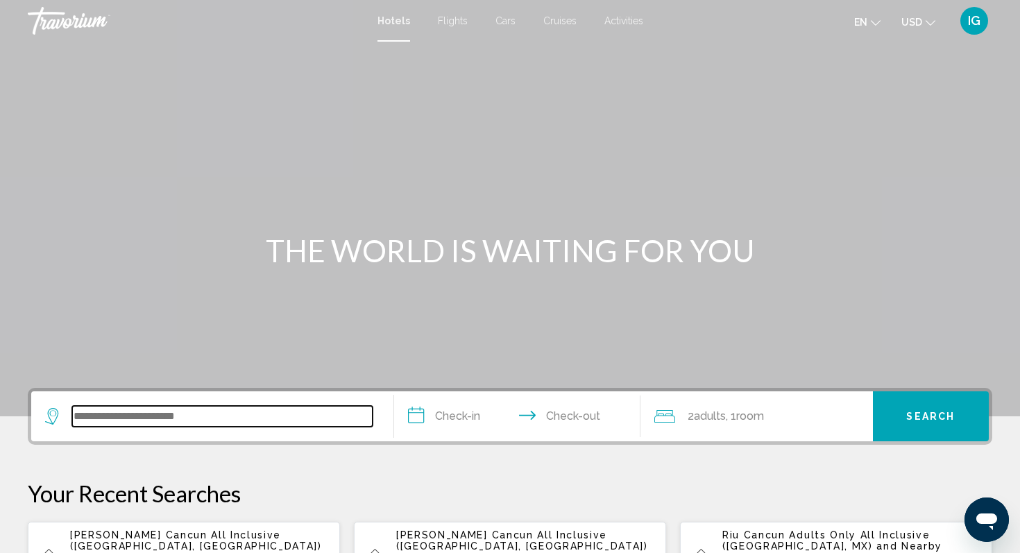
click at [229, 425] on input "Search widget" at bounding box center [222, 416] width 300 height 21
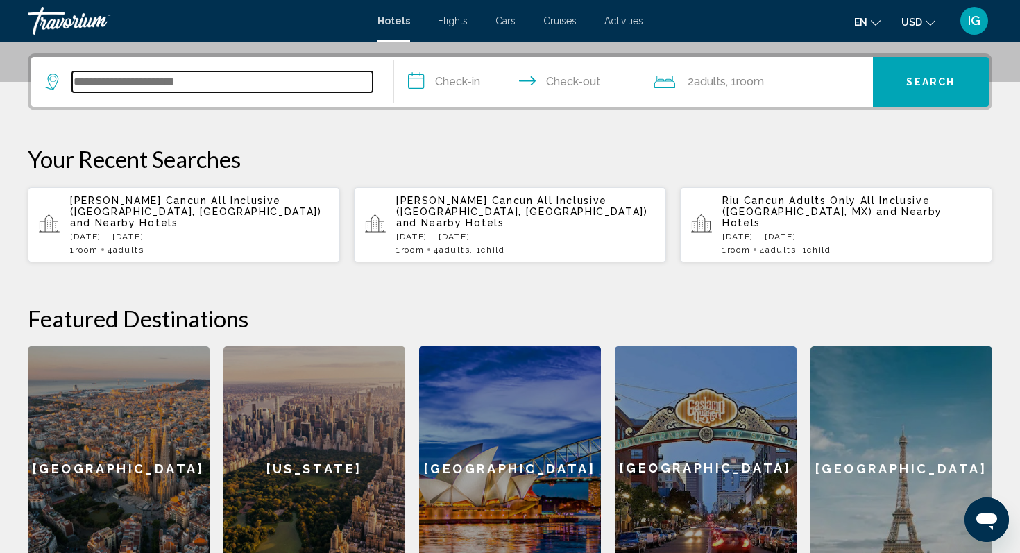
scroll to position [343, 0]
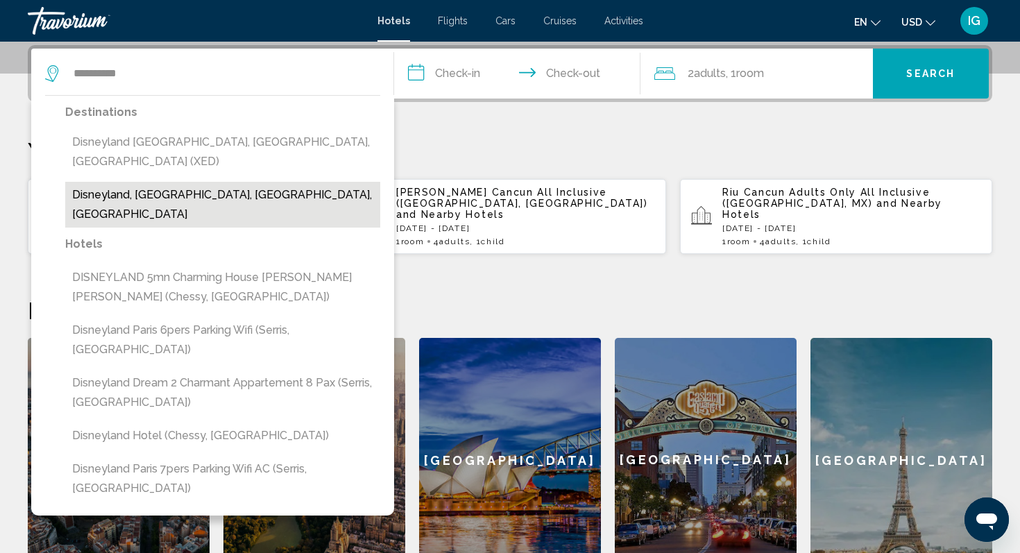
click at [158, 182] on button "Disneyland, [GEOGRAPHIC_DATA], [GEOGRAPHIC_DATA], [GEOGRAPHIC_DATA]" at bounding box center [222, 205] width 315 height 46
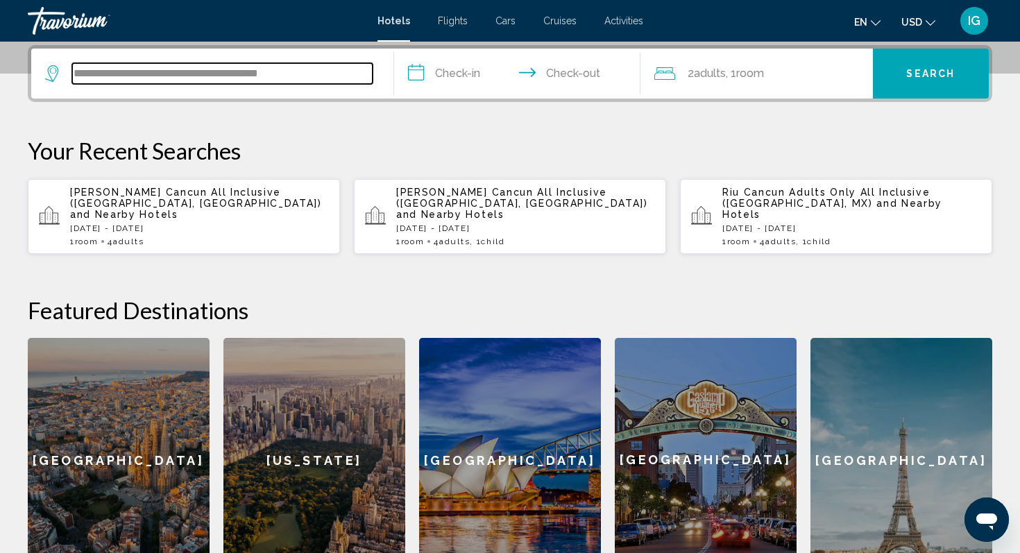
click at [255, 72] on input "**********" at bounding box center [222, 73] width 300 height 21
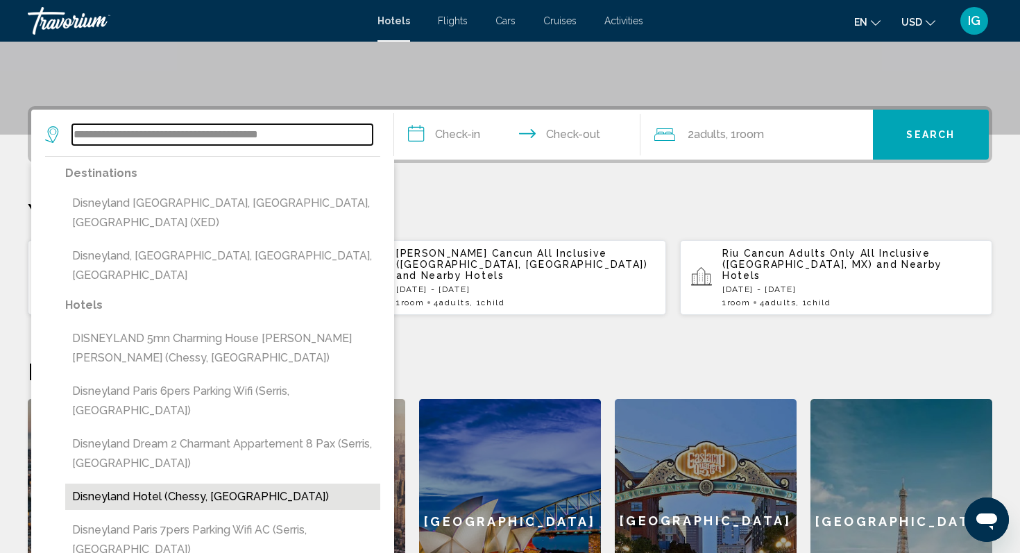
scroll to position [267, 0]
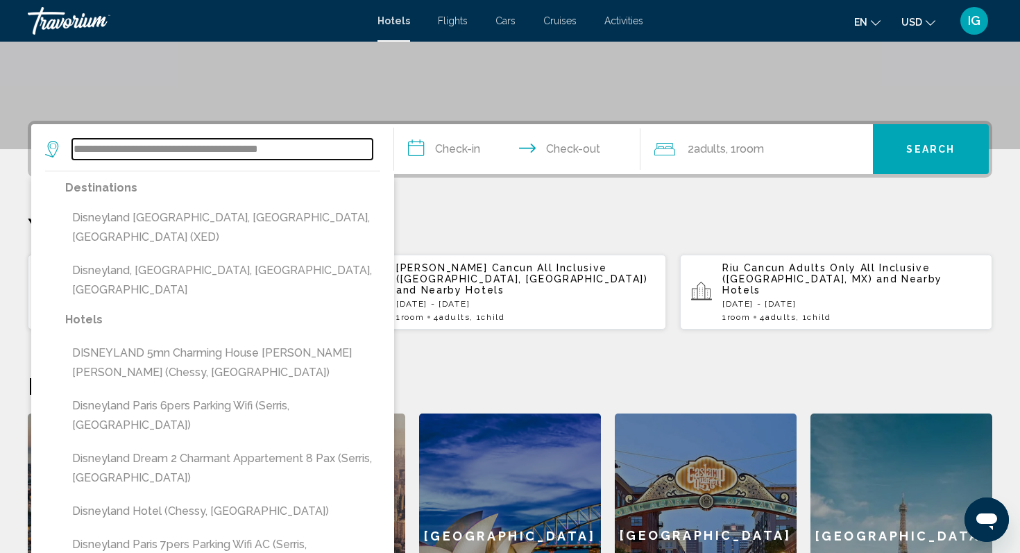
drag, startPoint x: 212, startPoint y: 150, endPoint x: 137, endPoint y: 152, distance: 74.9
click at [137, 152] on input "**********" at bounding box center [222, 149] width 300 height 21
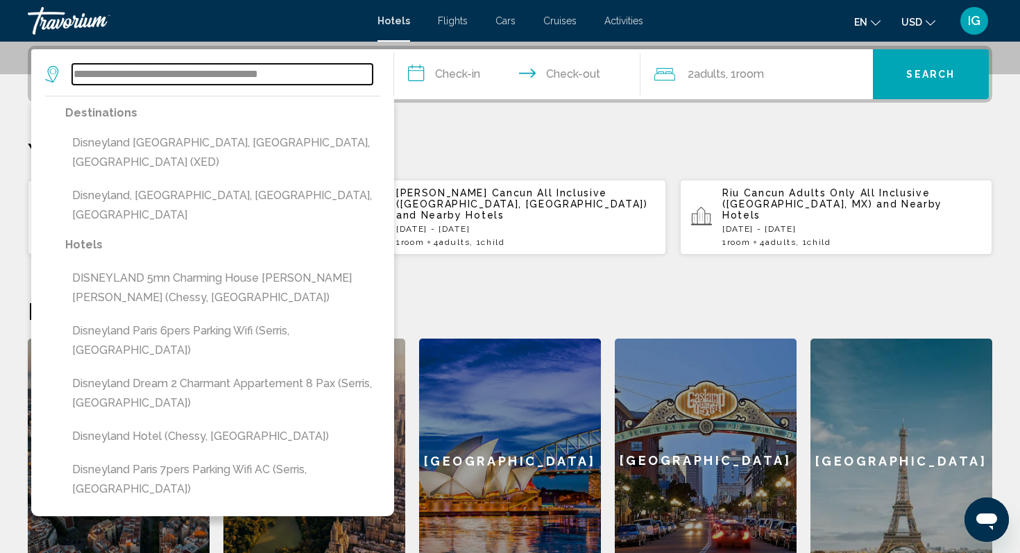
scroll to position [343, 0]
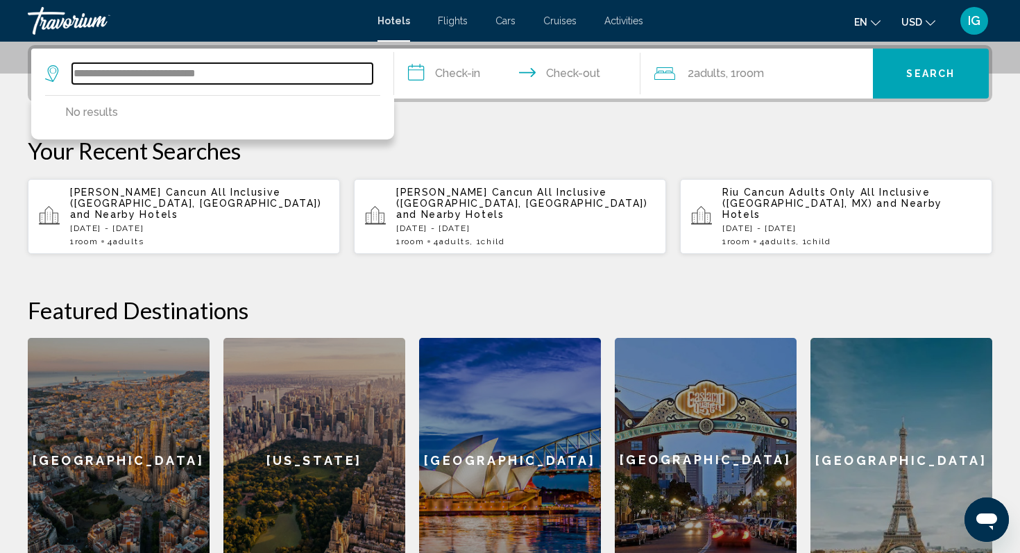
click at [282, 78] on input "**********" at bounding box center [222, 73] width 300 height 21
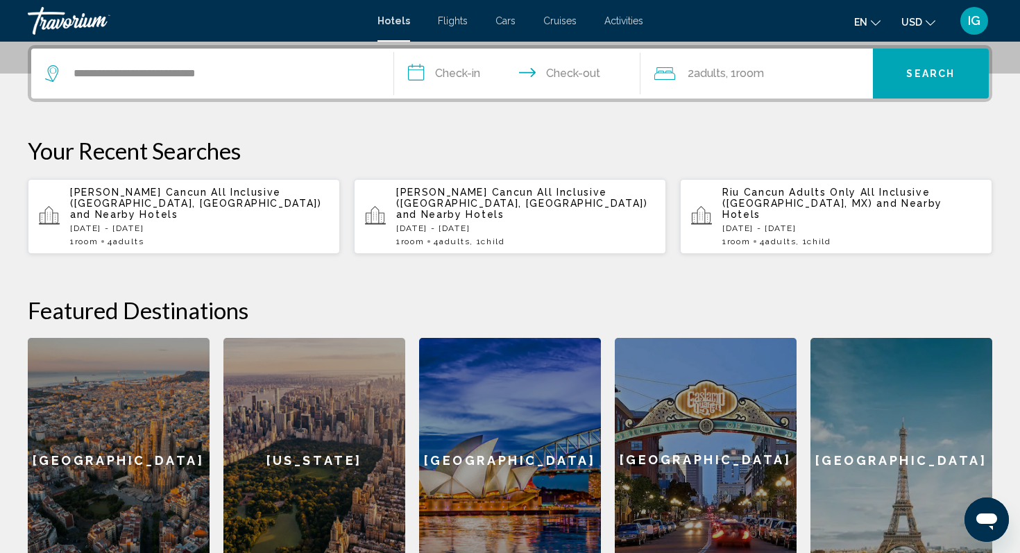
click at [158, 84] on div "**********" at bounding box center [212, 74] width 334 height 50
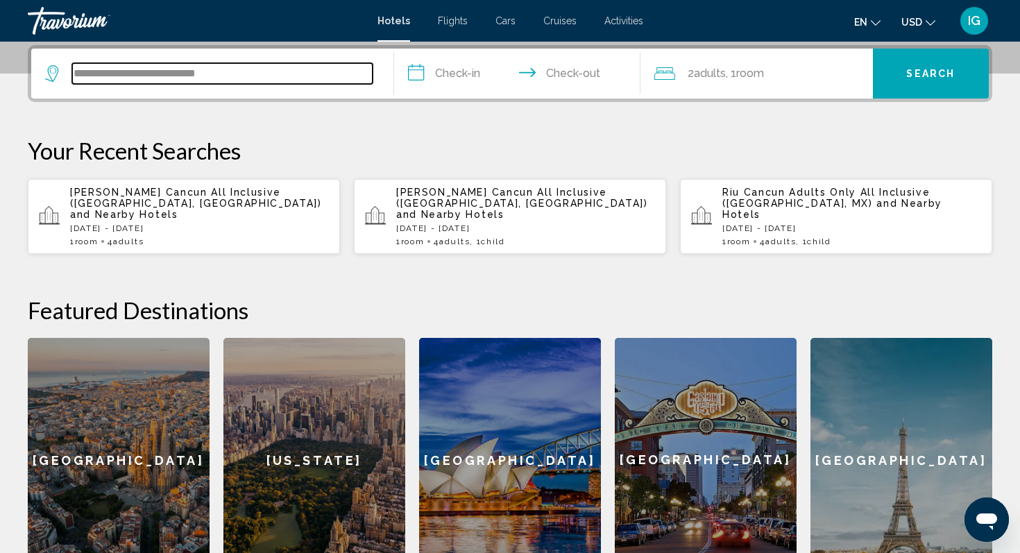
drag, startPoint x: 234, startPoint y: 80, endPoint x: 135, endPoint y: 81, distance: 99.9
click at [135, 81] on input "**********" at bounding box center [222, 73] width 300 height 21
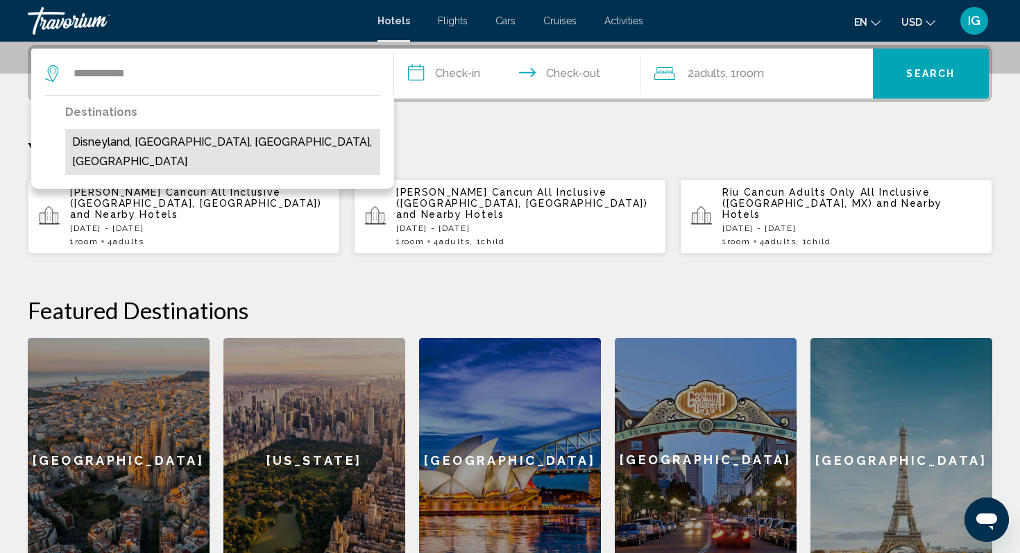
click at [182, 139] on button "Disneyland, [GEOGRAPHIC_DATA], [GEOGRAPHIC_DATA], [GEOGRAPHIC_DATA]" at bounding box center [222, 152] width 315 height 46
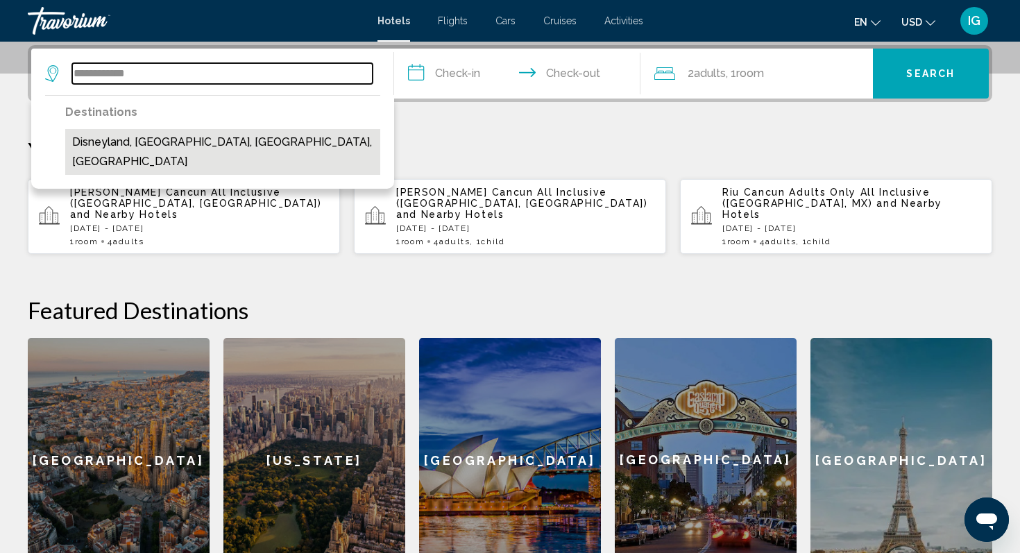
type input "**********"
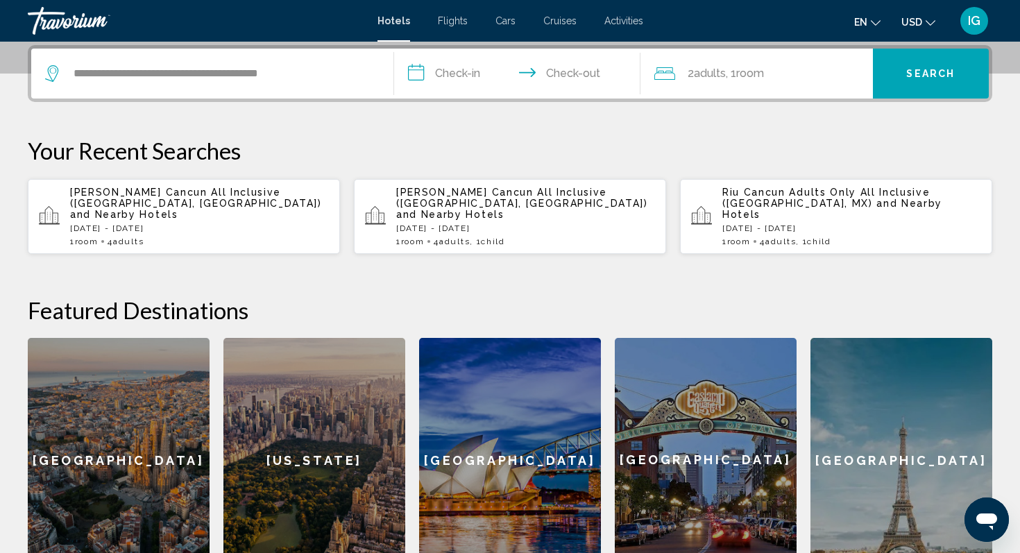
click at [453, 67] on input "**********" at bounding box center [520, 76] width 252 height 54
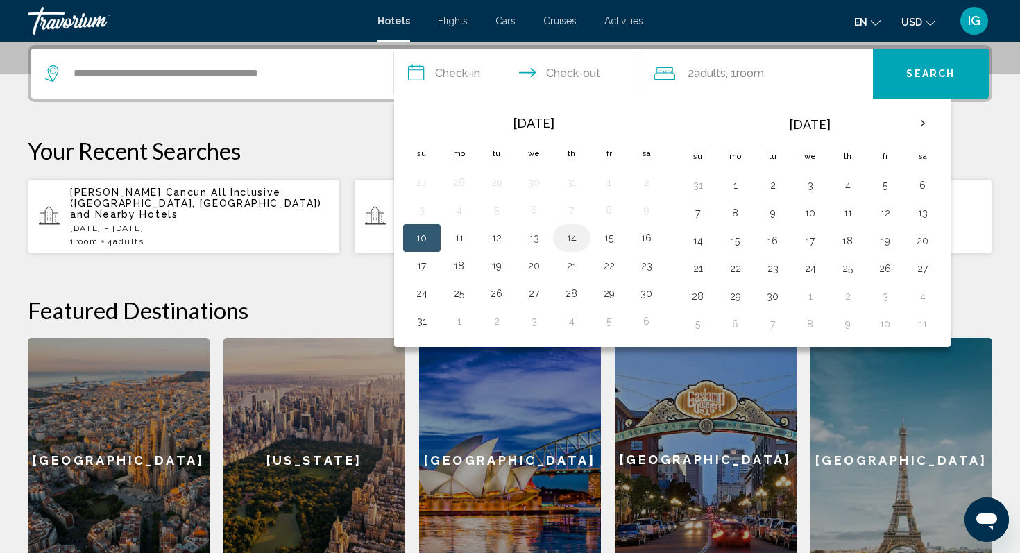
click at [583, 245] on td "14" at bounding box center [571, 238] width 37 height 28
click at [569, 230] on button "14" at bounding box center [571, 237] width 22 height 19
click at [424, 268] on button "17" at bounding box center [422, 265] width 22 height 19
type input "**********"
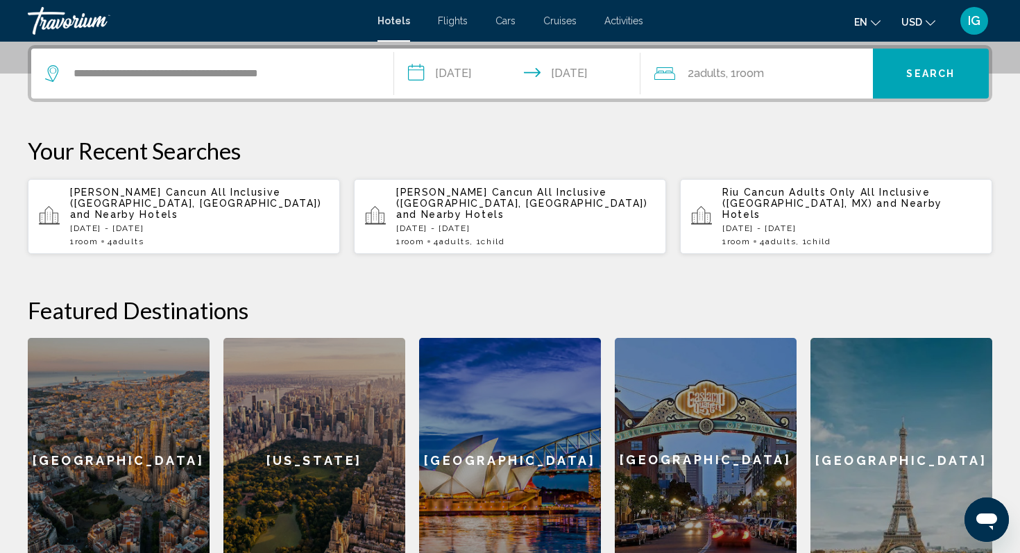
click at [783, 72] on div "2 Adult Adults , 1 Room rooms" at bounding box center [763, 73] width 218 height 19
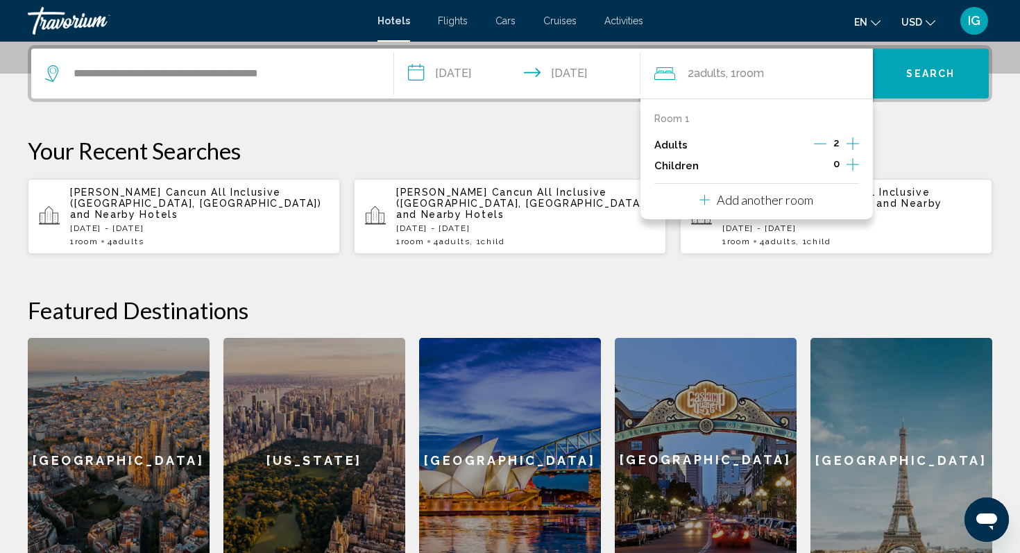
click at [850, 139] on icon "Increment adults" at bounding box center [852, 143] width 12 height 17
click at [762, 200] on p "Add another room" at bounding box center [764, 199] width 96 height 15
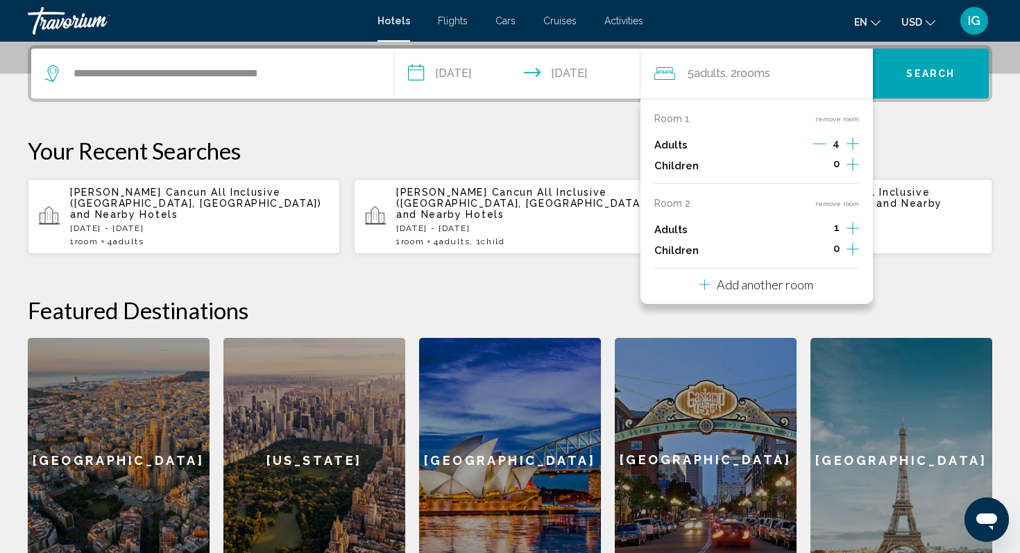
click at [852, 152] on icon "Increment adults" at bounding box center [852, 143] width 12 height 17
click at [770, 289] on p "Add another room" at bounding box center [764, 284] width 96 height 15
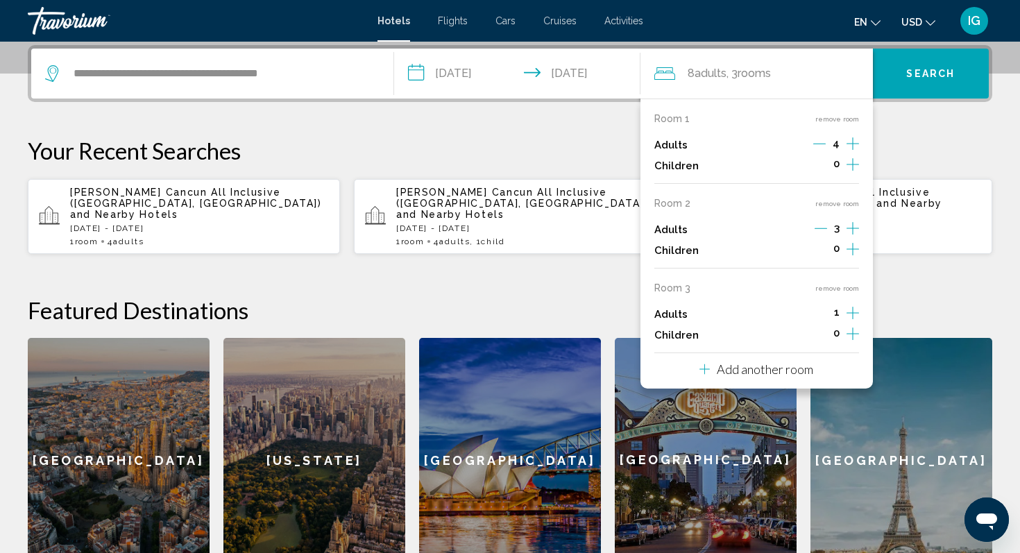
click at [852, 150] on icon "Increment adults" at bounding box center [852, 143] width 12 height 12
click at [748, 373] on p "Add another room" at bounding box center [764, 368] width 96 height 15
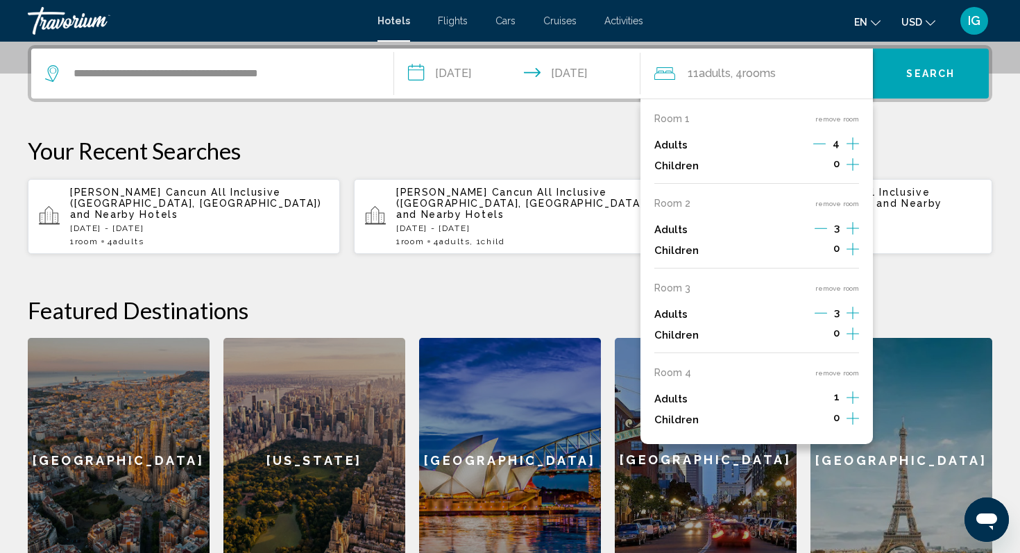
click at [853, 152] on icon "Increment adults" at bounding box center [852, 143] width 12 height 17
click at [933, 69] on span "Search" at bounding box center [930, 74] width 49 height 11
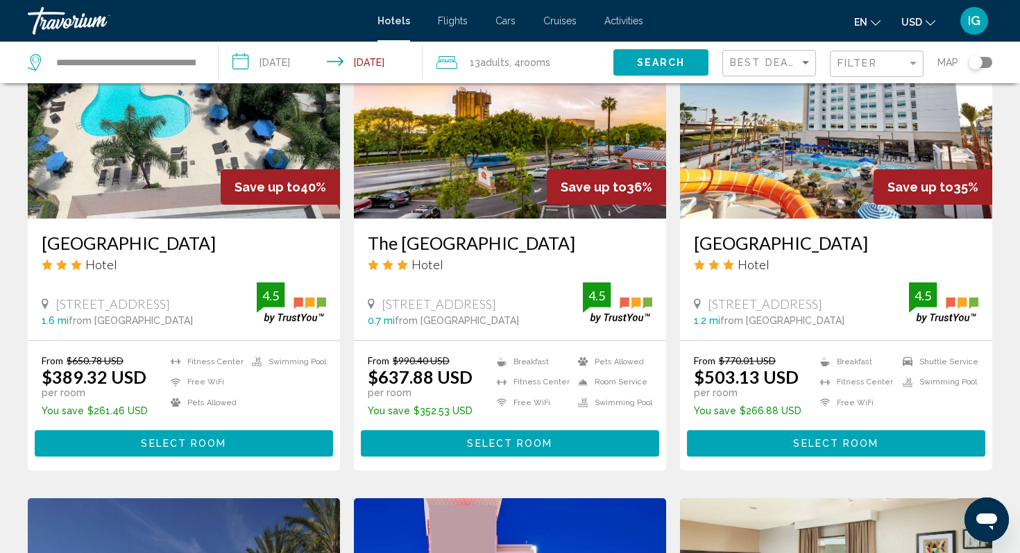
scroll to position [659, 0]
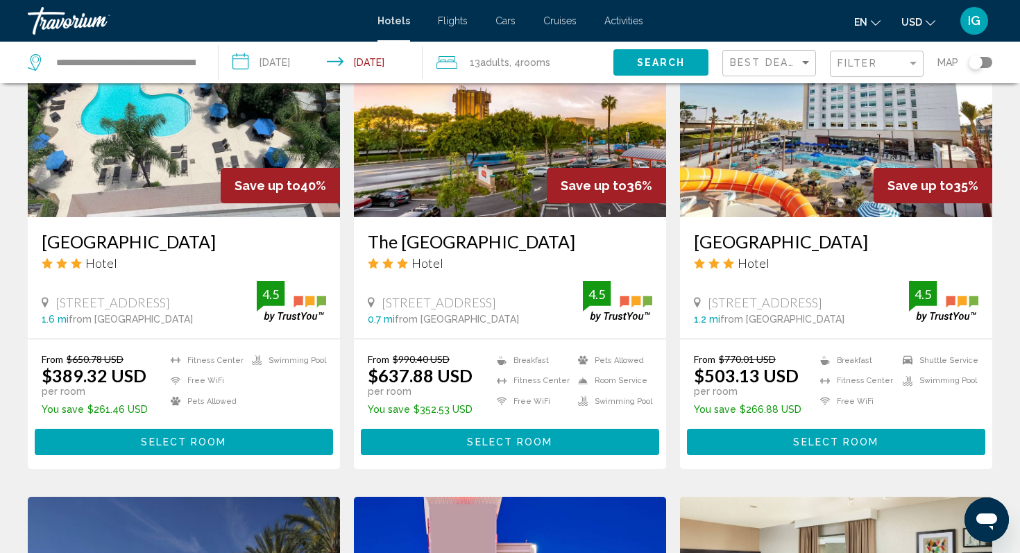
click at [207, 448] on span "Select Room" at bounding box center [183, 442] width 85 height 11
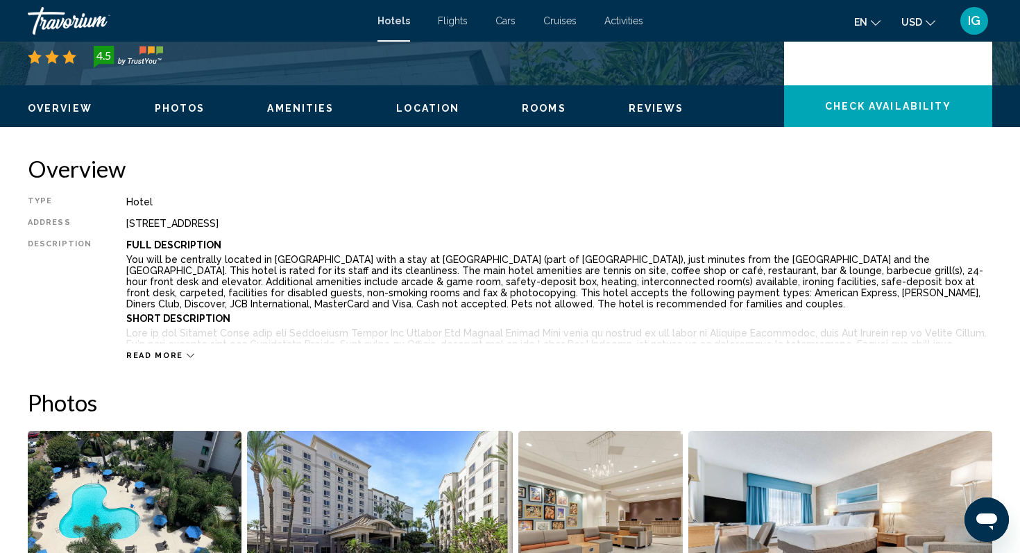
scroll to position [375, 0]
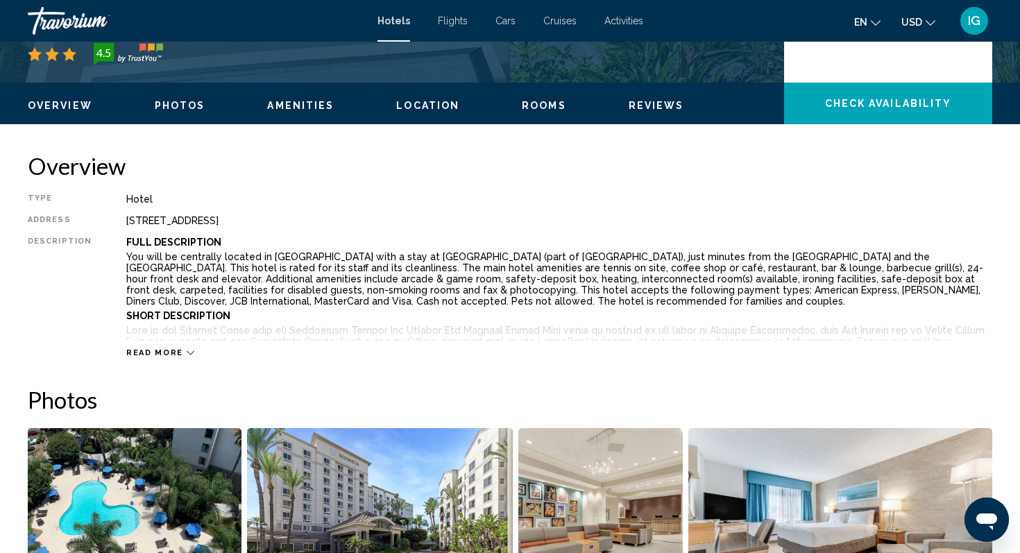
click at [156, 354] on span "Read more" at bounding box center [154, 352] width 57 height 9
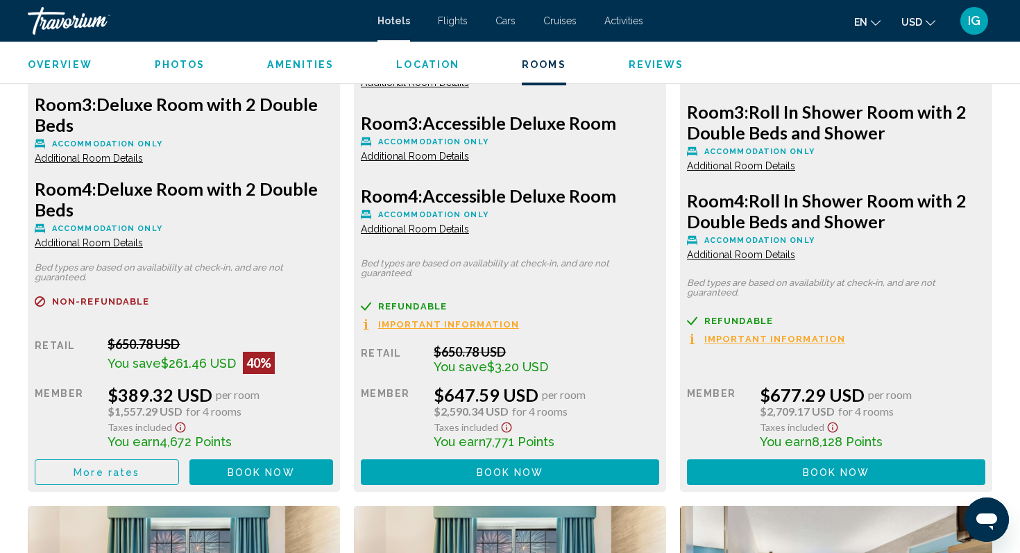
scroll to position [2623, 0]
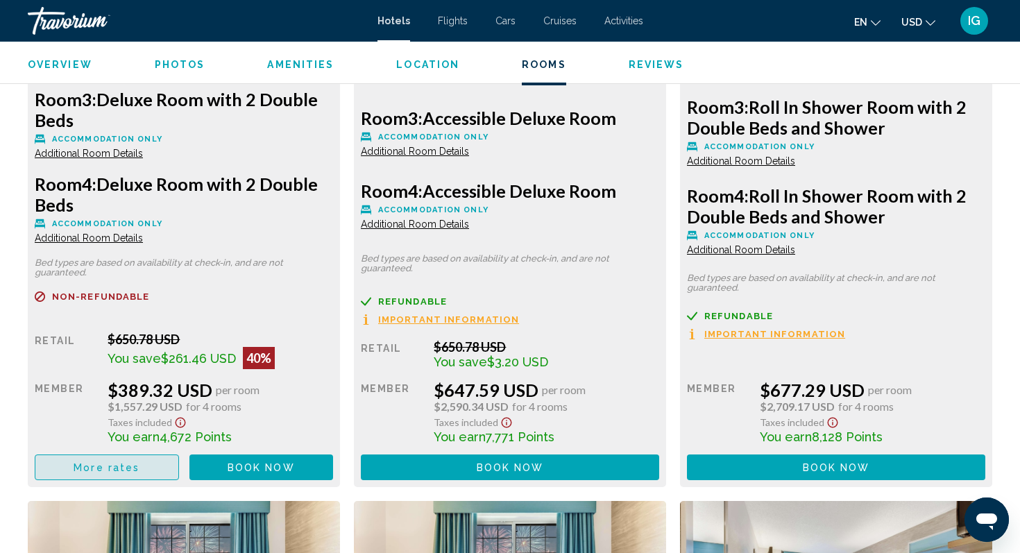
click at [127, 462] on span "More rates" at bounding box center [107, 467] width 66 height 11
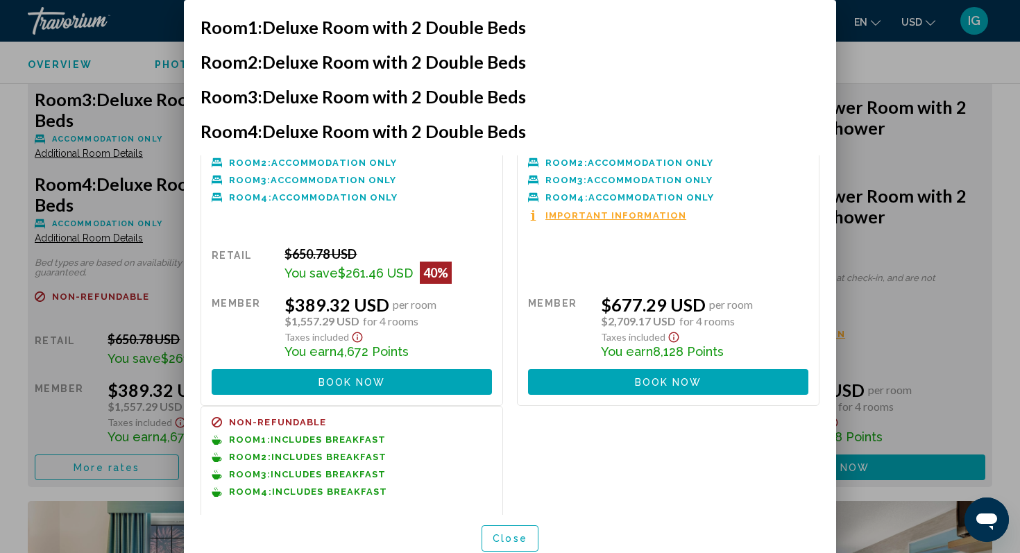
scroll to position [0, 0]
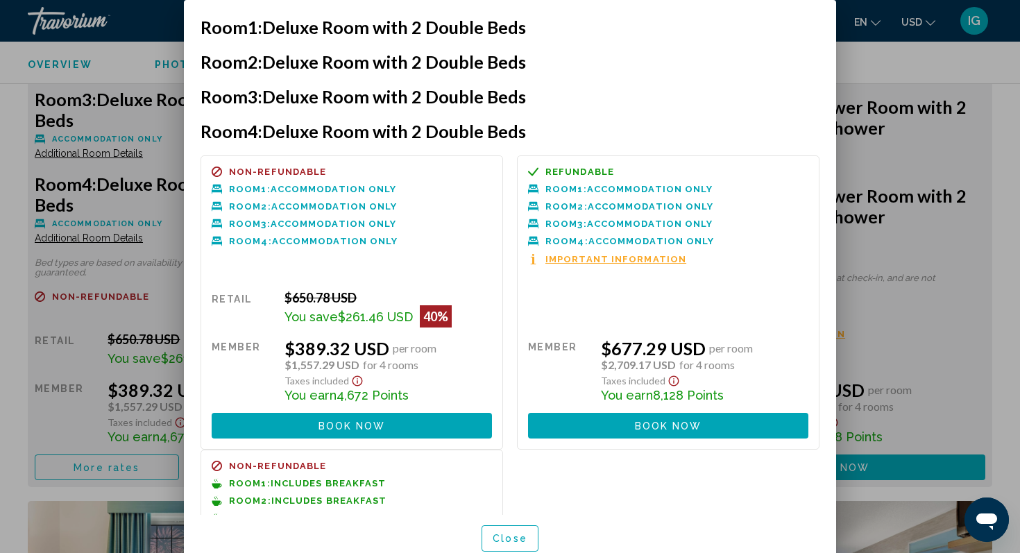
click at [918, 248] on div at bounding box center [510, 276] width 1020 height 553
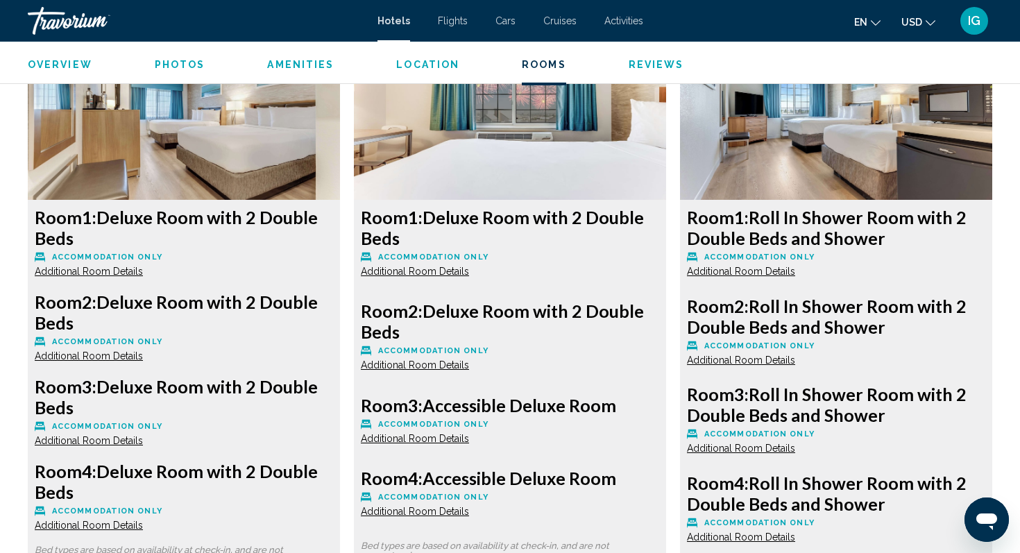
scroll to position [2338, 0]
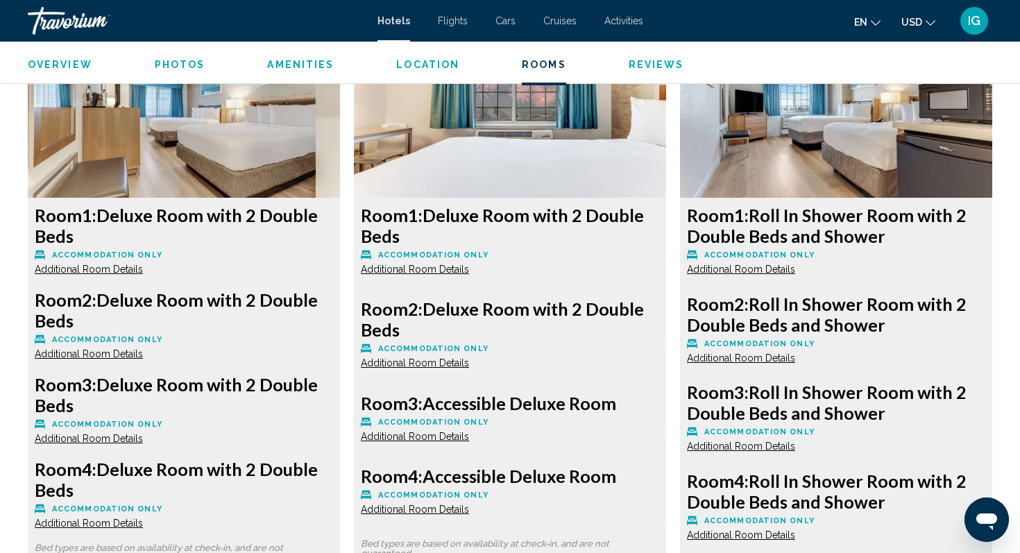
click at [97, 264] on span "Additional Room Details" at bounding box center [89, 269] width 108 height 11
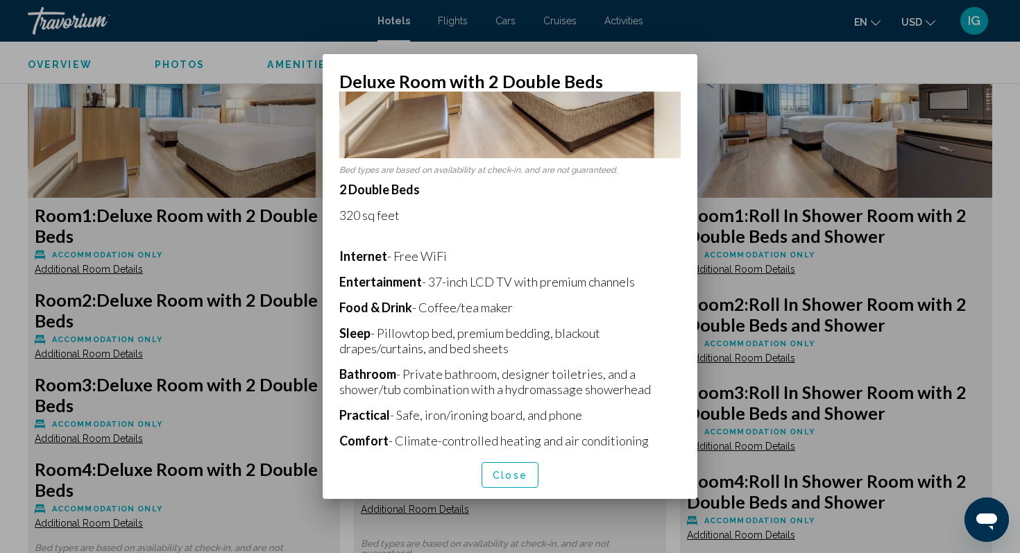
scroll to position [172, 0]
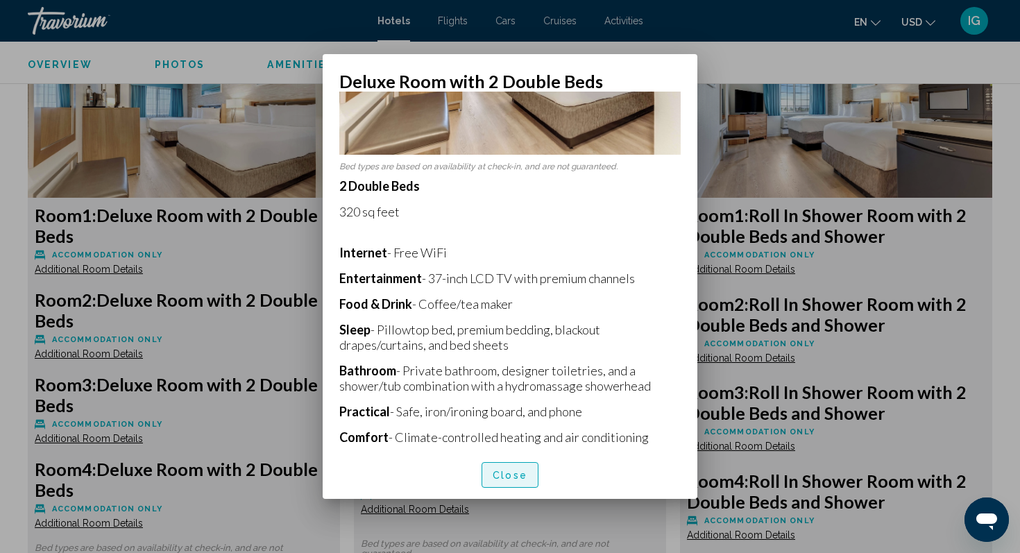
click at [517, 467] on button "Close" at bounding box center [509, 475] width 57 height 26
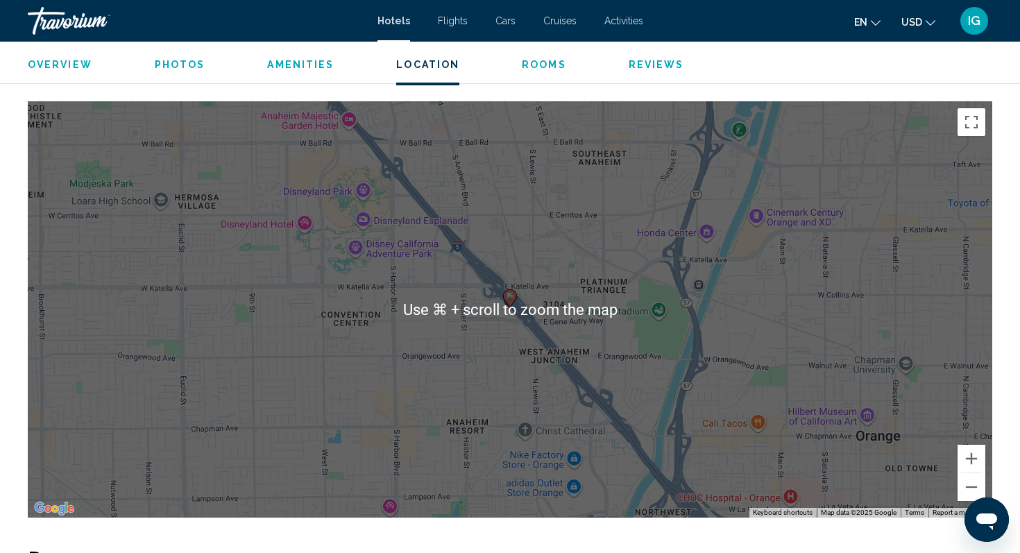
scroll to position [1622, 0]
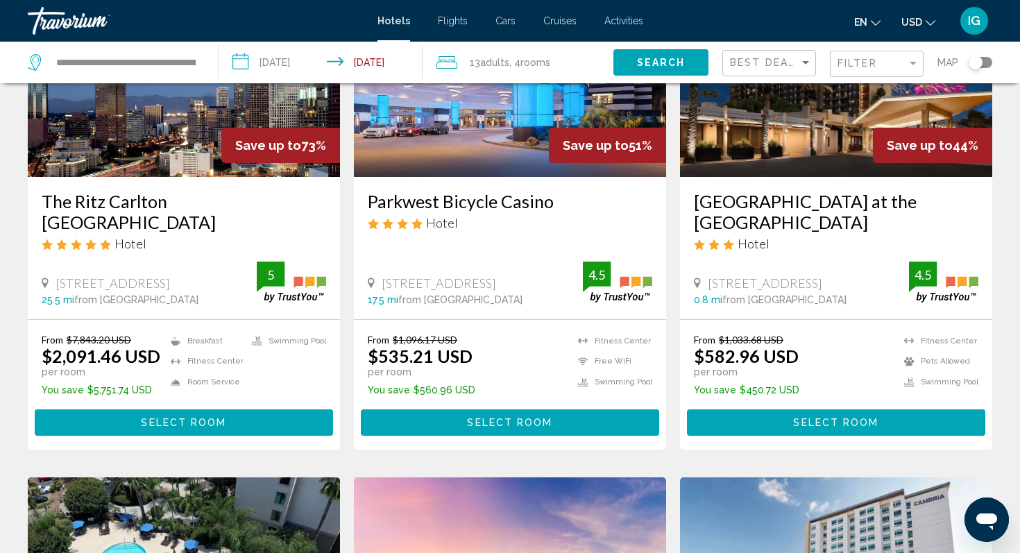
scroll to position [180, 0]
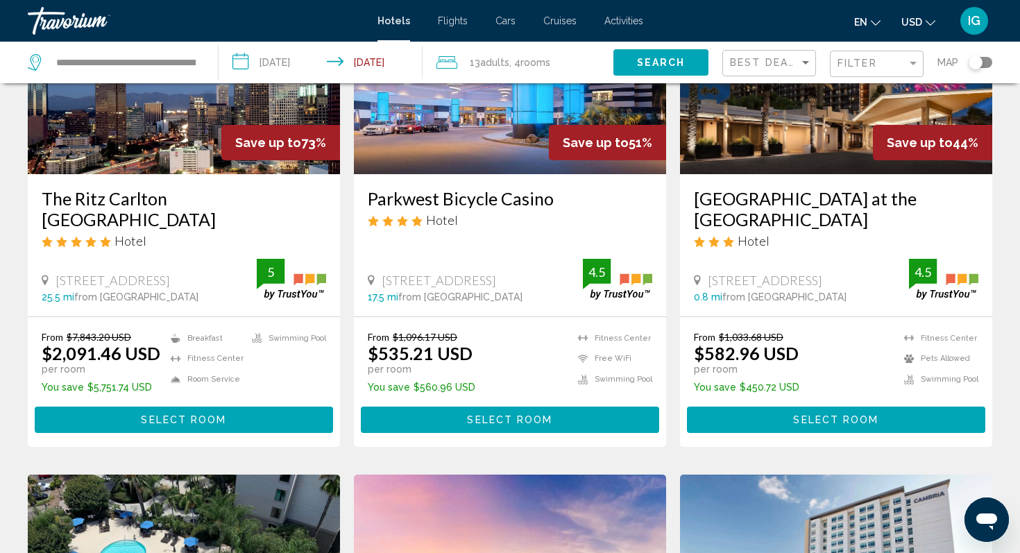
click at [517, 420] on span "Select Room" at bounding box center [509, 420] width 85 height 11
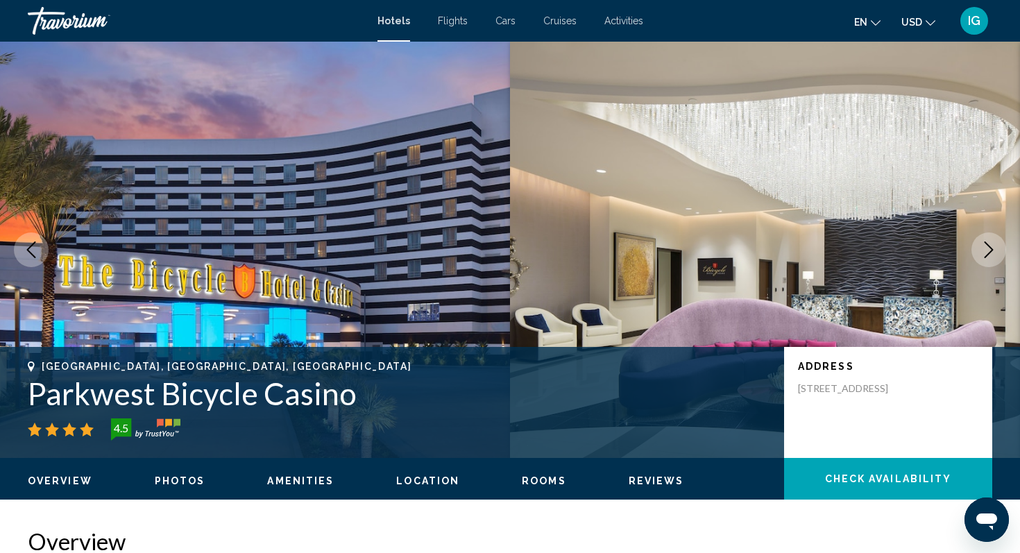
click at [985, 248] on icon "Next image" at bounding box center [988, 249] width 17 height 17
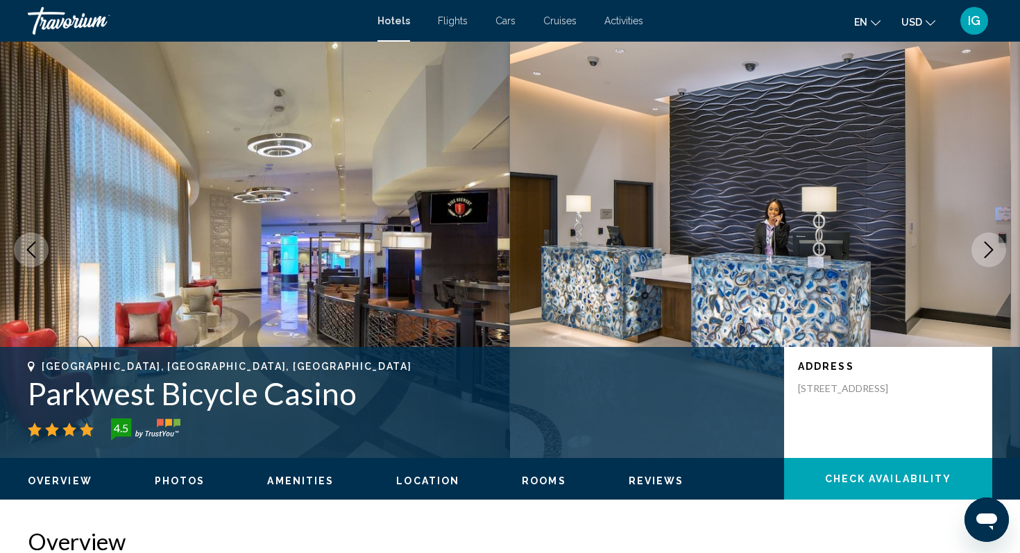
click at [985, 248] on icon "Next image" at bounding box center [988, 249] width 17 height 17
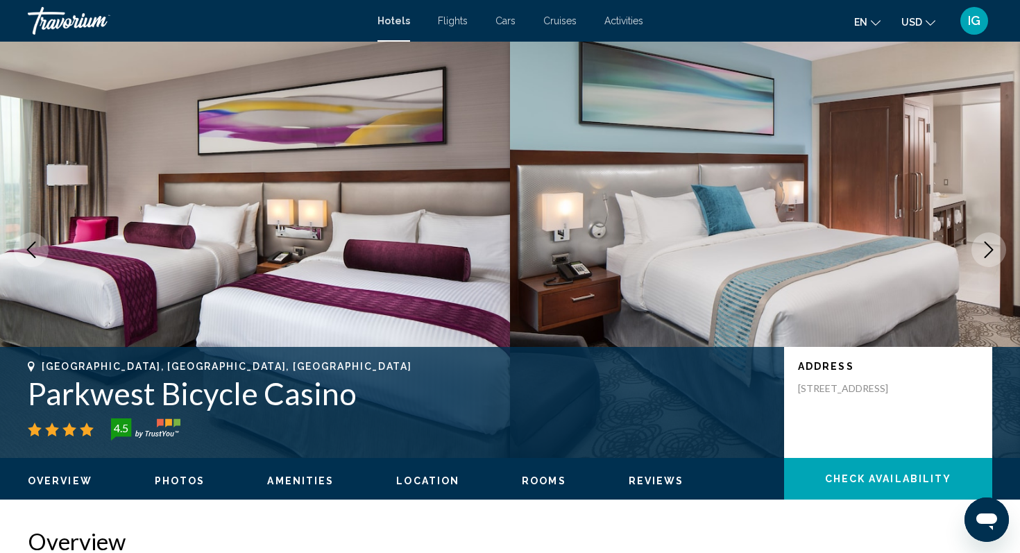
click at [985, 248] on icon "Next image" at bounding box center [988, 249] width 17 height 17
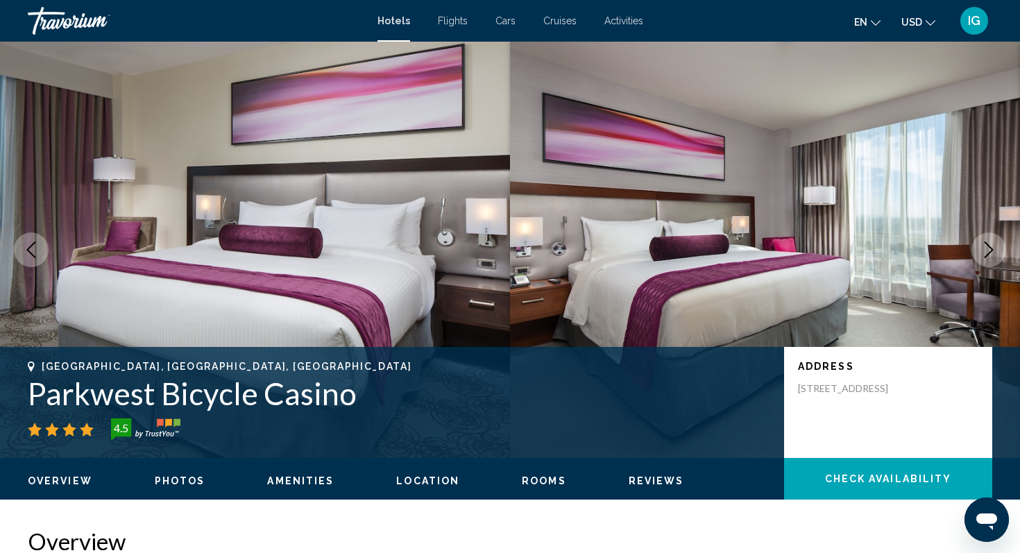
click at [985, 248] on icon "Next image" at bounding box center [988, 249] width 17 height 17
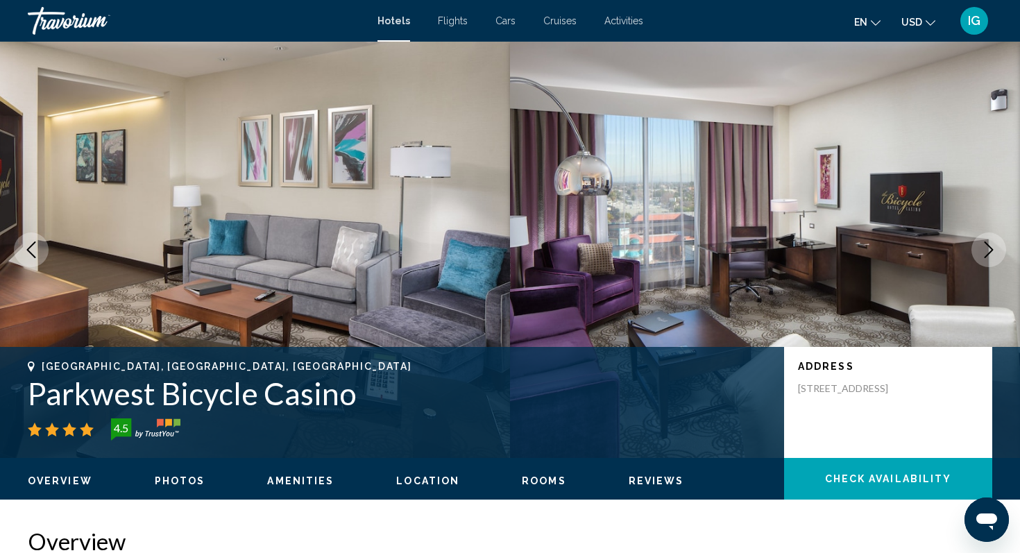
click at [985, 248] on icon "Next image" at bounding box center [988, 249] width 17 height 17
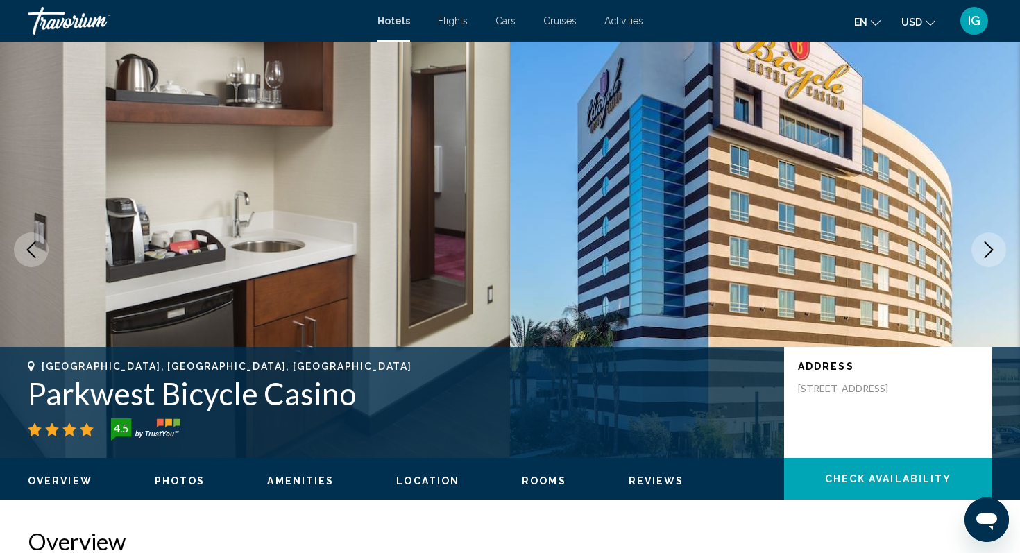
click at [985, 248] on icon "Next image" at bounding box center [988, 249] width 17 height 17
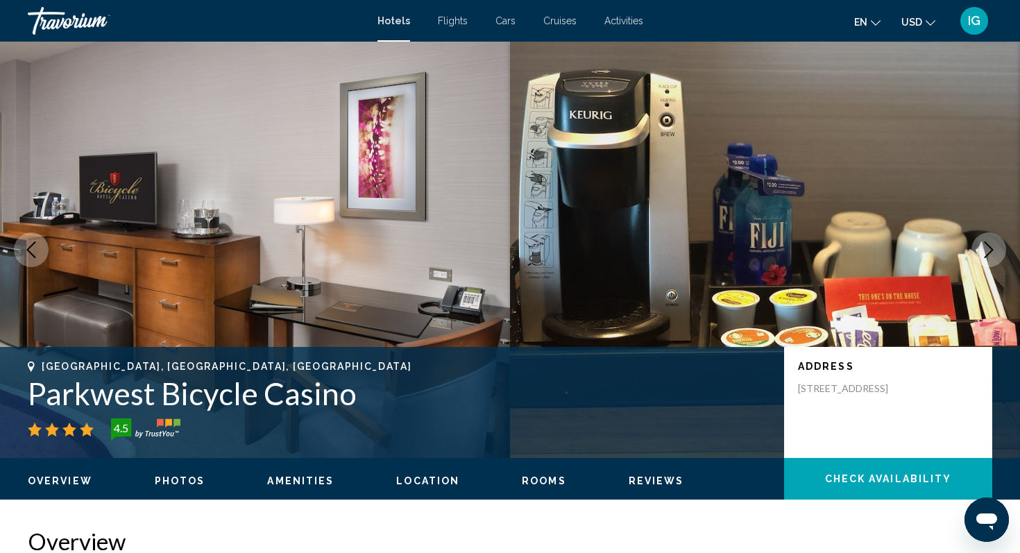
click at [985, 248] on icon "Next image" at bounding box center [988, 249] width 17 height 17
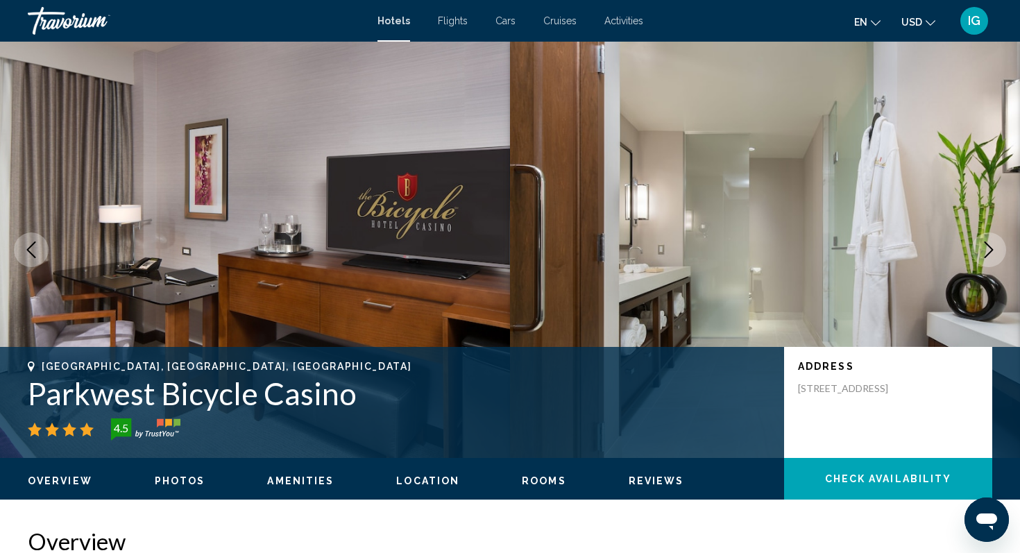
click at [985, 248] on icon "Next image" at bounding box center [988, 249] width 17 height 17
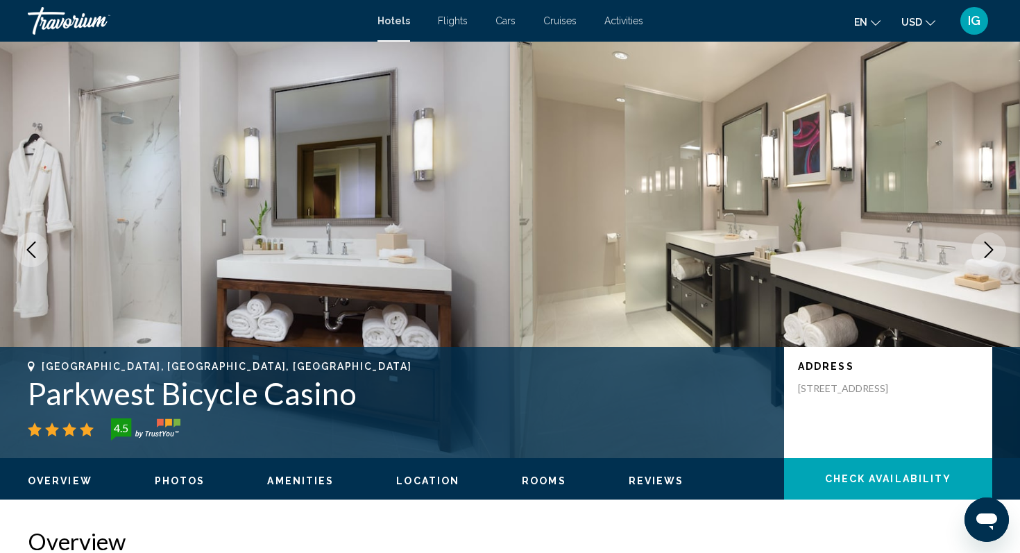
click at [37, 252] on icon "Previous image" at bounding box center [31, 249] width 17 height 17
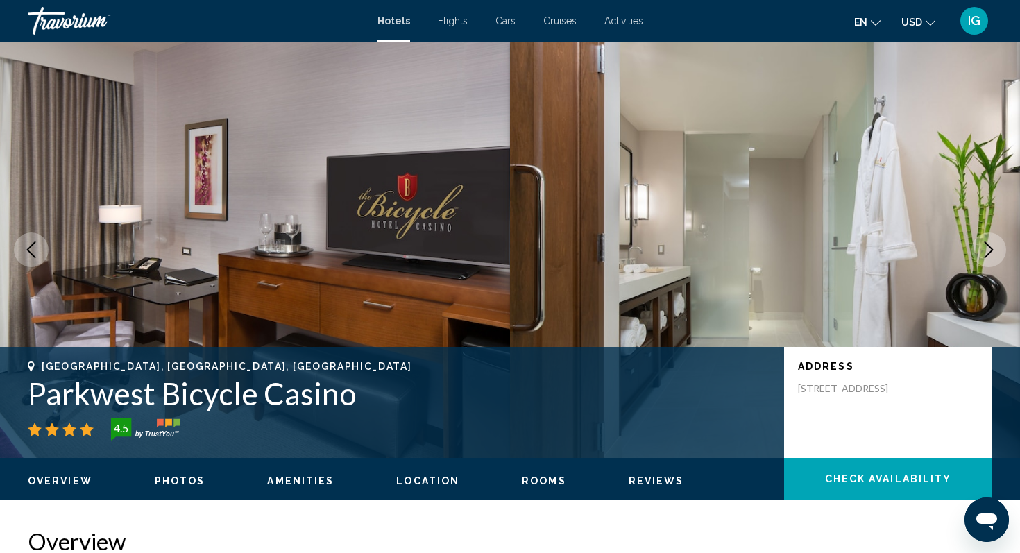
click at [37, 252] on icon "Previous image" at bounding box center [31, 249] width 17 height 17
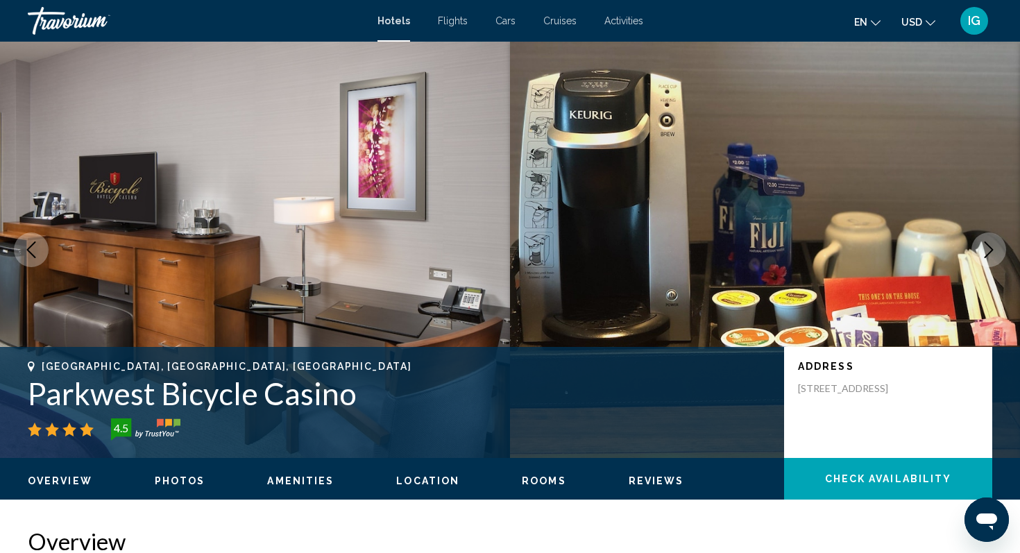
click at [37, 252] on icon "Previous image" at bounding box center [31, 249] width 17 height 17
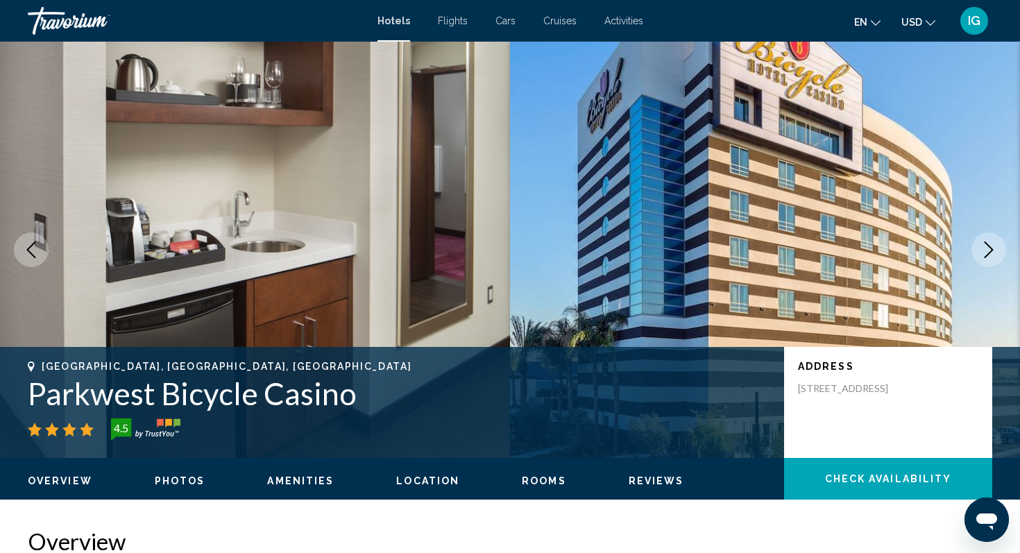
click at [37, 252] on icon "Previous image" at bounding box center [31, 249] width 17 height 17
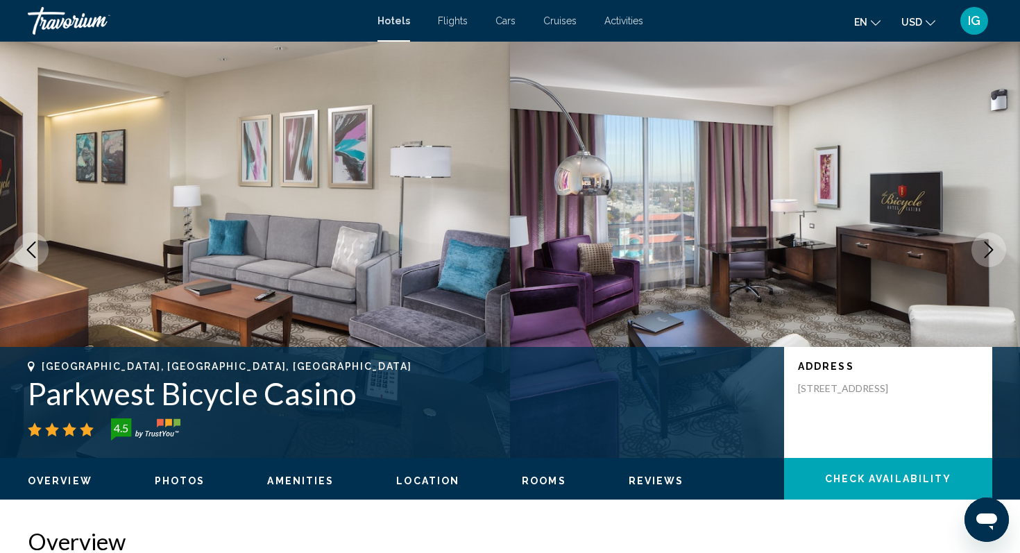
click at [37, 252] on icon "Previous image" at bounding box center [31, 249] width 17 height 17
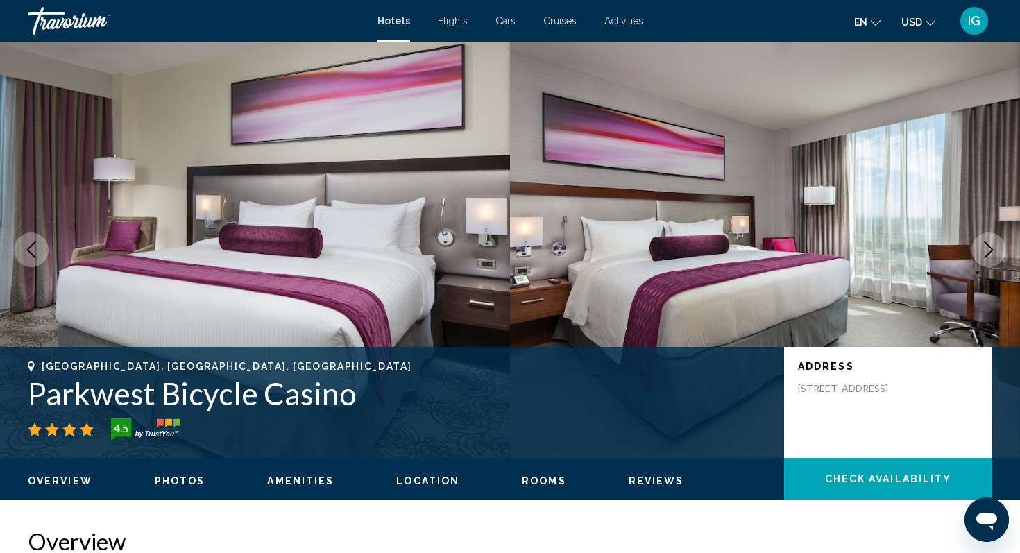
click at [37, 252] on icon "Previous image" at bounding box center [31, 249] width 17 height 17
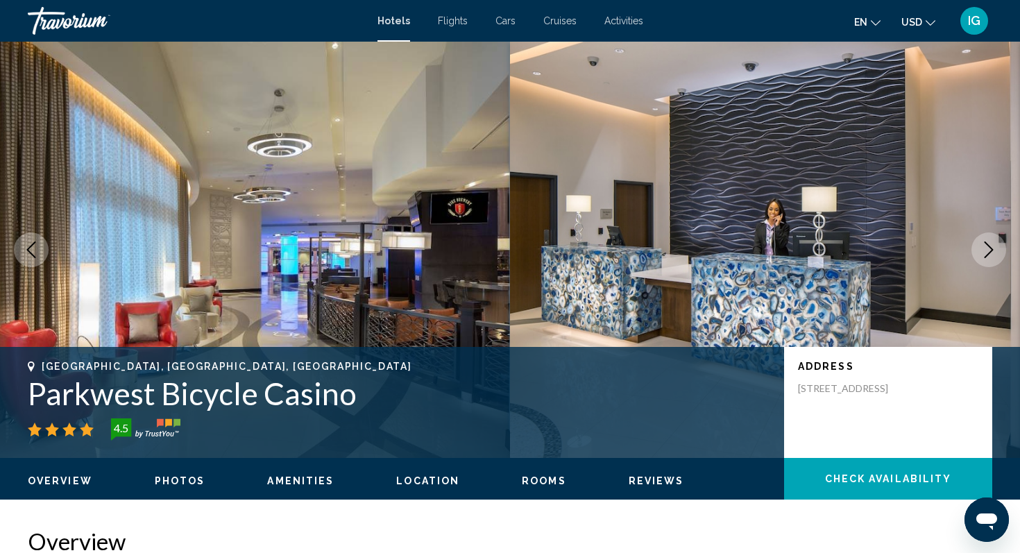
click at [37, 252] on icon "Previous image" at bounding box center [31, 249] width 17 height 17
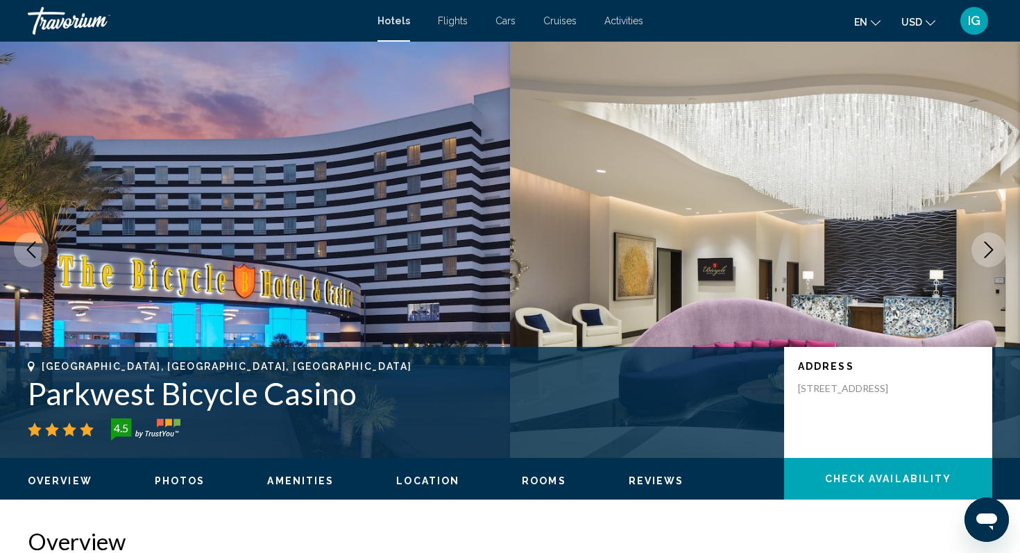
click at [37, 252] on icon "Previous image" at bounding box center [31, 249] width 17 height 17
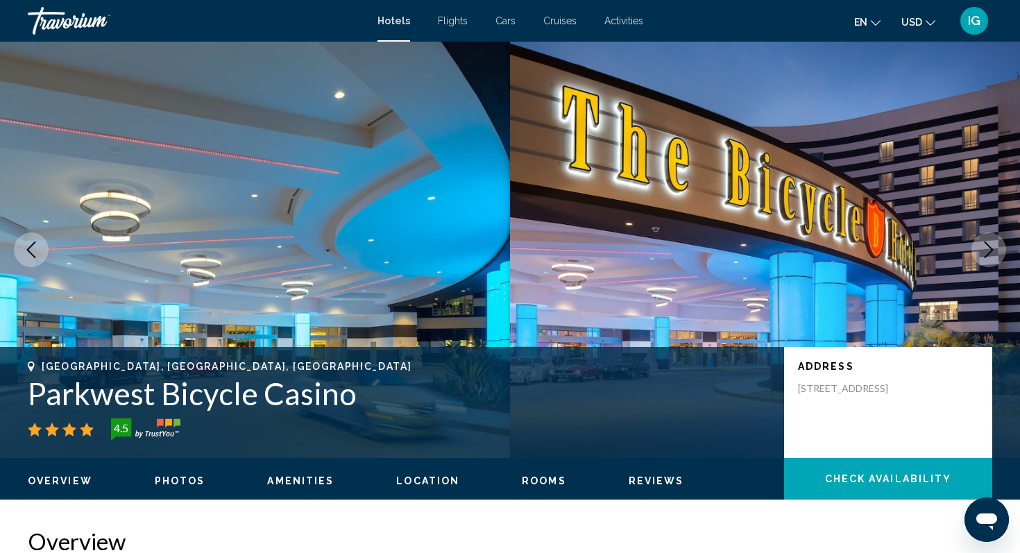
click at [37, 252] on icon "Previous image" at bounding box center [31, 249] width 17 height 17
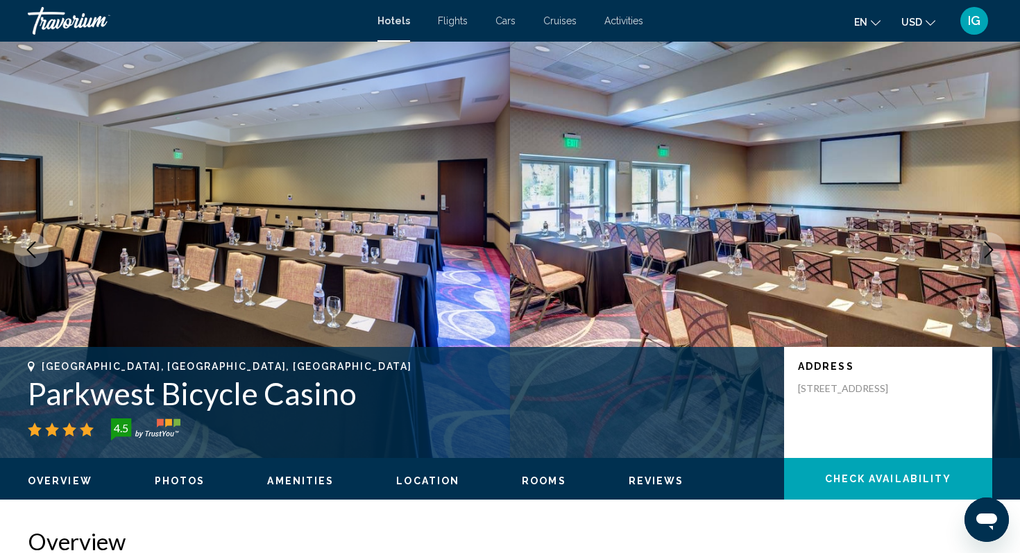
click at [37, 252] on icon "Previous image" at bounding box center [31, 249] width 17 height 17
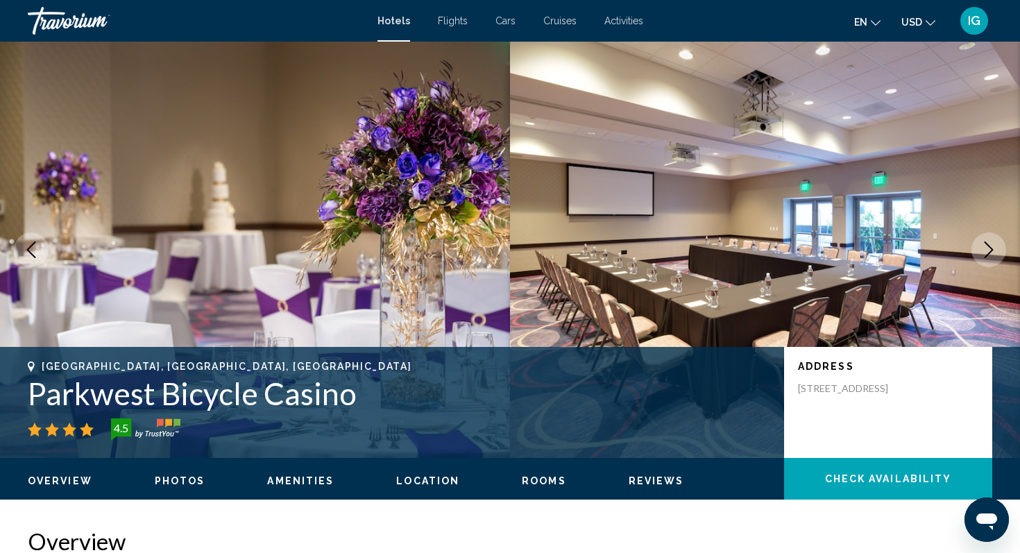
click at [37, 252] on icon "Previous image" at bounding box center [31, 249] width 17 height 17
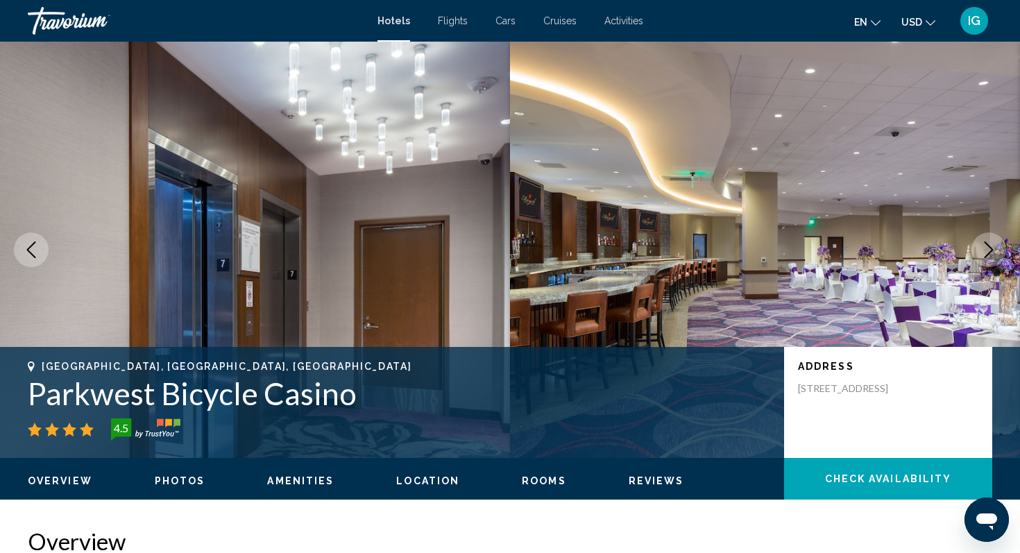
click at [37, 252] on icon "Previous image" at bounding box center [31, 249] width 17 height 17
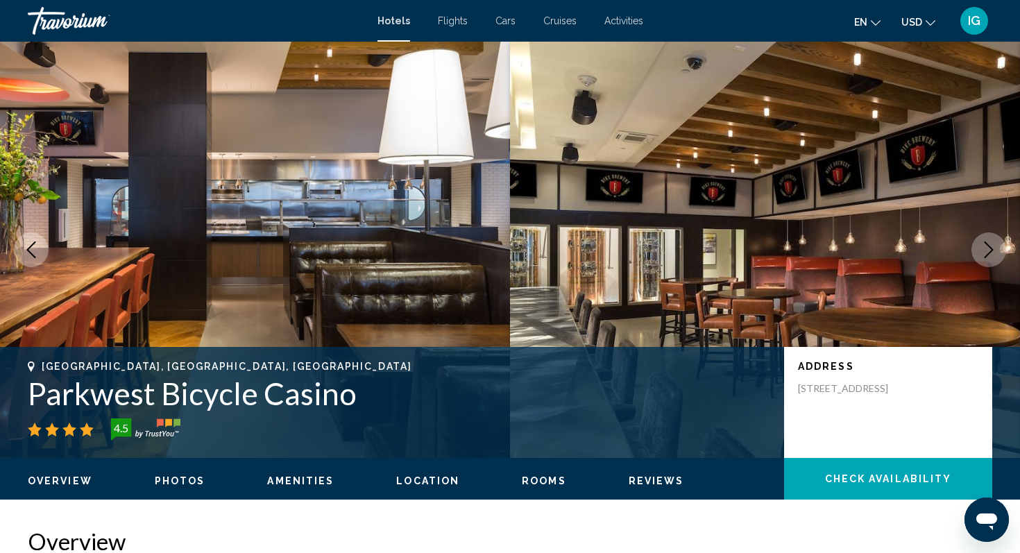
click at [37, 252] on icon "Previous image" at bounding box center [31, 249] width 17 height 17
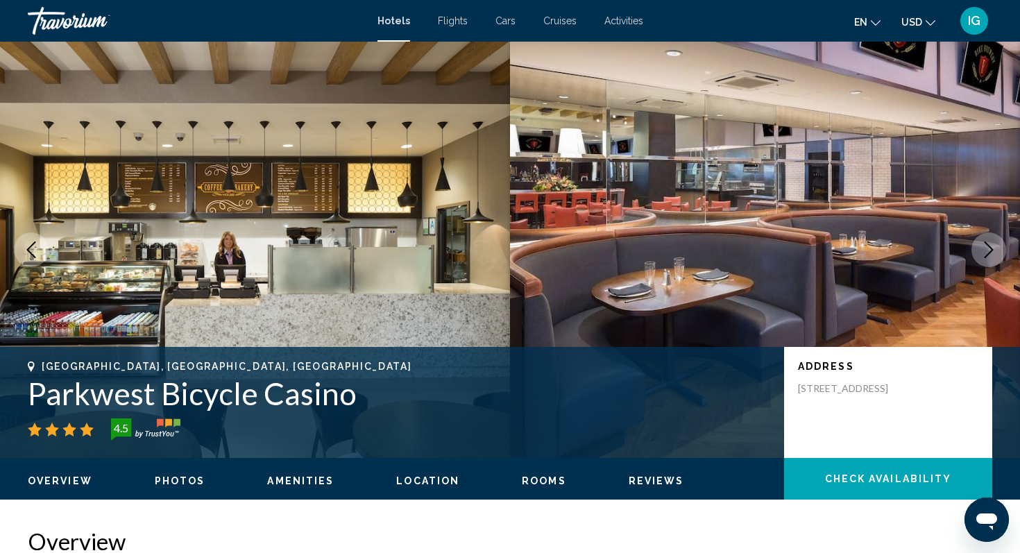
click at [37, 252] on icon "Previous image" at bounding box center [31, 249] width 17 height 17
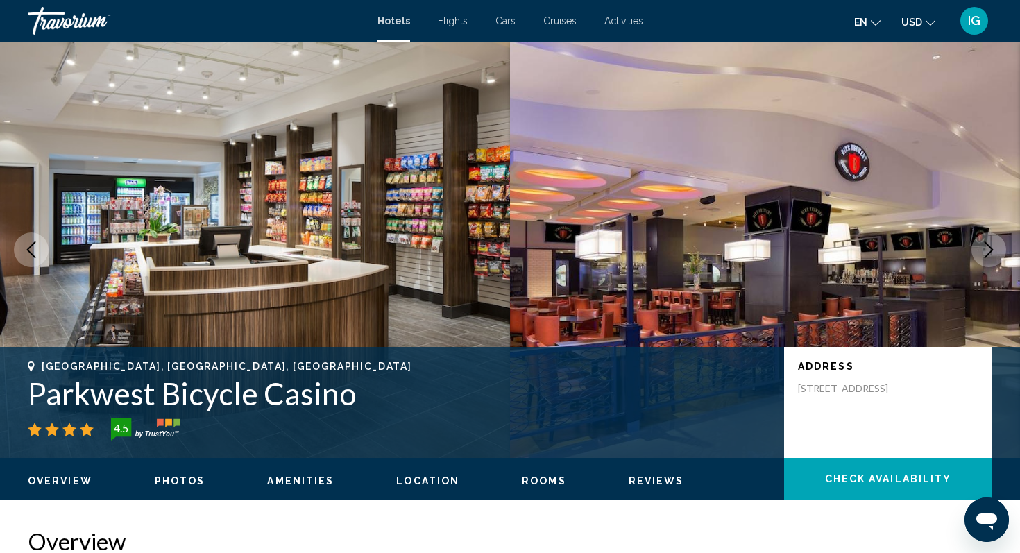
click at [37, 252] on icon "Previous image" at bounding box center [31, 249] width 17 height 17
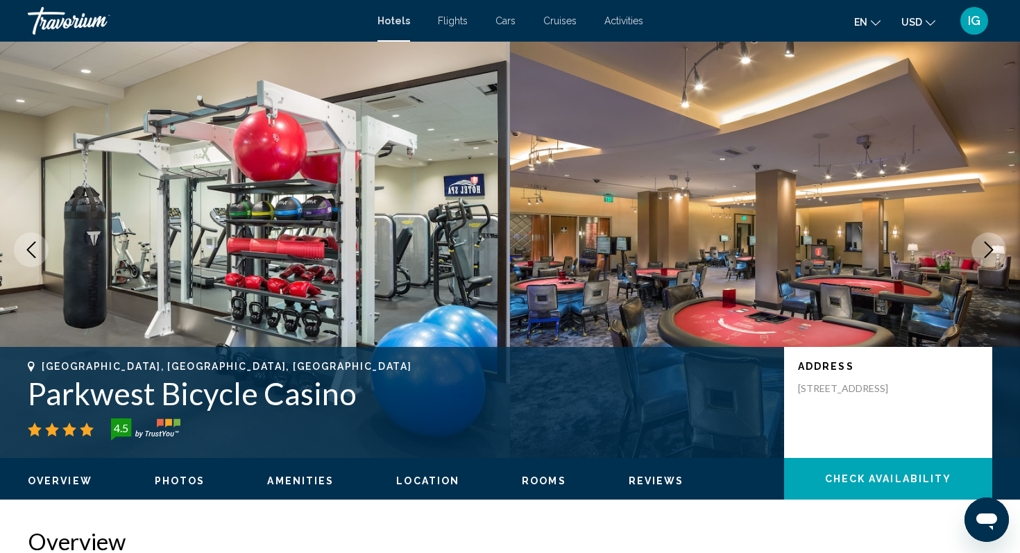
click at [37, 252] on icon "Previous image" at bounding box center [31, 249] width 17 height 17
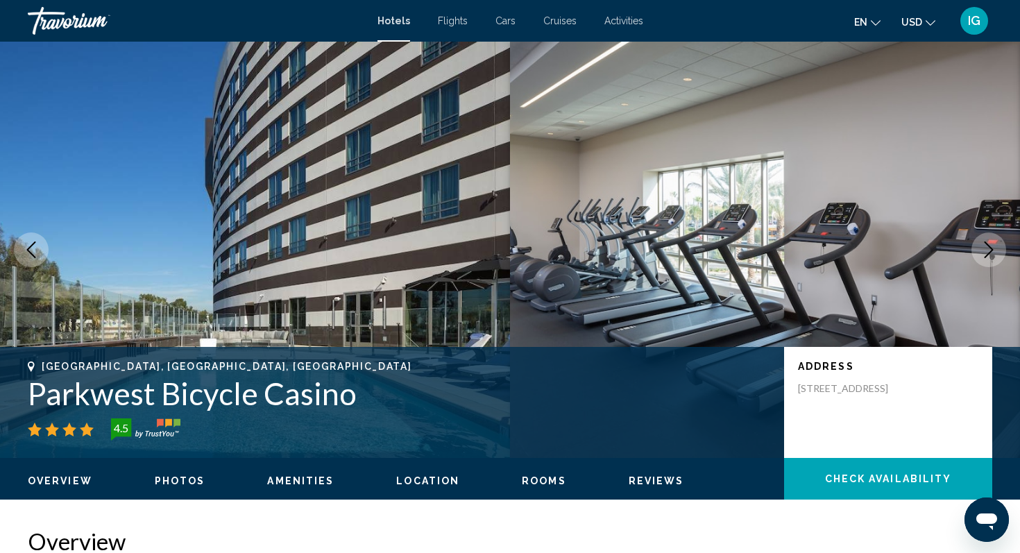
click at [37, 252] on icon "Previous image" at bounding box center [31, 249] width 17 height 17
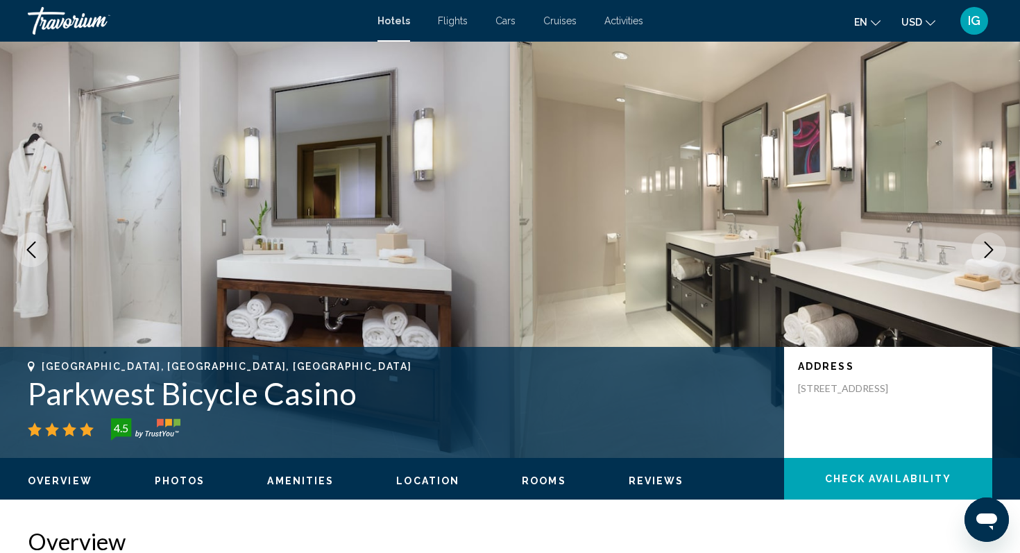
click at [37, 252] on icon "Previous image" at bounding box center [31, 249] width 17 height 17
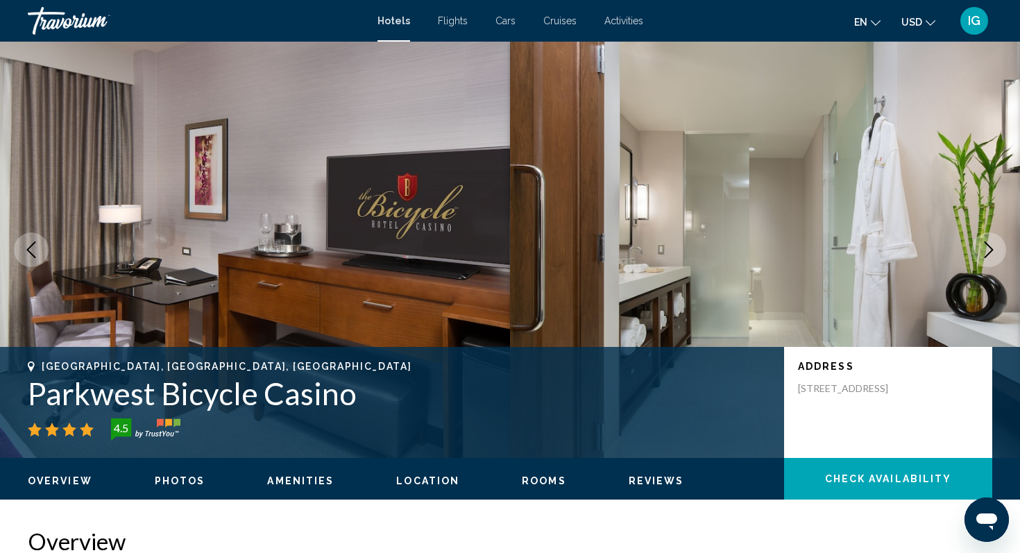
click at [37, 252] on icon "Previous image" at bounding box center [31, 249] width 17 height 17
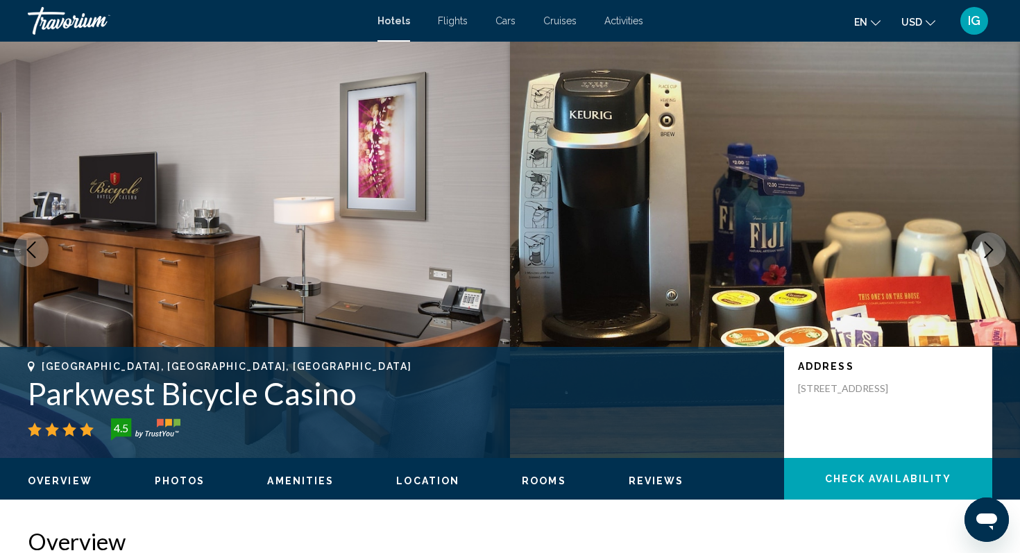
click at [37, 252] on icon "Previous image" at bounding box center [31, 249] width 17 height 17
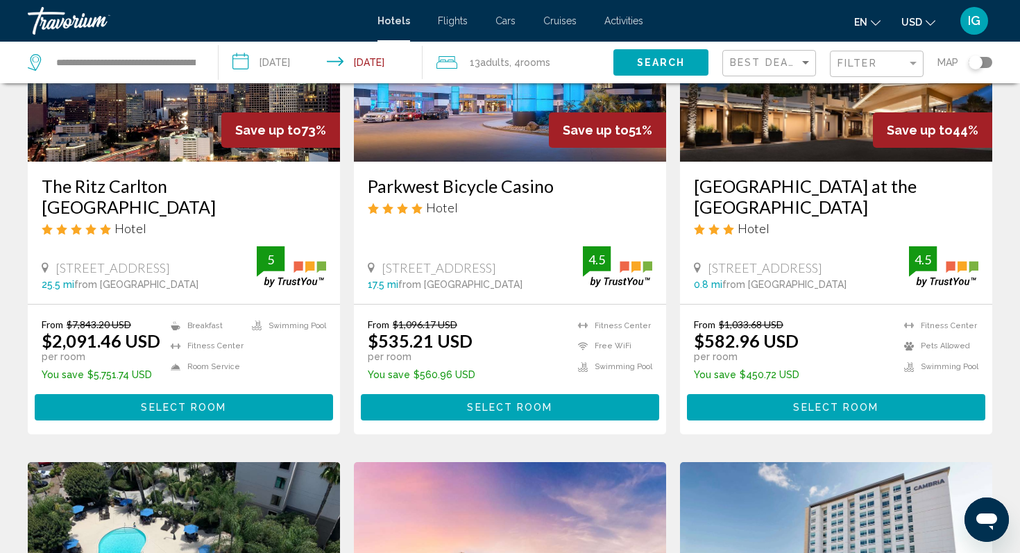
scroll to position [193, 0]
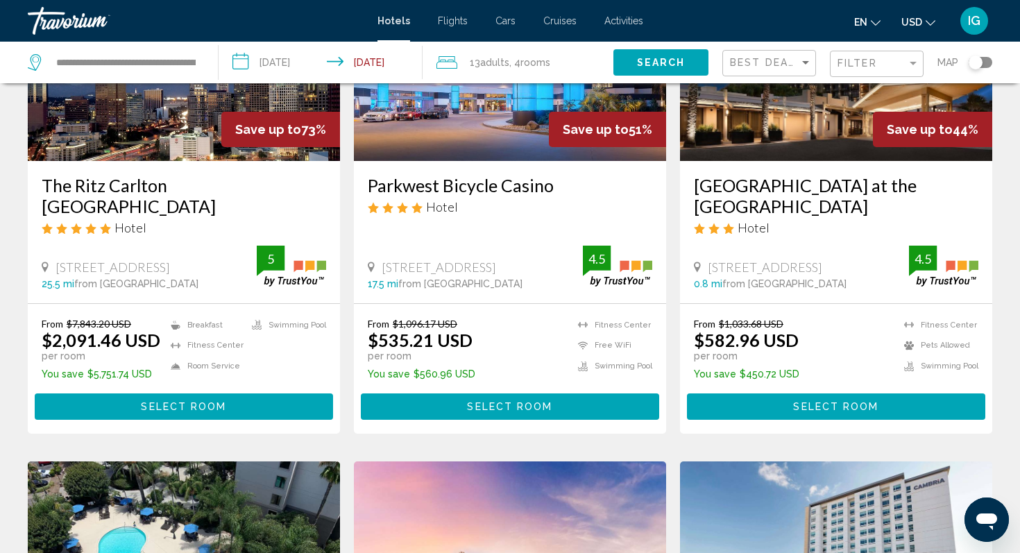
click at [836, 404] on span "Select Room" at bounding box center [835, 407] width 85 height 11
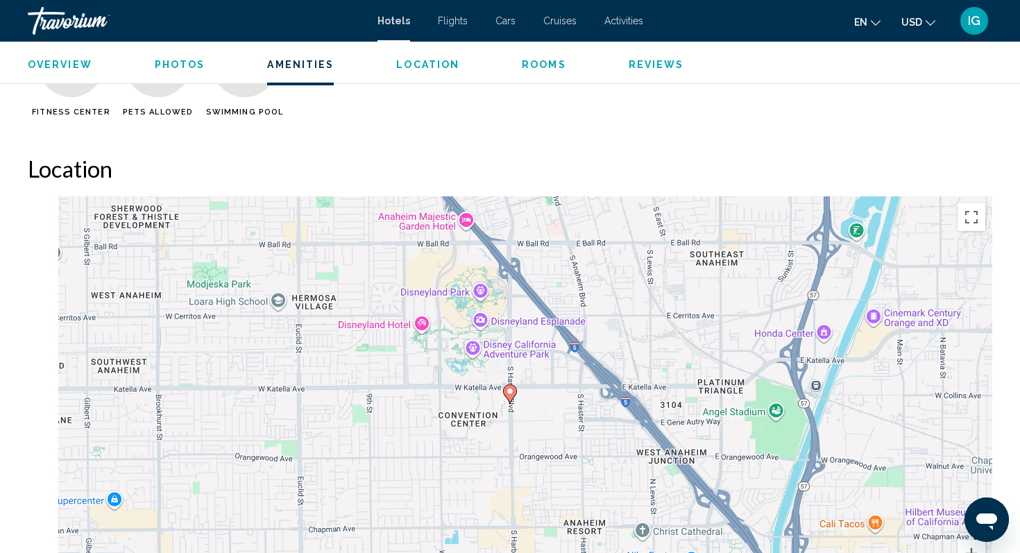
scroll to position [1122, 0]
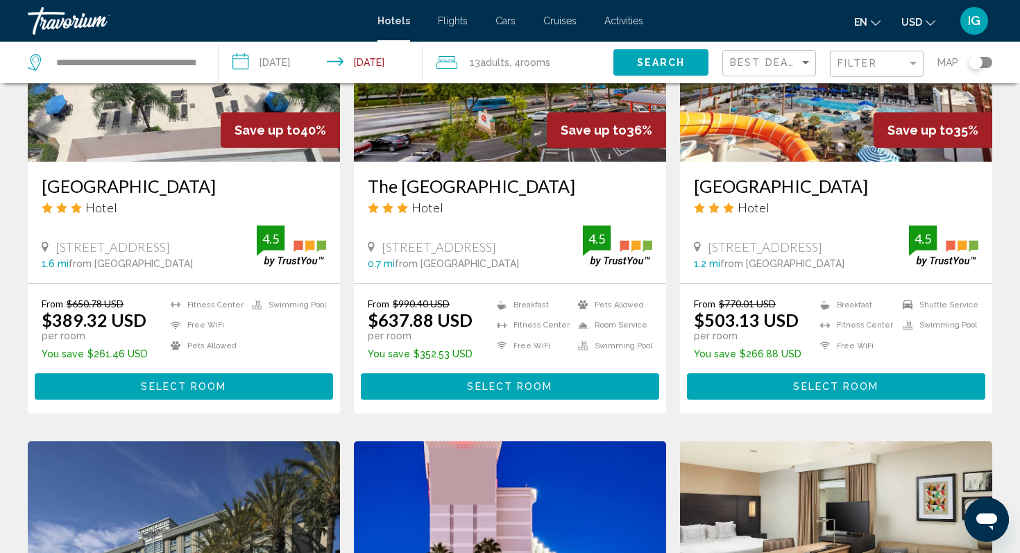
scroll to position [718, 0]
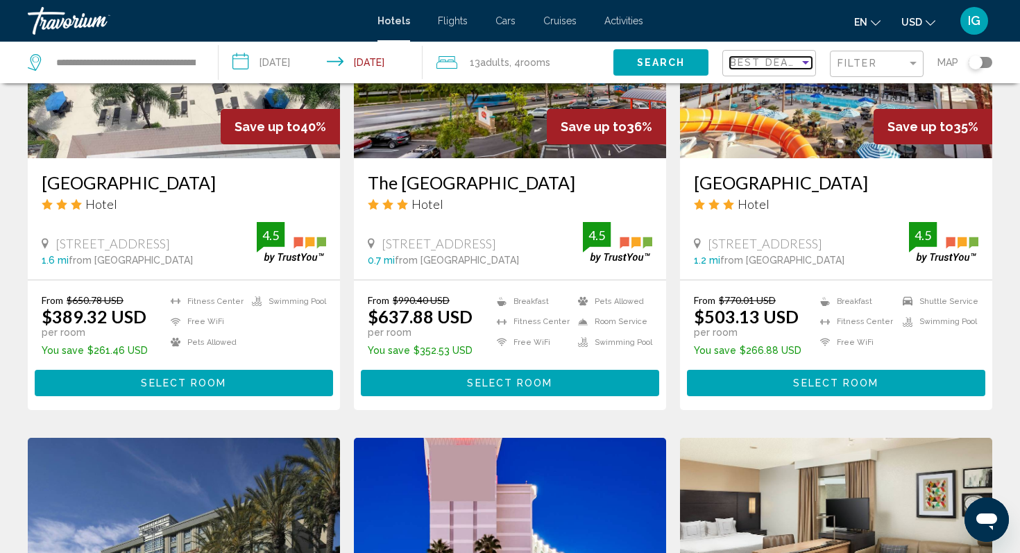
click at [802, 60] on div "Sort by" at bounding box center [805, 62] width 12 height 11
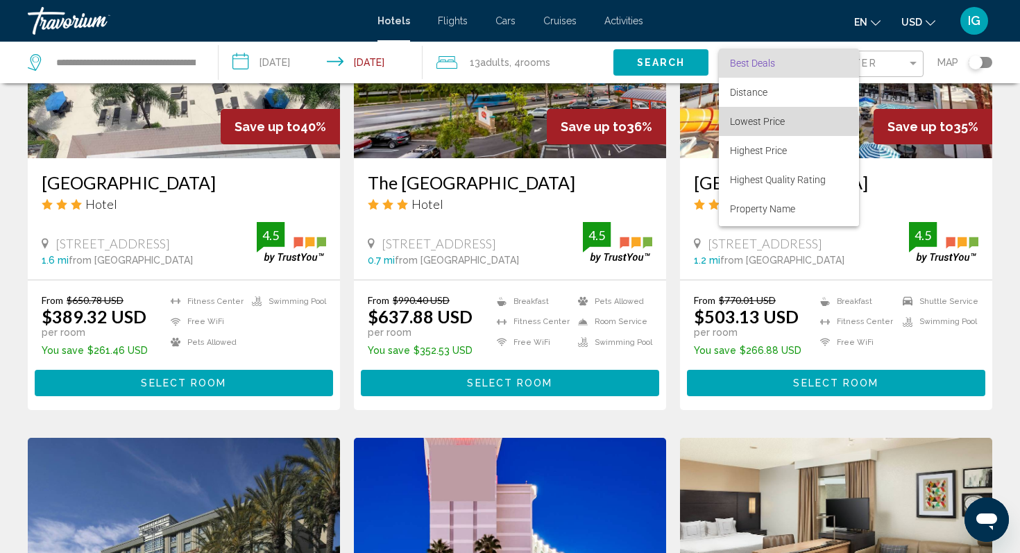
click at [777, 123] on span "Lowest Price" at bounding box center [757, 121] width 55 height 11
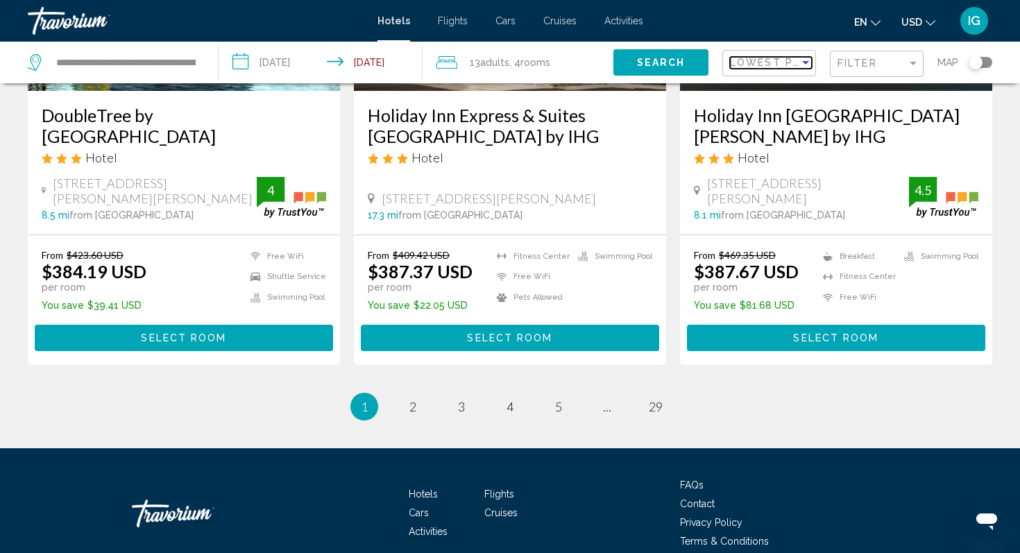
scroll to position [1885, 0]
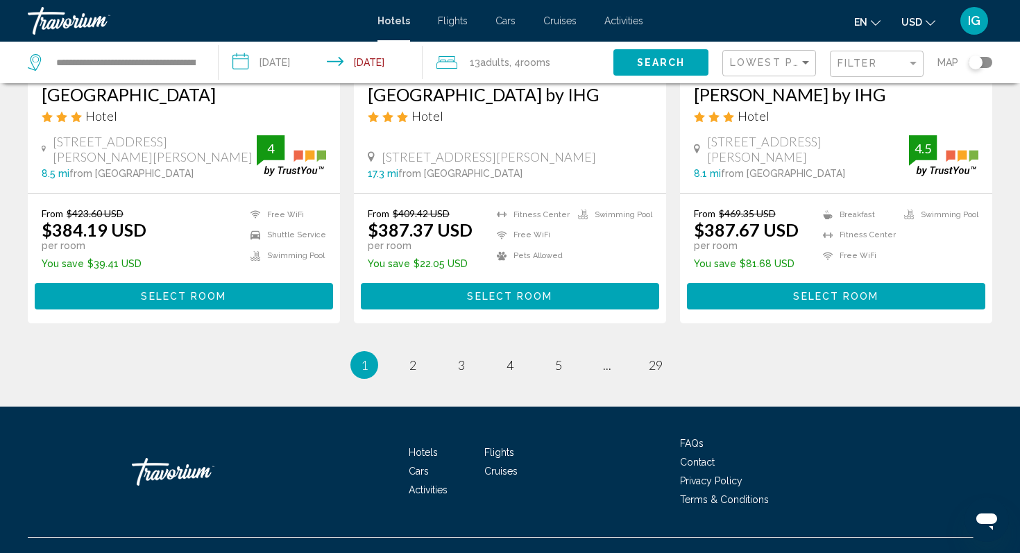
click at [419, 351] on li "page 2" at bounding box center [413, 365] width 28 height 28
click at [414, 357] on span "2" at bounding box center [412, 364] width 7 height 15
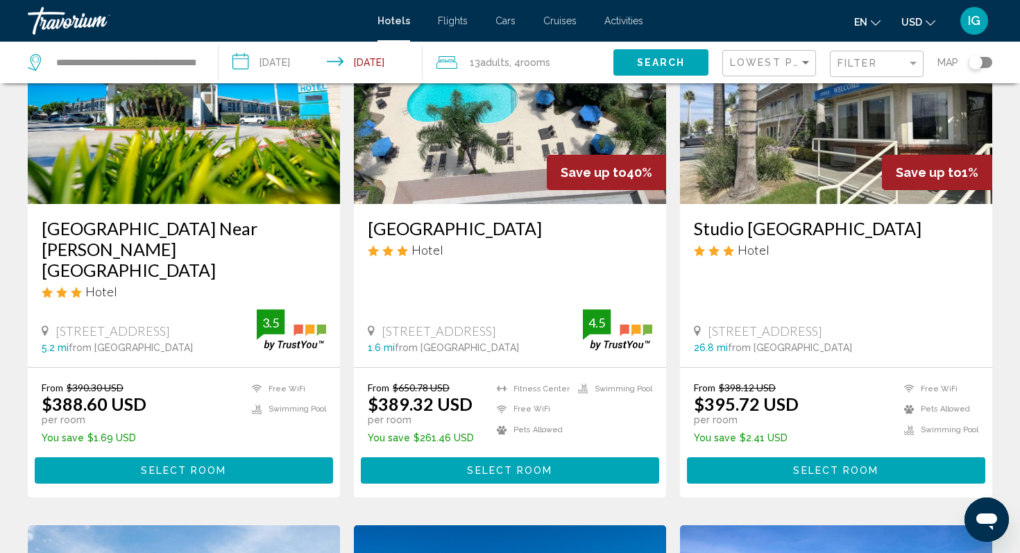
scroll to position [153, 0]
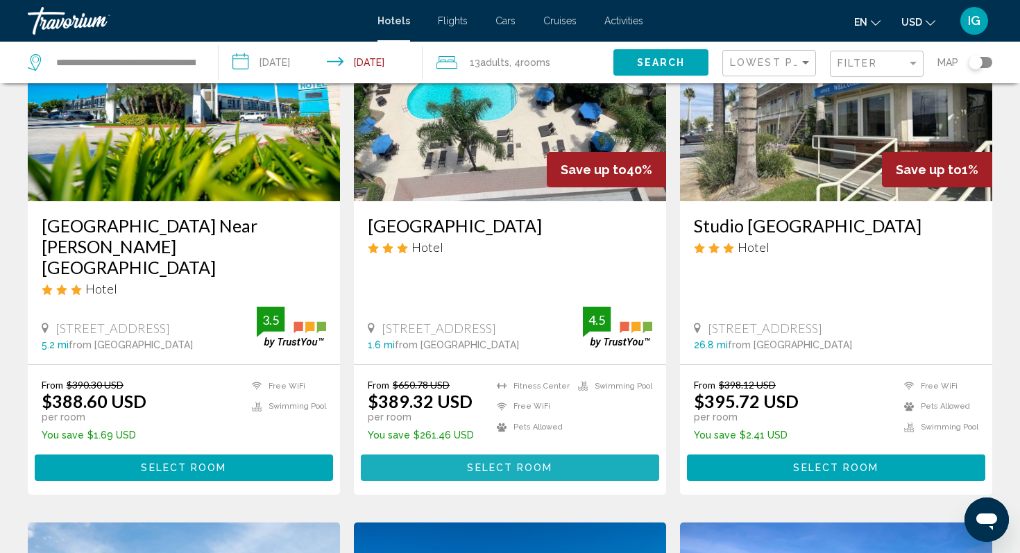
click at [513, 463] on span "Select Room" at bounding box center [509, 468] width 85 height 11
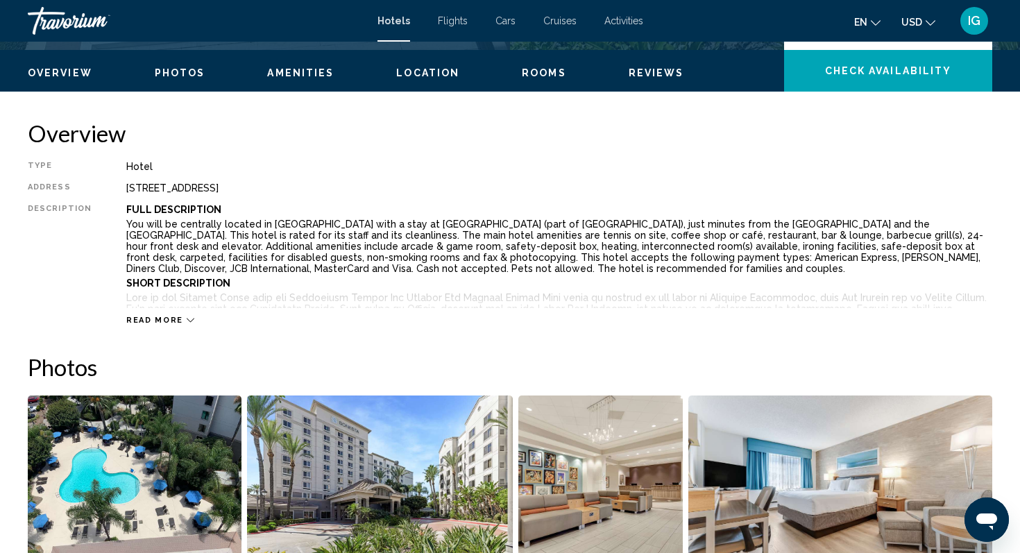
scroll to position [406, 0]
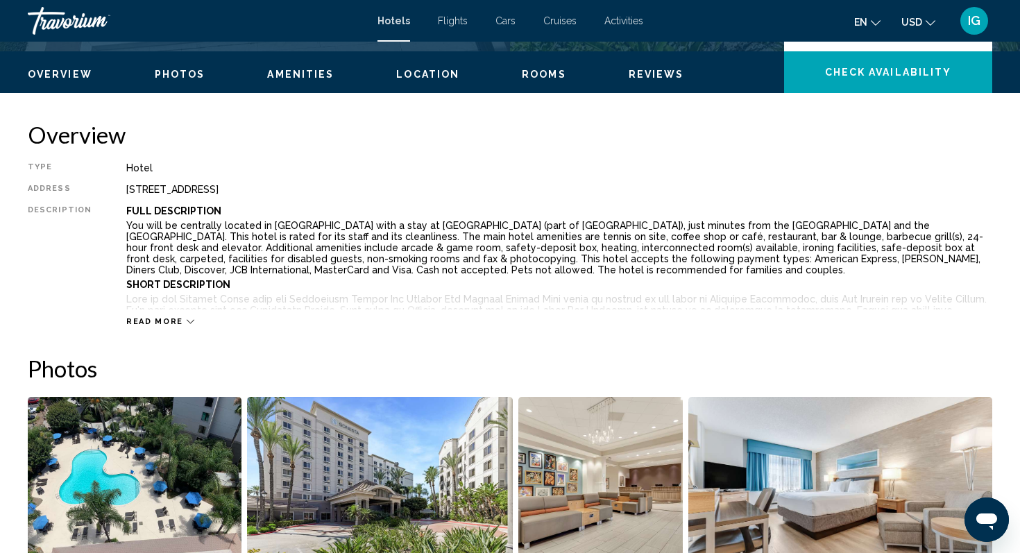
click at [159, 322] on span "Read more" at bounding box center [154, 321] width 57 height 9
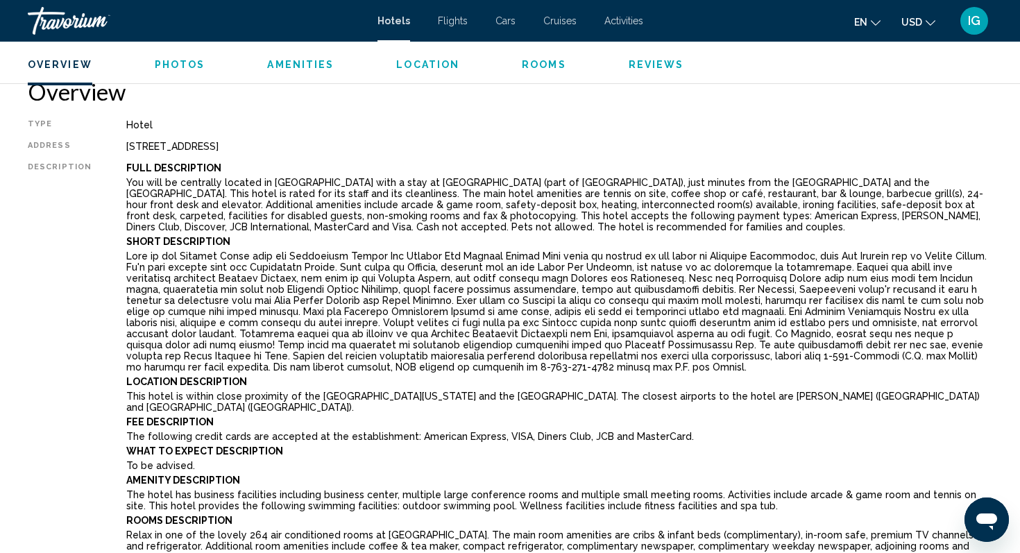
scroll to position [451, 0]
drag, startPoint x: 395, startPoint y: 146, endPoint x: 121, endPoint y: 140, distance: 274.0
click at [126, 140] on div "[STREET_ADDRESS]" at bounding box center [559, 145] width 866 height 11
copy div "[STREET_ADDRESS]"
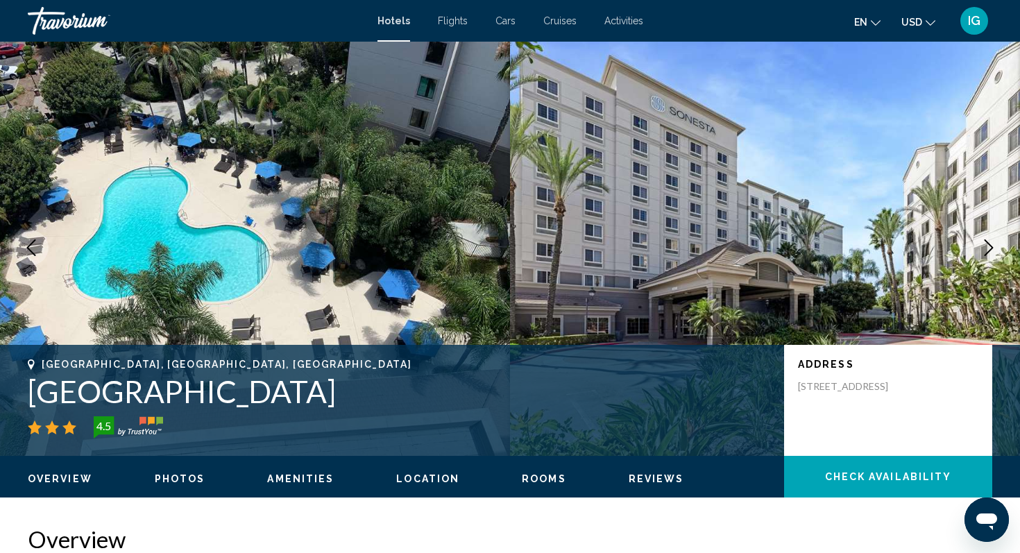
scroll to position [0, 0]
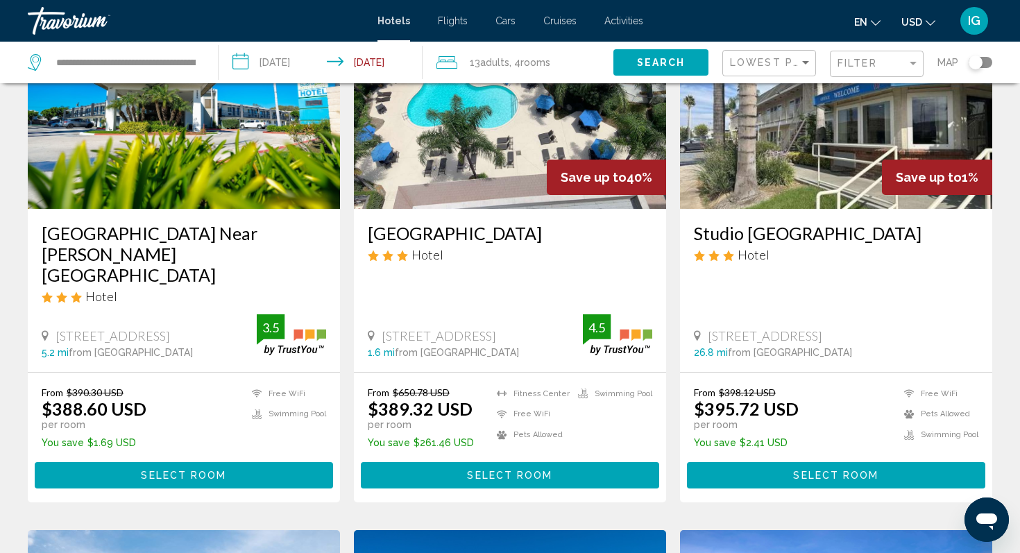
scroll to position [148, 0]
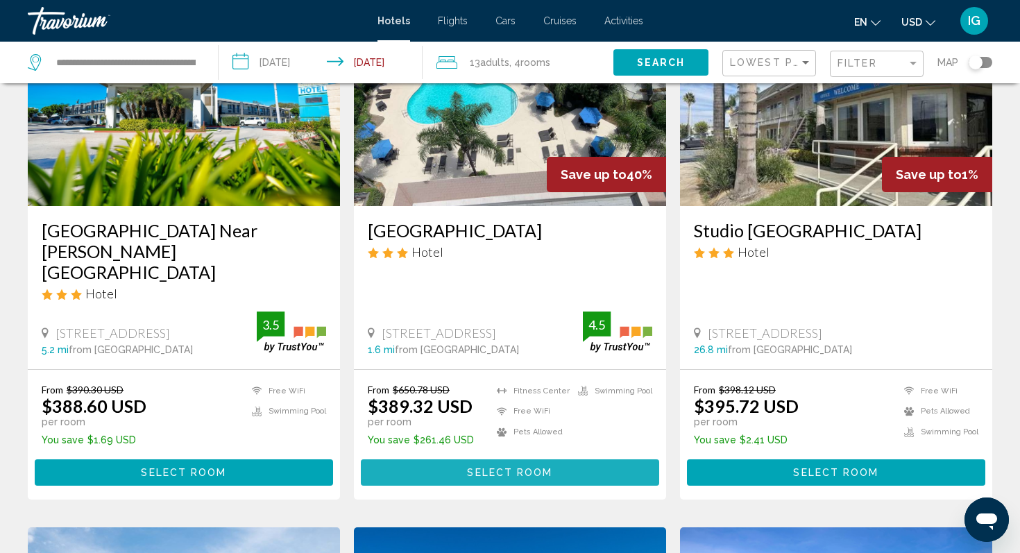
click at [478, 467] on span "Select Room" at bounding box center [509, 472] width 85 height 11
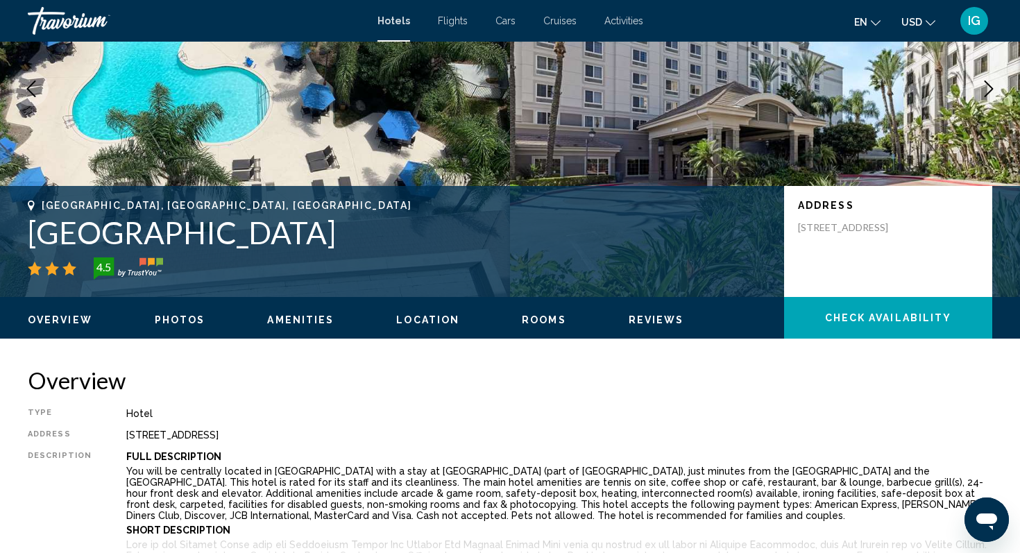
scroll to position [182, 0]
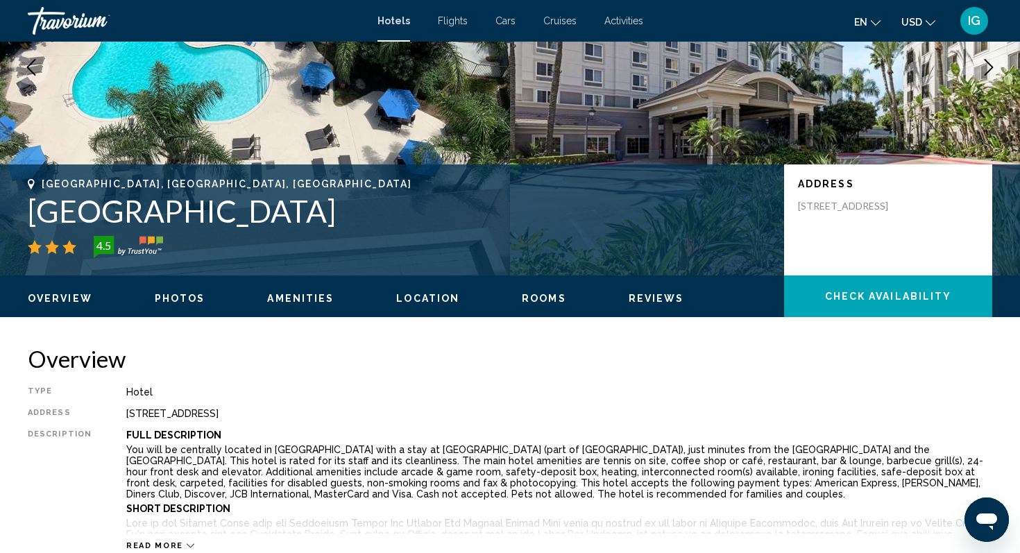
drag, startPoint x: 418, startPoint y: 218, endPoint x: 27, endPoint y: 212, distance: 391.2
click at [27, 212] on div "[GEOGRAPHIC_DATA], [GEOGRAPHIC_DATA], [GEOGRAPHIC_DATA] [GEOGRAPHIC_DATA] Area …" at bounding box center [510, 219] width 1020 height 83
copy h1 "[GEOGRAPHIC_DATA]"
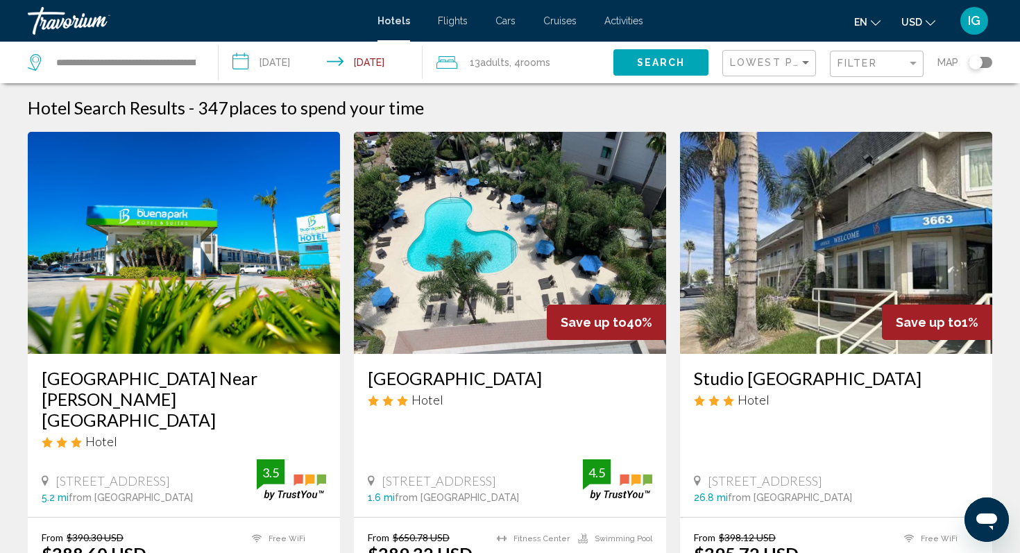
drag, startPoint x: 53, startPoint y: 62, endPoint x: 112, endPoint y: 63, distance: 59.0
click at [112, 63] on div "**********" at bounding box center [112, 62] width 169 height 21
drag, startPoint x: 58, startPoint y: 60, endPoint x: 226, endPoint y: 64, distance: 168.6
click at [226, 64] on div "**********" at bounding box center [510, 63] width 1020 height 42
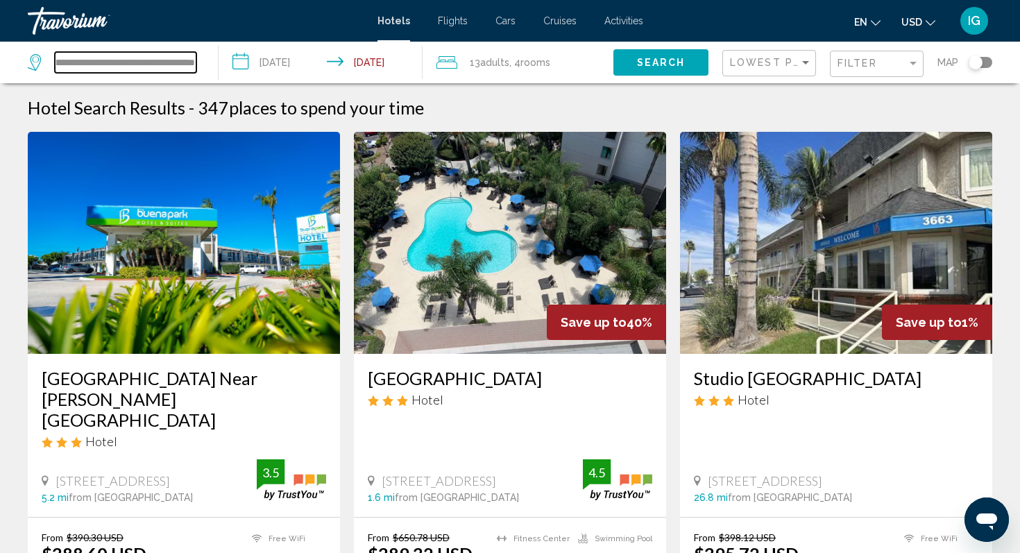
paste input "Search widget"
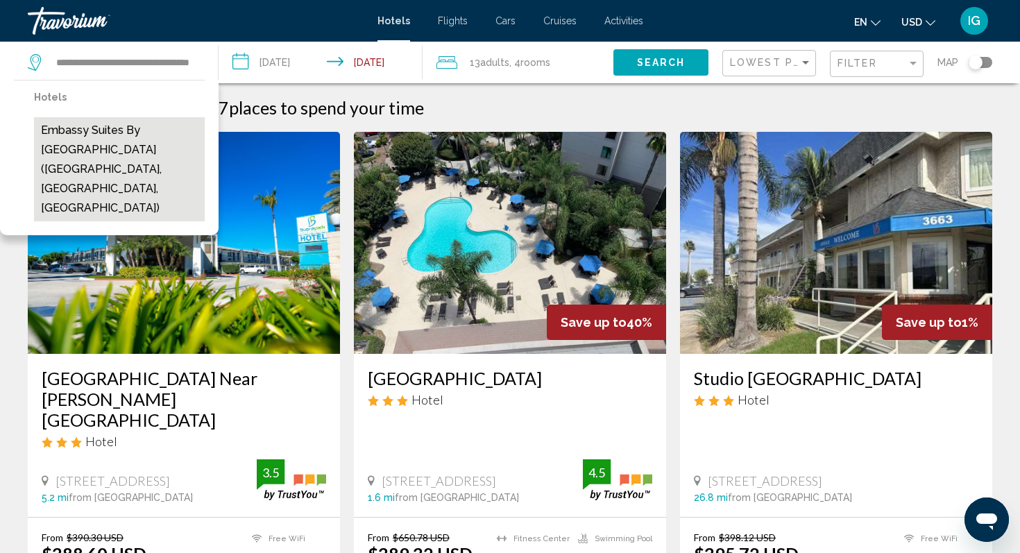
scroll to position [0, 0]
click at [83, 141] on button "Embassy Suites by [GEOGRAPHIC_DATA] ([GEOGRAPHIC_DATA], [GEOGRAPHIC_DATA], [GEO…" at bounding box center [119, 169] width 171 height 104
type input "**********"
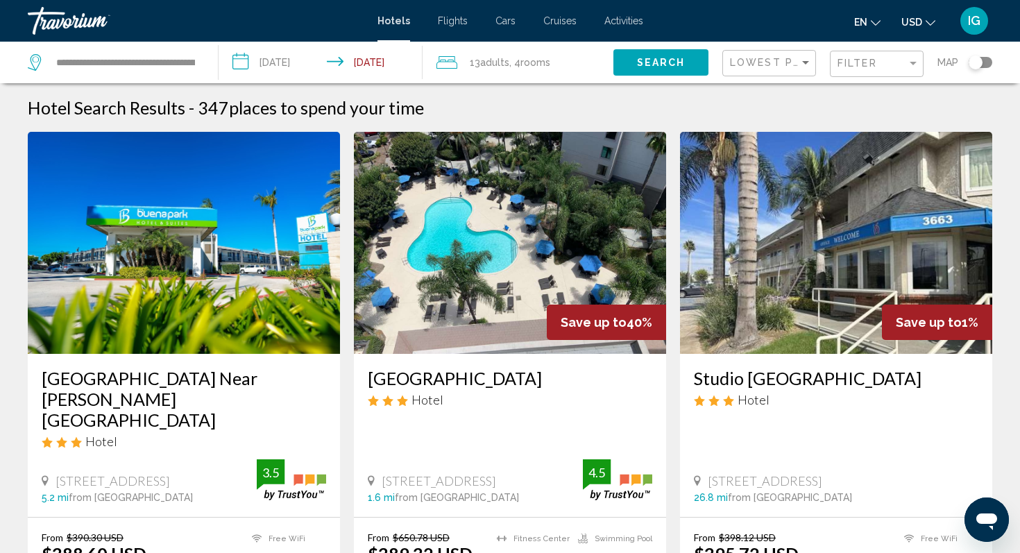
click at [668, 64] on span "Search" at bounding box center [661, 63] width 49 height 11
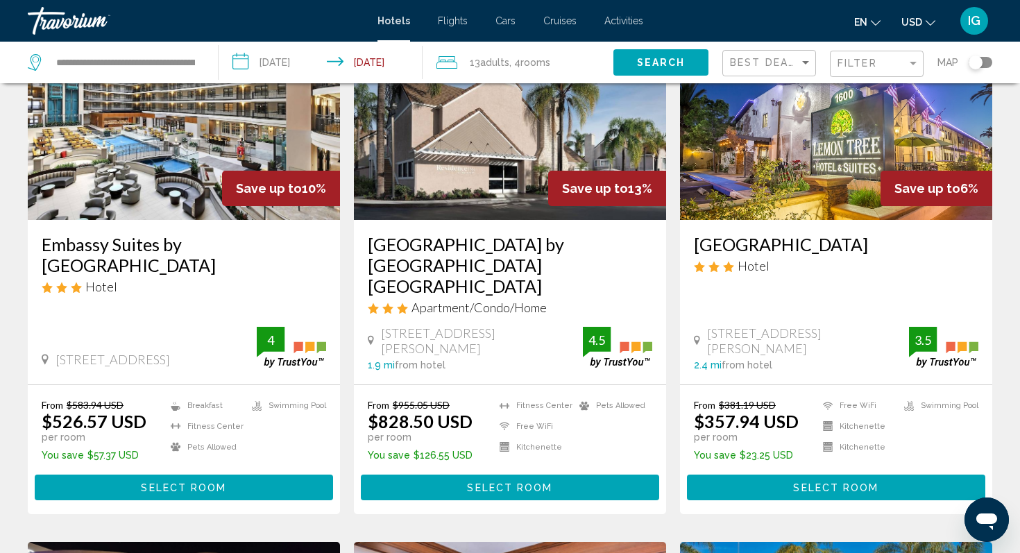
scroll to position [137, 0]
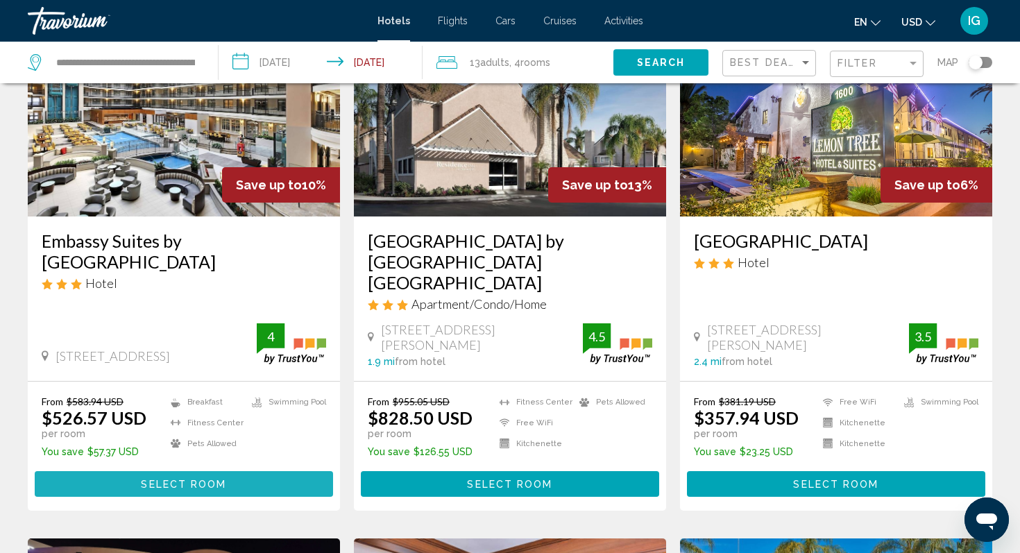
click at [187, 479] on span "Select Room" at bounding box center [183, 484] width 85 height 11
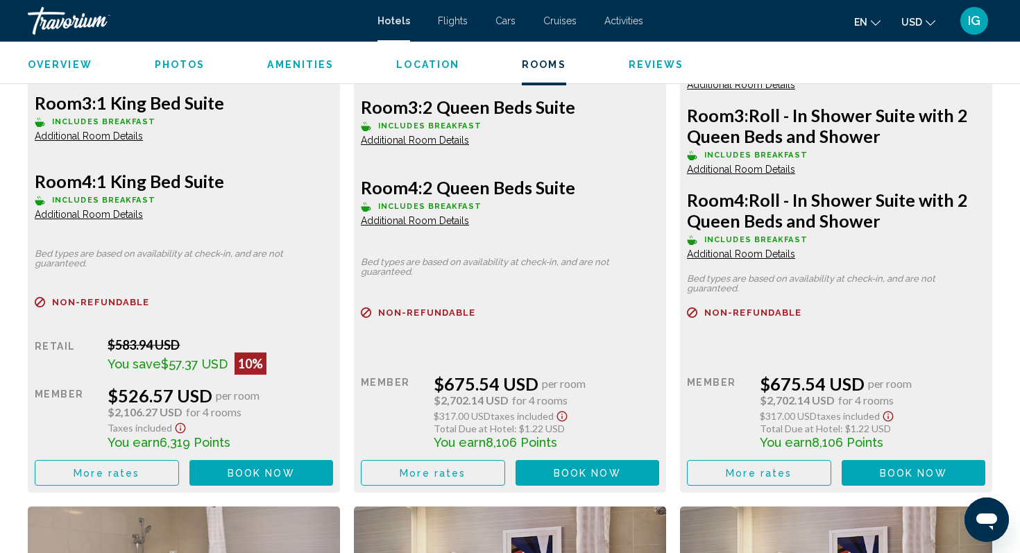
scroll to position [2211, 0]
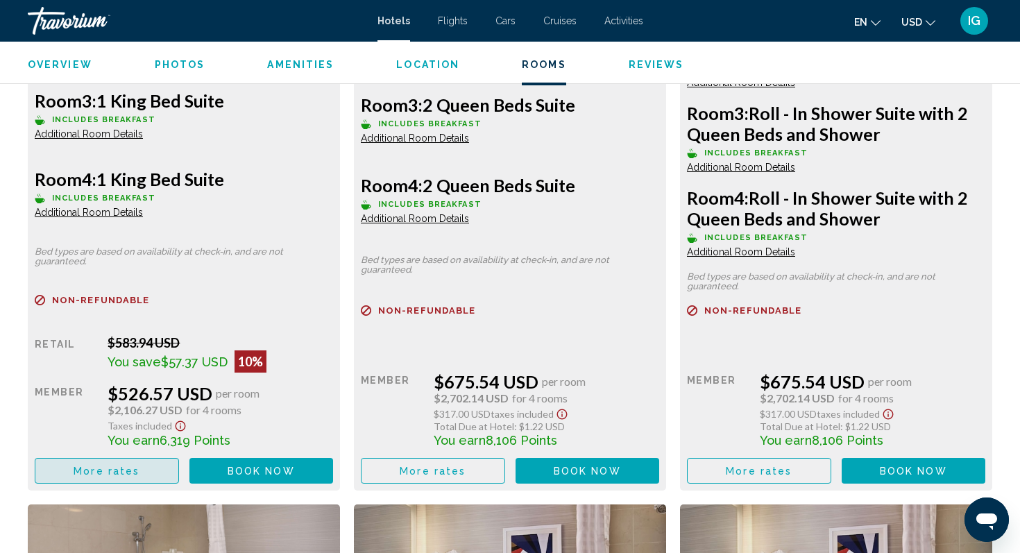
click at [141, 477] on button "More rates" at bounding box center [107, 471] width 144 height 26
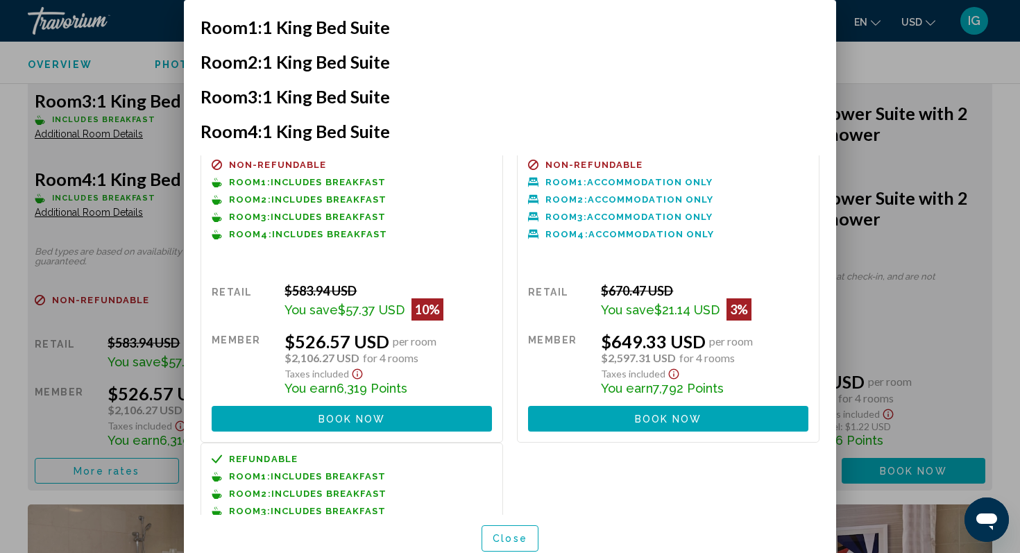
scroll to position [0, 0]
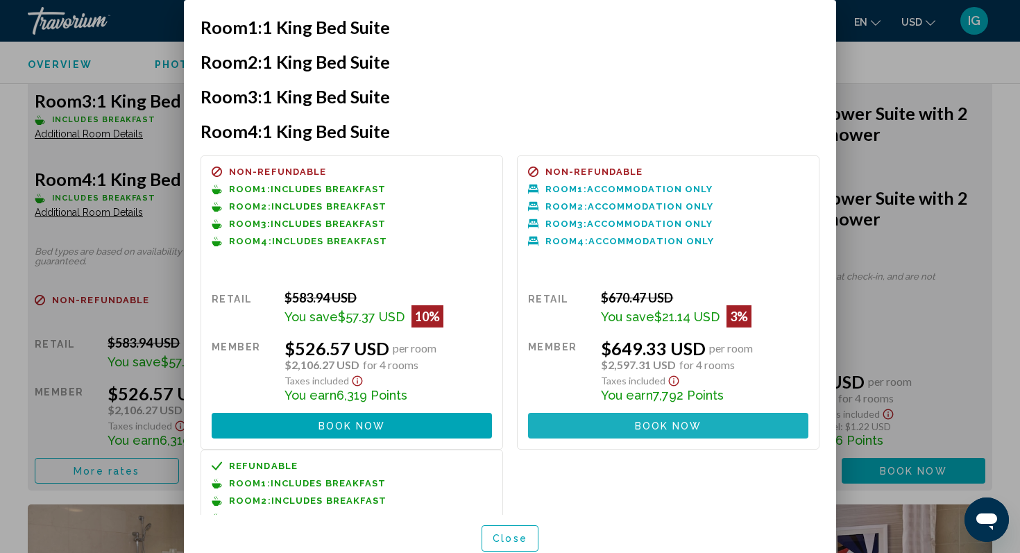
click at [663, 429] on span "Book now" at bounding box center [668, 425] width 67 height 11
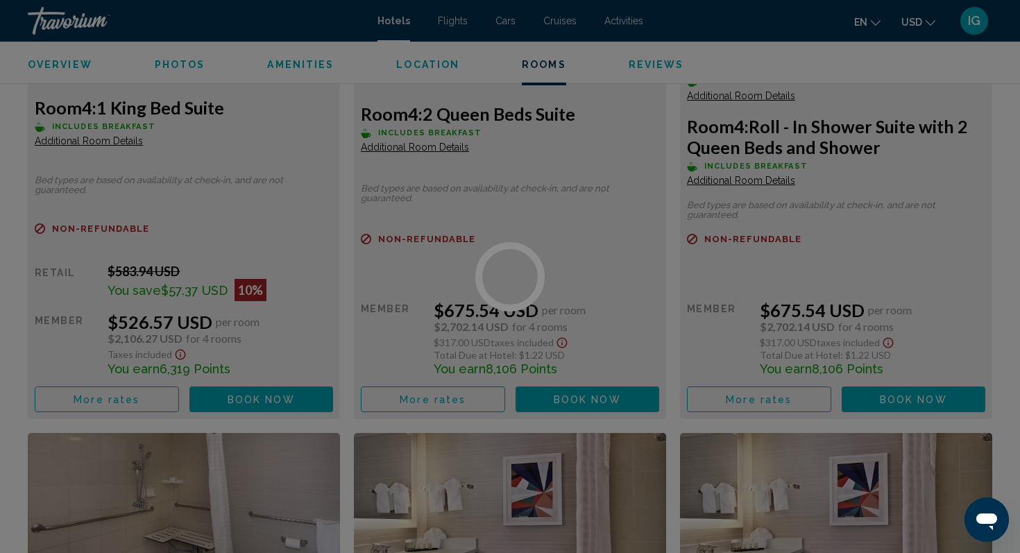
scroll to position [2312, 0]
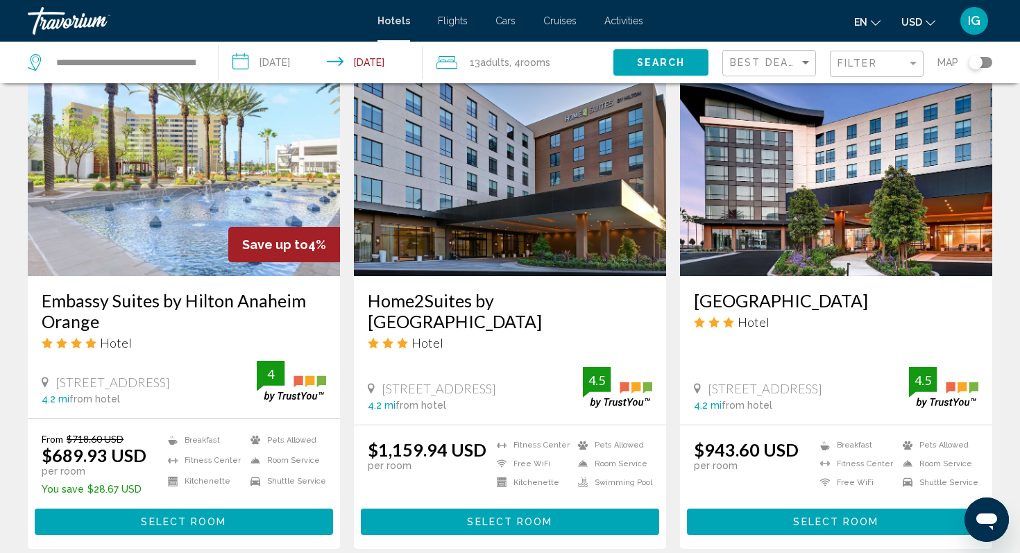
scroll to position [1727, 0]
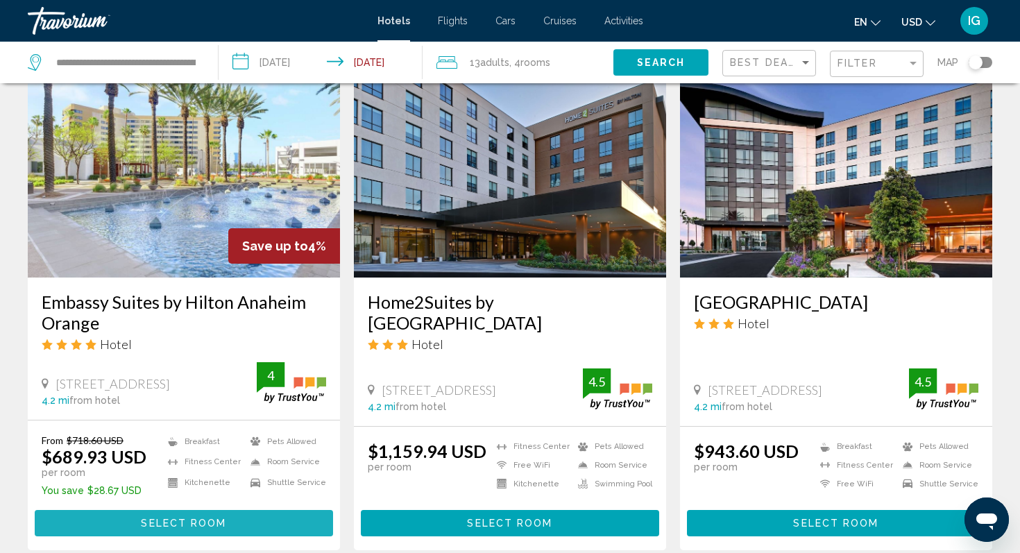
click at [234, 510] on button "Select Room" at bounding box center [184, 523] width 298 height 26
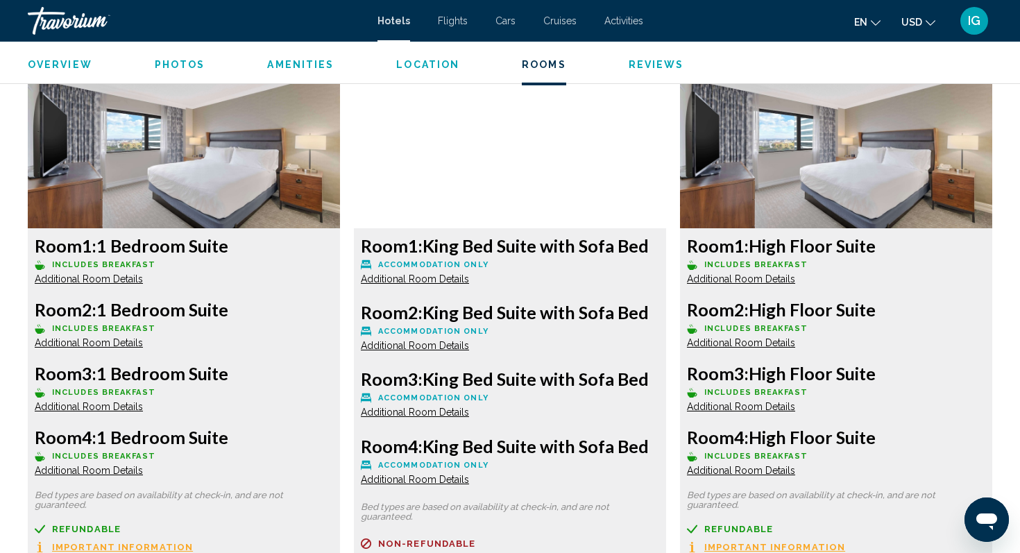
scroll to position [1901, 0]
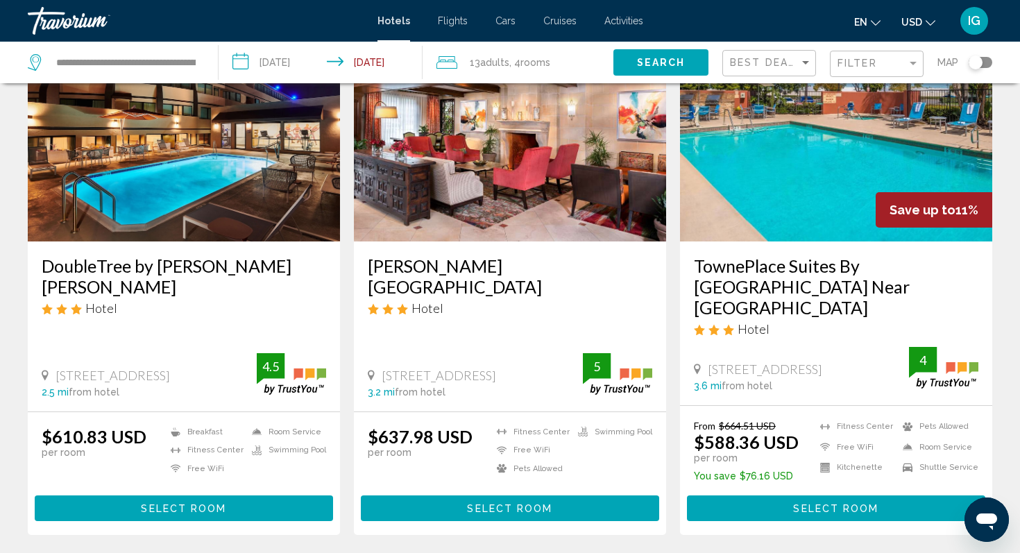
scroll to position [663, 0]
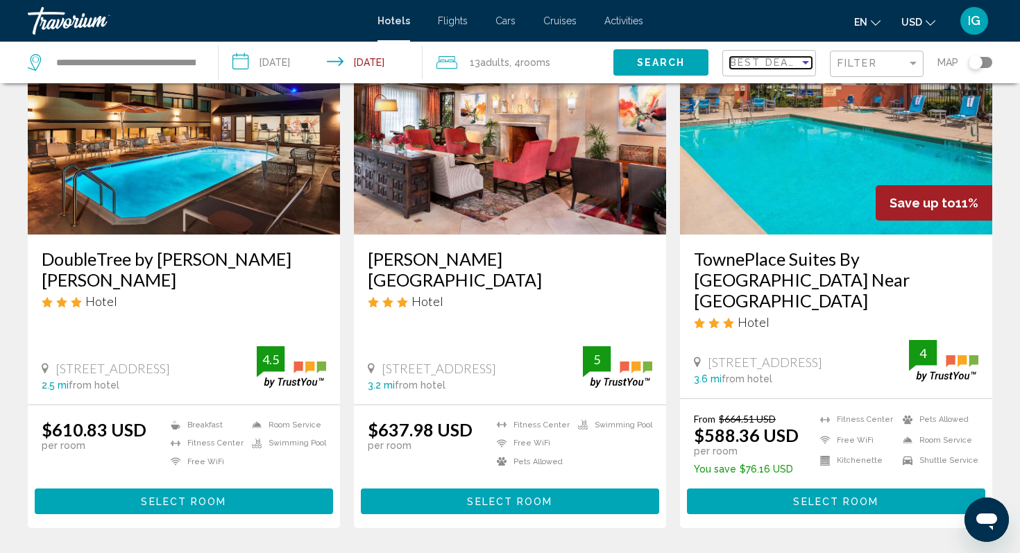
click at [758, 62] on span "Best Deals" at bounding box center [766, 62] width 73 height 11
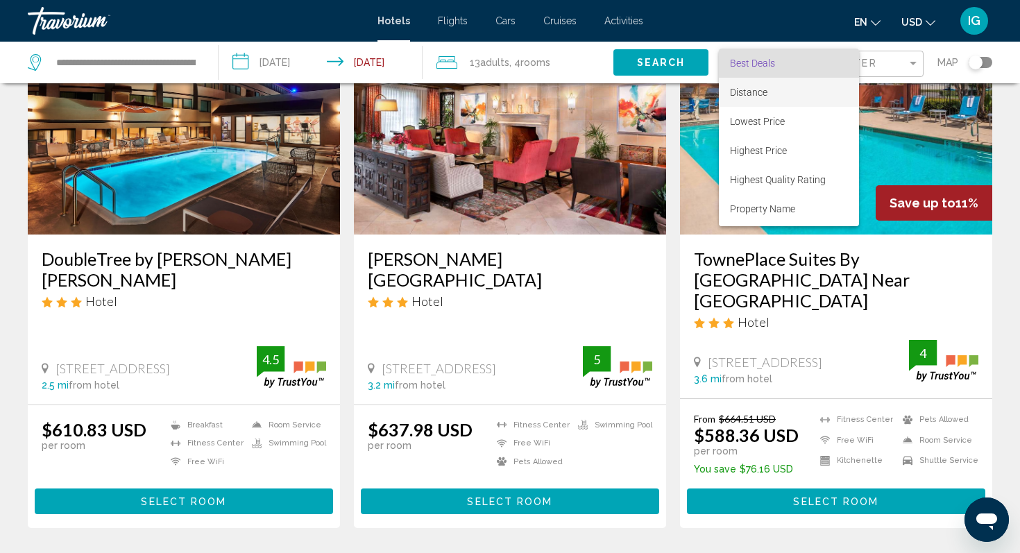
click at [755, 89] on span "Distance" at bounding box center [748, 92] width 37 height 11
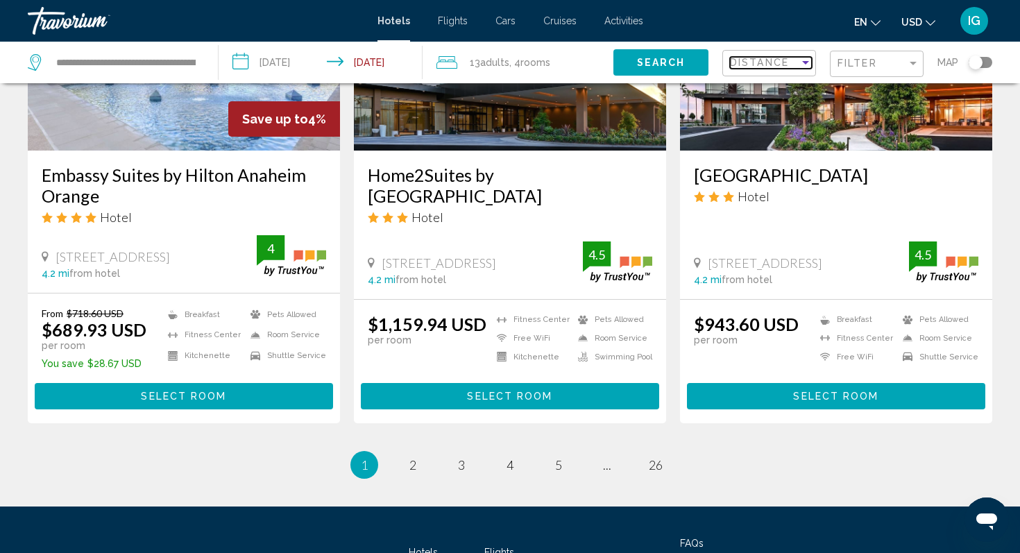
scroll to position [1894, 0]
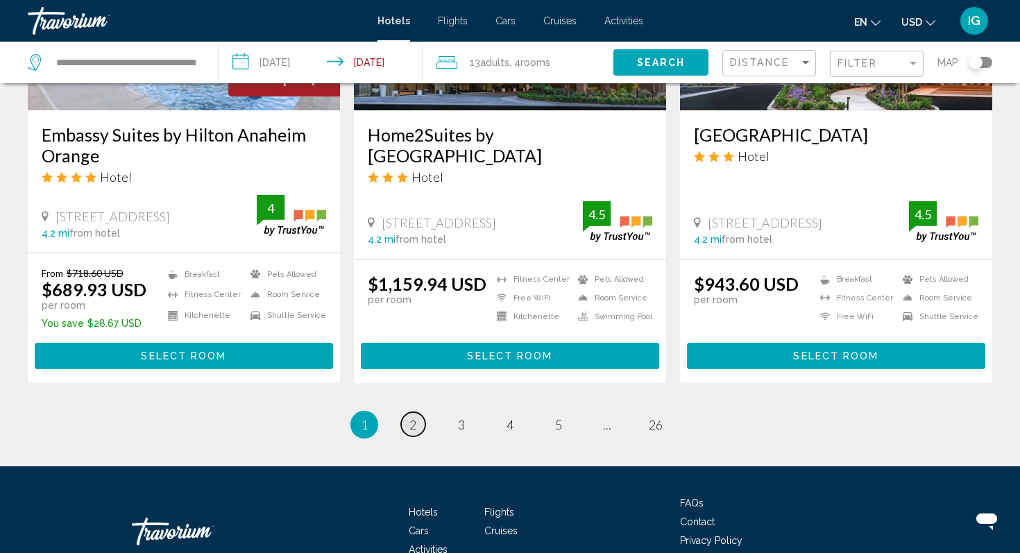
click at [414, 417] on span "2" at bounding box center [412, 424] width 7 height 15
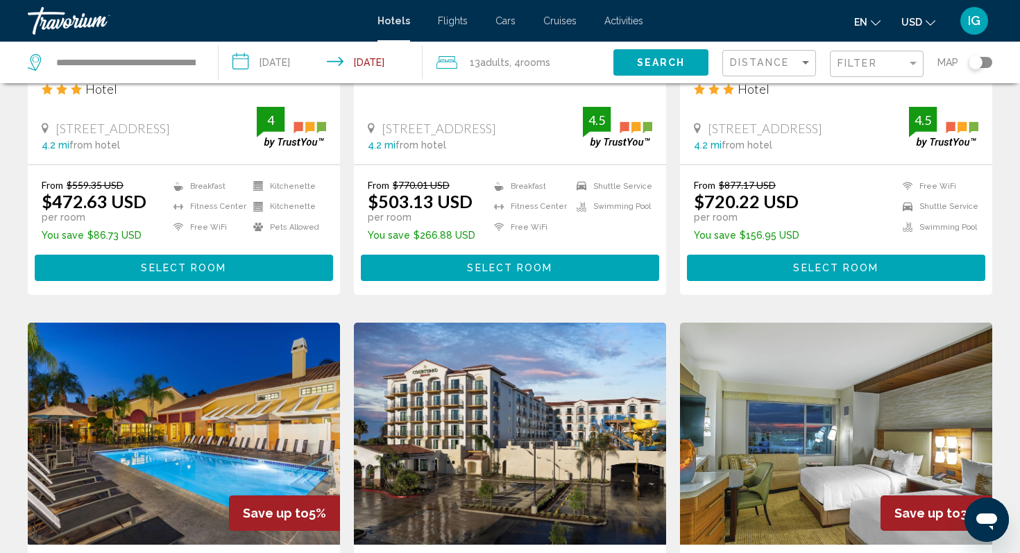
scroll to position [857, 0]
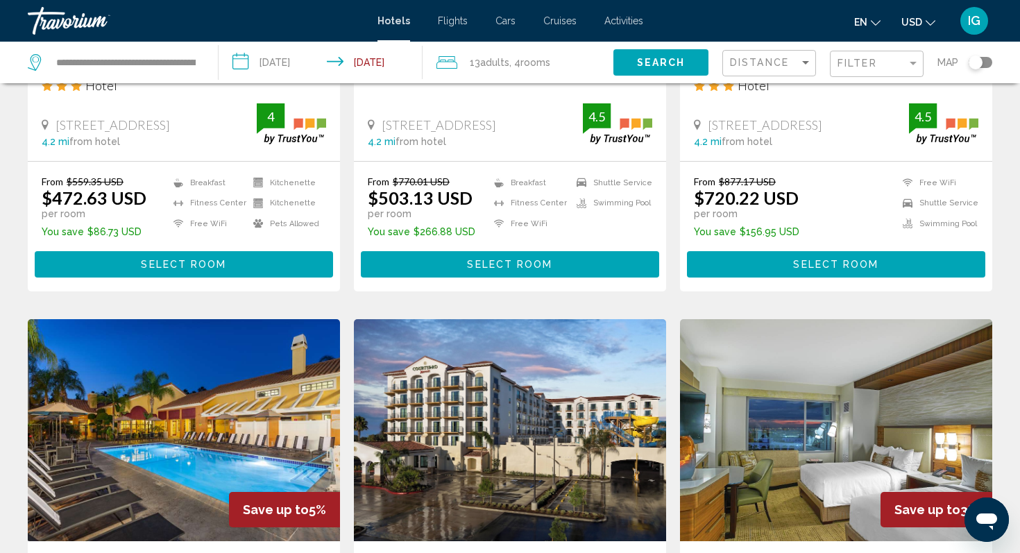
click at [181, 266] on span "Select Room" at bounding box center [183, 264] width 85 height 11
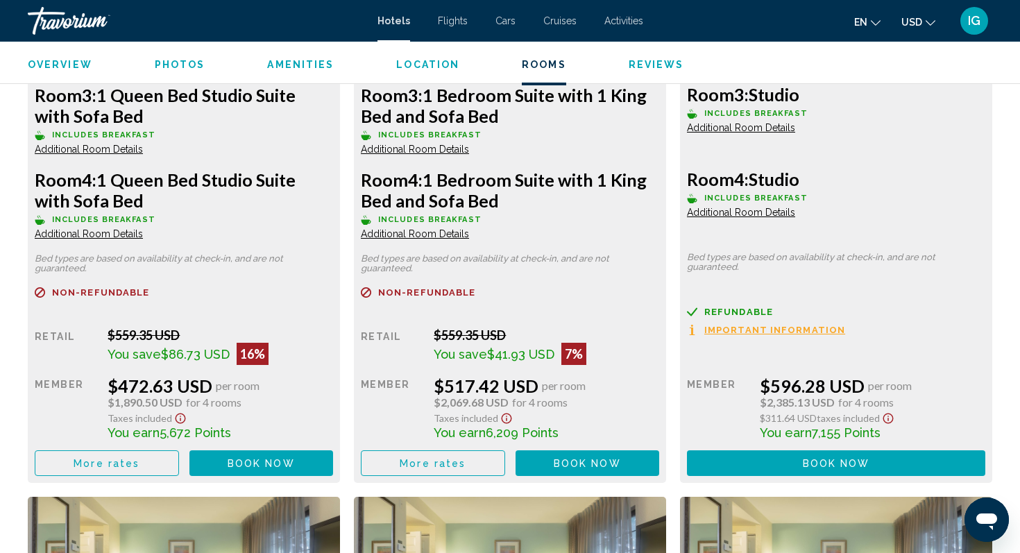
scroll to position [2105, 0]
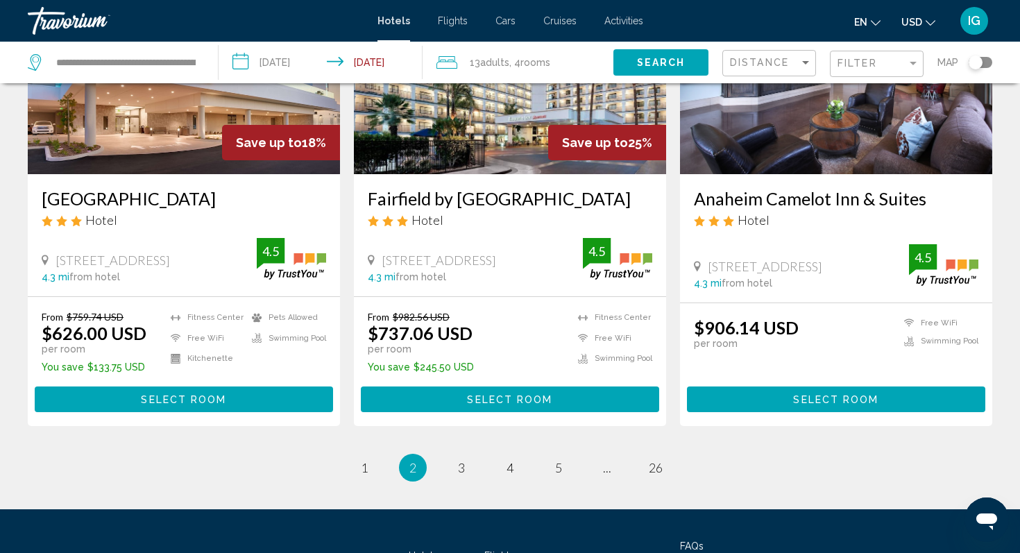
scroll to position [1740, 0]
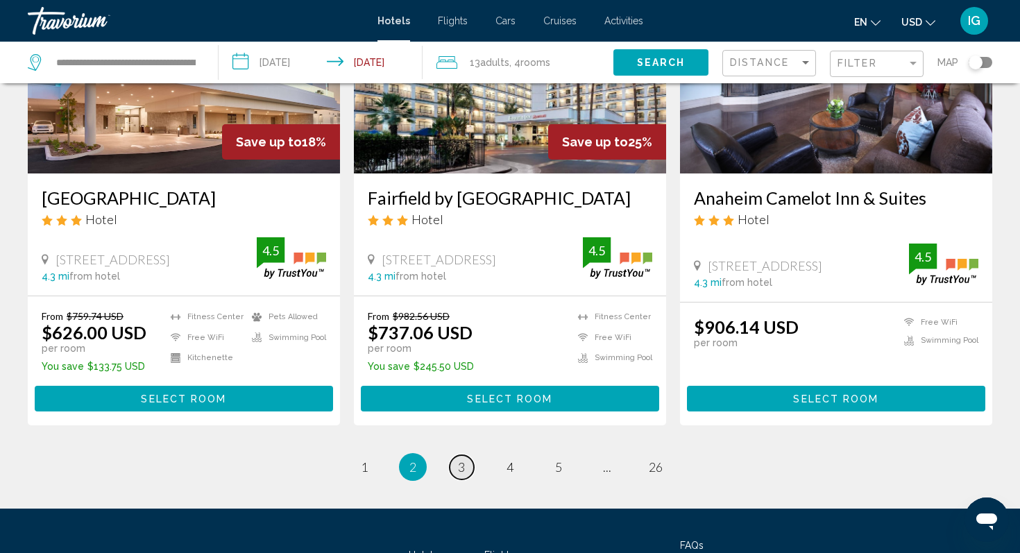
click at [461, 474] on span "3" at bounding box center [461, 466] width 7 height 15
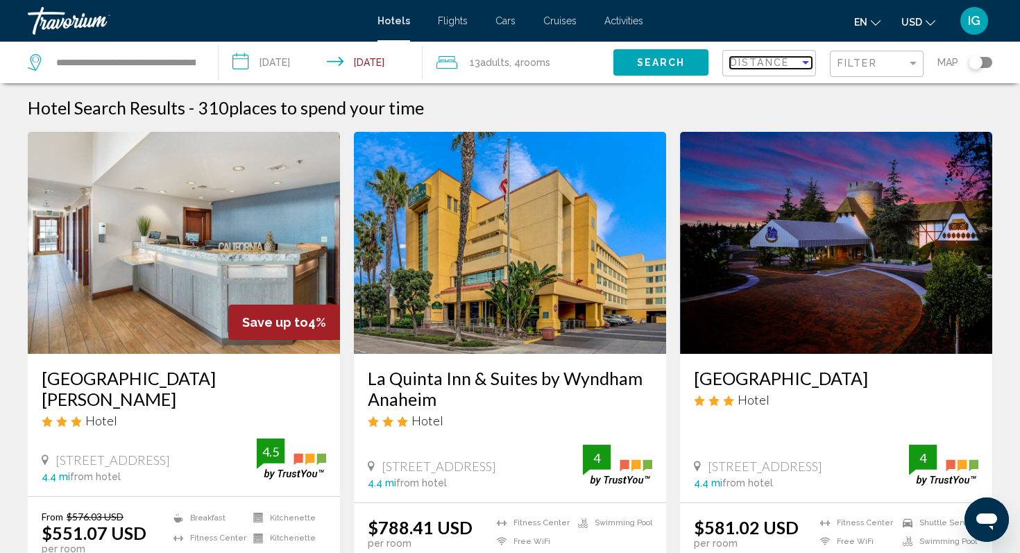
click at [803, 61] on div "Sort by" at bounding box center [805, 62] width 7 height 3
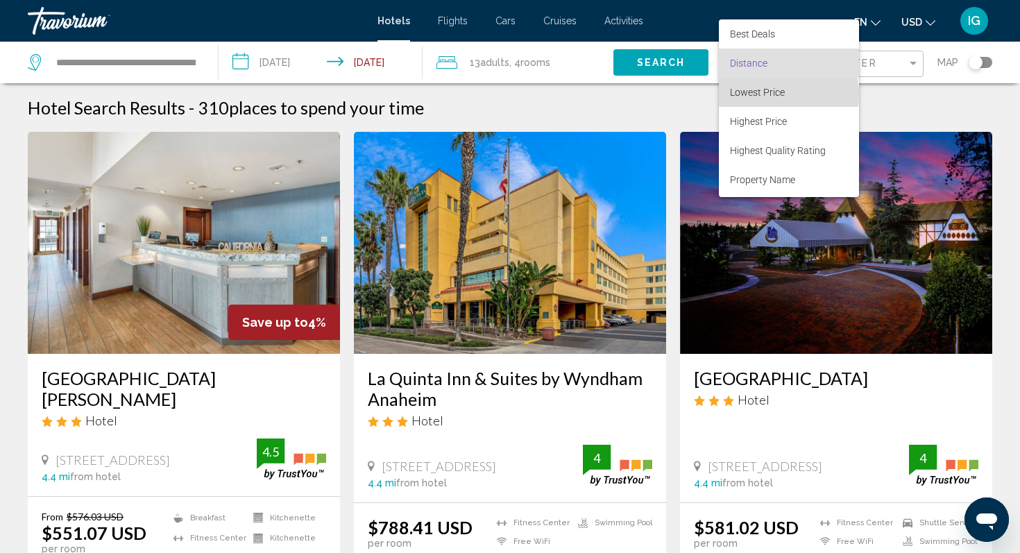
click at [779, 95] on span "Lowest Price" at bounding box center [757, 92] width 55 height 11
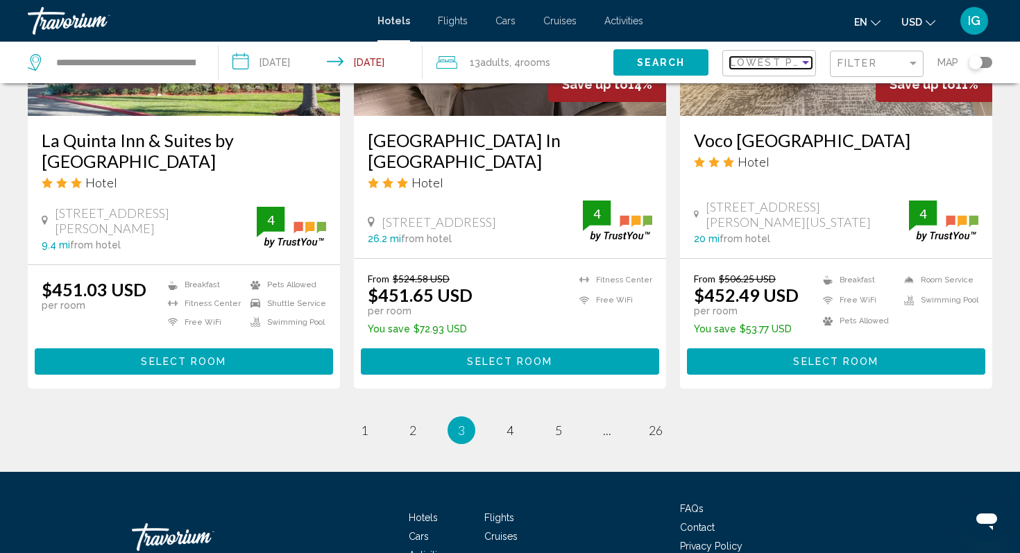
scroll to position [1886, 0]
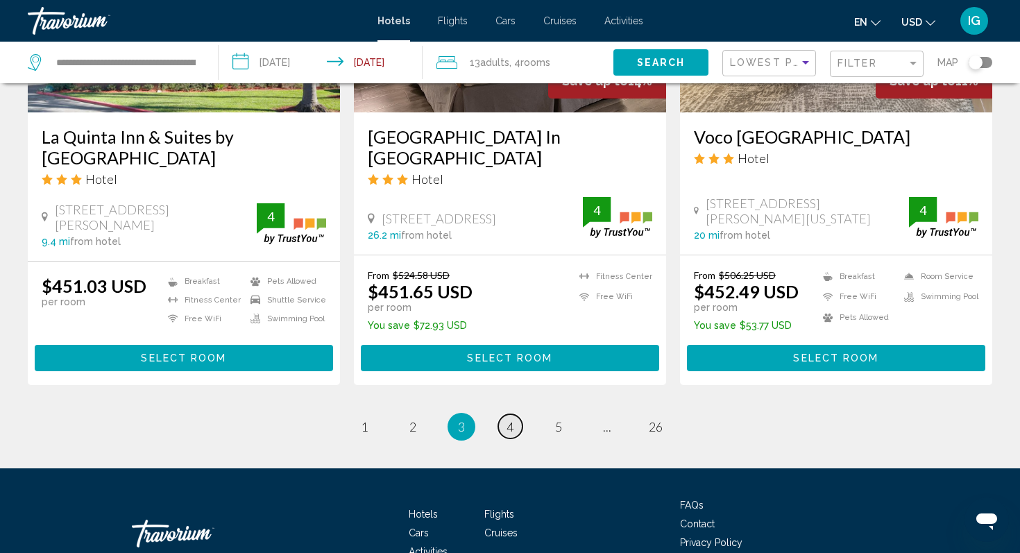
click at [509, 419] on span "4" at bounding box center [509, 426] width 7 height 15
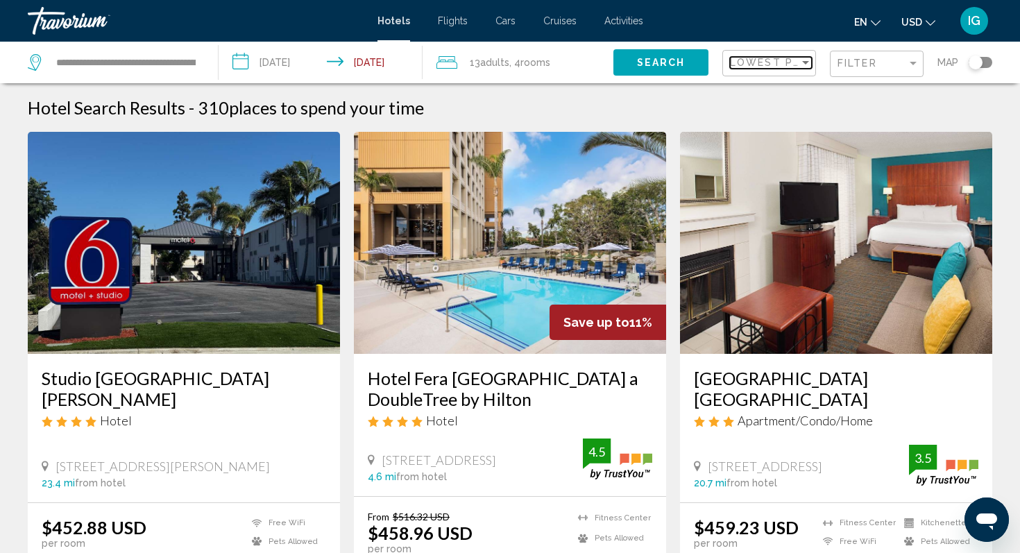
click at [802, 65] on div "Sort by" at bounding box center [805, 62] width 12 height 11
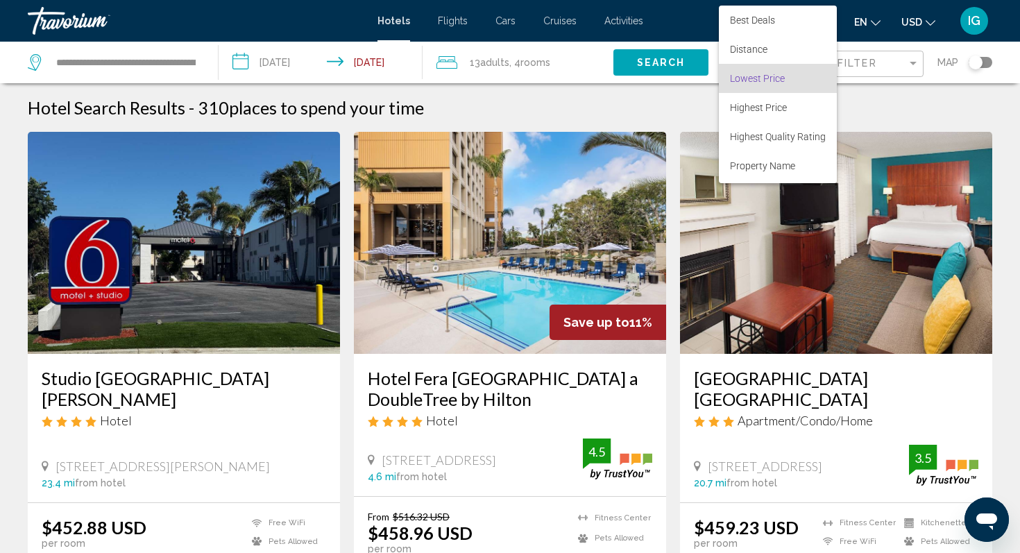
scroll to position [15, 0]
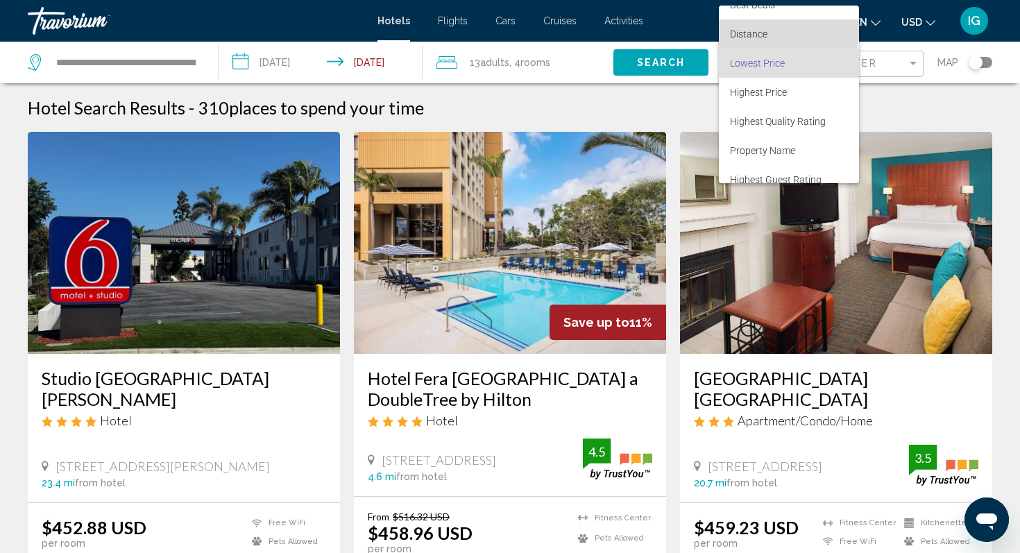
click at [782, 32] on span "Distance" at bounding box center [789, 33] width 118 height 29
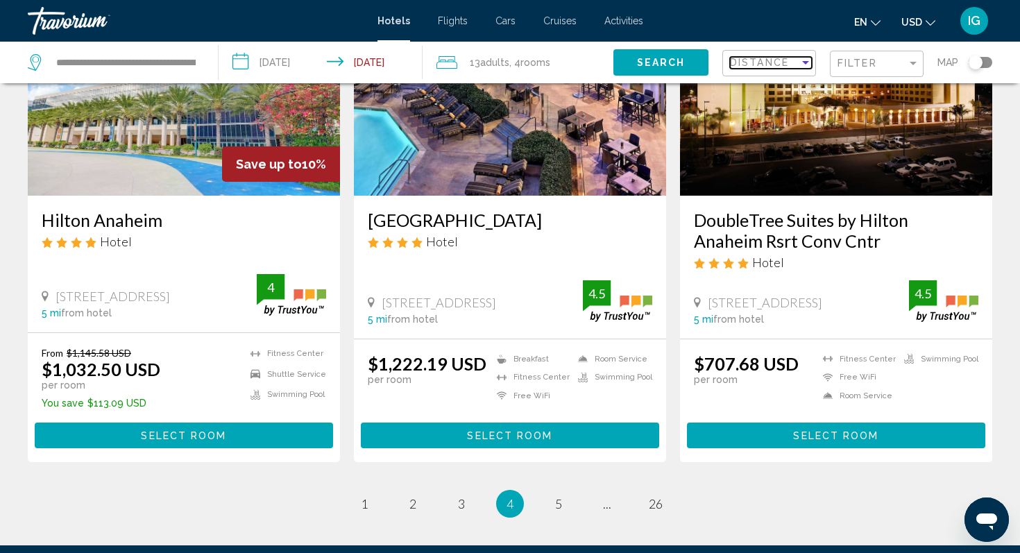
scroll to position [1722, 0]
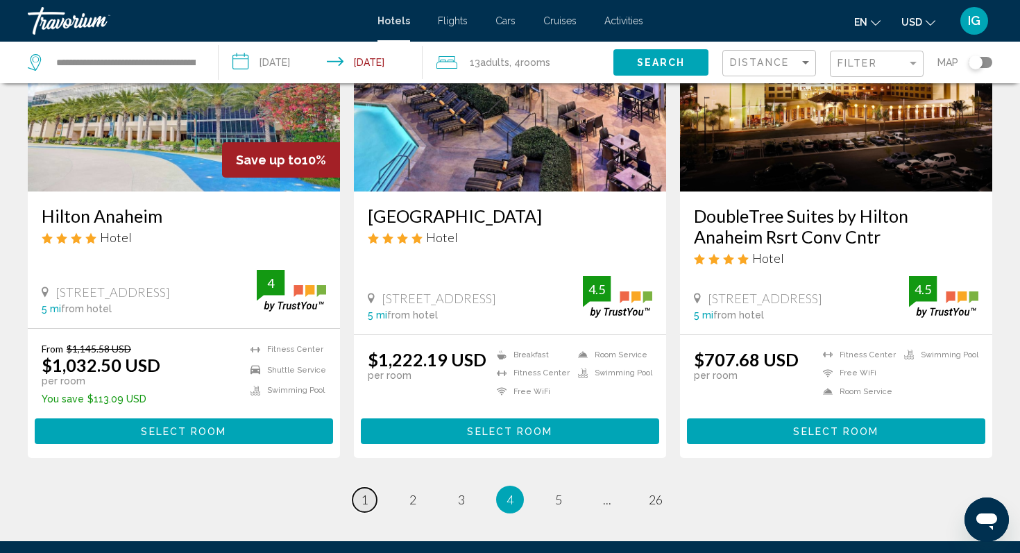
click at [373, 504] on link "page 1" at bounding box center [364, 500] width 24 height 24
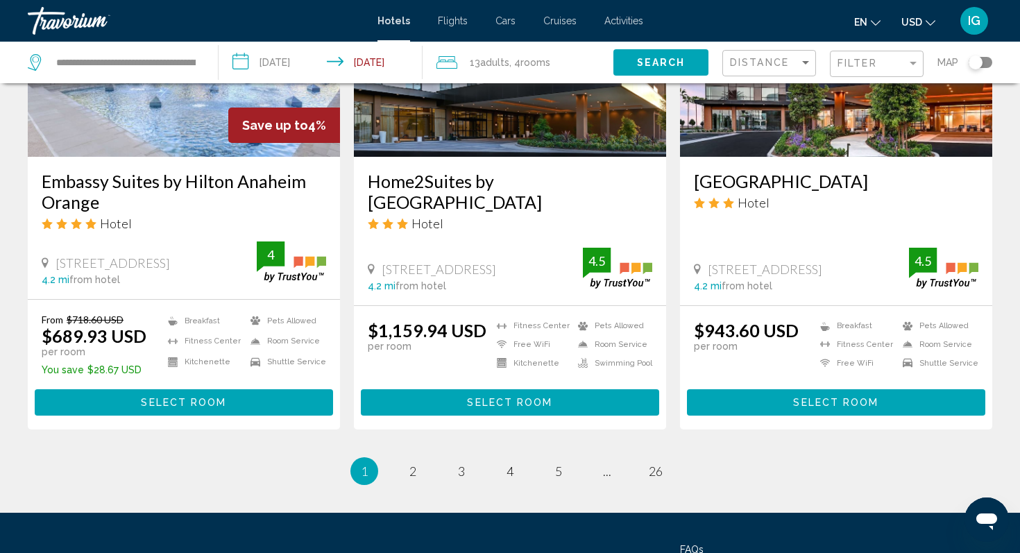
scroll to position [1851, 0]
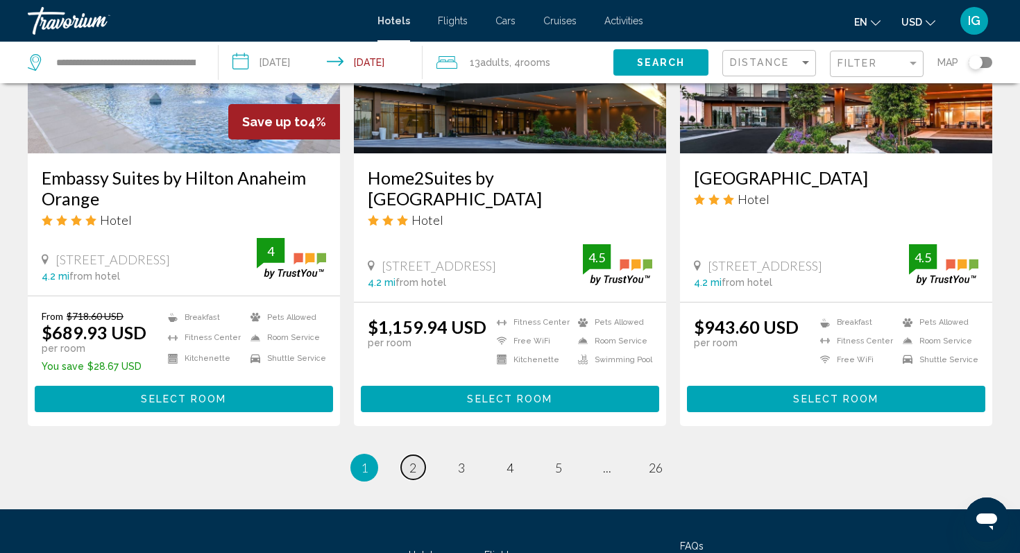
click at [413, 455] on link "page 2" at bounding box center [413, 467] width 24 height 24
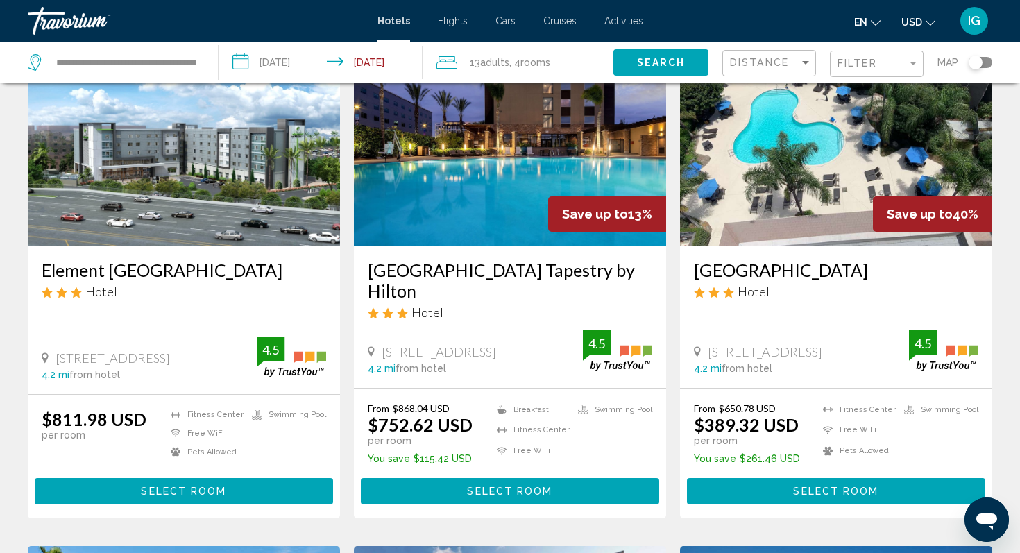
scroll to position [110, 0]
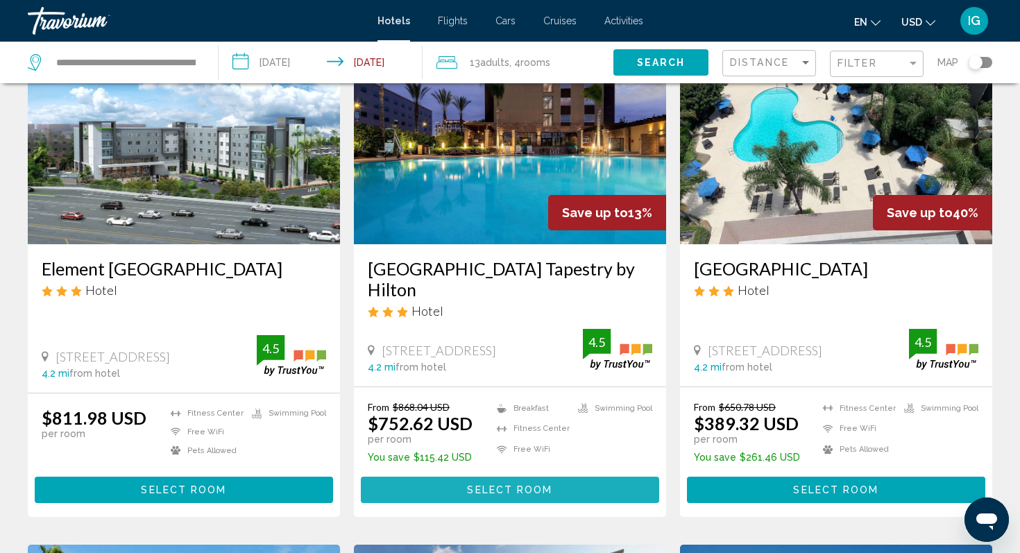
click at [495, 490] on span "Select Room" at bounding box center [509, 490] width 85 height 11
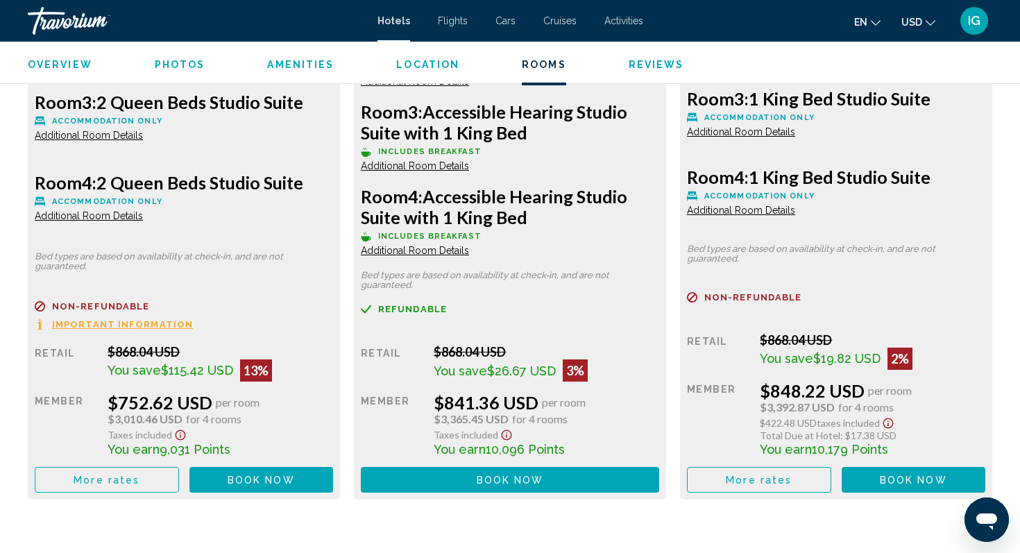
scroll to position [2223, 0]
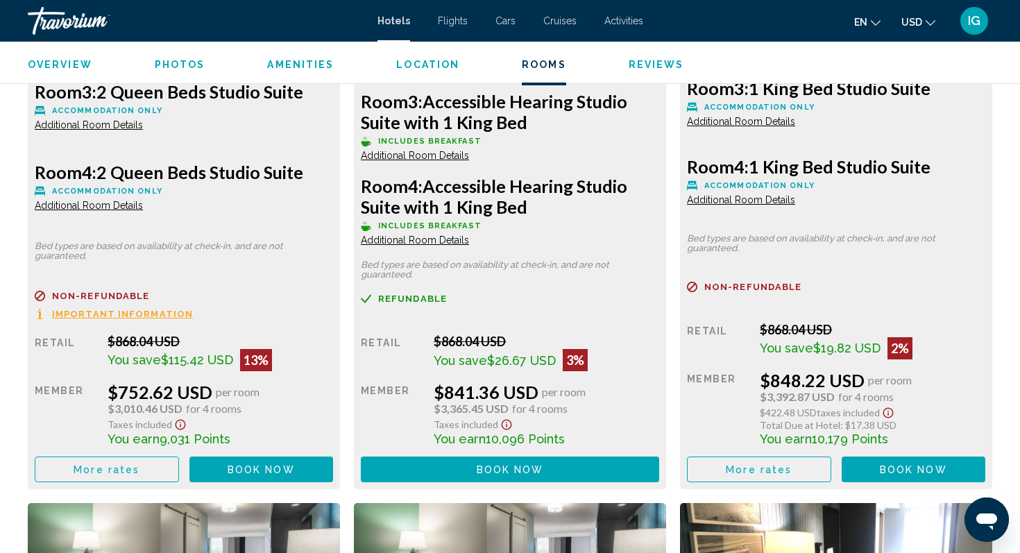
click at [140, 470] on button "More rates" at bounding box center [107, 469] width 144 height 26
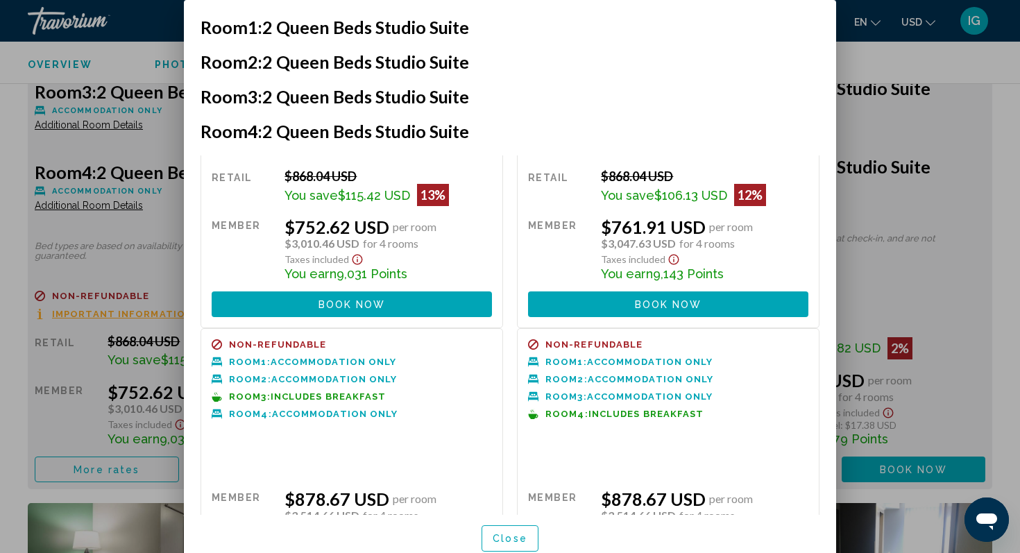
scroll to position [0, 0]
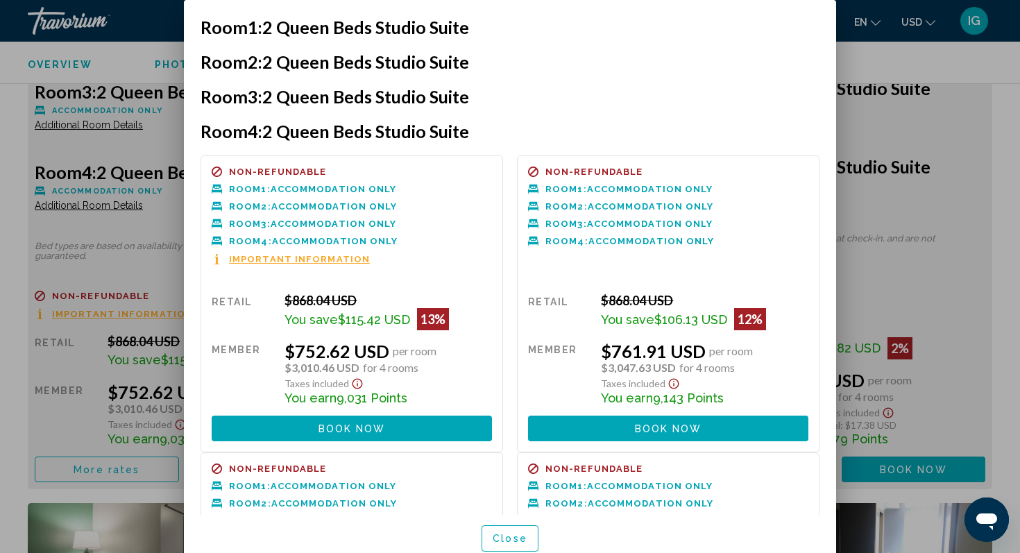
click at [876, 68] on div at bounding box center [510, 276] width 1020 height 553
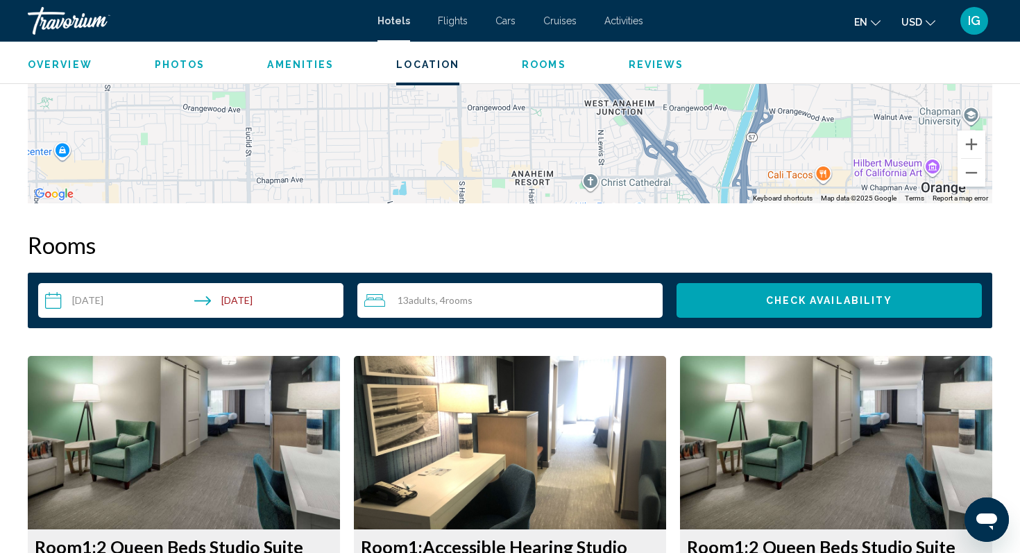
scroll to position [1601, 0]
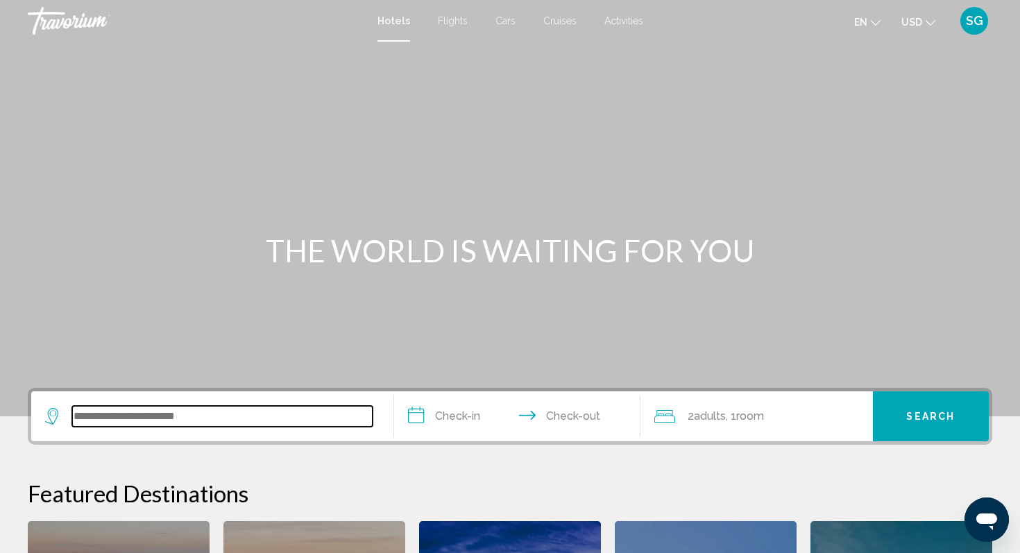
click at [168, 420] on input "Search widget" at bounding box center [222, 416] width 300 height 21
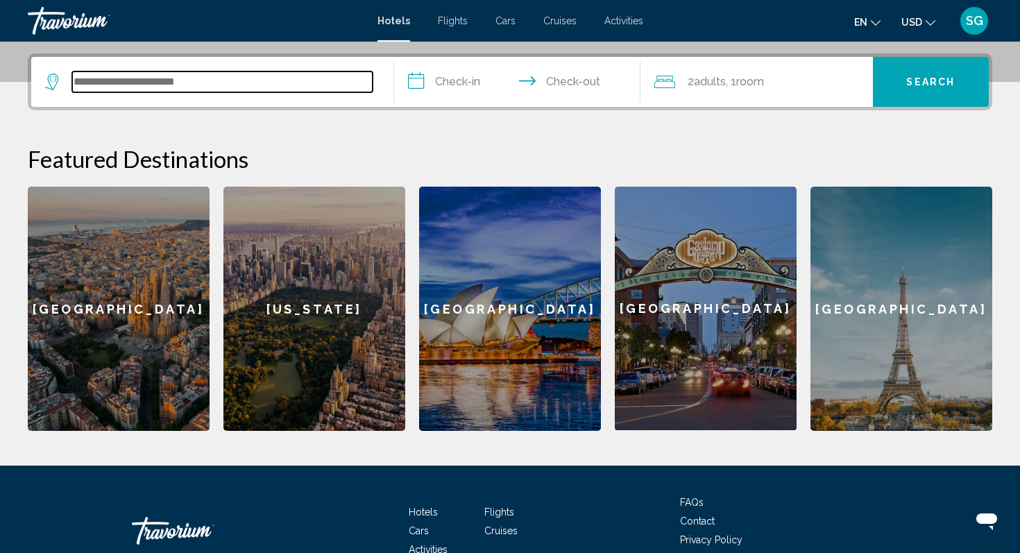
scroll to position [343, 0]
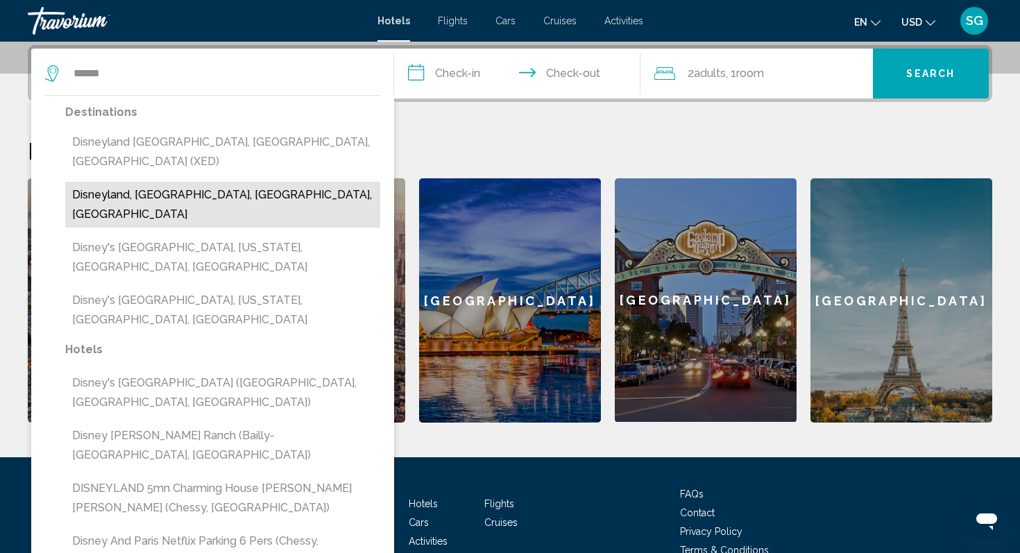
click at [226, 182] on button "Disneyland, [GEOGRAPHIC_DATA], [GEOGRAPHIC_DATA], [GEOGRAPHIC_DATA]" at bounding box center [222, 205] width 315 height 46
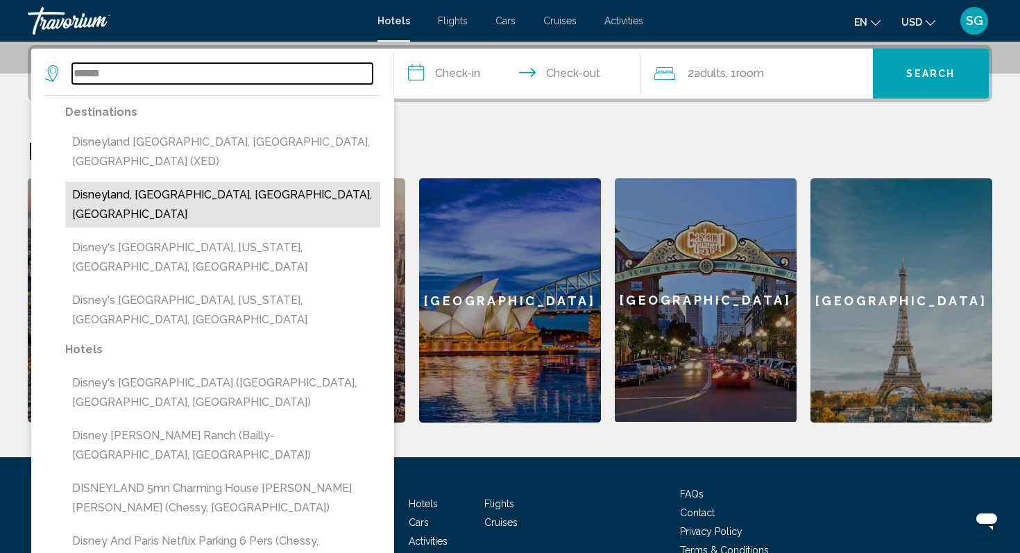
type input "**********"
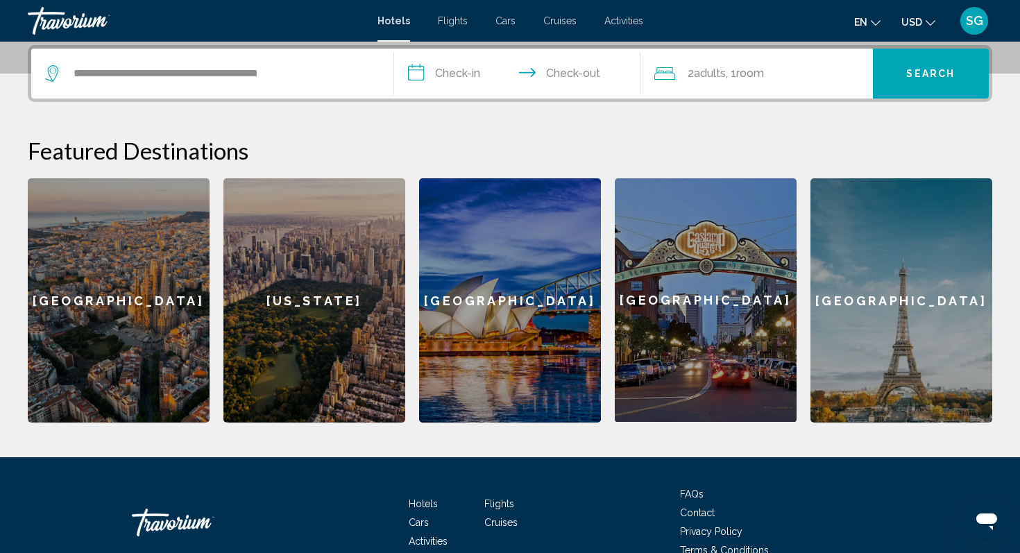
click at [473, 71] on input "**********" at bounding box center [520, 76] width 252 height 54
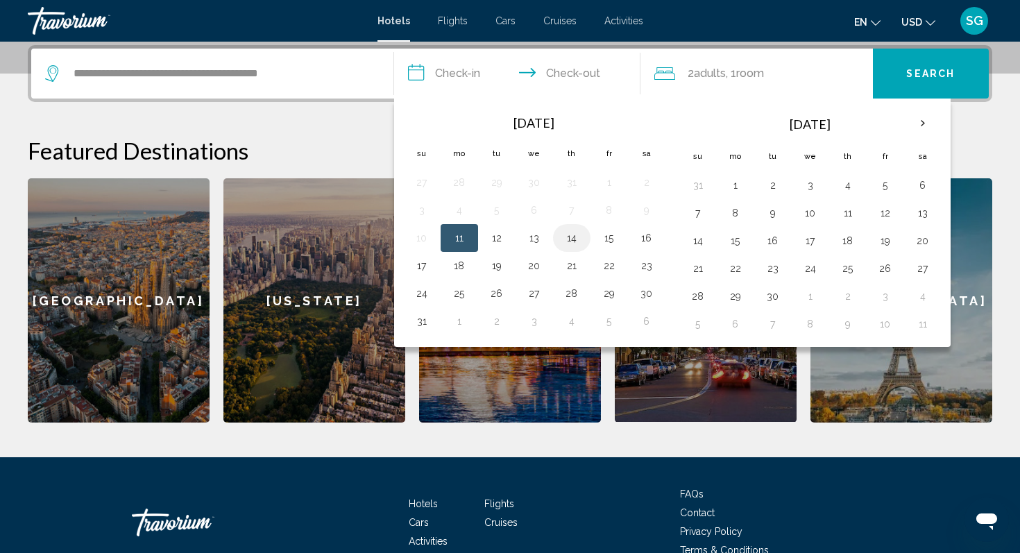
click at [563, 234] on button "14" at bounding box center [571, 237] width 22 height 19
click at [426, 276] on td "17" at bounding box center [421, 266] width 37 height 28
click at [418, 260] on button "17" at bounding box center [422, 265] width 22 height 19
type input "**********"
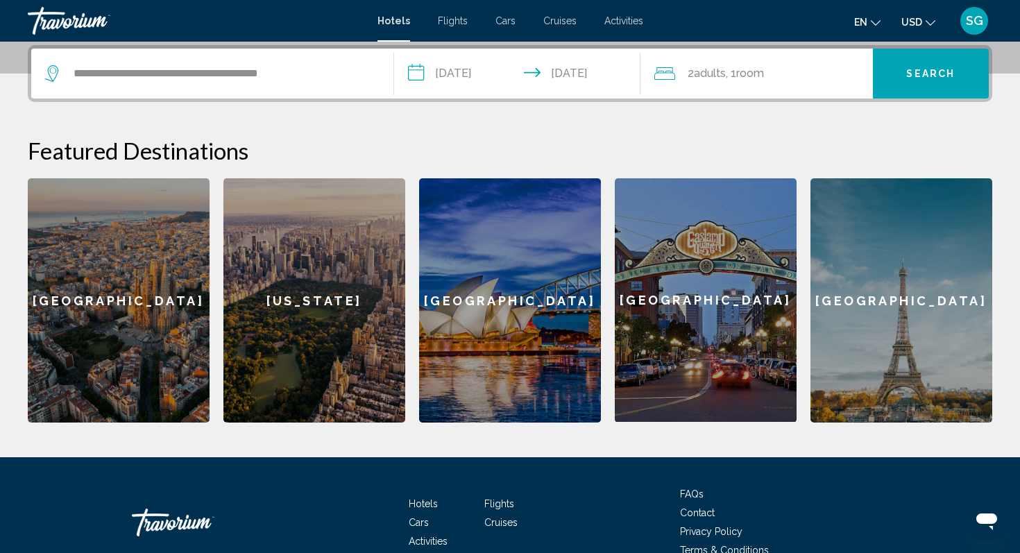
click at [725, 69] on span "Adults" at bounding box center [710, 73] width 32 height 13
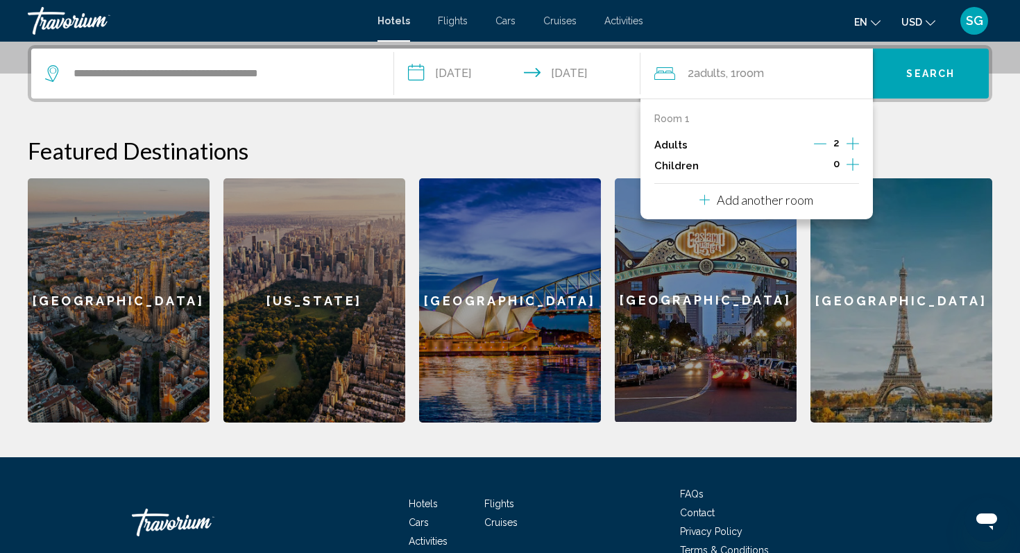
click at [855, 140] on icon "Increment adults" at bounding box center [852, 143] width 12 height 17
click at [820, 140] on icon "Decrement adults" at bounding box center [820, 143] width 12 height 12
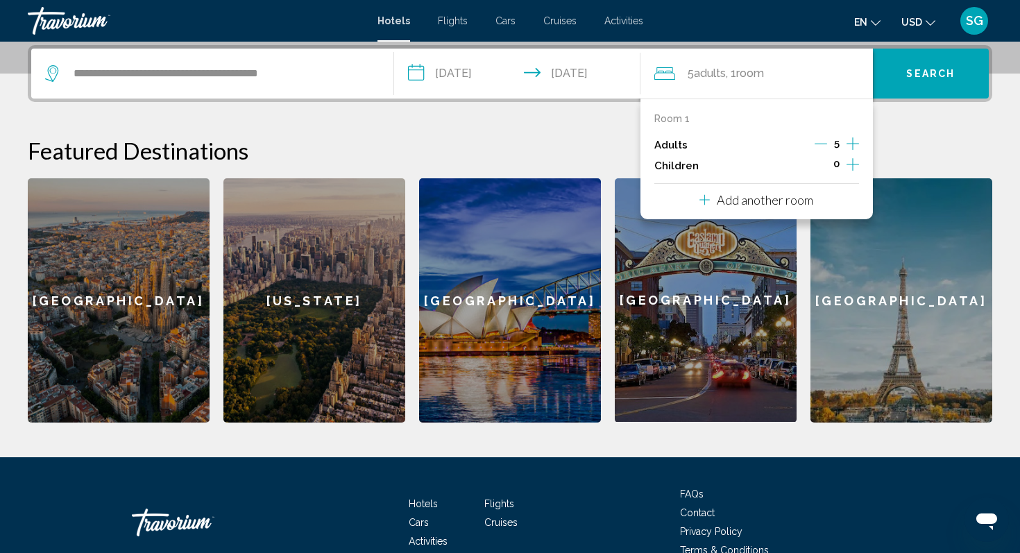
click at [820, 140] on icon "Decrement adults" at bounding box center [820, 143] width 12 height 12
click at [789, 203] on p "Add another room" at bounding box center [764, 199] width 96 height 15
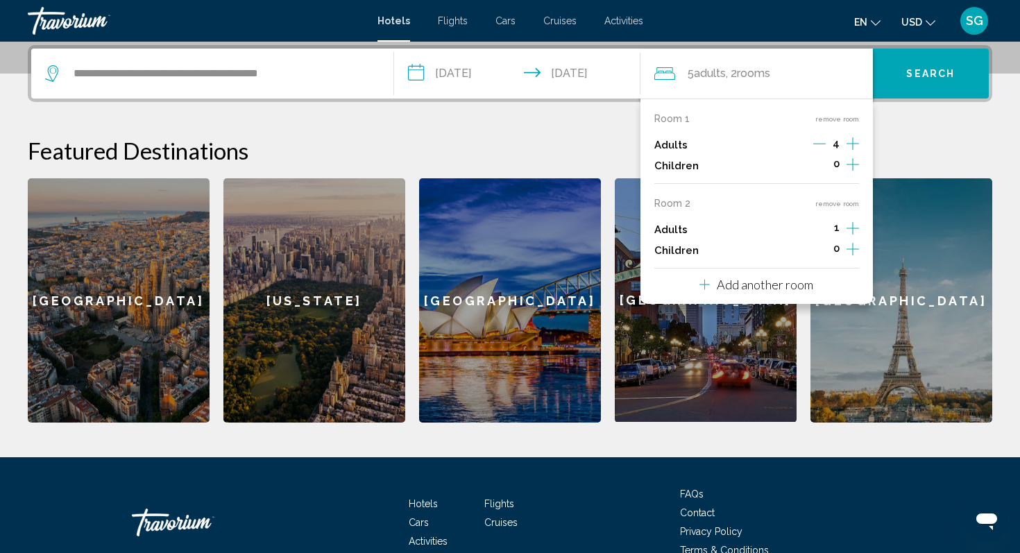
click at [850, 150] on icon "Increment adults" at bounding box center [852, 143] width 12 height 12
click at [820, 228] on icon "Decrement adults" at bounding box center [819, 228] width 12 height 1
click at [790, 287] on p "Add another room" at bounding box center [764, 284] width 96 height 15
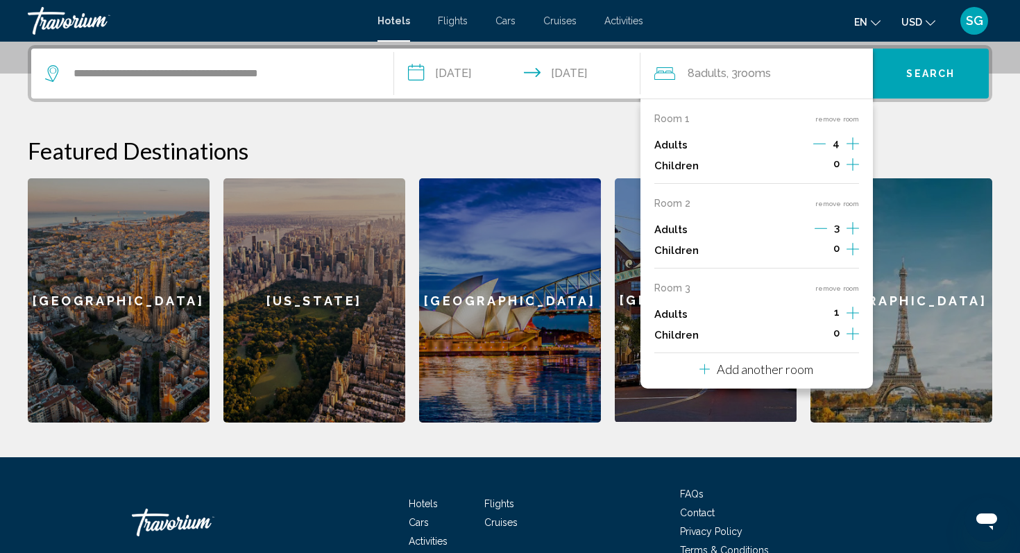
click at [854, 152] on icon "Increment adults" at bounding box center [852, 143] width 12 height 17
click at [797, 369] on p "Add another room" at bounding box center [764, 368] width 96 height 15
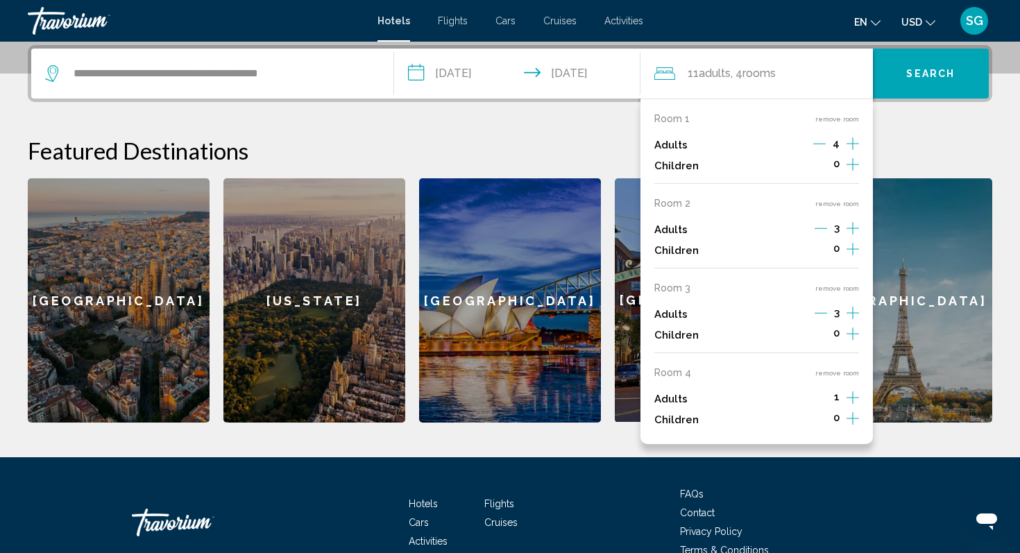
click at [854, 152] on icon "Increment adults" at bounding box center [852, 143] width 12 height 17
click at [934, 69] on span "Search" at bounding box center [930, 74] width 49 height 11
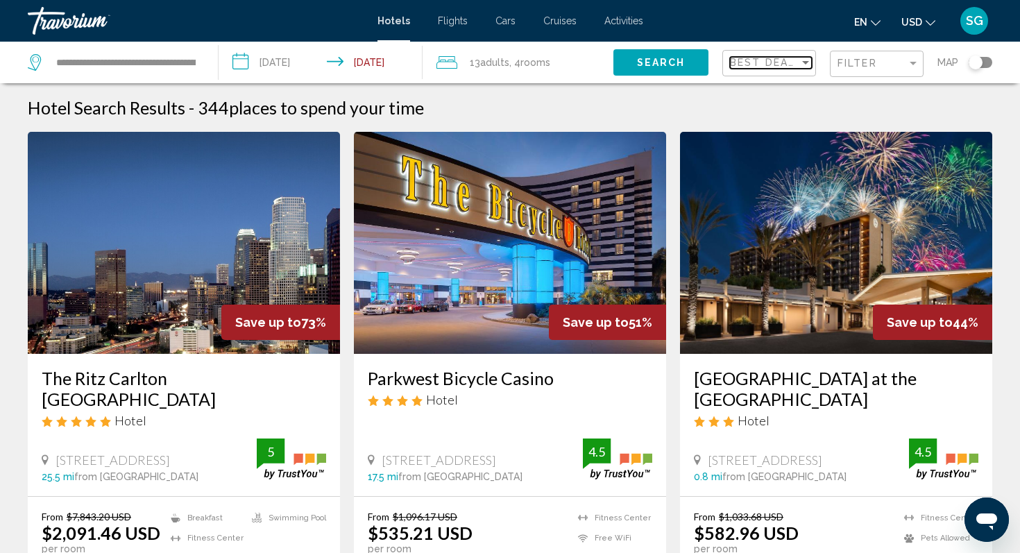
click at [806, 61] on div "Sort by" at bounding box center [805, 62] width 7 height 3
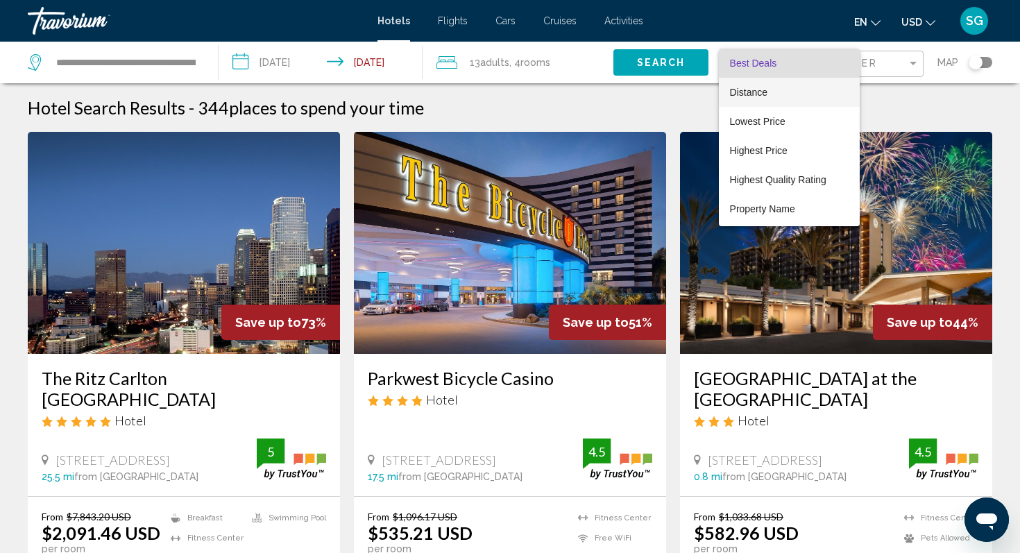
click at [769, 94] on span "Distance" at bounding box center [789, 92] width 119 height 29
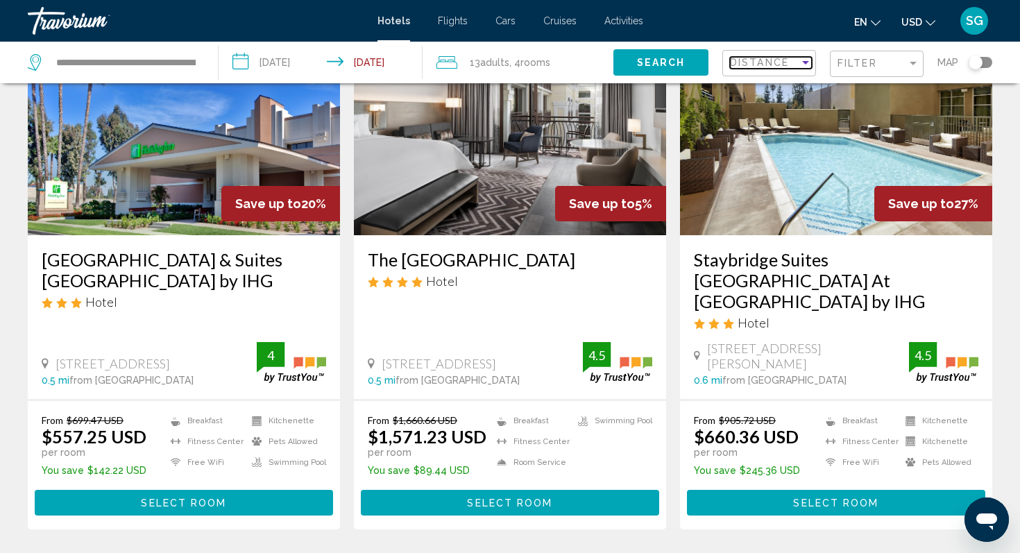
scroll to position [117, 0]
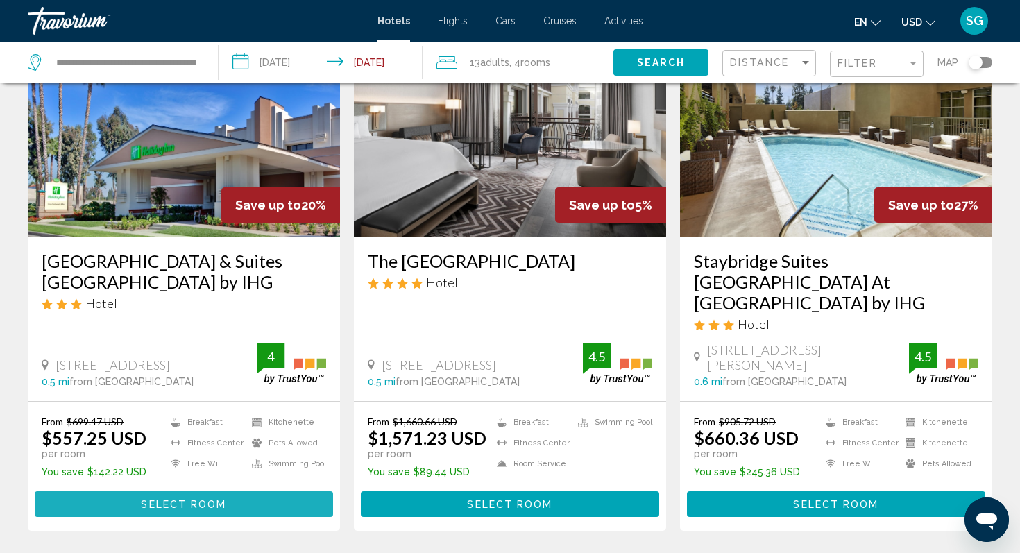
click at [173, 499] on span "Select Room" at bounding box center [183, 504] width 85 height 11
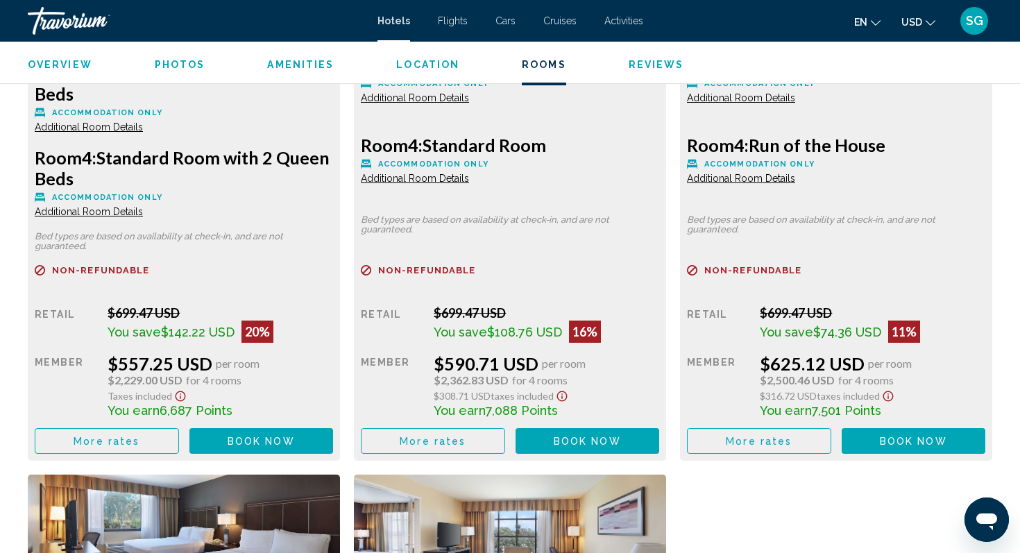
scroll to position [2210, 0]
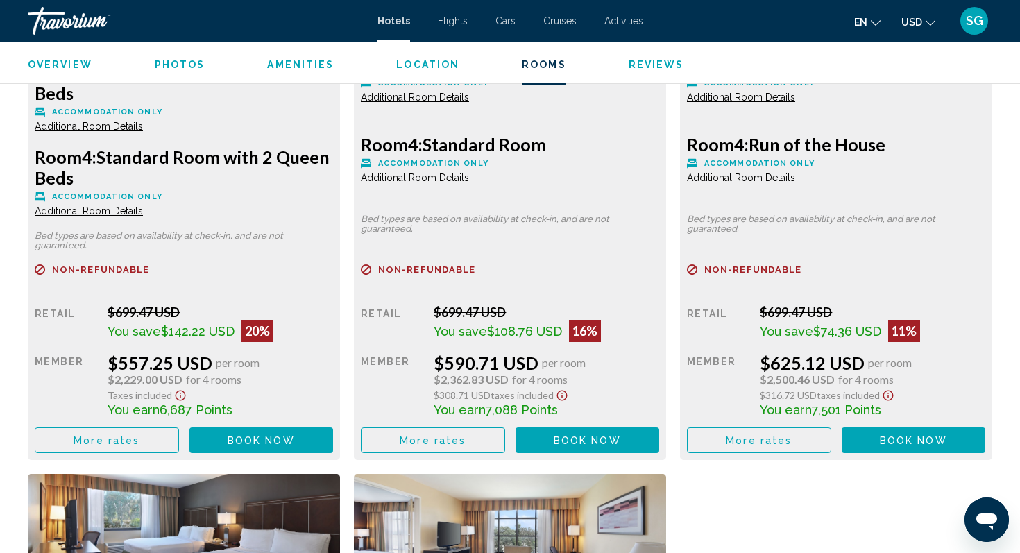
click at [92, 442] on span "More rates" at bounding box center [107, 440] width 66 height 11
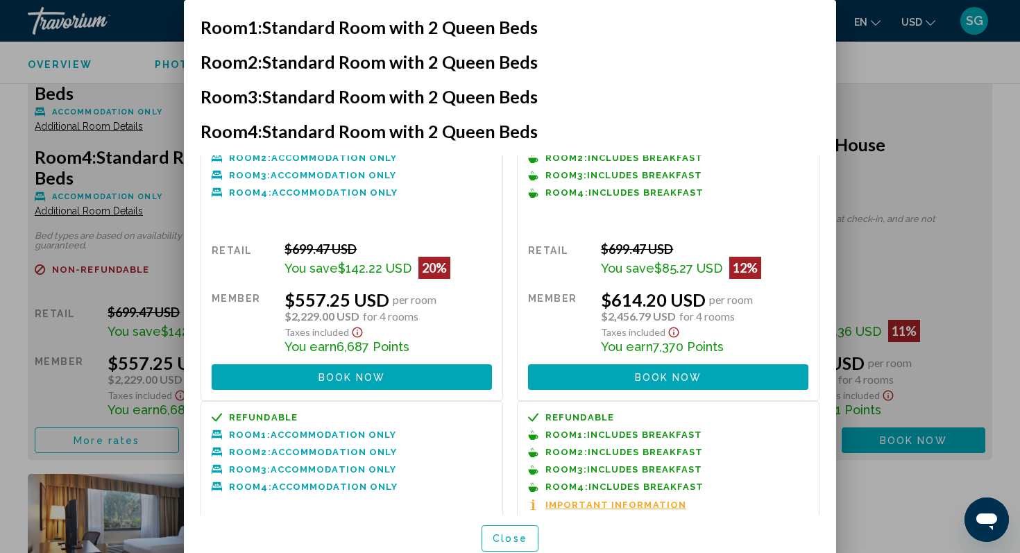
scroll to position [0, 0]
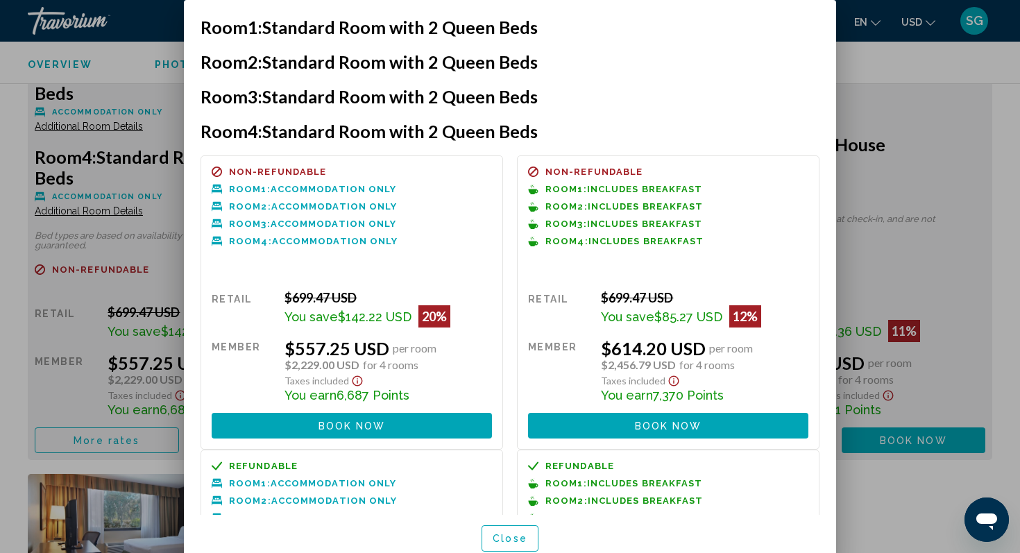
click at [927, 131] on div at bounding box center [510, 276] width 1020 height 553
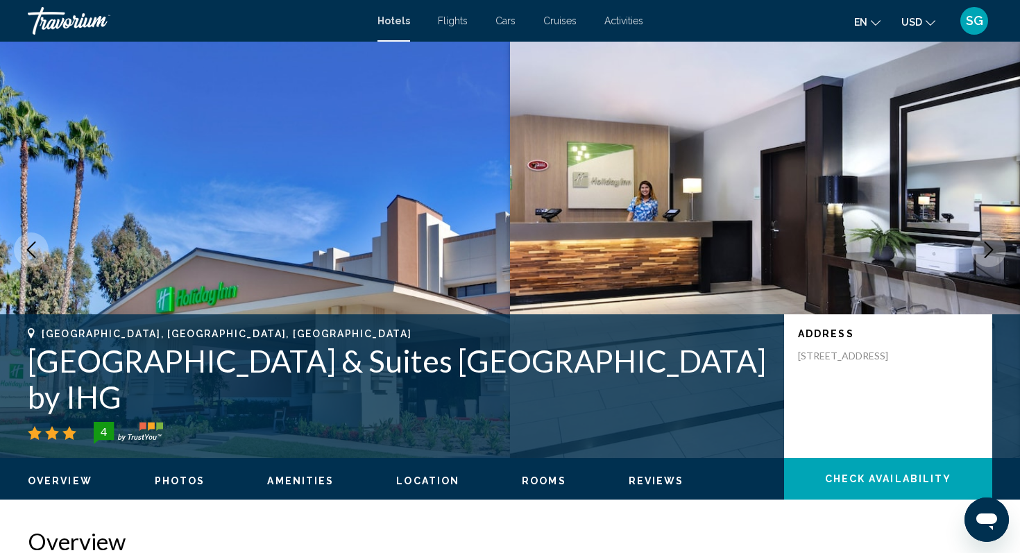
drag, startPoint x: 27, startPoint y: 395, endPoint x: 518, endPoint y: 420, distance: 491.7
click at [518, 420] on div "Anaheim, CA, United States Holiday Inn Hotel & Suites Anaheim by IHG 4" at bounding box center [399, 386] width 742 height 116
copy div "Holiday Inn Hotel & Suites Anaheim by IHG 4"
click at [624, 387] on h1 "[GEOGRAPHIC_DATA] & Suites [GEOGRAPHIC_DATA] by IHG" at bounding box center [399, 379] width 742 height 72
drag, startPoint x: 617, startPoint y: 388, endPoint x: 33, endPoint y: 399, distance: 584.1
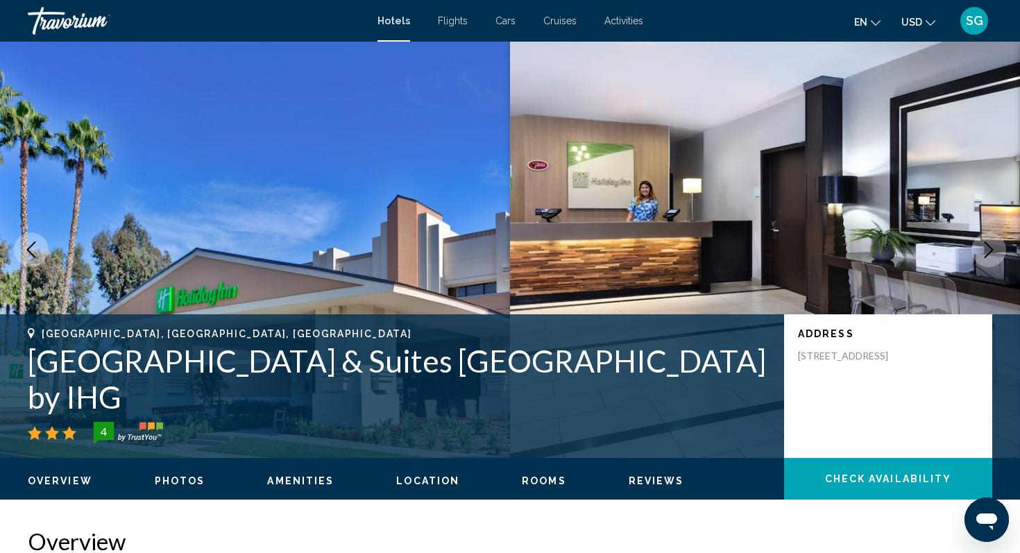
click at [33, 399] on h1 "[GEOGRAPHIC_DATA] & Suites [GEOGRAPHIC_DATA] by IHG" at bounding box center [399, 379] width 742 height 72
copy h1 "[GEOGRAPHIC_DATA] & Suites [GEOGRAPHIC_DATA] by IHG"
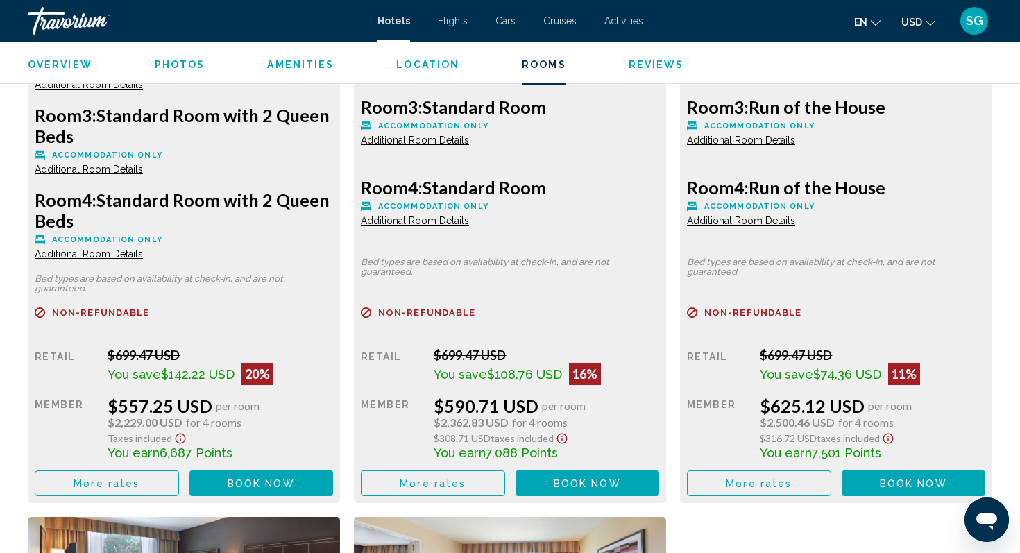
scroll to position [2172, 0]
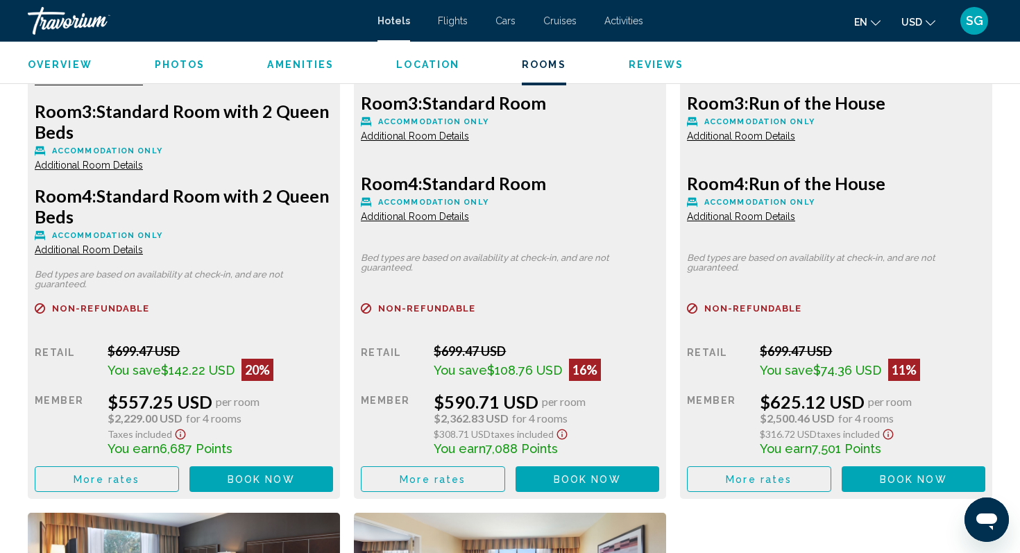
click at [118, 480] on span "More rates" at bounding box center [107, 479] width 66 height 11
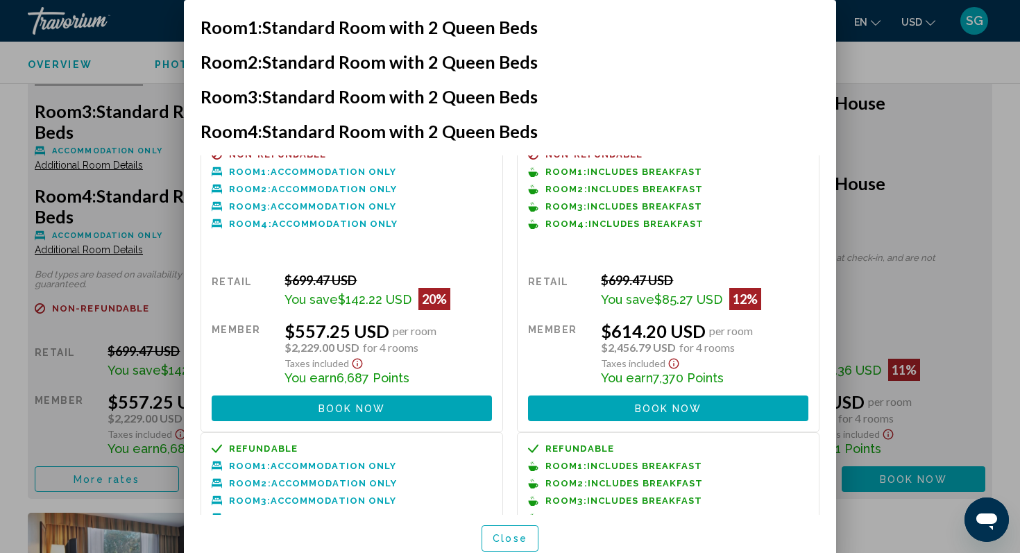
scroll to position [4, 0]
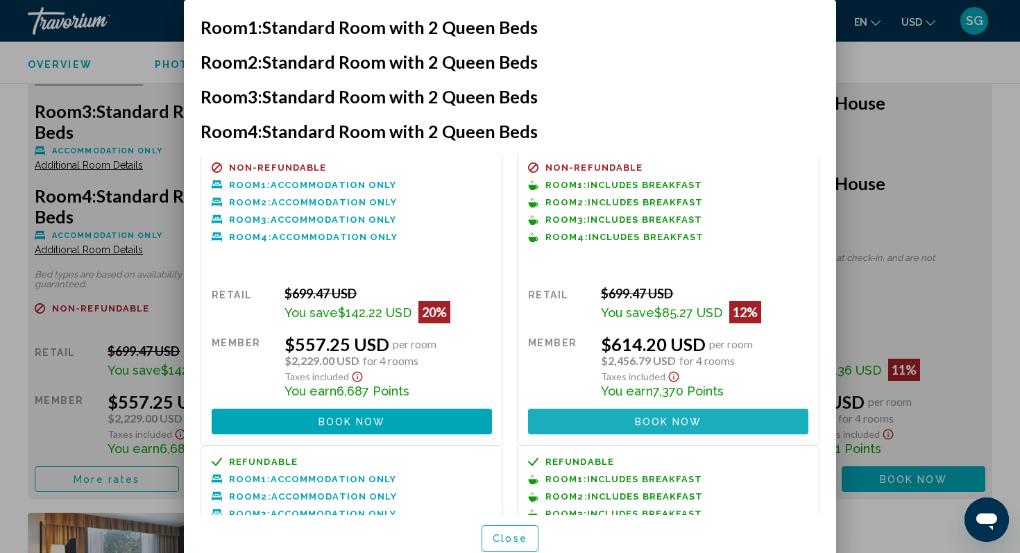
click at [686, 424] on span "Book now" at bounding box center [668, 421] width 67 height 11
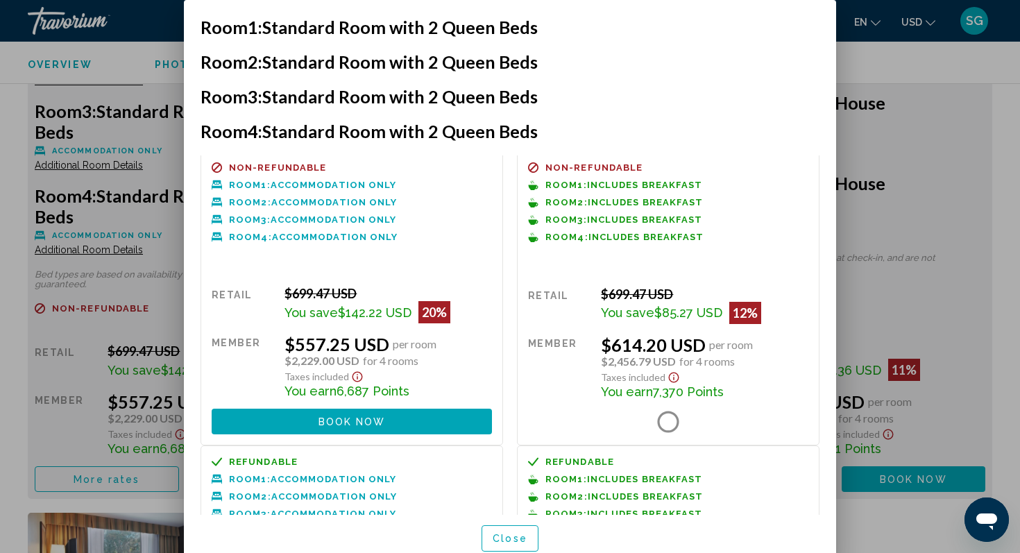
scroll to position [2172, 0]
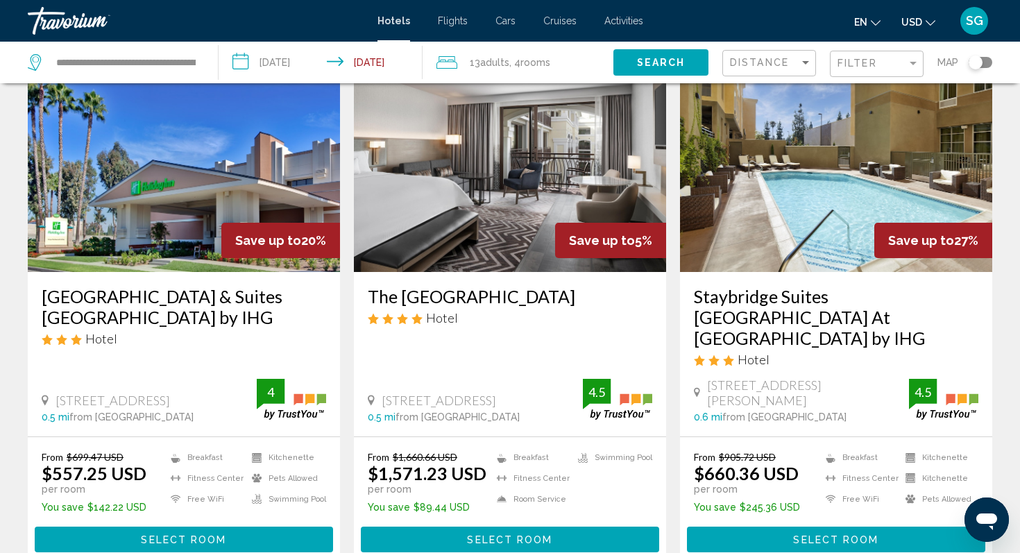
scroll to position [78, 0]
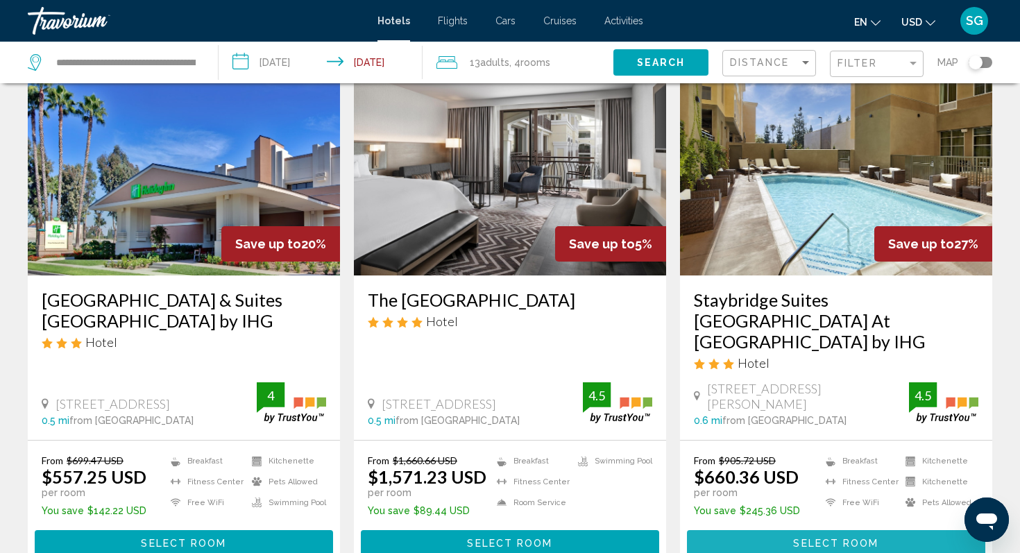
click at [854, 538] on span "Select Room" at bounding box center [835, 543] width 85 height 11
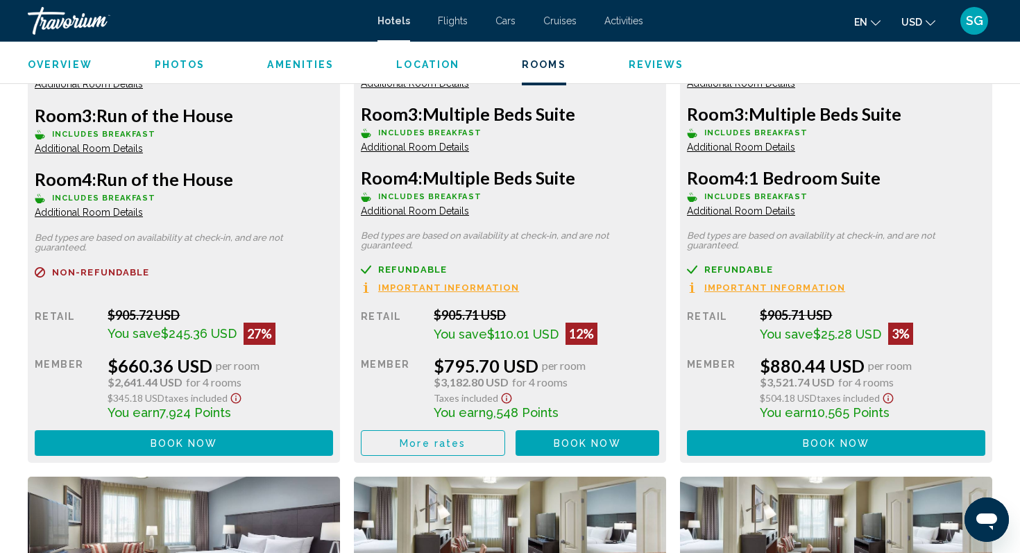
scroll to position [2119, 0]
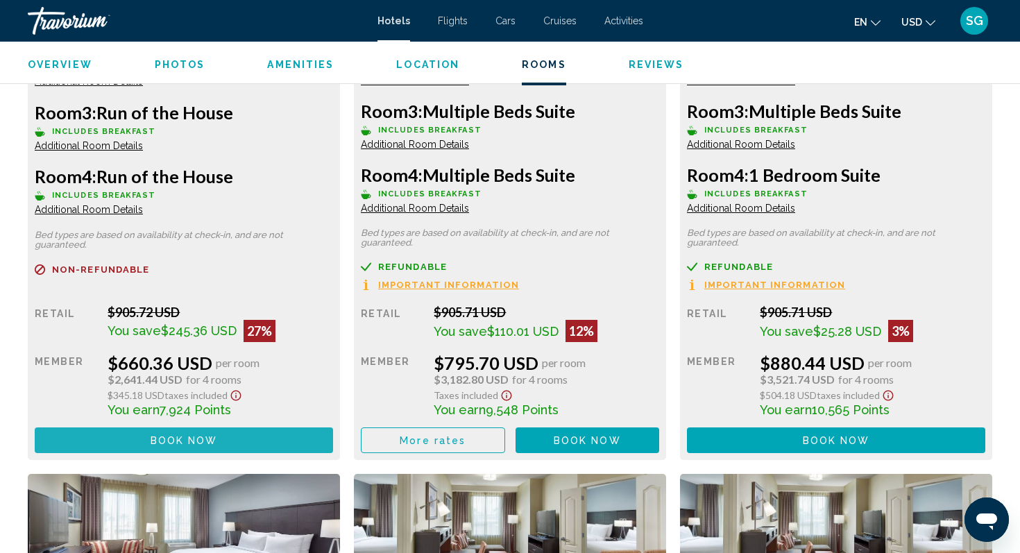
click at [194, 435] on span "Book now" at bounding box center [184, 440] width 67 height 11
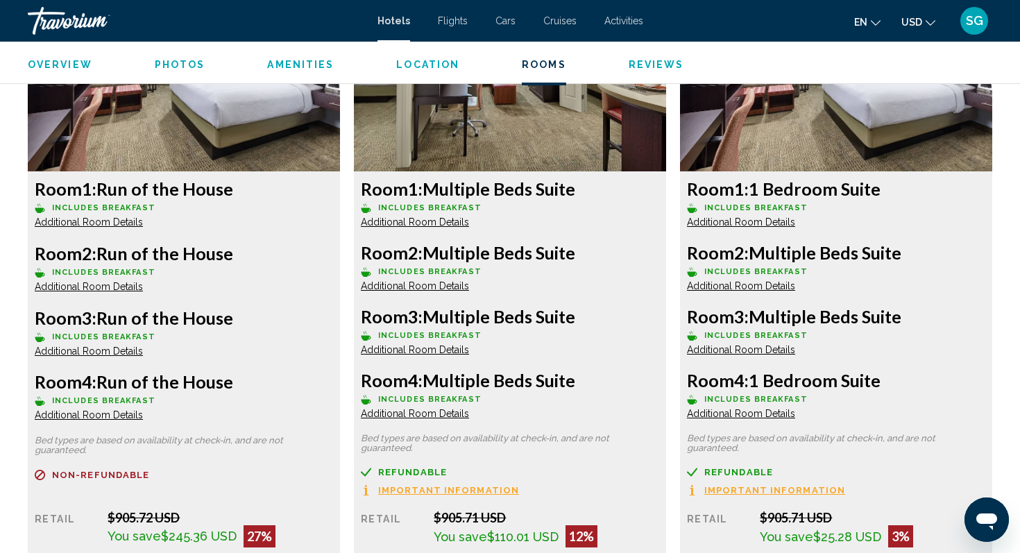
scroll to position [1913, 0]
click at [76, 282] on span "Additional Room Details" at bounding box center [89, 287] width 108 height 11
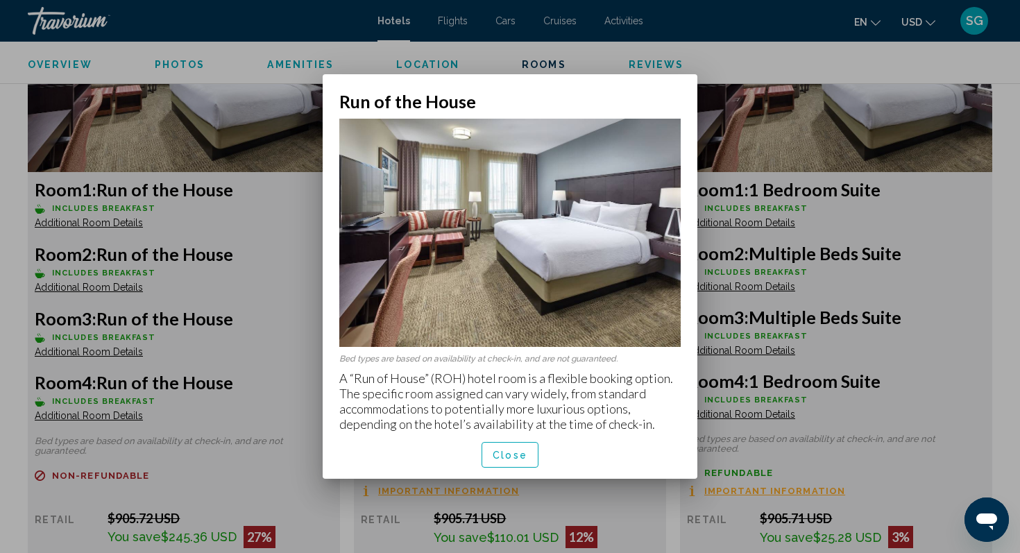
scroll to position [0, 0]
click at [341, 481] on div at bounding box center [510, 276] width 1020 height 553
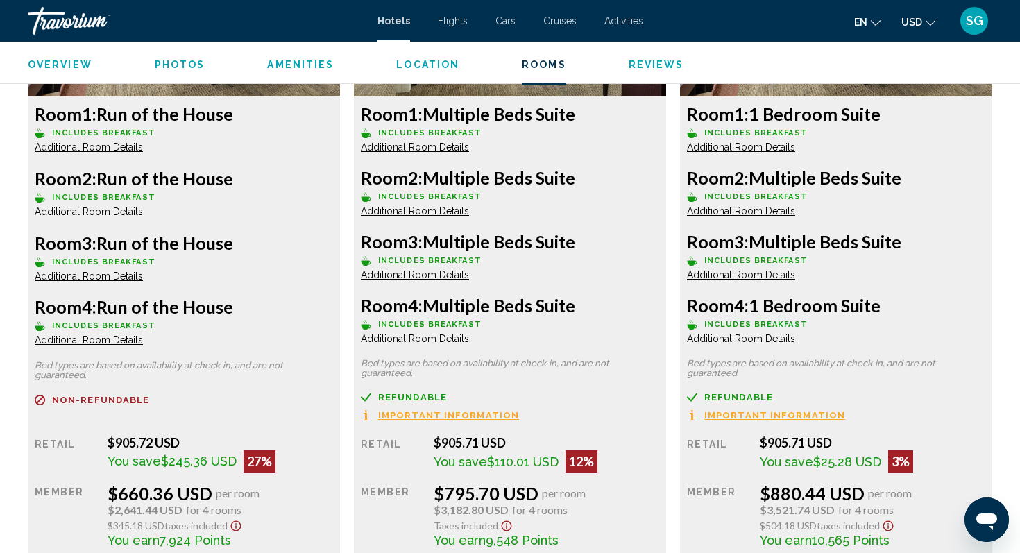
scroll to position [1991, 0]
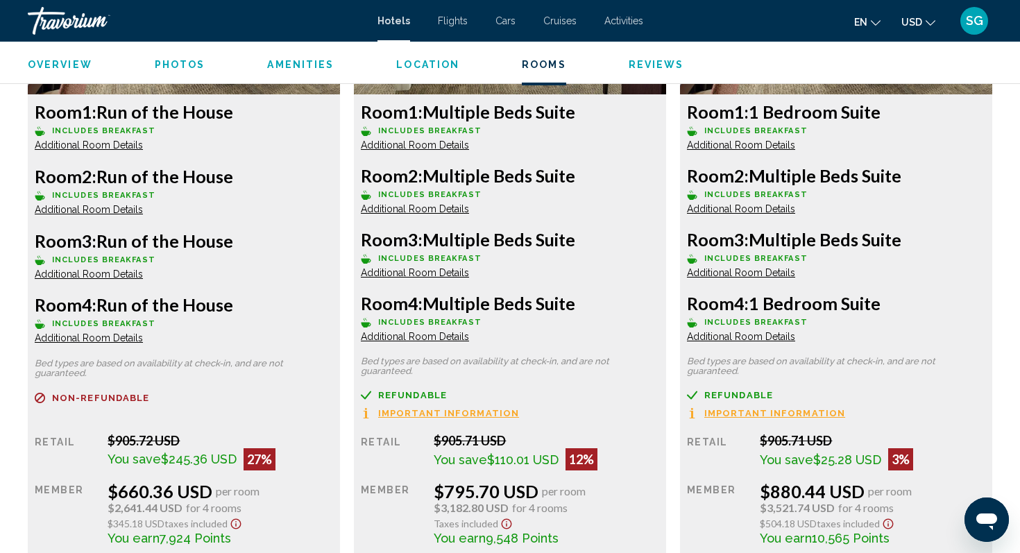
click at [143, 268] on span "Additional Room Details" at bounding box center [89, 273] width 108 height 11
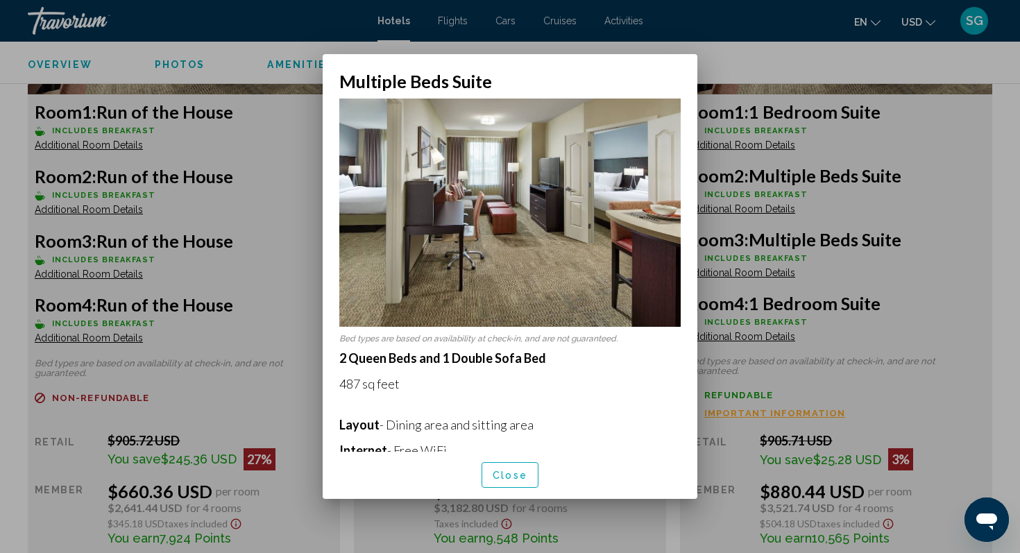
scroll to position [0, 0]
click at [918, 256] on div at bounding box center [510, 276] width 1020 height 553
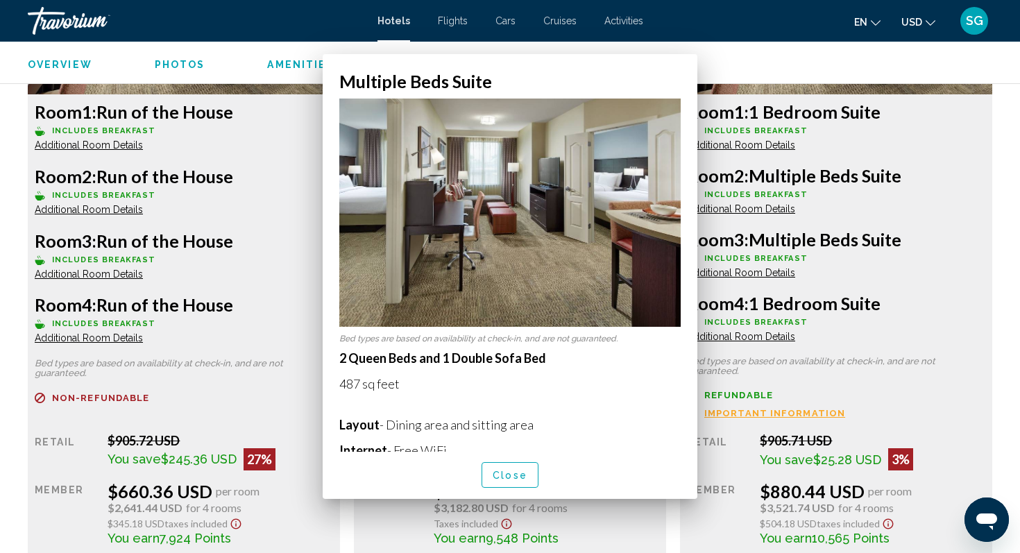
scroll to position [1991, 0]
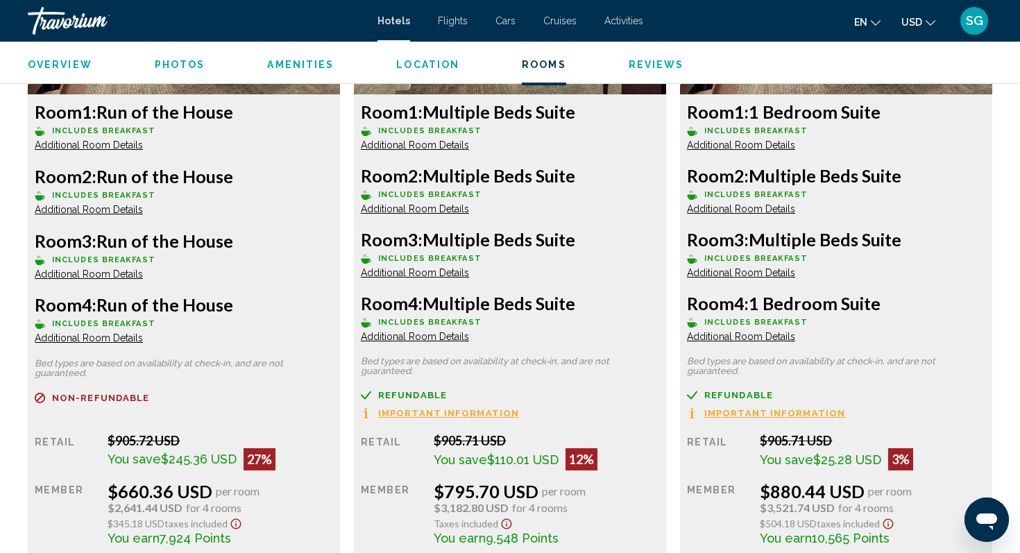
click at [333, 105] on h3 "Room 1: Multiple Beds Suite" at bounding box center [184, 111] width 298 height 21
click at [143, 139] on span "Additional Room Details" at bounding box center [89, 144] width 108 height 11
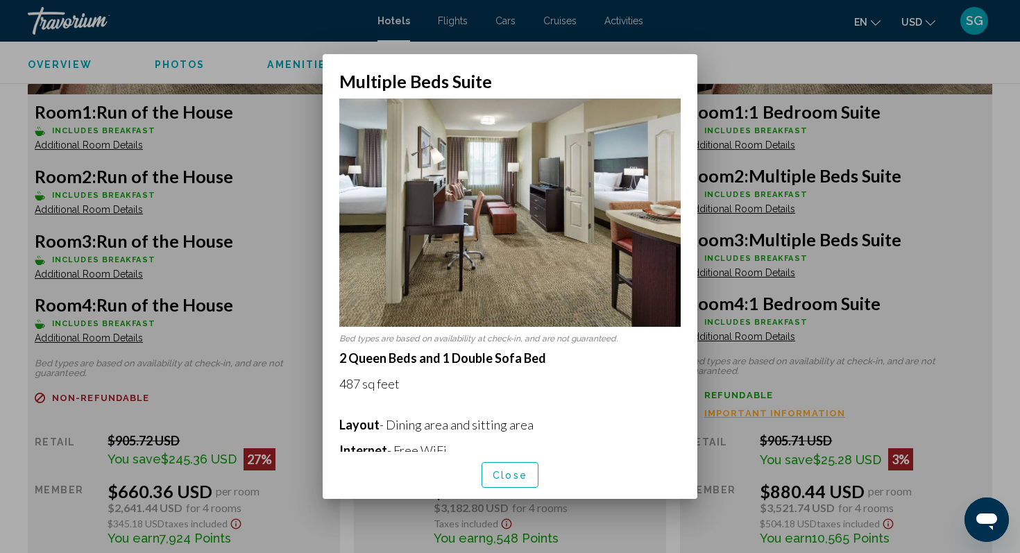
click at [959, 174] on div at bounding box center [510, 276] width 1020 height 553
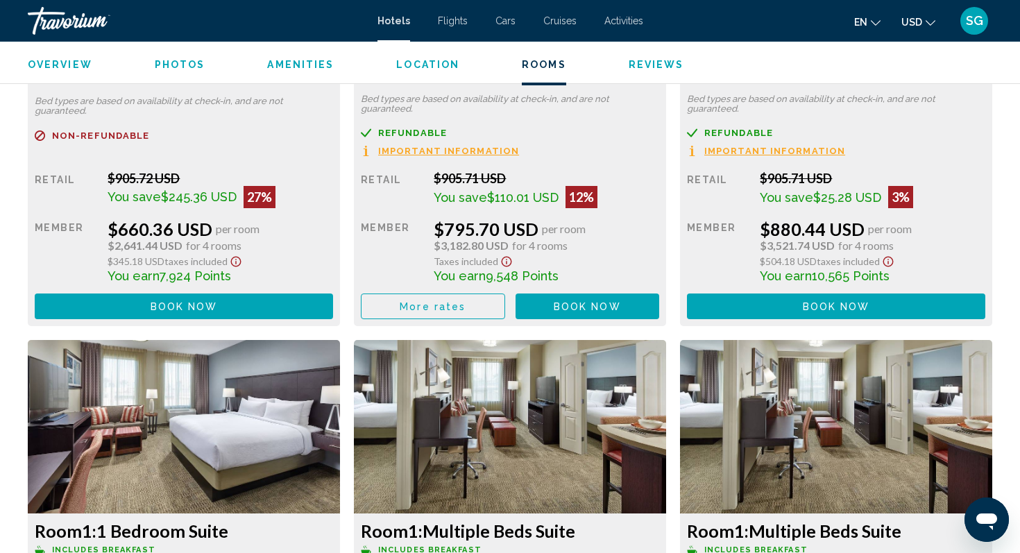
scroll to position [2253, 0]
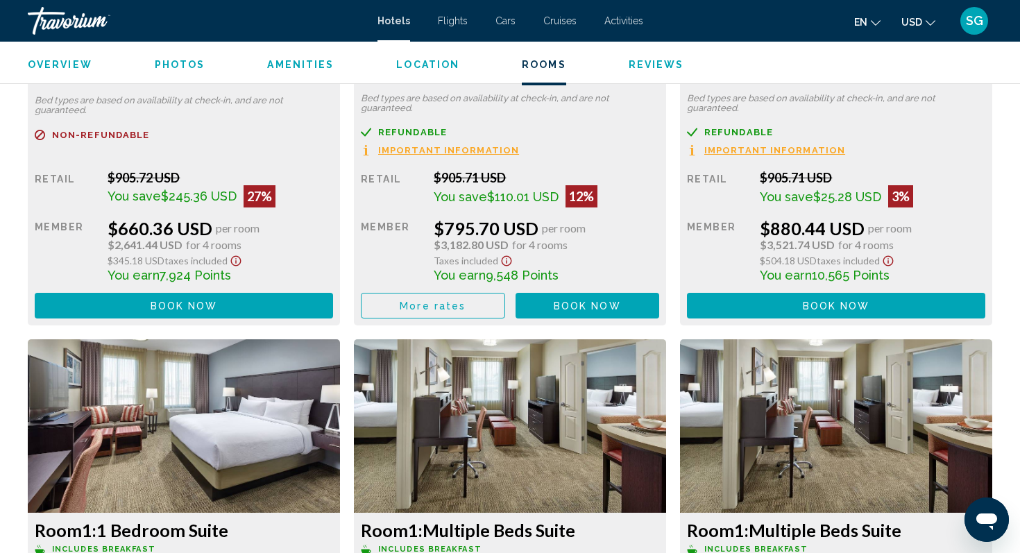
click at [464, 298] on button "More rates" at bounding box center [433, 306] width 144 height 26
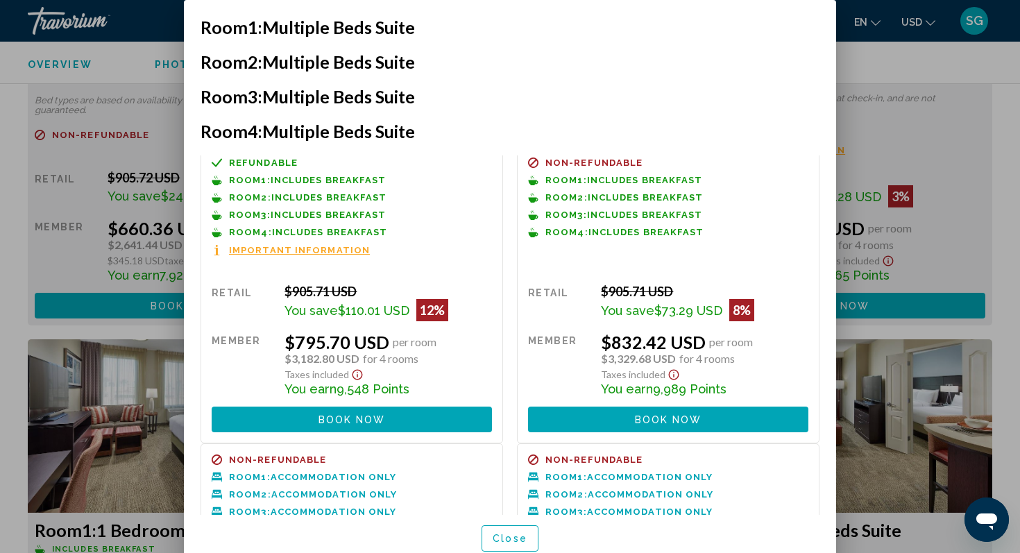
scroll to position [0, 0]
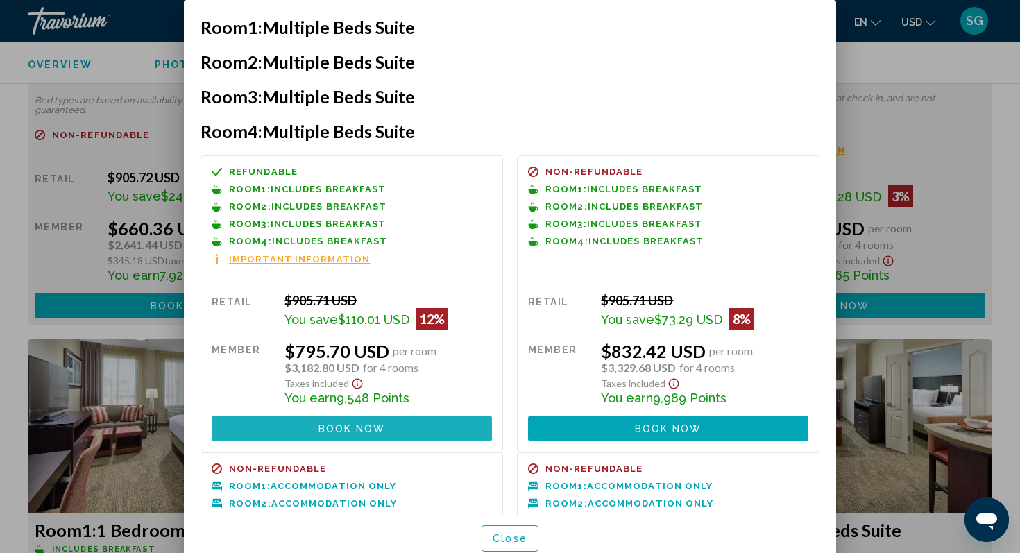
click at [358, 425] on span "Book now" at bounding box center [351, 428] width 67 height 11
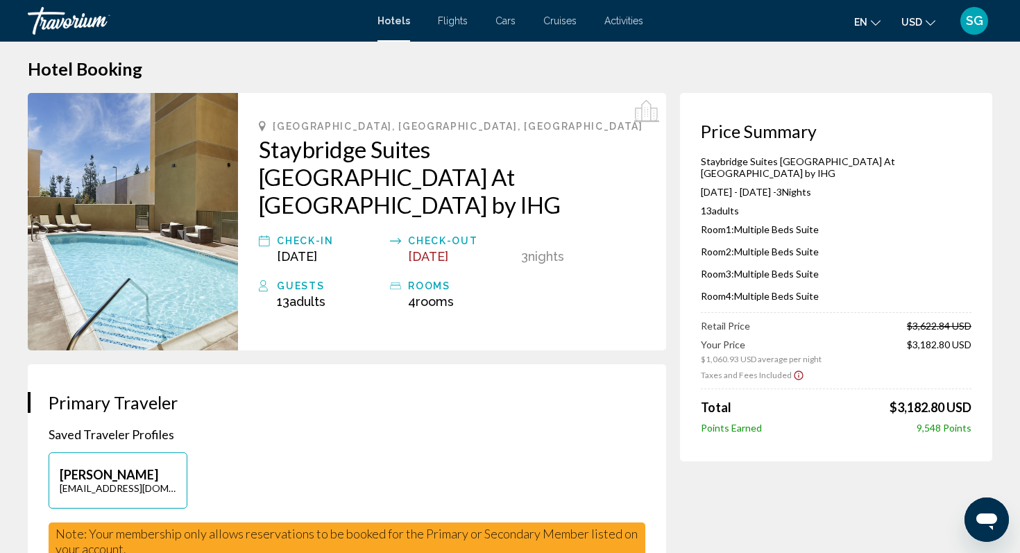
scroll to position [15, 0]
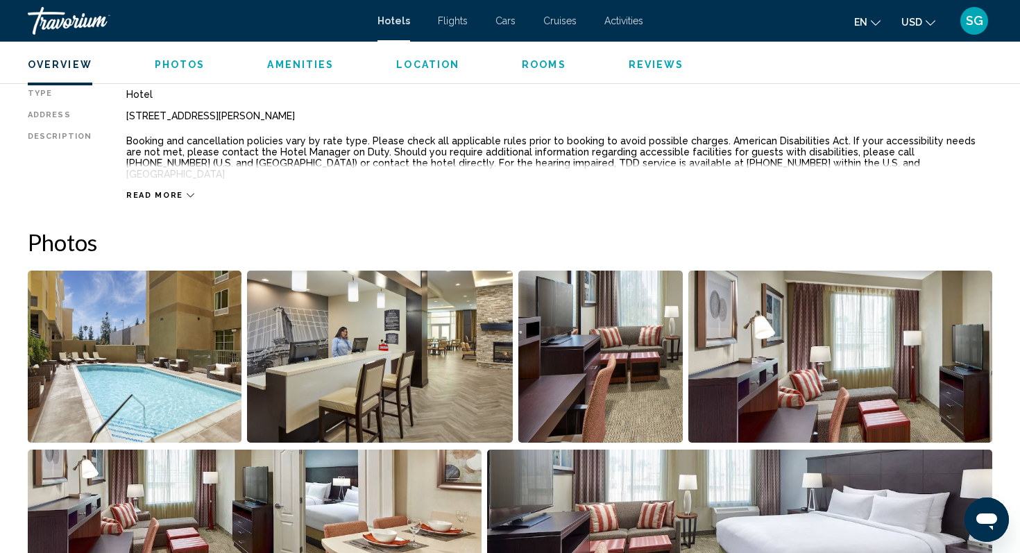
scroll to position [458, 0]
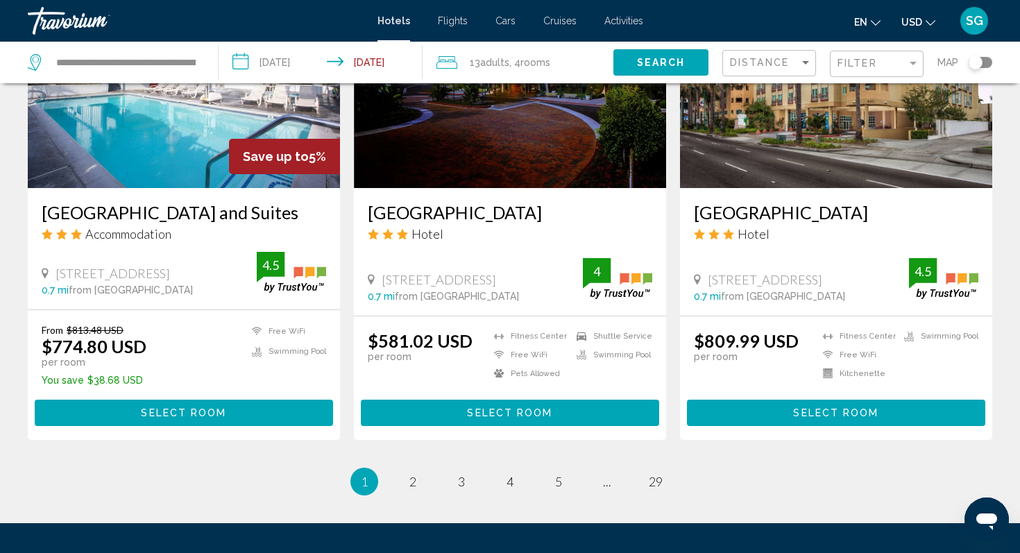
scroll to position [1750, 0]
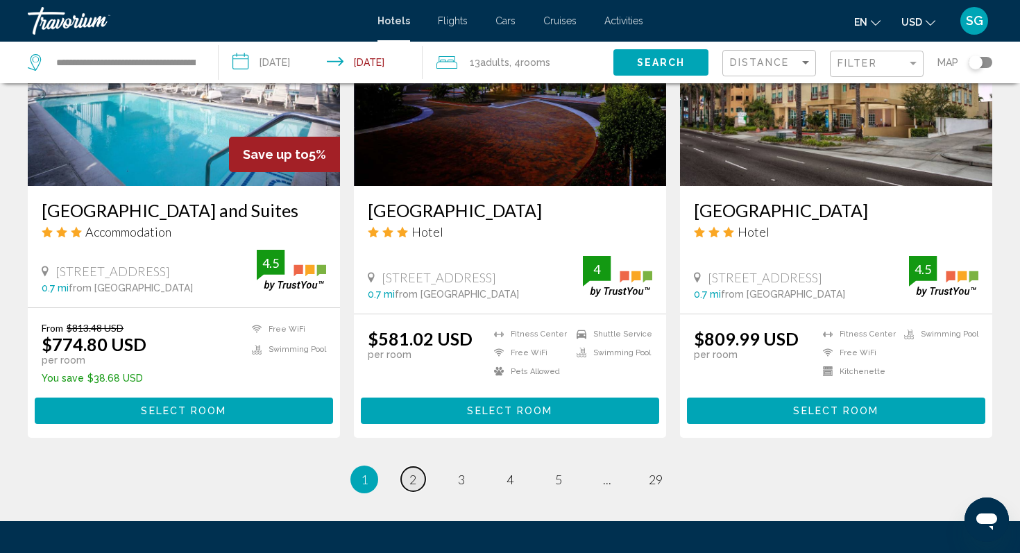
click at [415, 472] on span "2" at bounding box center [412, 479] width 7 height 15
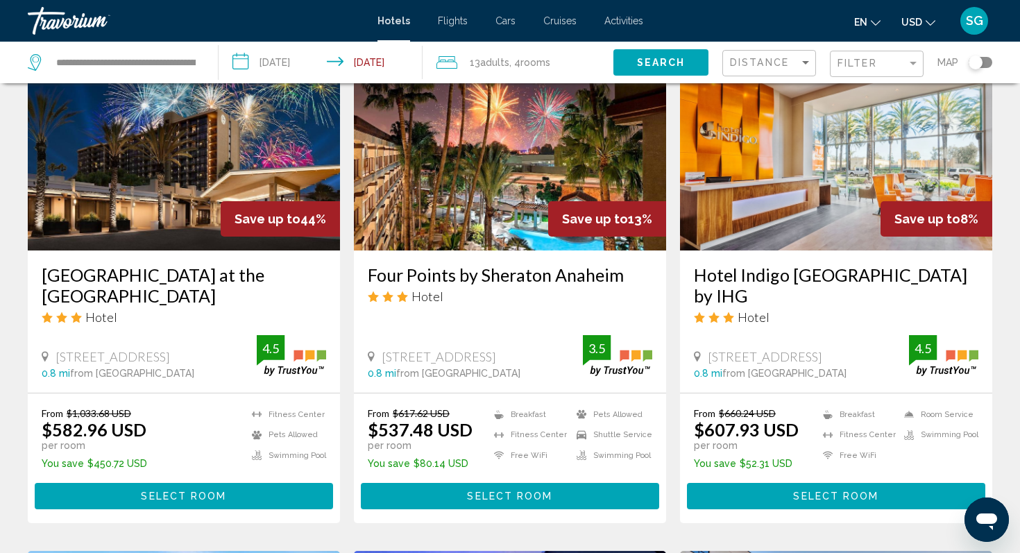
scroll to position [621, 0]
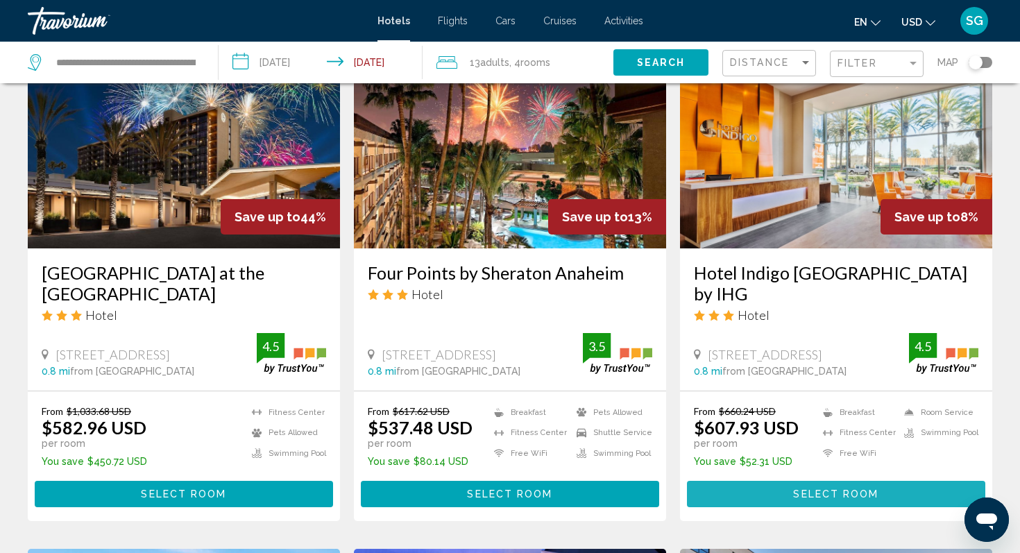
click at [835, 493] on span "Select Room" at bounding box center [835, 494] width 85 height 11
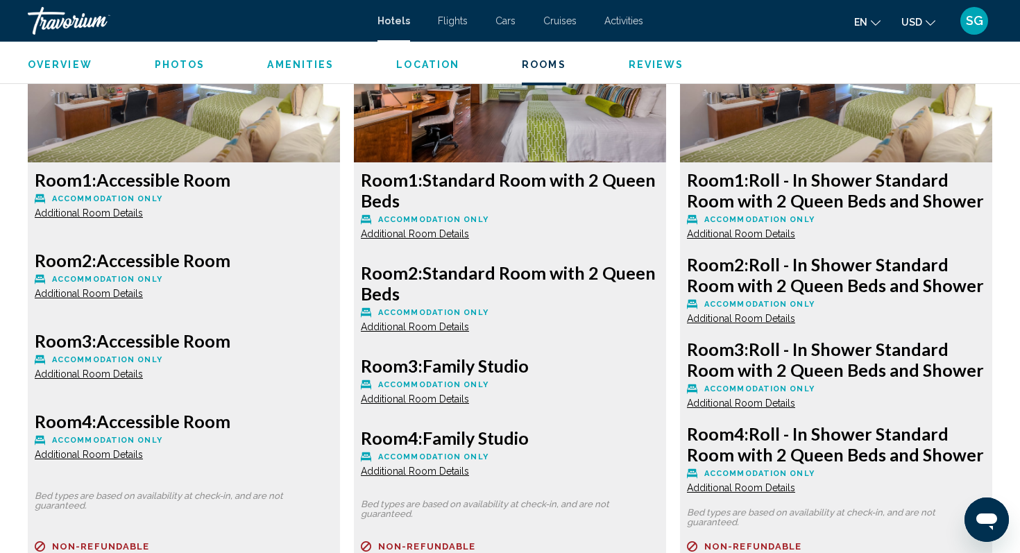
scroll to position [1979, 0]
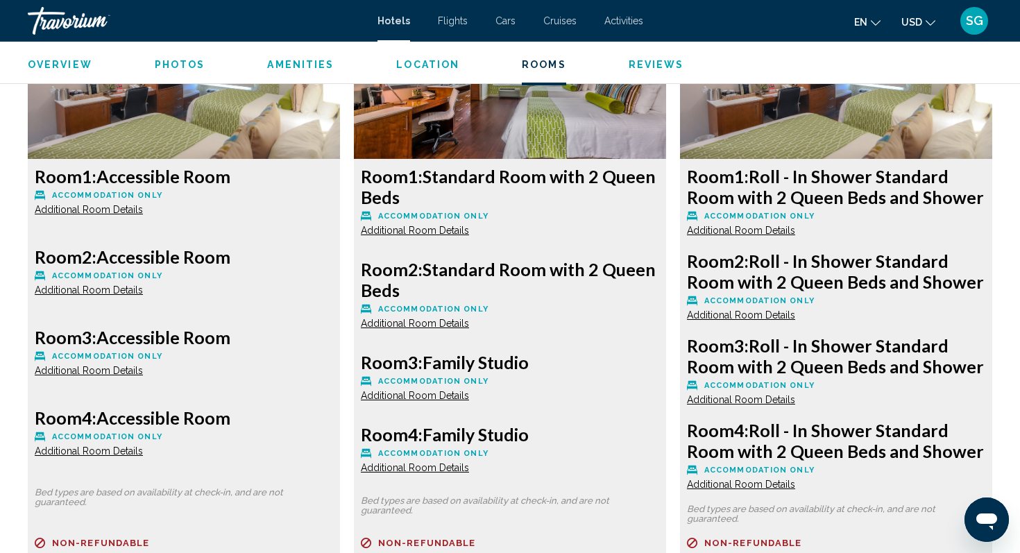
click at [116, 205] on span "Additional Room Details" at bounding box center [89, 209] width 108 height 11
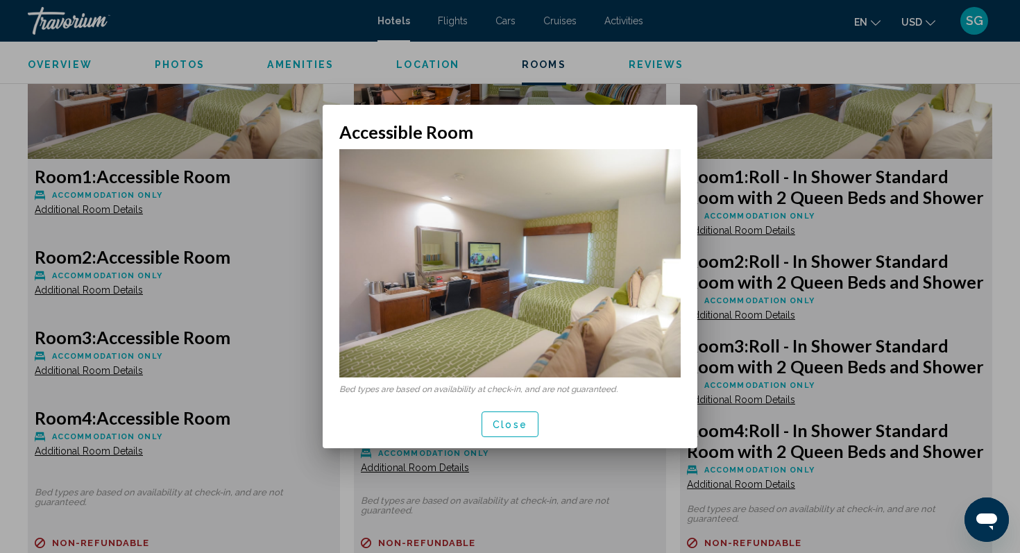
scroll to position [0, 0]
click at [277, 232] on div at bounding box center [510, 276] width 1020 height 553
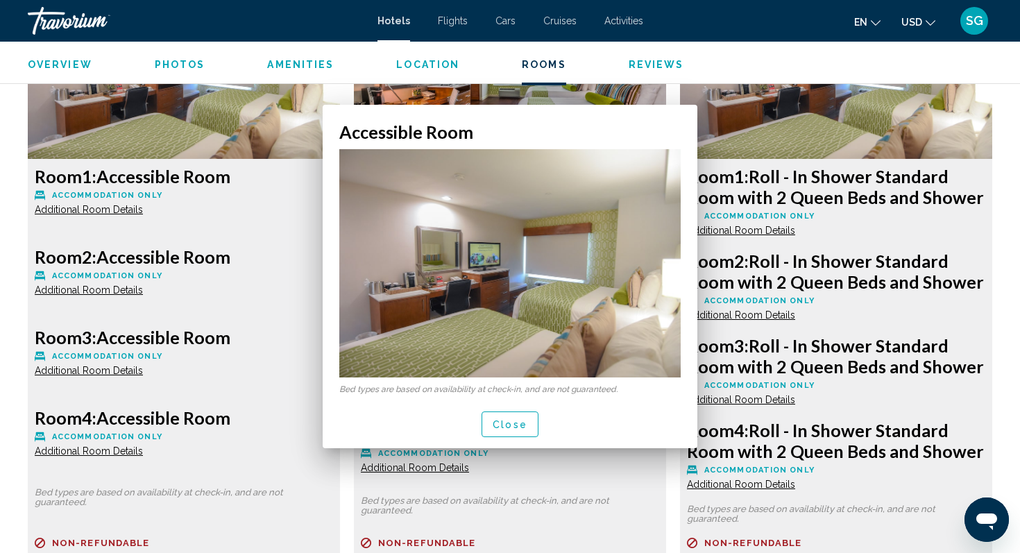
scroll to position [1979, 0]
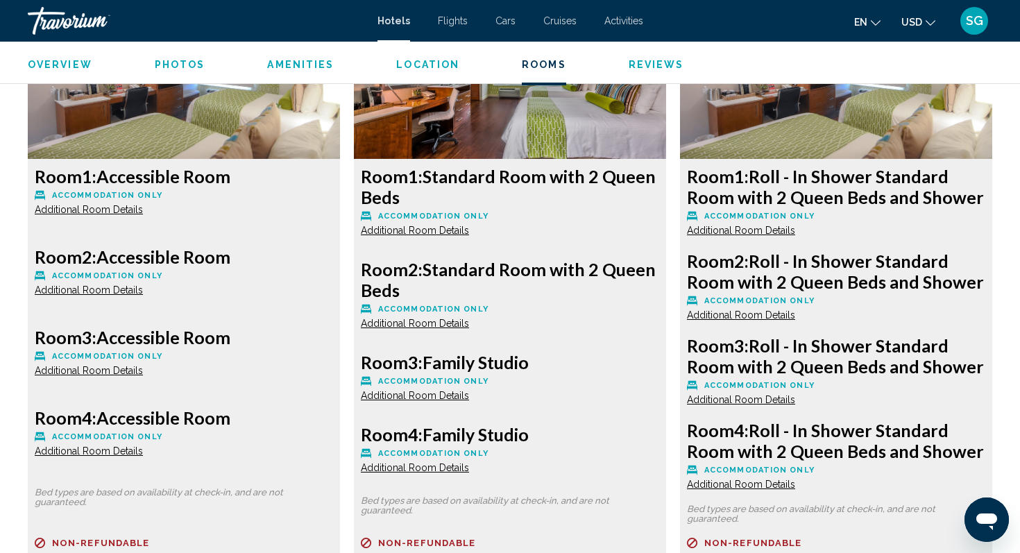
click at [143, 215] on span "Additional Room Details" at bounding box center [89, 209] width 108 height 11
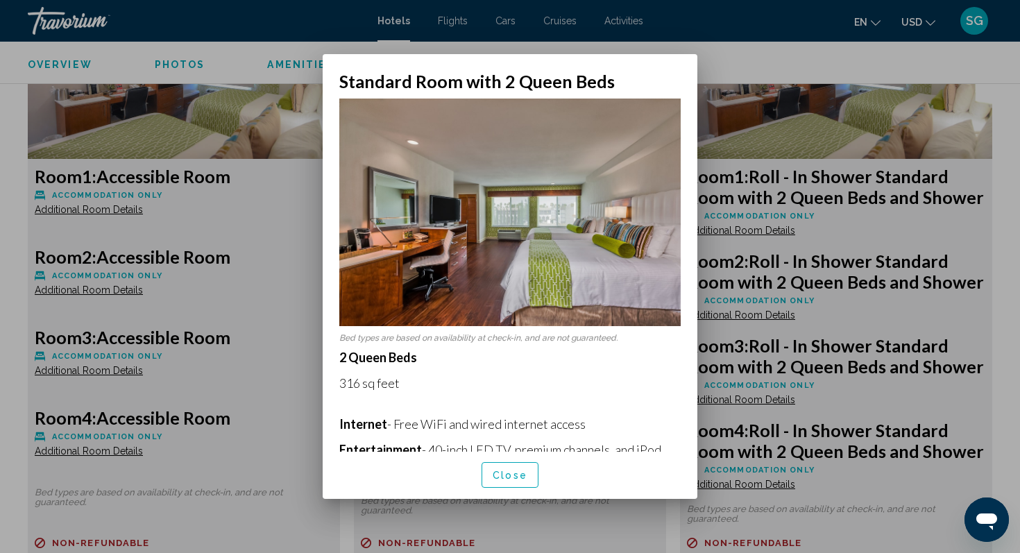
scroll to position [0, 0]
click at [273, 250] on div at bounding box center [510, 276] width 1020 height 553
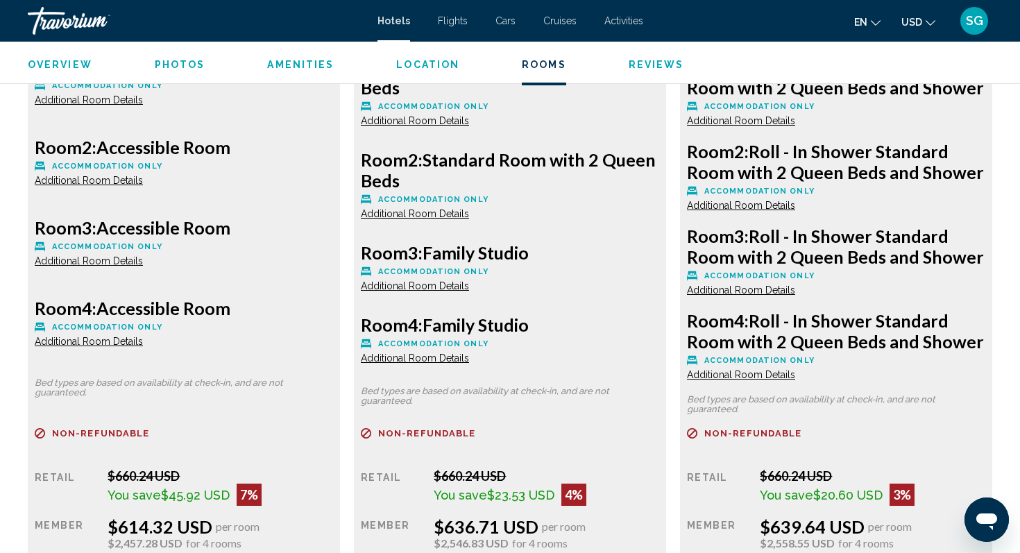
scroll to position [2092, 0]
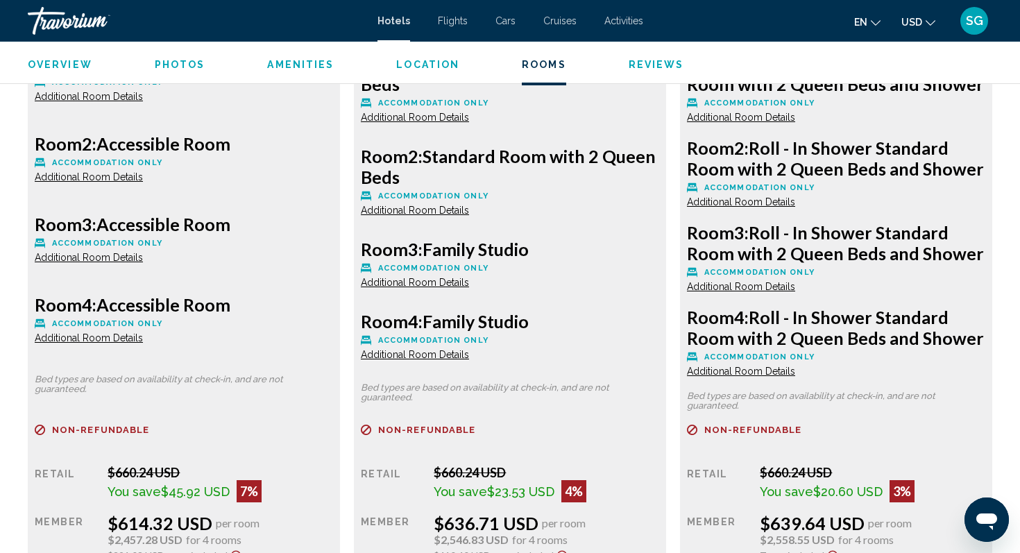
click at [143, 343] on span "Additional Room Details" at bounding box center [89, 337] width 108 height 11
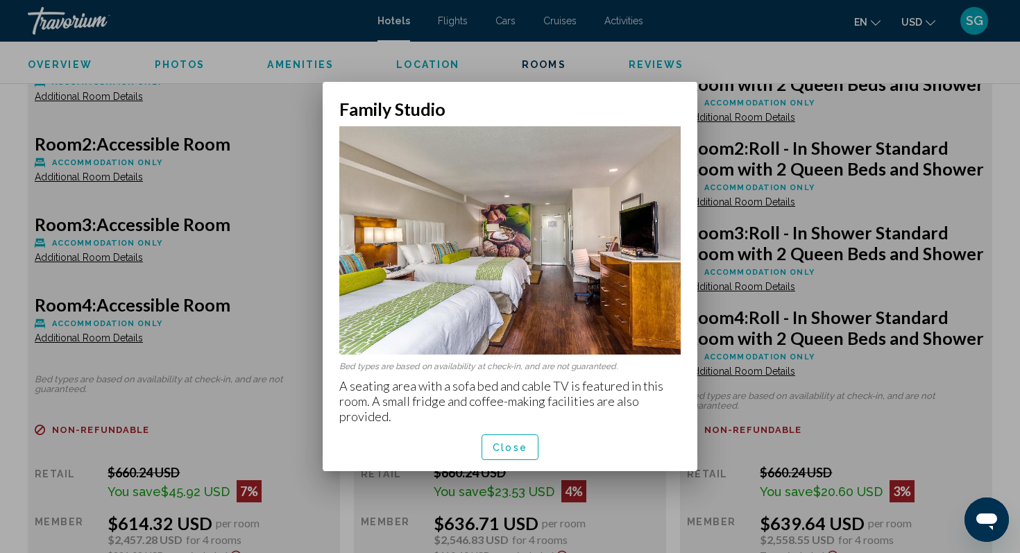
click at [293, 341] on div at bounding box center [510, 276] width 1020 height 553
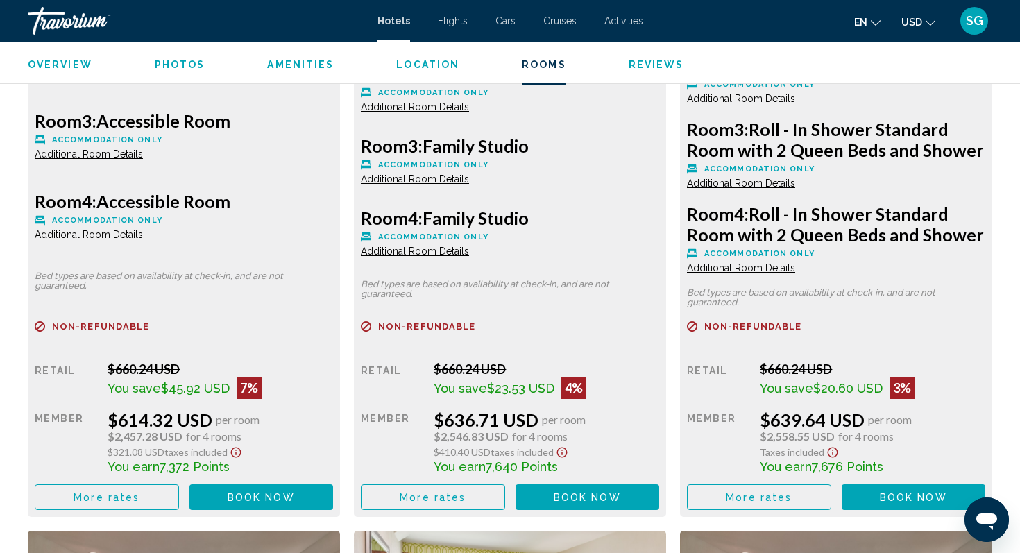
scroll to position [2197, 0]
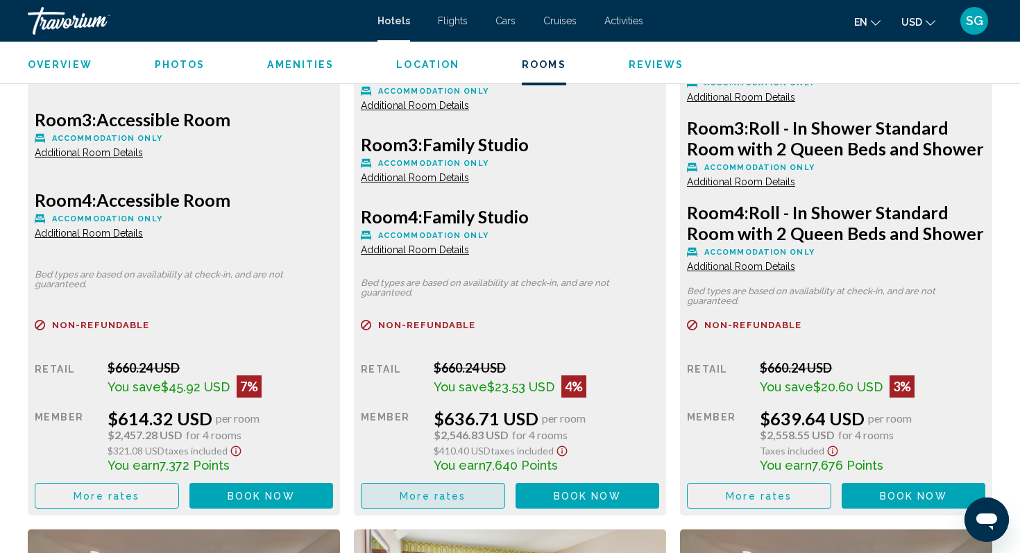
click at [463, 501] on button "More rates" at bounding box center [433, 496] width 144 height 26
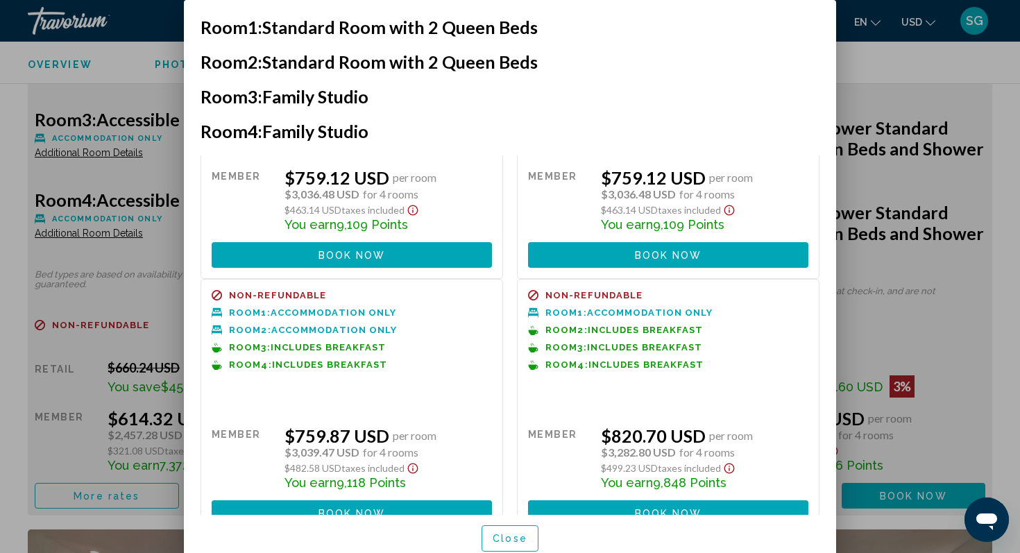
scroll to position [736, 0]
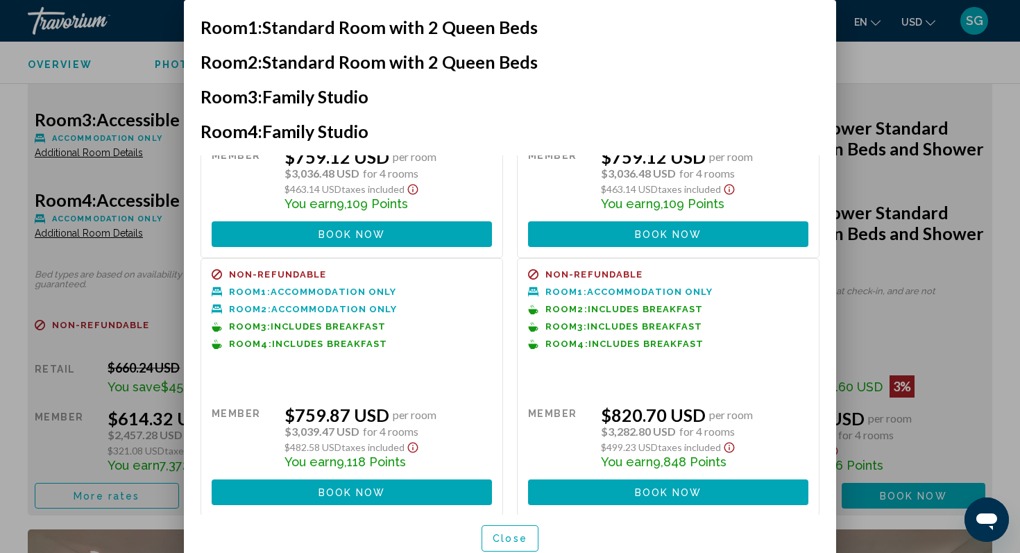
click at [510, 539] on span "Close" at bounding box center [509, 538] width 35 height 11
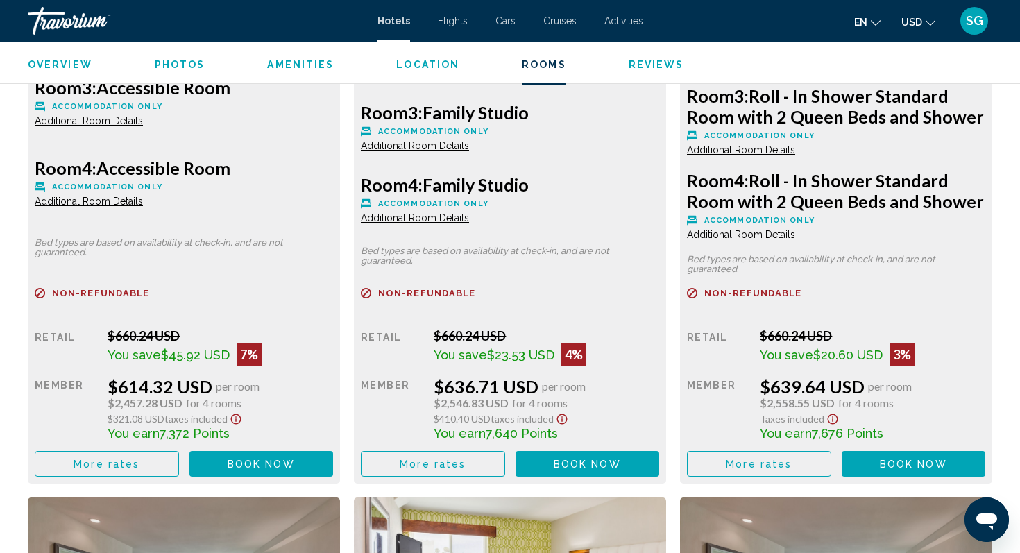
scroll to position [2233, 0]
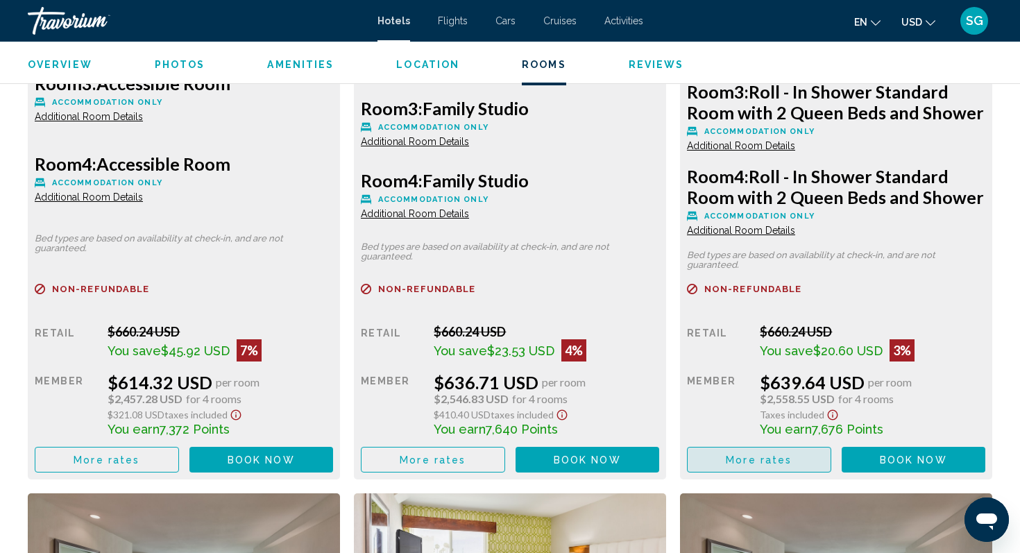
click at [771, 454] on span "More rates" at bounding box center [758, 459] width 66 height 11
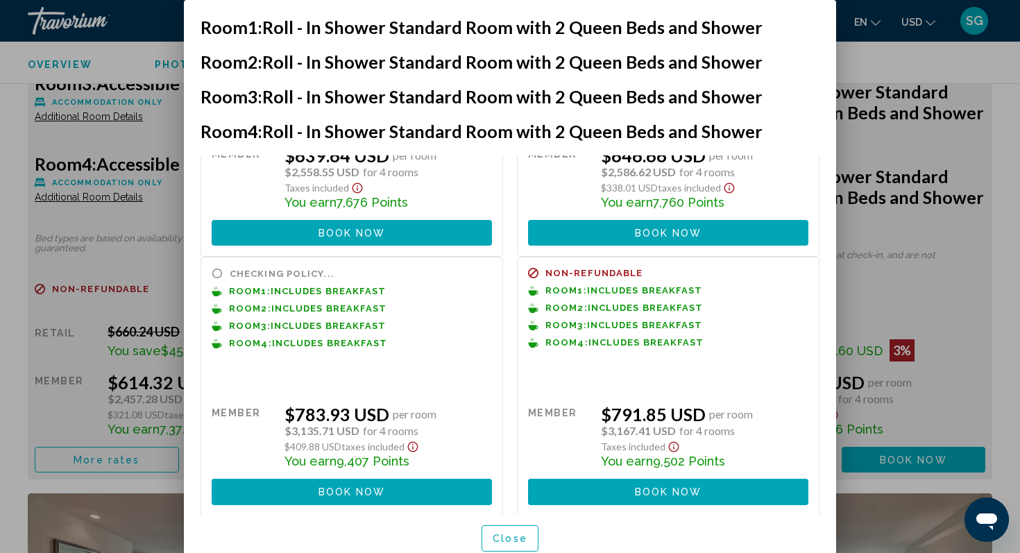
scroll to position [196, 0]
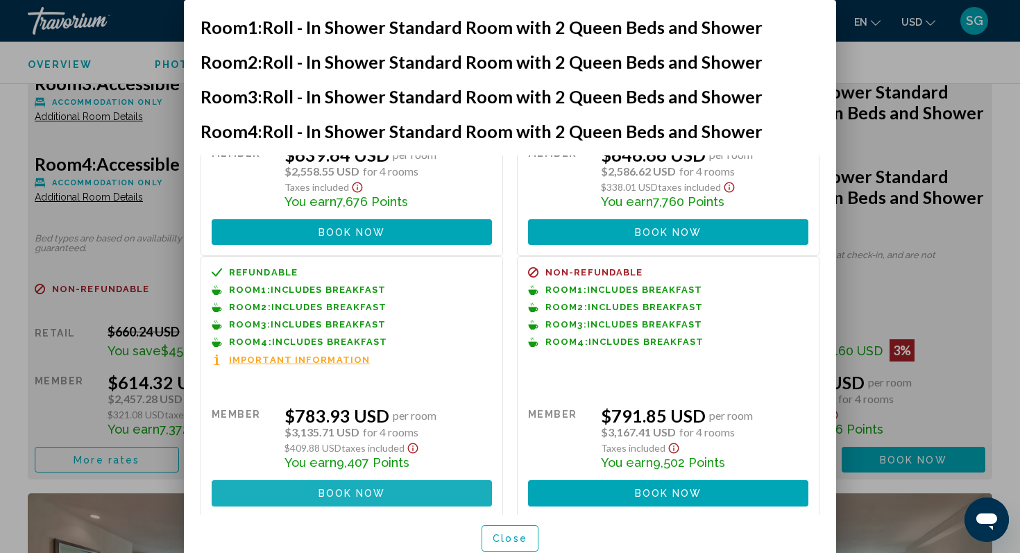
click at [356, 500] on button "Book now No longer available" at bounding box center [352, 493] width 280 height 26
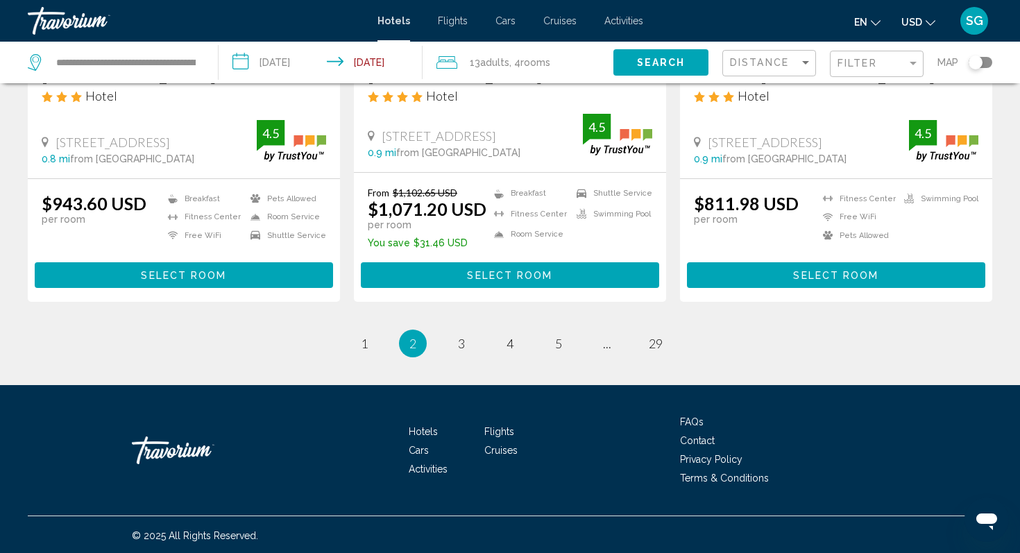
scroll to position [1873, 0]
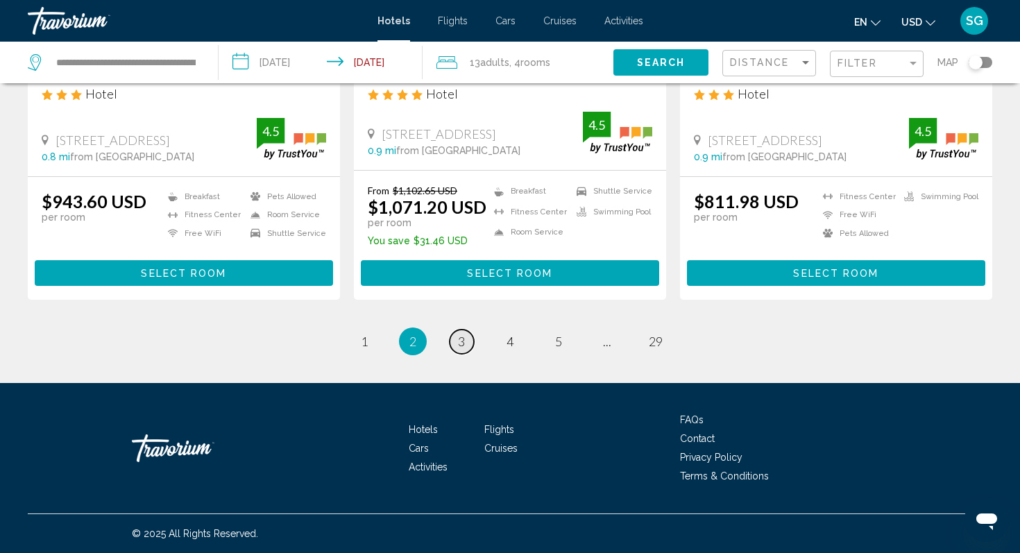
click at [460, 341] on span "3" at bounding box center [461, 341] width 7 height 15
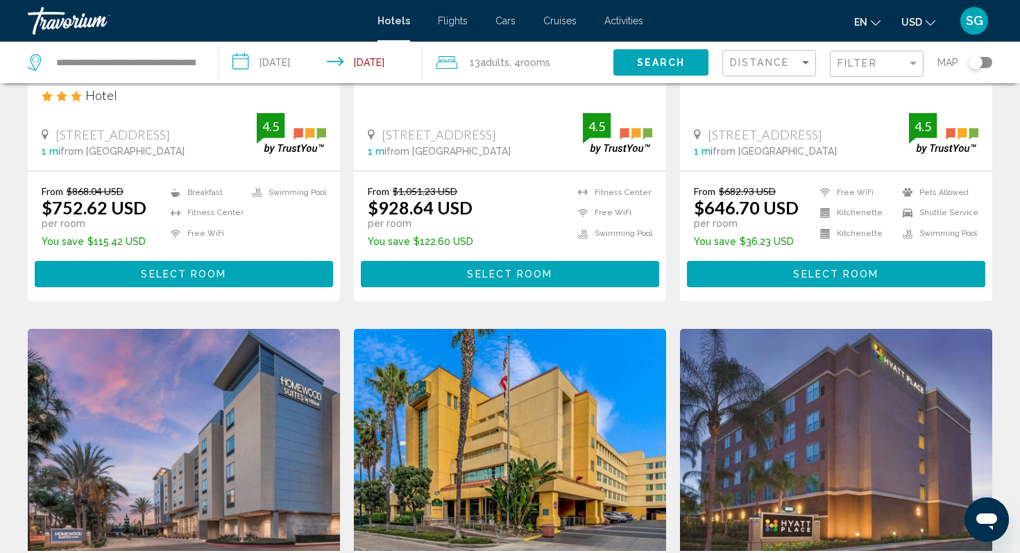
scroll to position [322, 0]
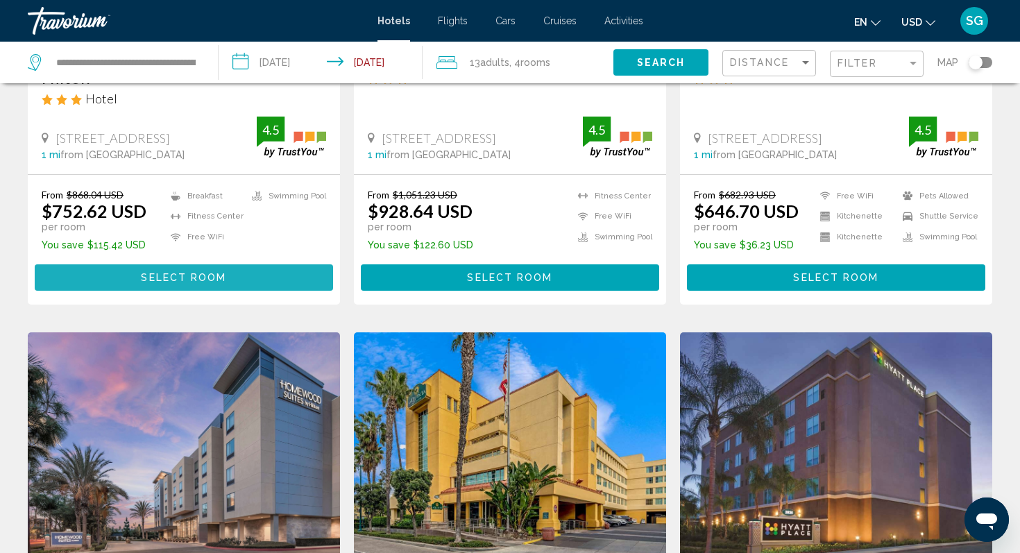
click at [227, 266] on button "Select Room" at bounding box center [184, 277] width 298 height 26
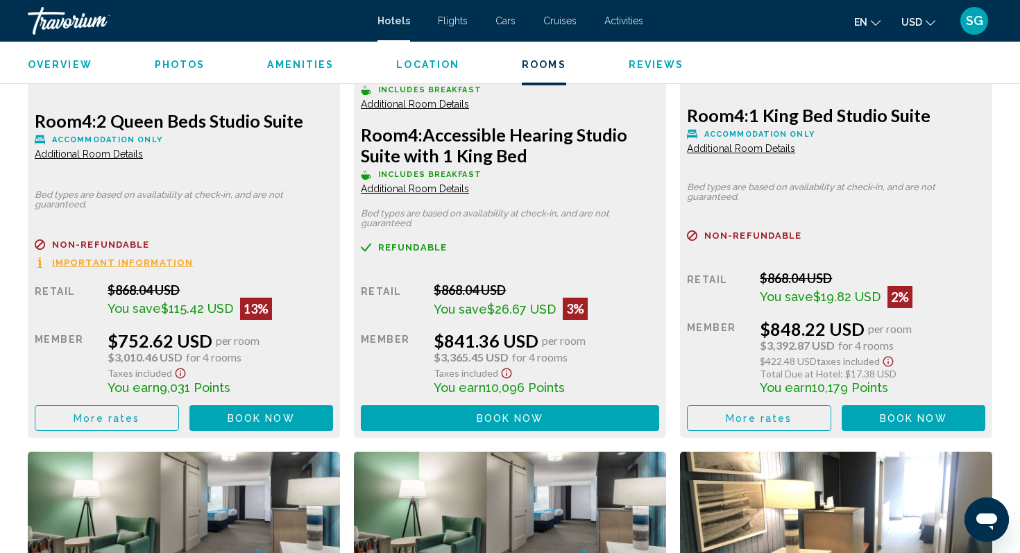
scroll to position [2278, 0]
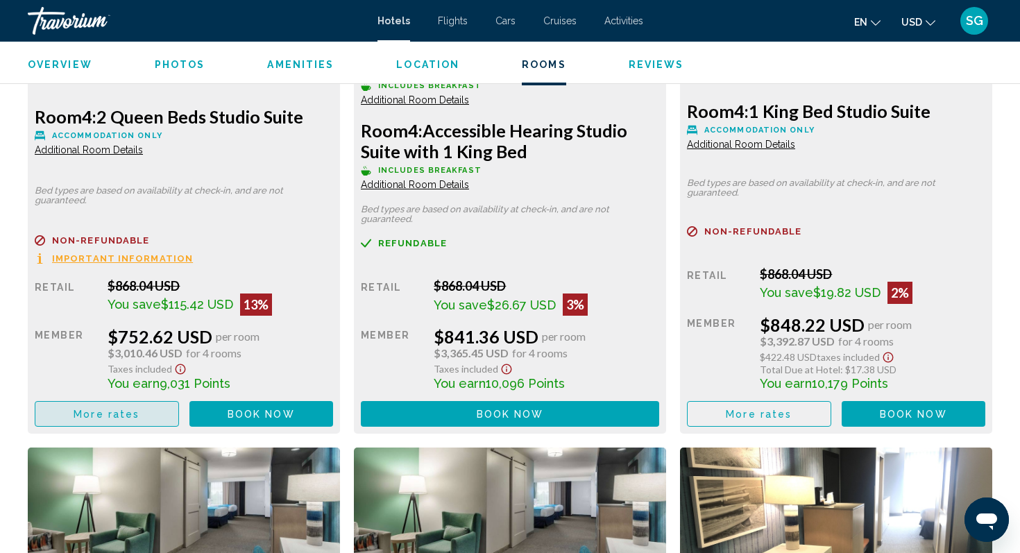
click at [120, 415] on span "More rates" at bounding box center [107, 414] width 66 height 11
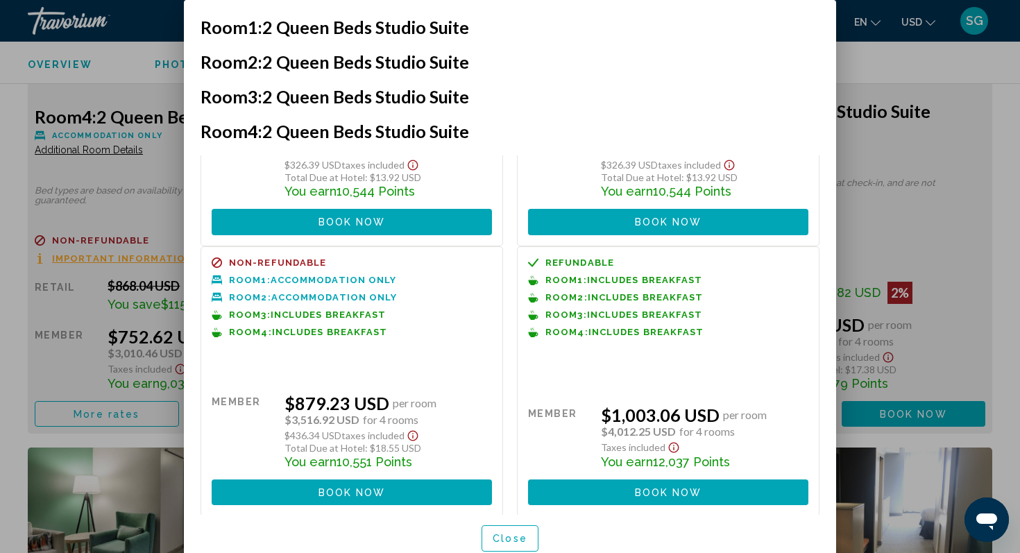
scroll to position [0, 0]
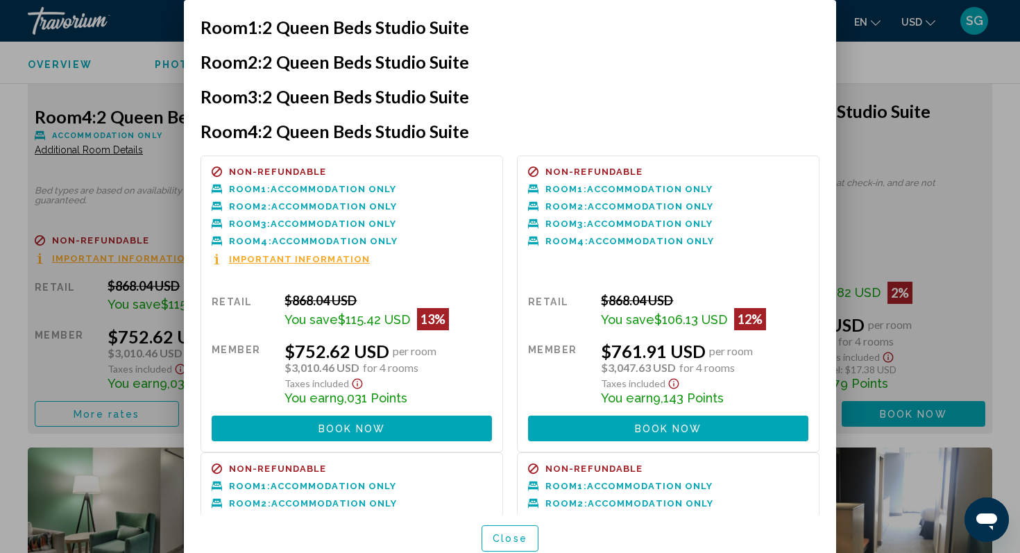
click at [908, 141] on div at bounding box center [510, 276] width 1020 height 553
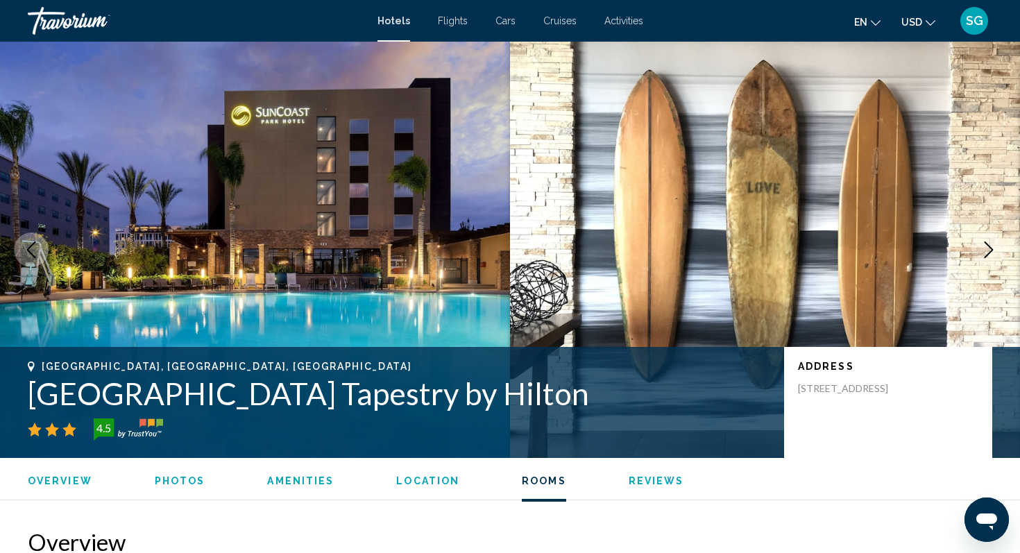
scroll to position [2278, 0]
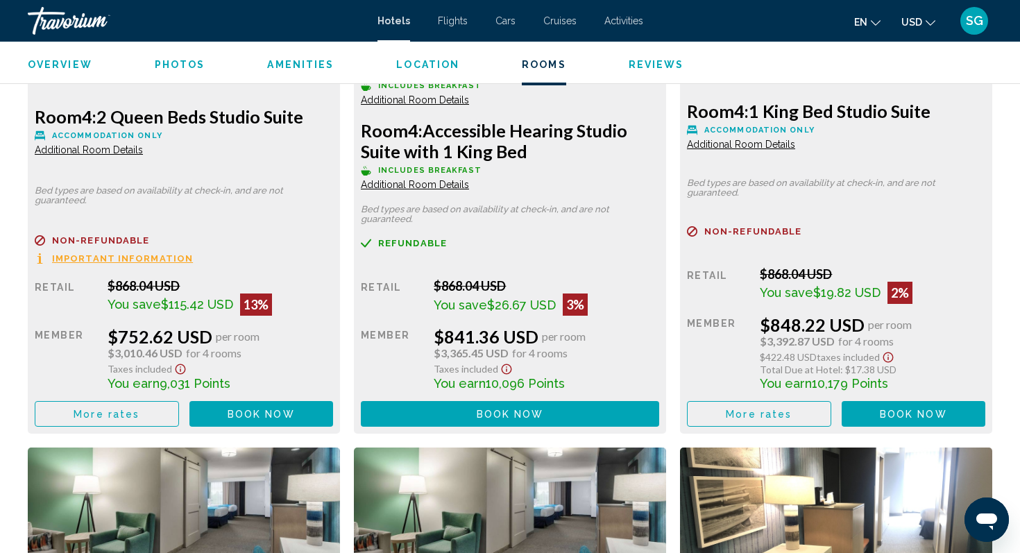
click at [295, 412] on span "Book now" at bounding box center [260, 414] width 67 height 11
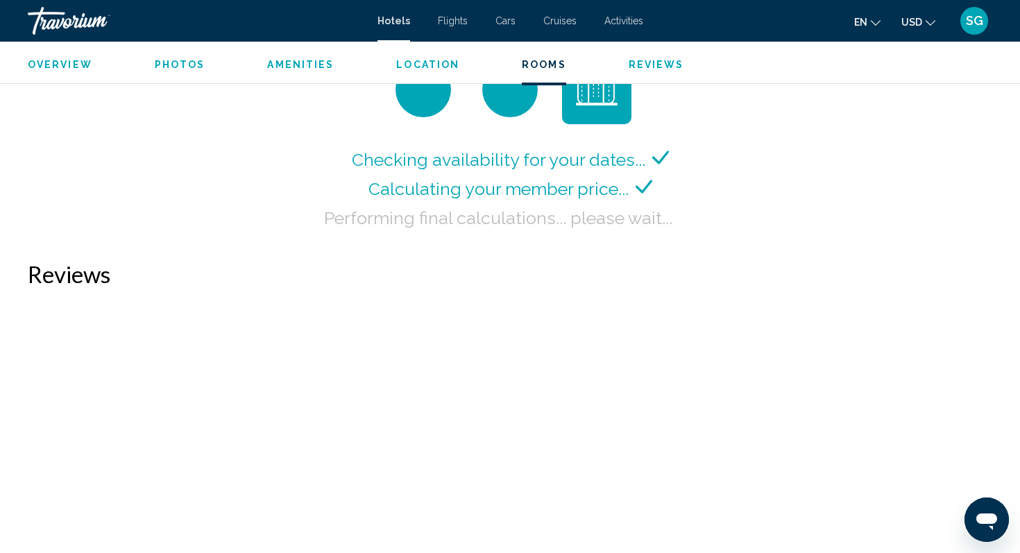
scroll to position [1908, 0]
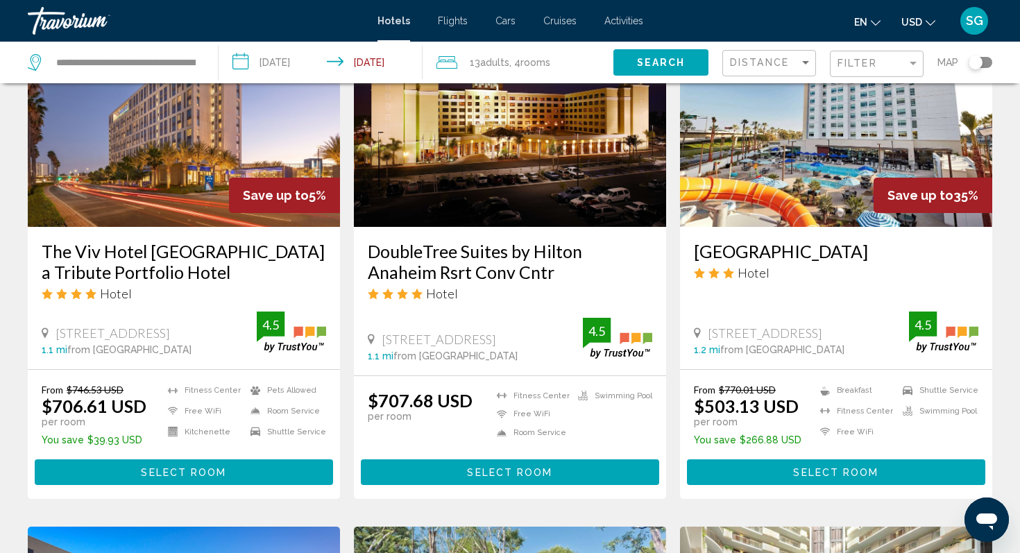
scroll to position [1182, 0]
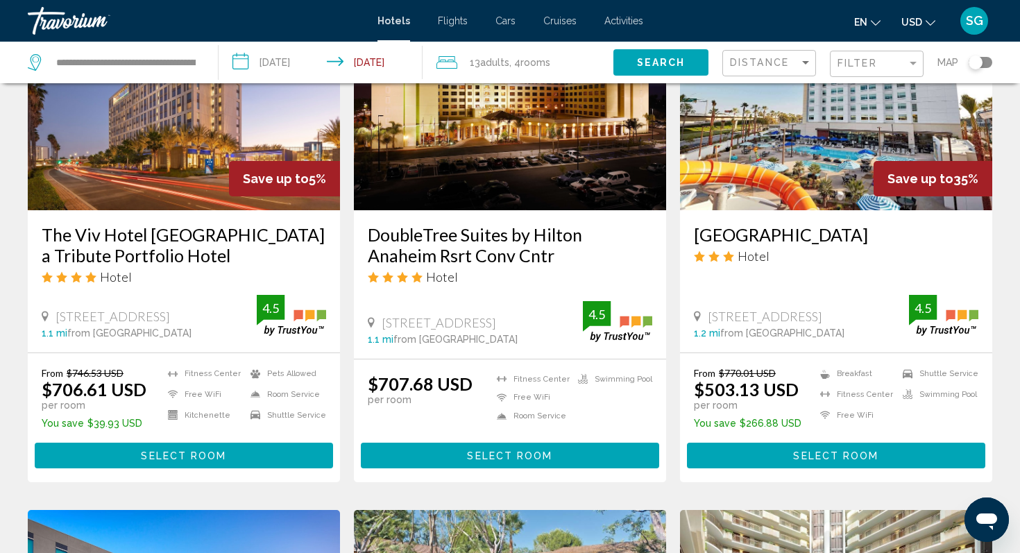
click at [828, 449] on span "Select Room" at bounding box center [835, 454] width 85 height 11
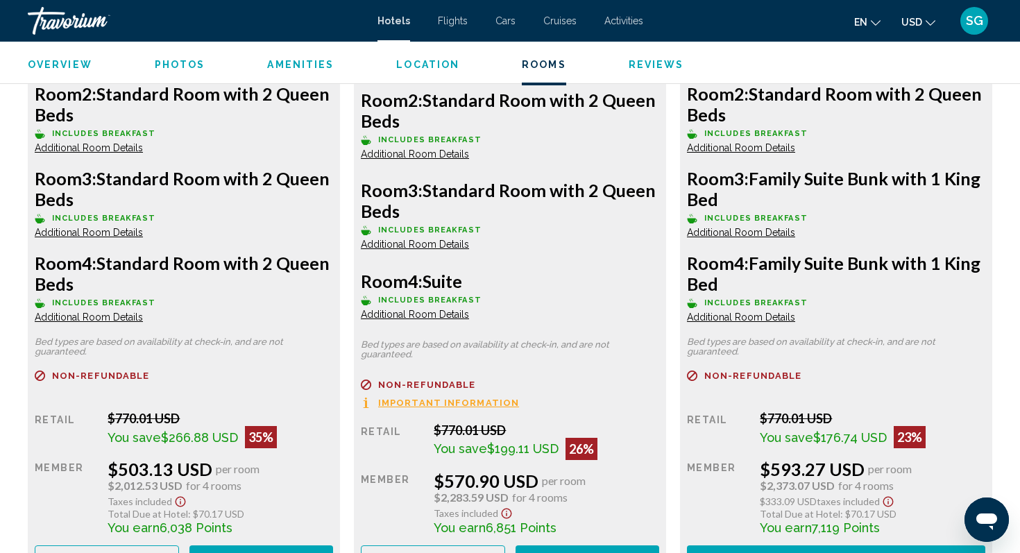
scroll to position [2142, 0]
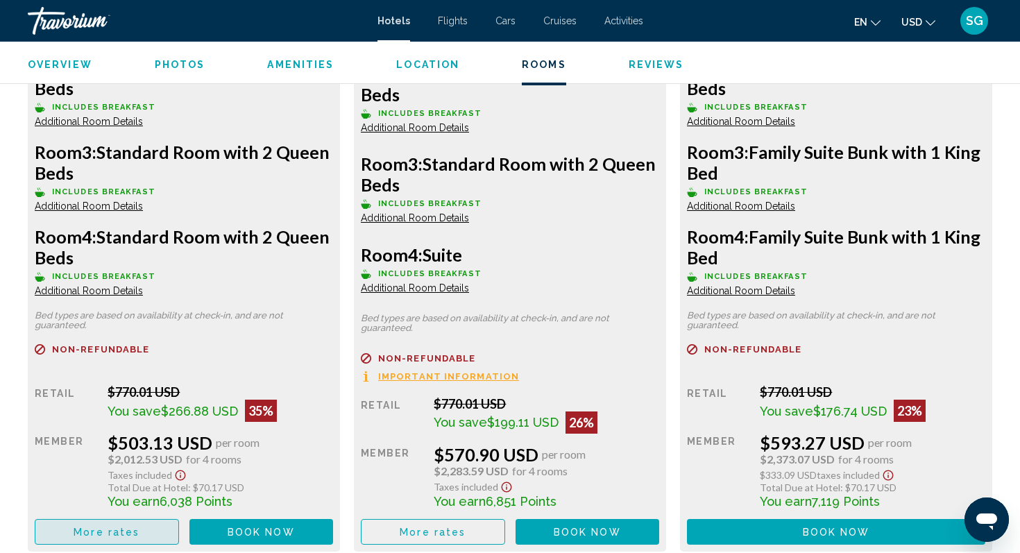
click at [81, 540] on button "More rates" at bounding box center [107, 532] width 144 height 26
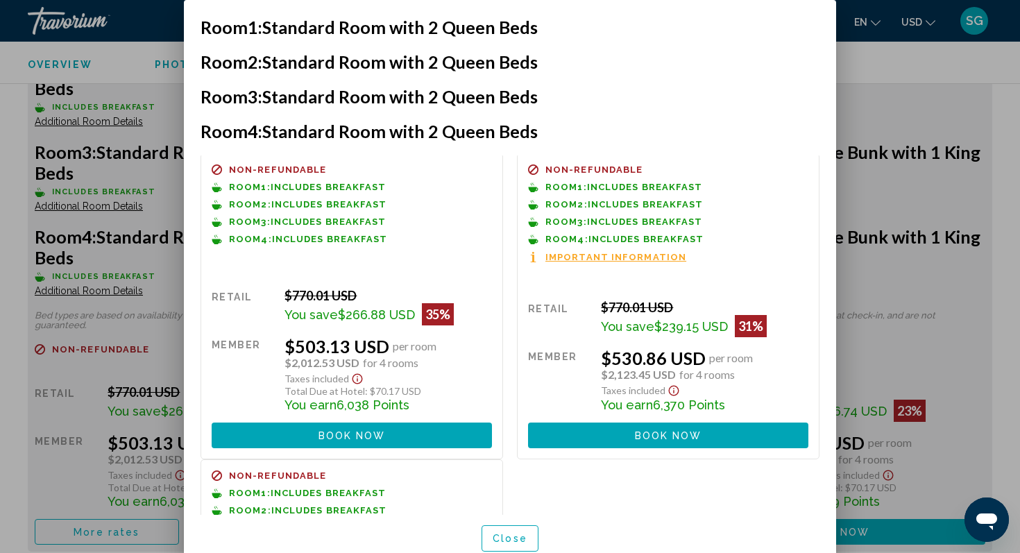
scroll to position [0, 0]
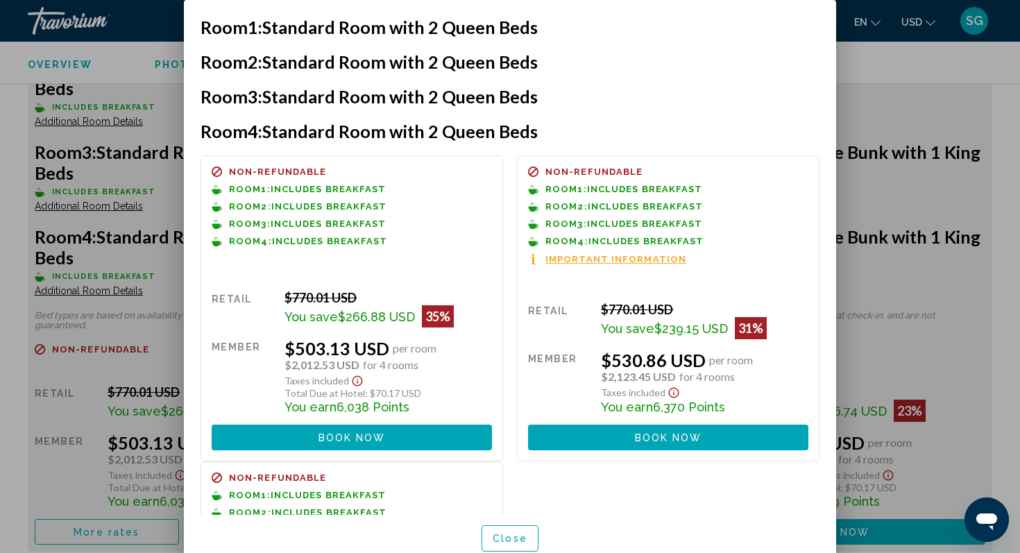
click at [364, 432] on span "Book now" at bounding box center [351, 437] width 67 height 11
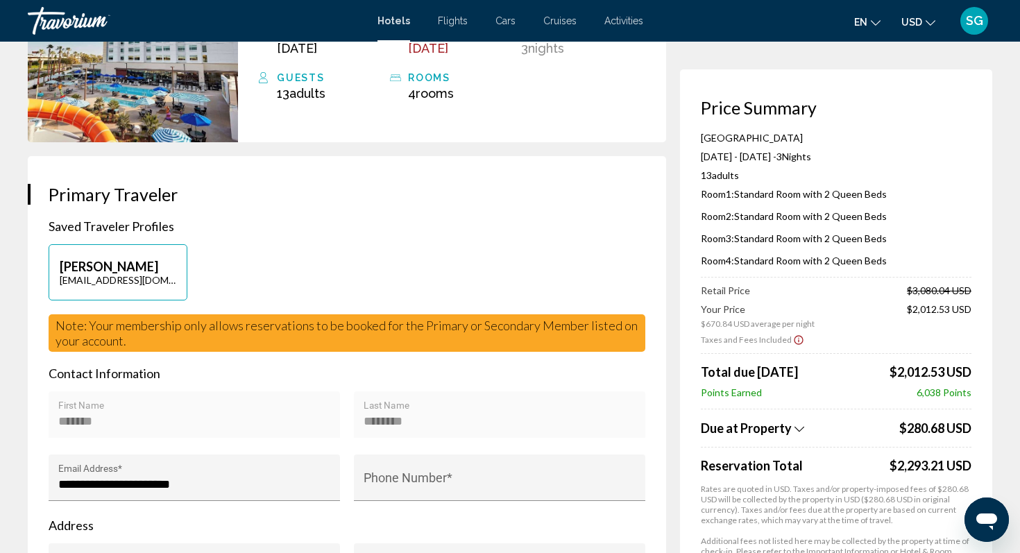
scroll to position [164, 0]
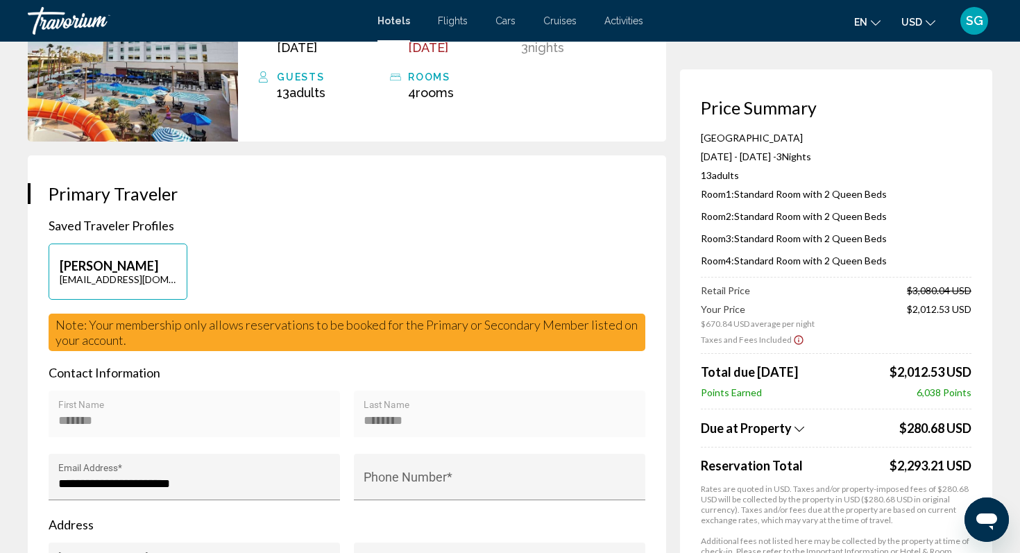
click at [795, 426] on icon "Show Taxes and Fees breakdown" at bounding box center [799, 429] width 10 height 12
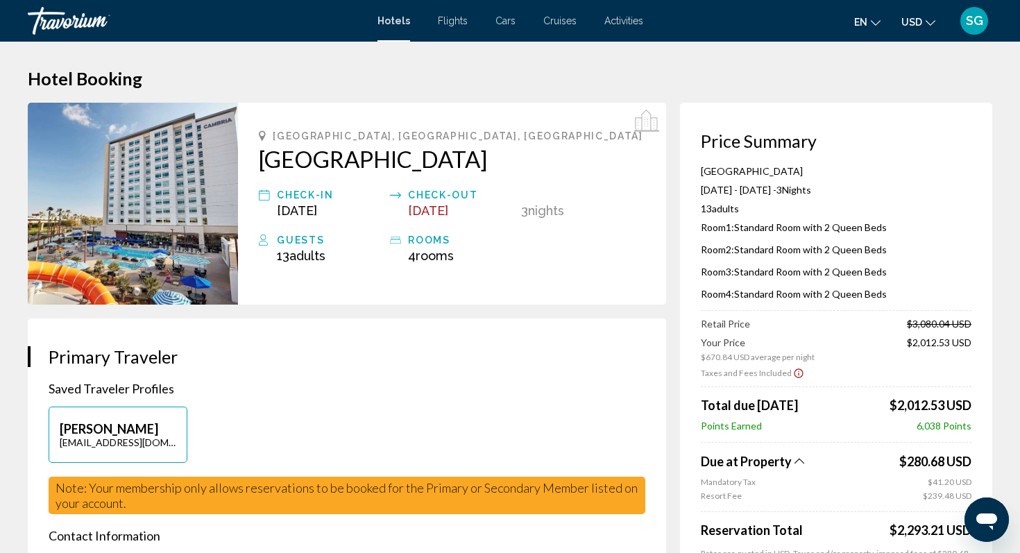
scroll to position [0, 0]
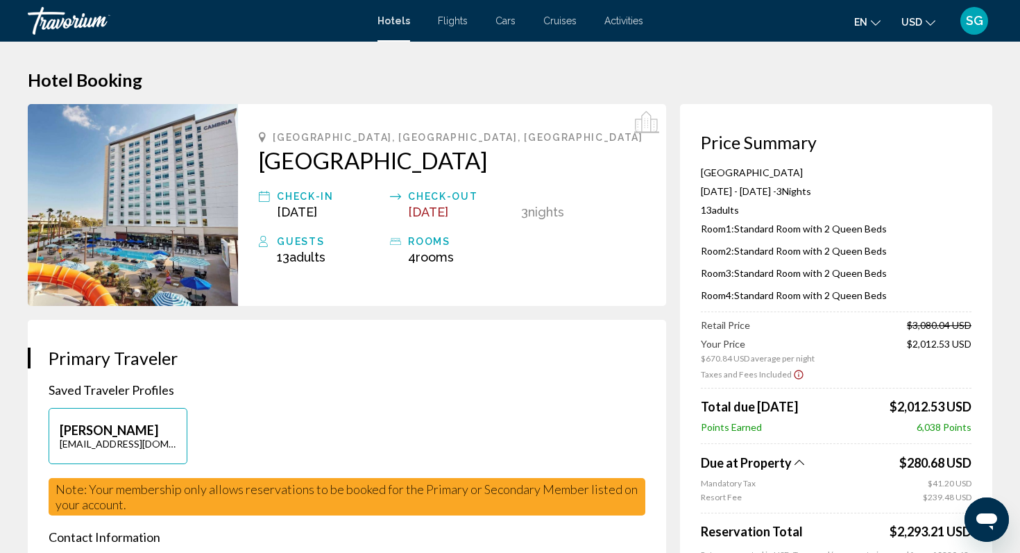
drag, startPoint x: 256, startPoint y: 161, endPoint x: 456, endPoint y: 196, distance: 203.4
click at [456, 196] on div "Anaheim, CA, United States Cambria Hotel & Suites Anaheim Resort Area Check-in …" at bounding box center [452, 205] width 428 height 202
copy h2 "[GEOGRAPHIC_DATA]"
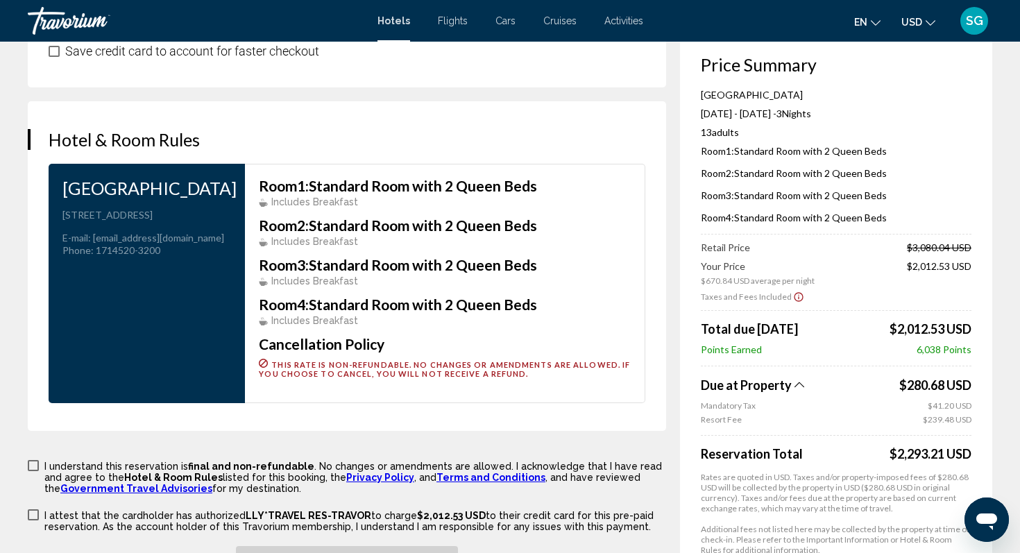
scroll to position [1767, 0]
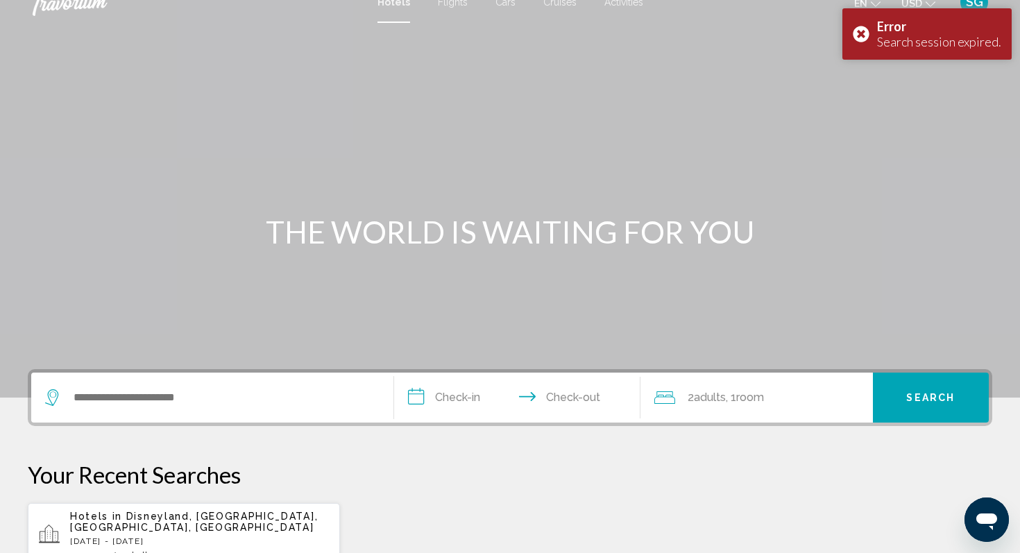
scroll to position [24, 0]
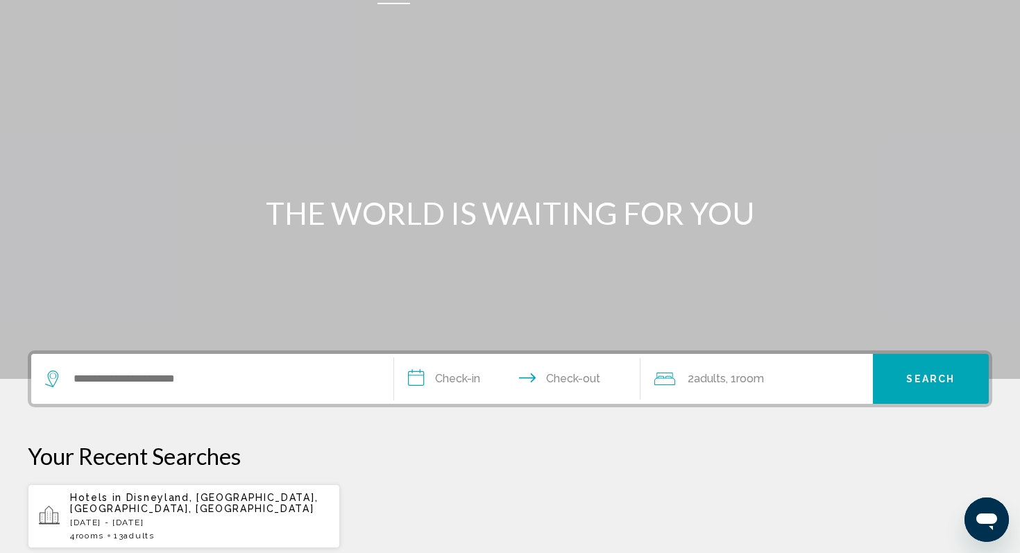
scroll to position [51, 0]
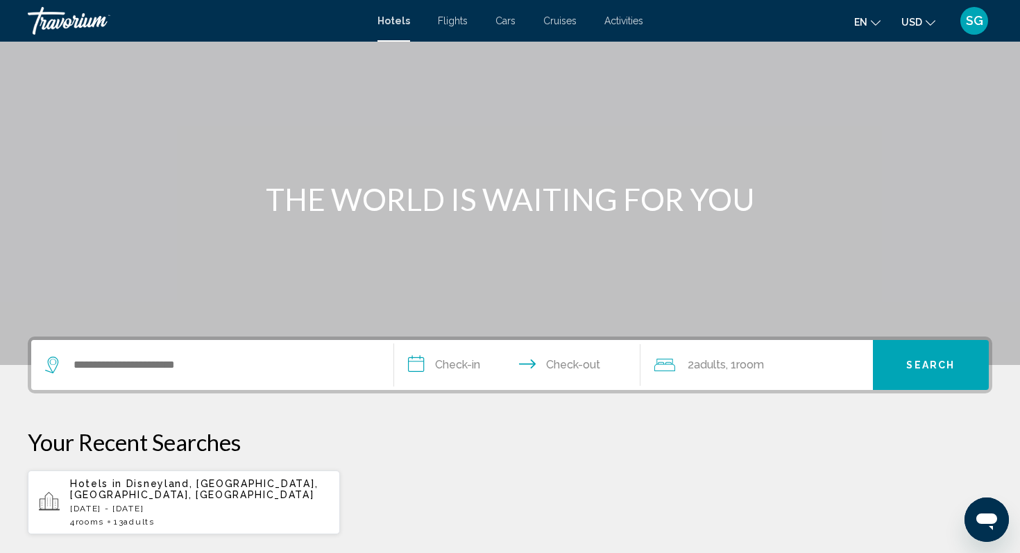
click at [202, 482] on span "Disneyland, [GEOGRAPHIC_DATA], [GEOGRAPHIC_DATA], [GEOGRAPHIC_DATA]" at bounding box center [194, 489] width 248 height 22
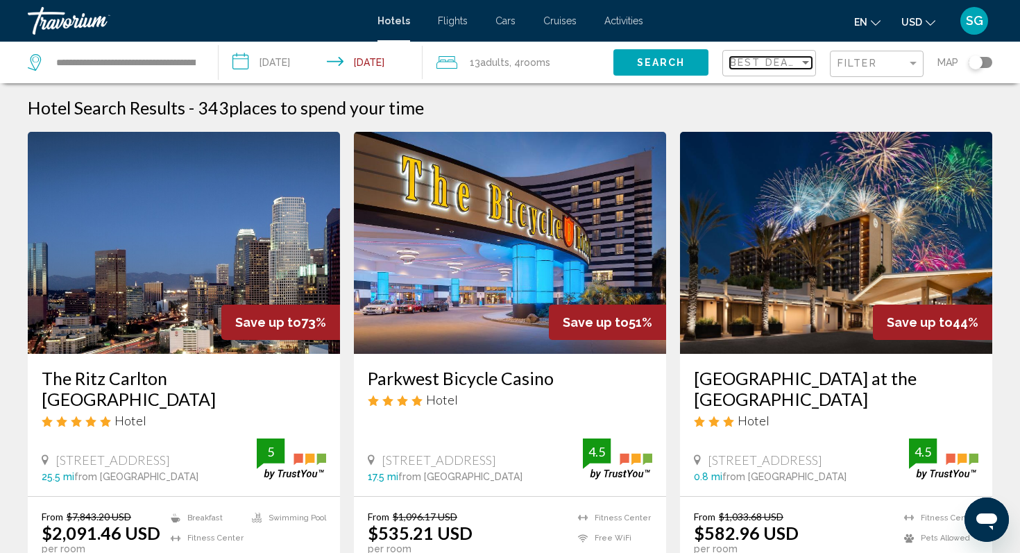
click at [794, 61] on span "Best Deals" at bounding box center [766, 62] width 73 height 11
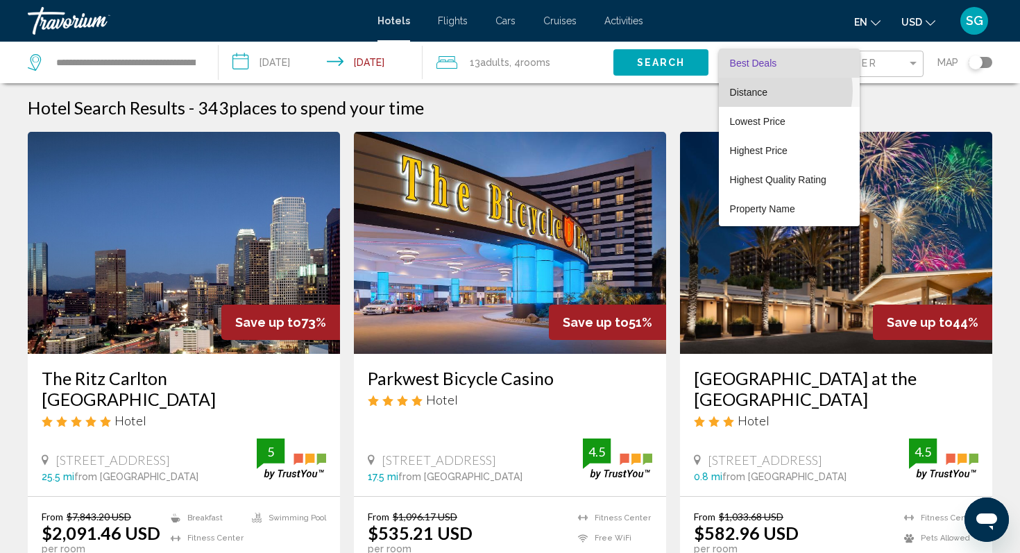
click at [764, 91] on span "Distance" at bounding box center [748, 92] width 37 height 11
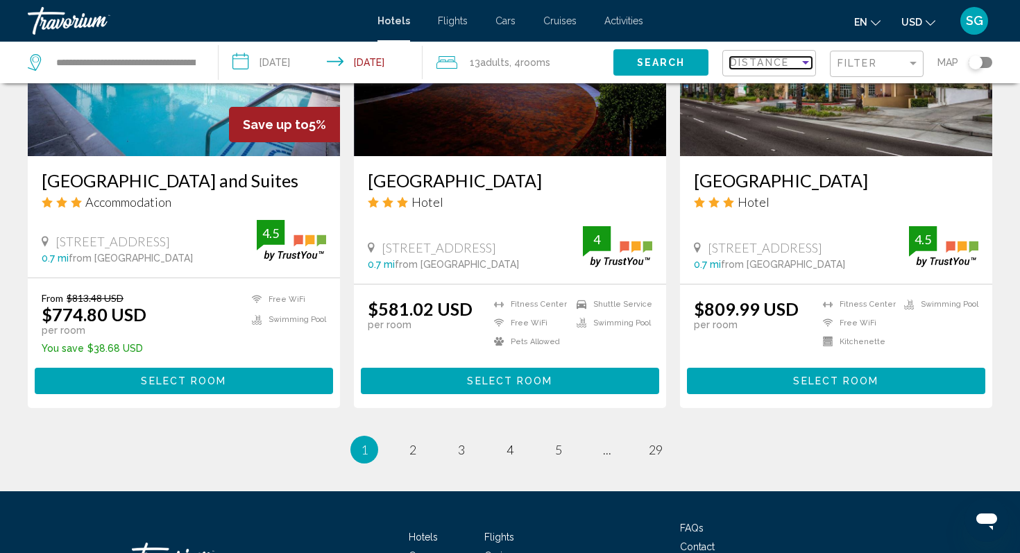
scroll to position [1810, 0]
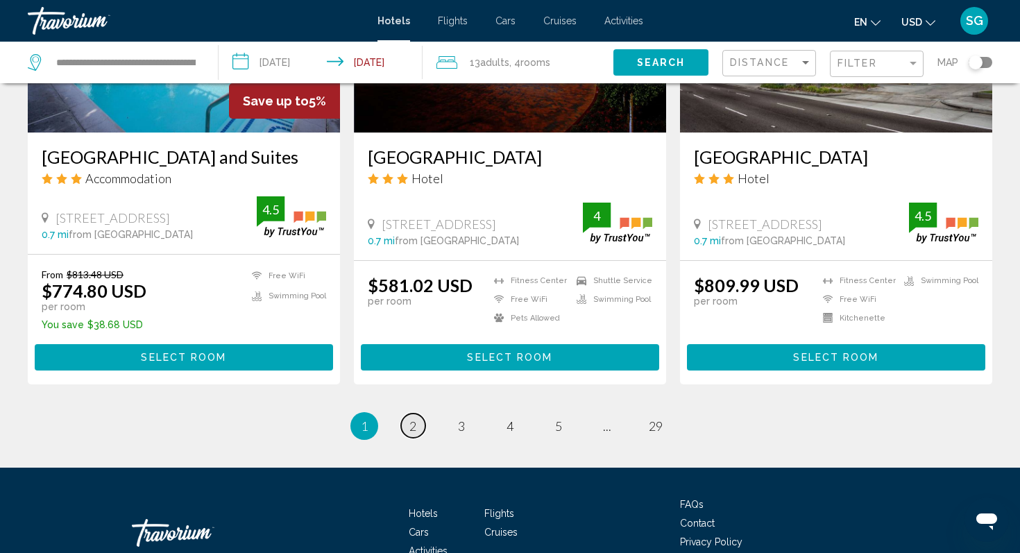
click at [417, 413] on link "page 2" at bounding box center [413, 425] width 24 height 24
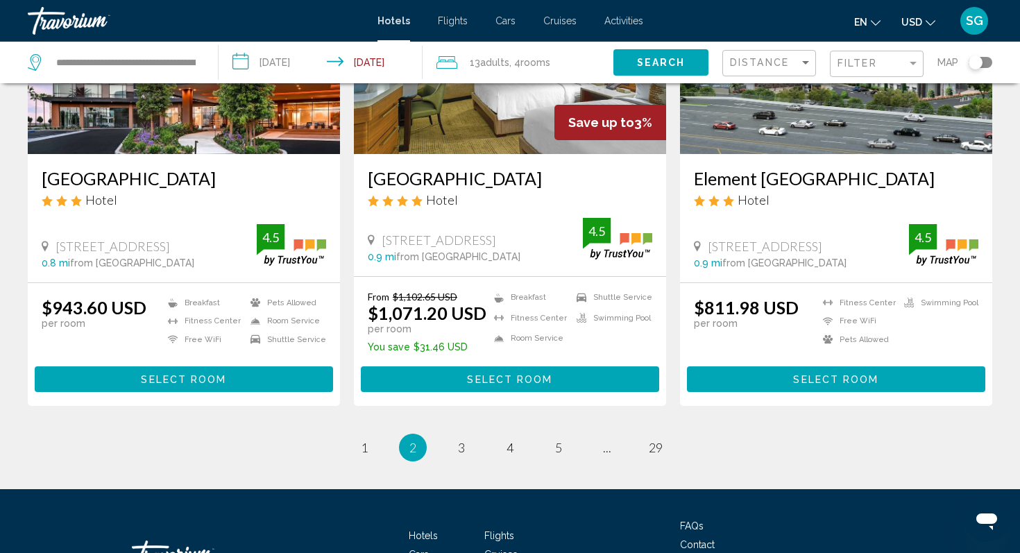
scroll to position [1754, 0]
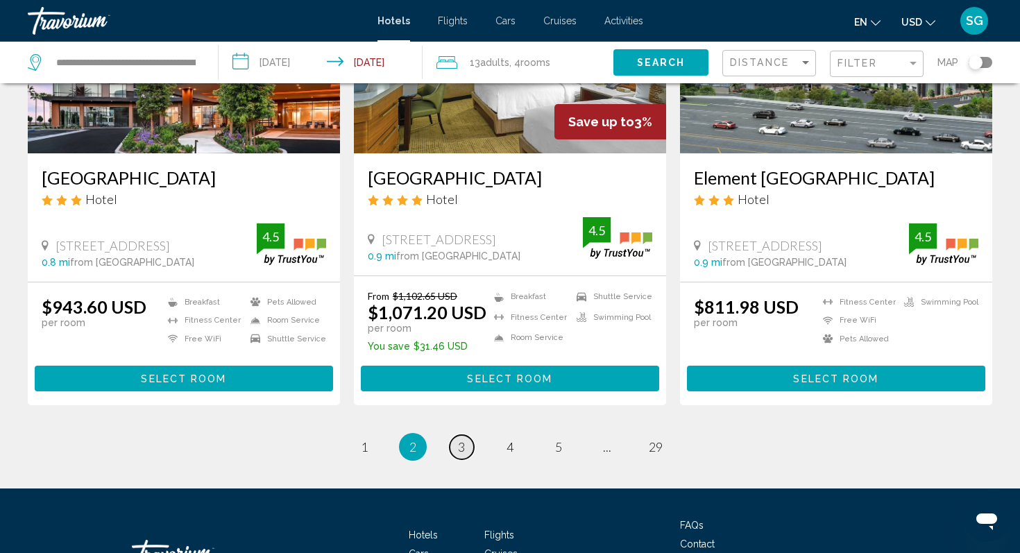
click at [463, 454] on span "3" at bounding box center [461, 446] width 7 height 15
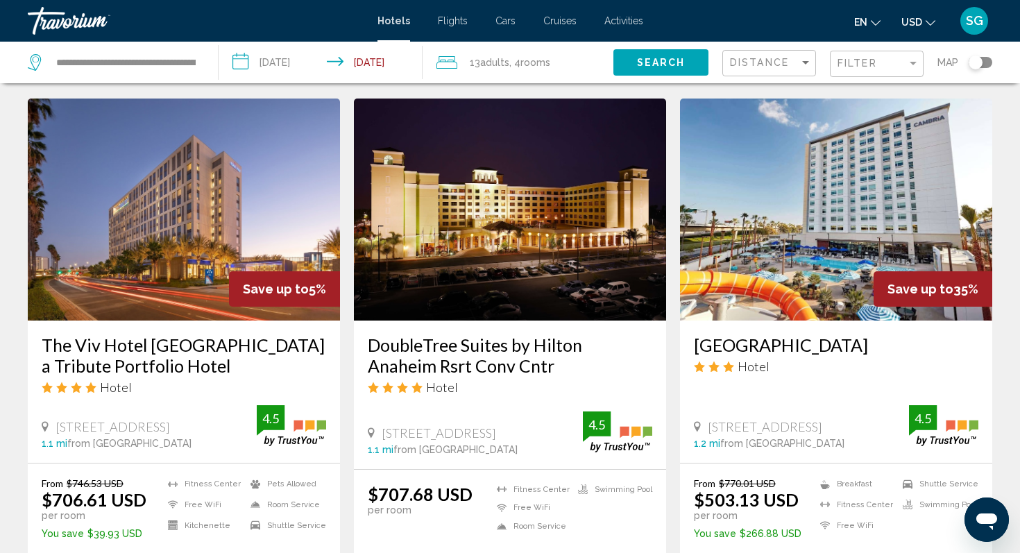
scroll to position [1072, 0]
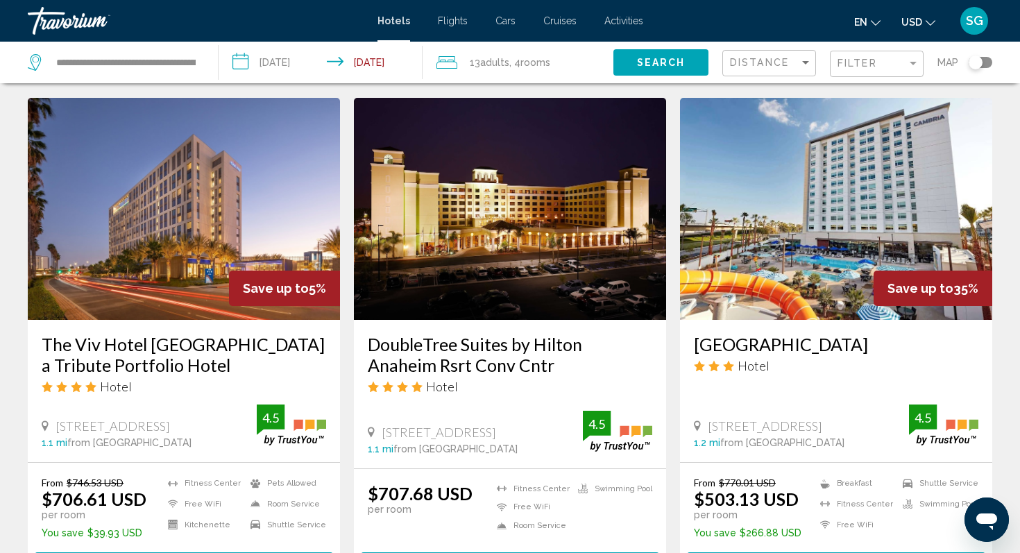
drag, startPoint x: 707, startPoint y: 423, endPoint x: 870, endPoint y: 427, distance: 162.3
click at [873, 427] on div "[STREET_ADDRESS]" at bounding box center [801, 425] width 215 height 15
copy span "[STREET_ADDRESS]"
click at [799, 56] on div "Distance" at bounding box center [771, 64] width 82 height 26
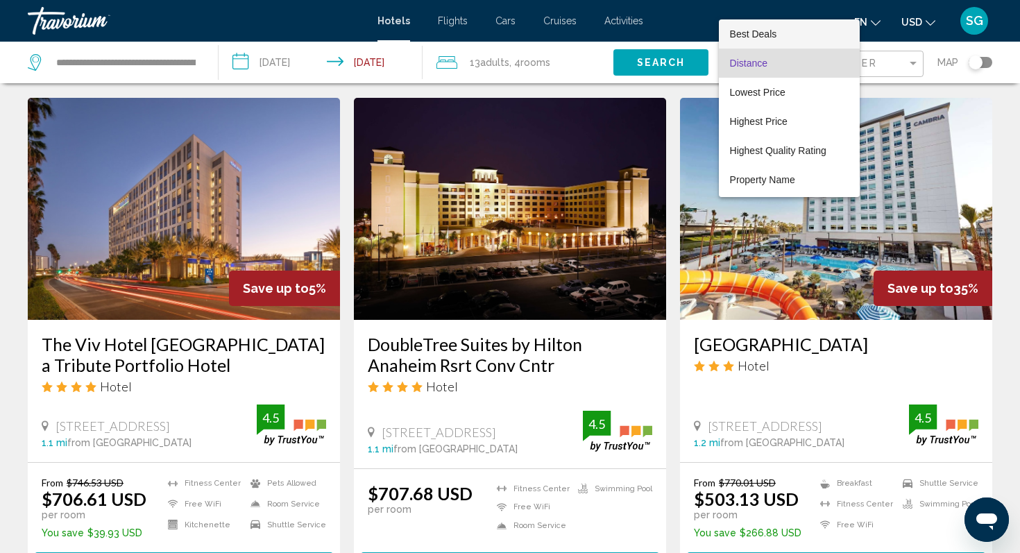
click at [799, 38] on span "Best Deals" at bounding box center [789, 33] width 119 height 29
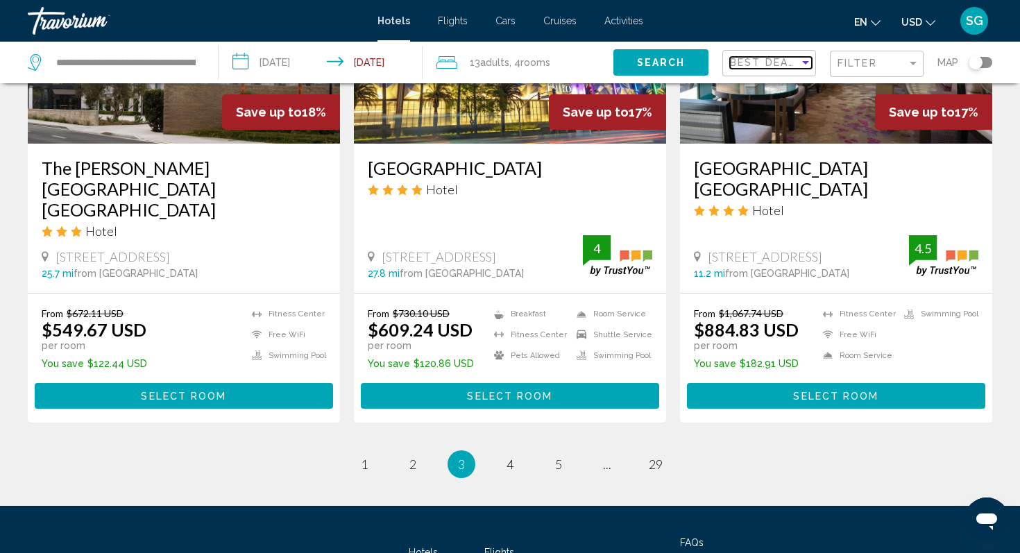
scroll to position [1864, 0]
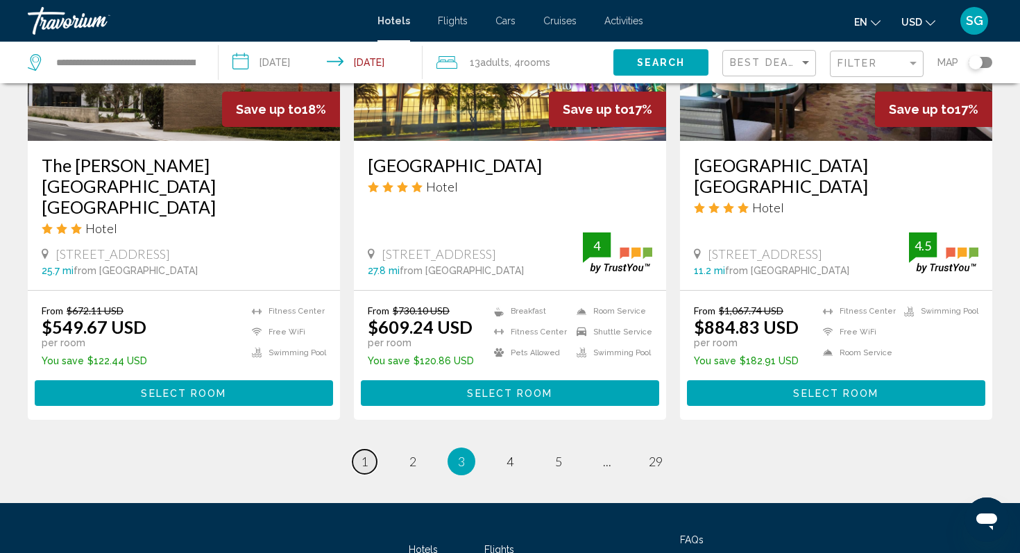
click at [362, 454] on span "1" at bounding box center [364, 461] width 7 height 15
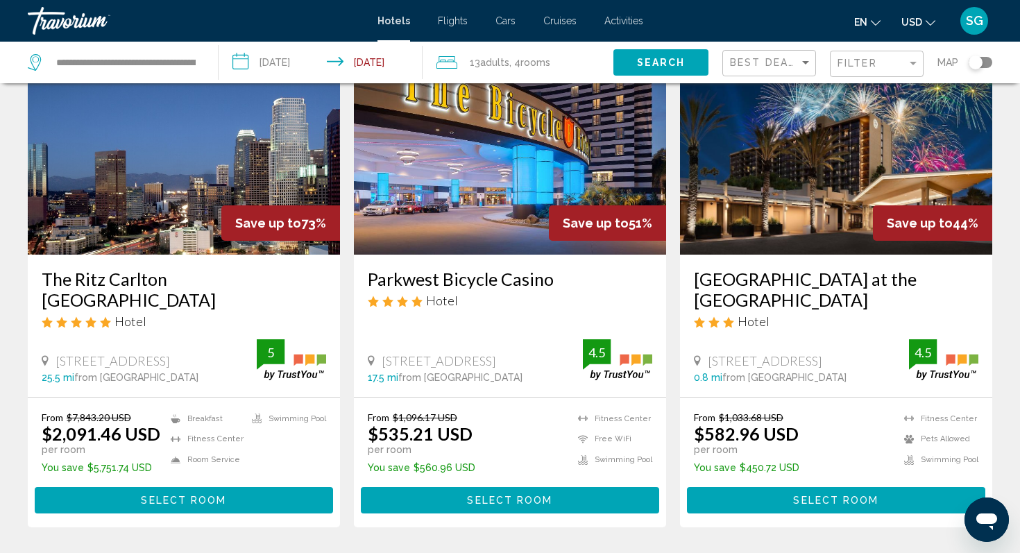
scroll to position [103, 0]
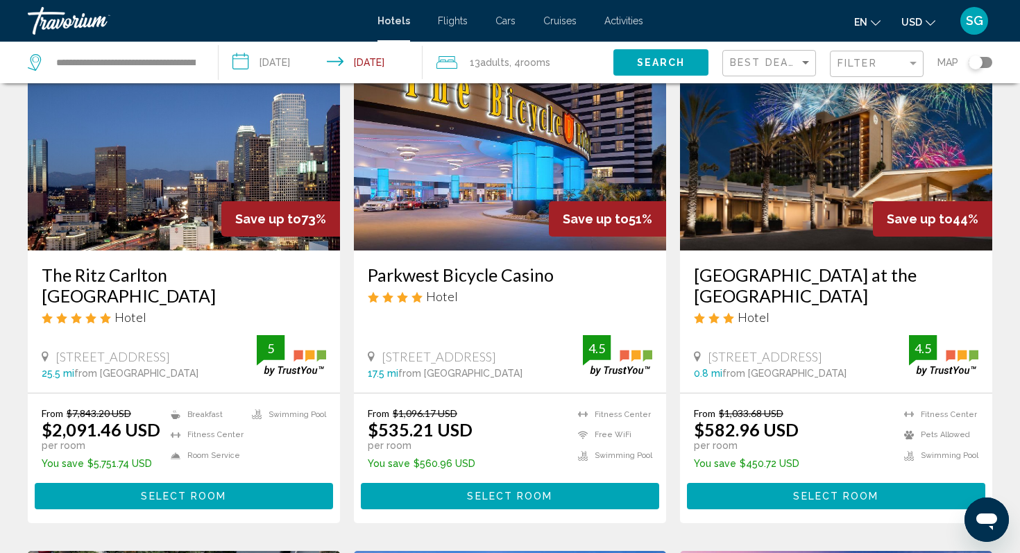
click at [823, 271] on h3 "[GEOGRAPHIC_DATA] at the [GEOGRAPHIC_DATA]" at bounding box center [836, 285] width 284 height 42
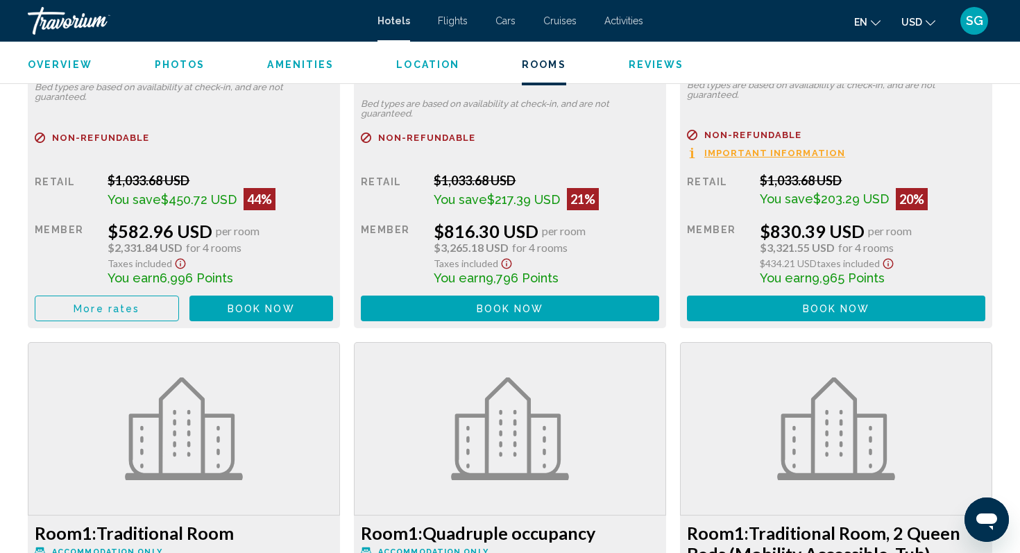
scroll to position [2370, 0]
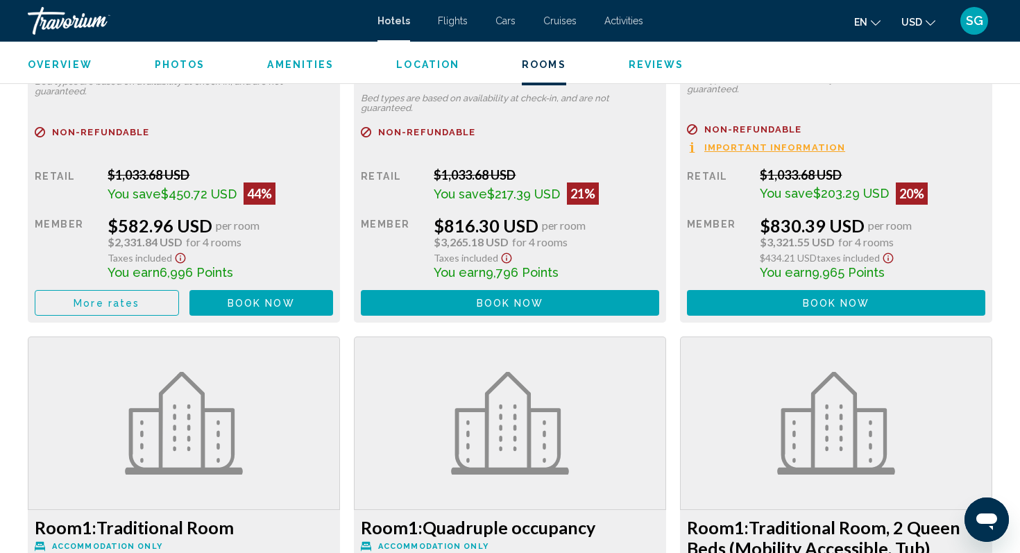
click at [135, 300] on span "More rates" at bounding box center [107, 303] width 66 height 11
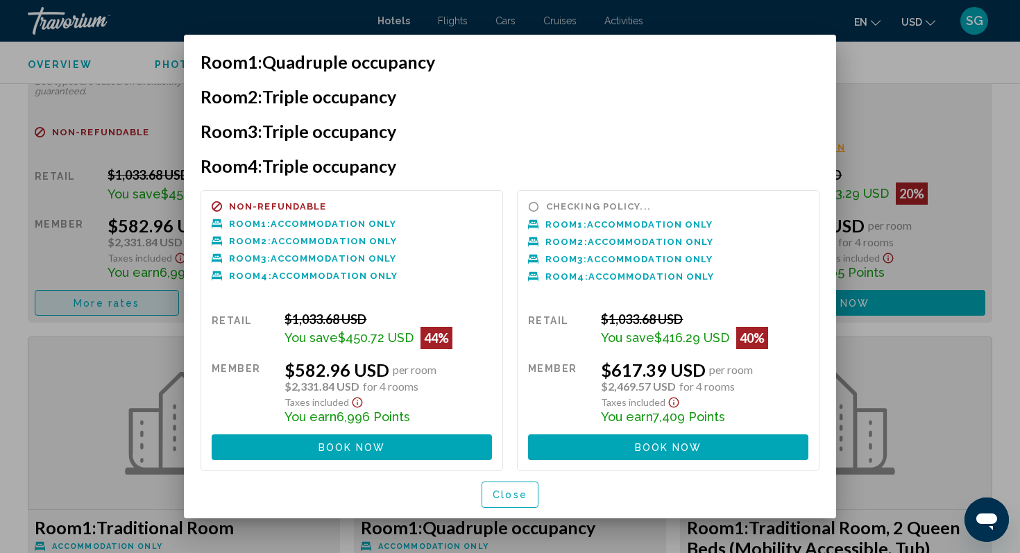
scroll to position [0, 0]
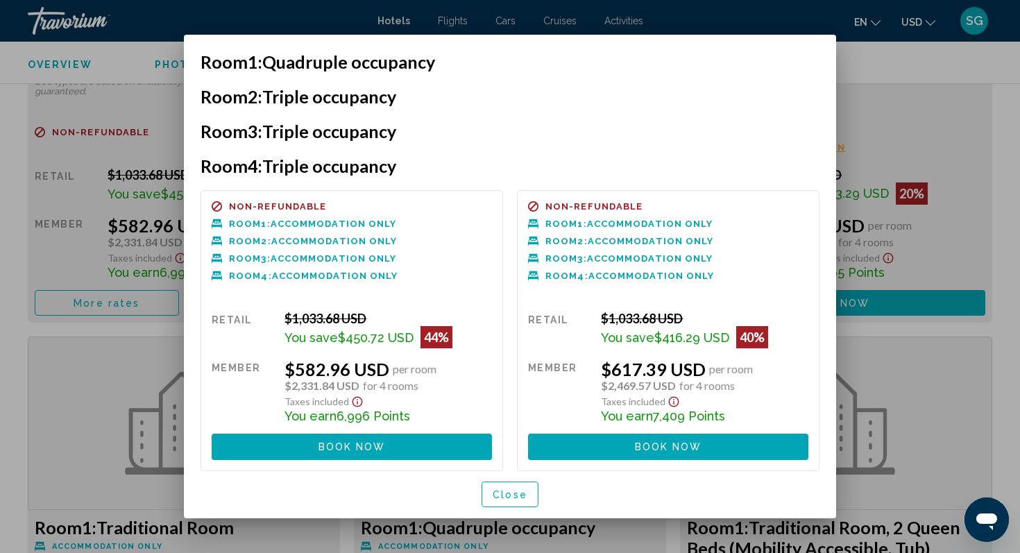
click at [927, 175] on div at bounding box center [510, 276] width 1020 height 553
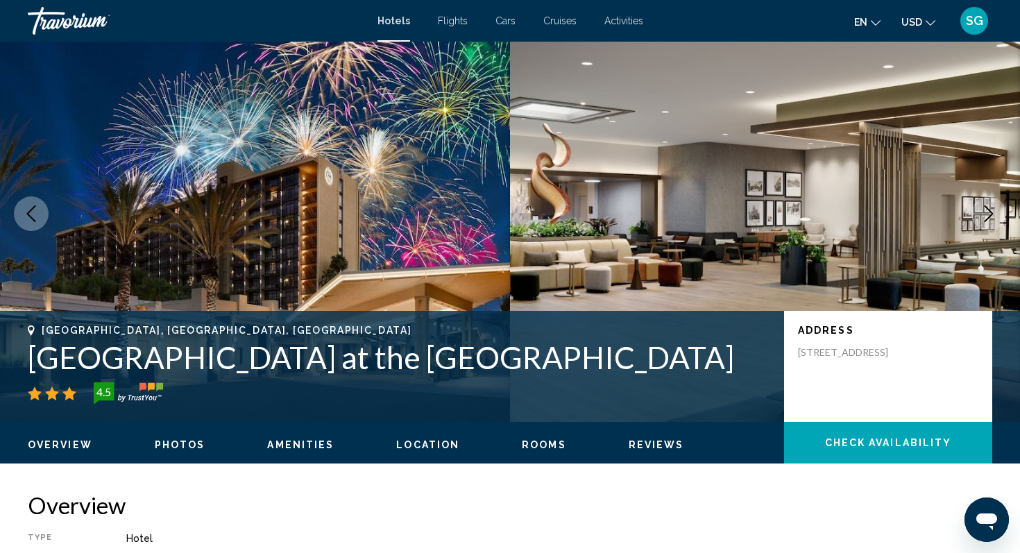
scroll to position [30, 0]
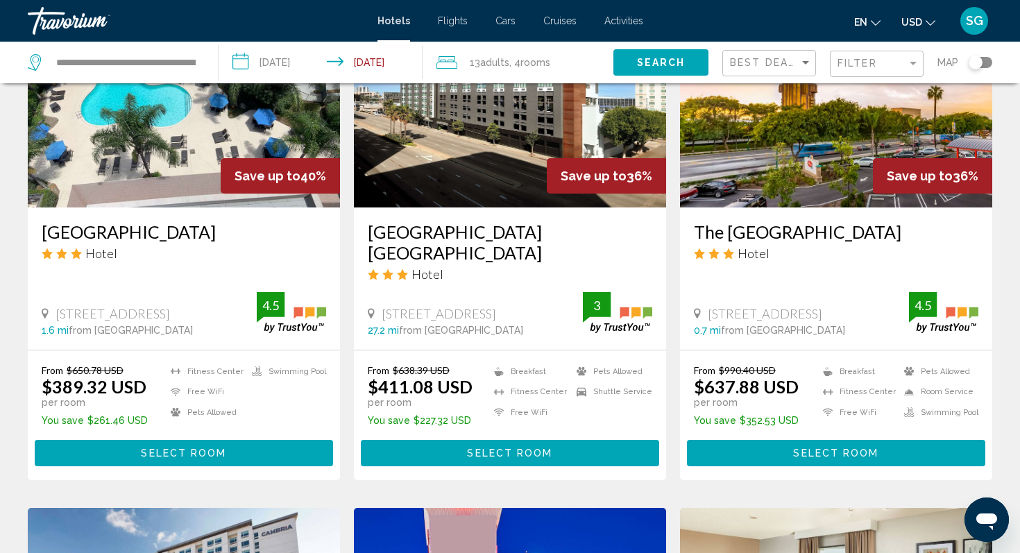
scroll to position [671, 0]
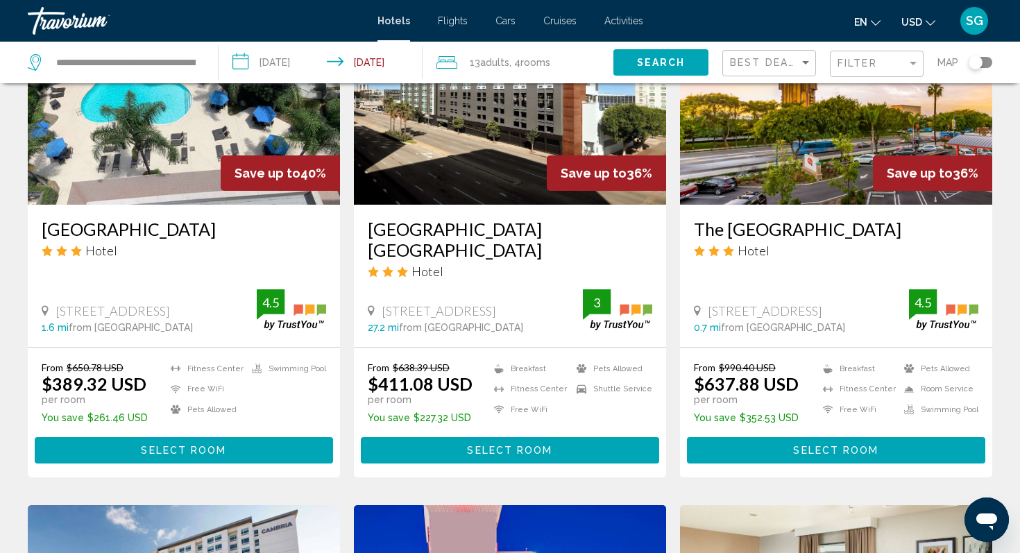
click at [790, 232] on h3 "The [GEOGRAPHIC_DATA]" at bounding box center [836, 228] width 284 height 21
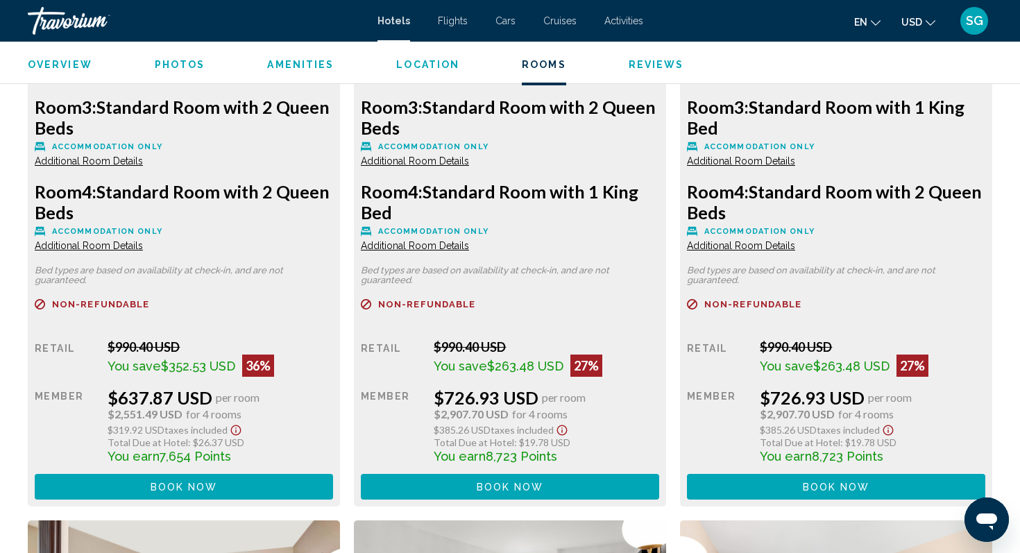
scroll to position [2203, 0]
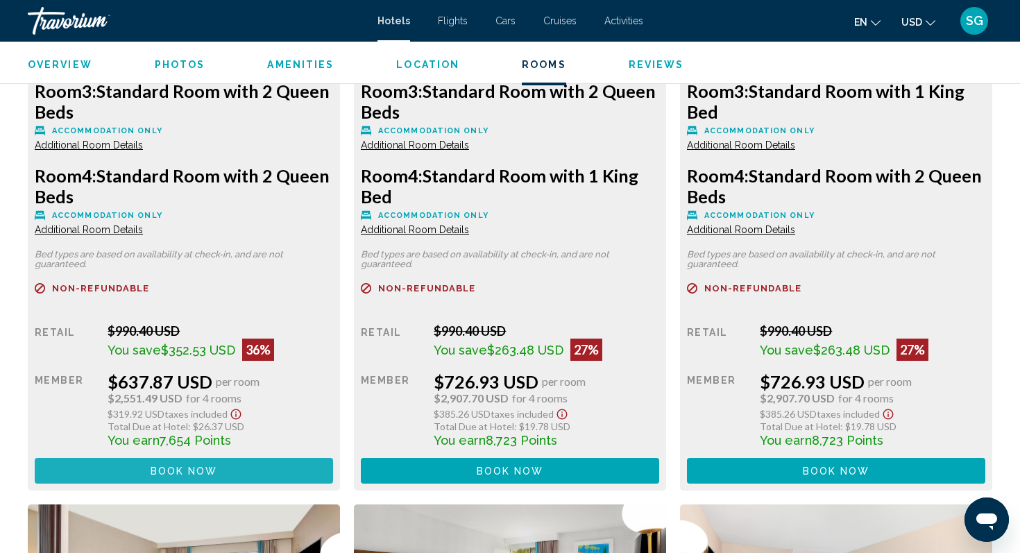
click at [141, 458] on button "Book now No longer available" at bounding box center [184, 471] width 298 height 26
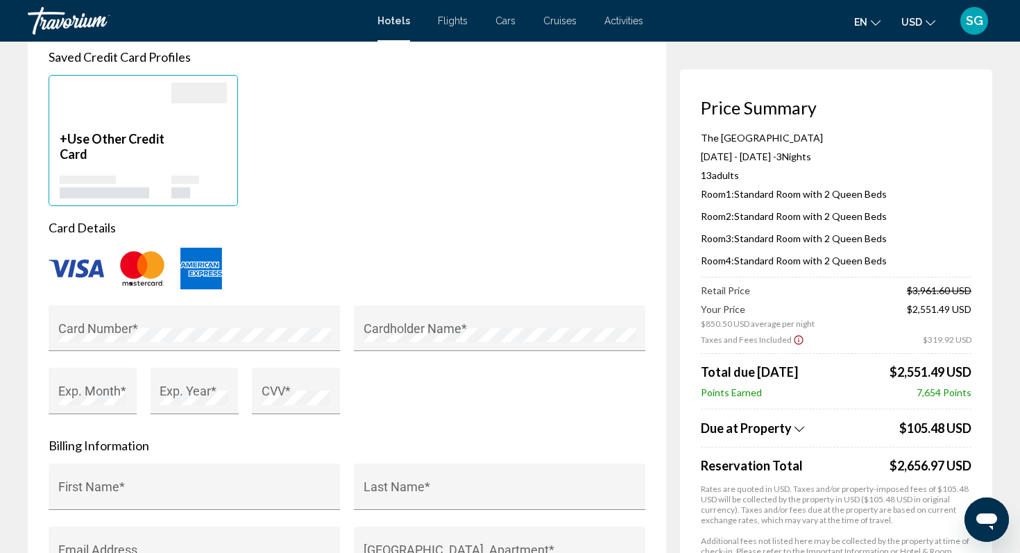
scroll to position [1074, 0]
drag, startPoint x: 905, startPoint y: 389, endPoint x: 972, endPoint y: 373, distance: 68.5
click at [983, 375] on div "Price Summary The Anaheim Hotel Aug 14, 2025 - Aug 17, 2025 - 3 Night Nights 13…" at bounding box center [836, 336] width 312 height 535
click at [875, 389] on div "Points Earned 7,654 Points" at bounding box center [836, 392] width 270 height 12
drag, startPoint x: 827, startPoint y: 184, endPoint x: 902, endPoint y: 247, distance: 98.0
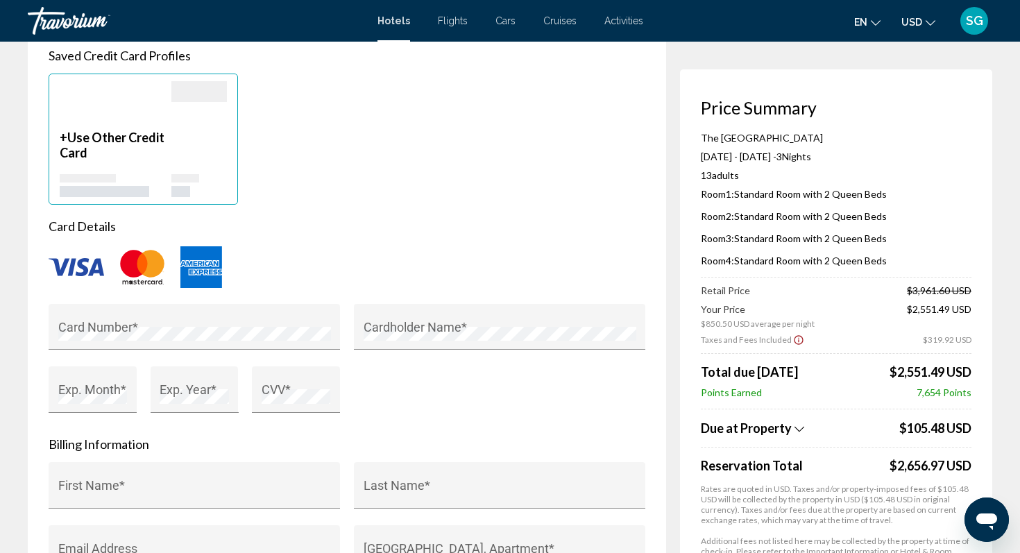
click at [904, 246] on div "The Anaheim Hotel Aug 14, 2025 - Aug 17, 2025 - 3 Night Nights 13 Adult Adults …" at bounding box center [836, 205] width 270 height 146
click at [811, 289] on div "Retail Price $3,961.60 USD" at bounding box center [836, 290] width 270 height 12
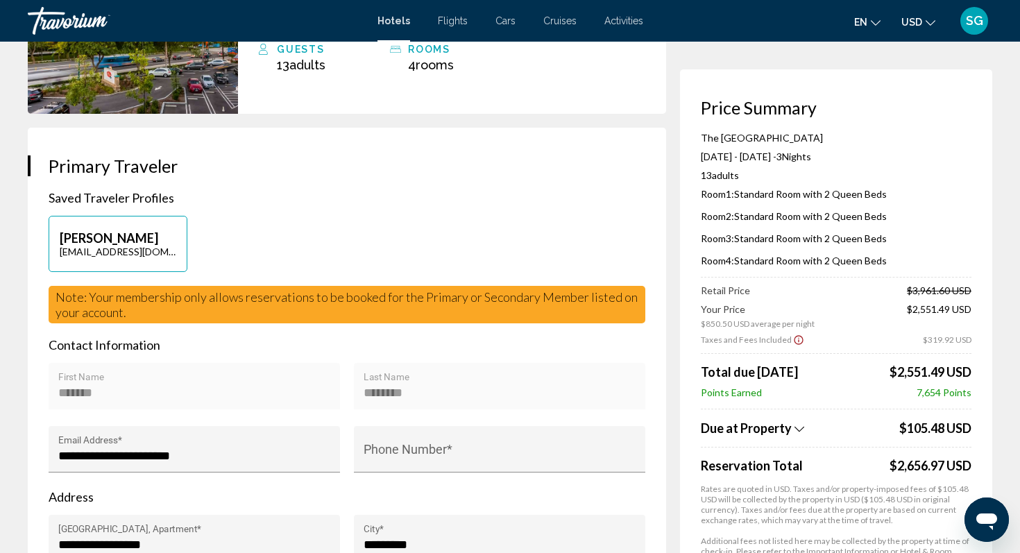
scroll to position [0, 0]
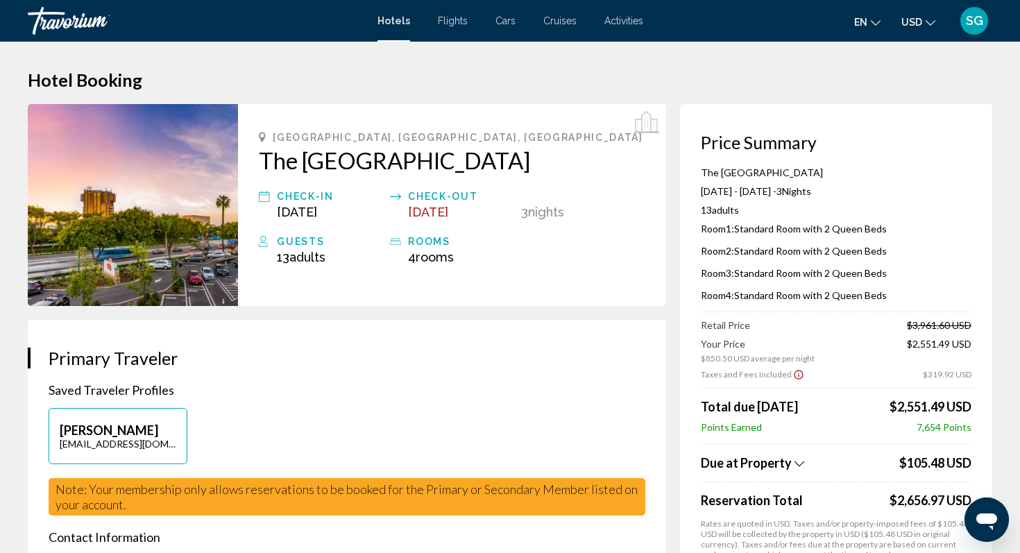
drag, startPoint x: 253, startPoint y: 153, endPoint x: 452, endPoint y: 167, distance: 199.5
click at [452, 167] on div "Anaheim, CA, United States The Anaheim Hotel Check-in Aug 14, 2025 Check-out Au…" at bounding box center [452, 205] width 428 height 202
copy h2 "The [GEOGRAPHIC_DATA]"
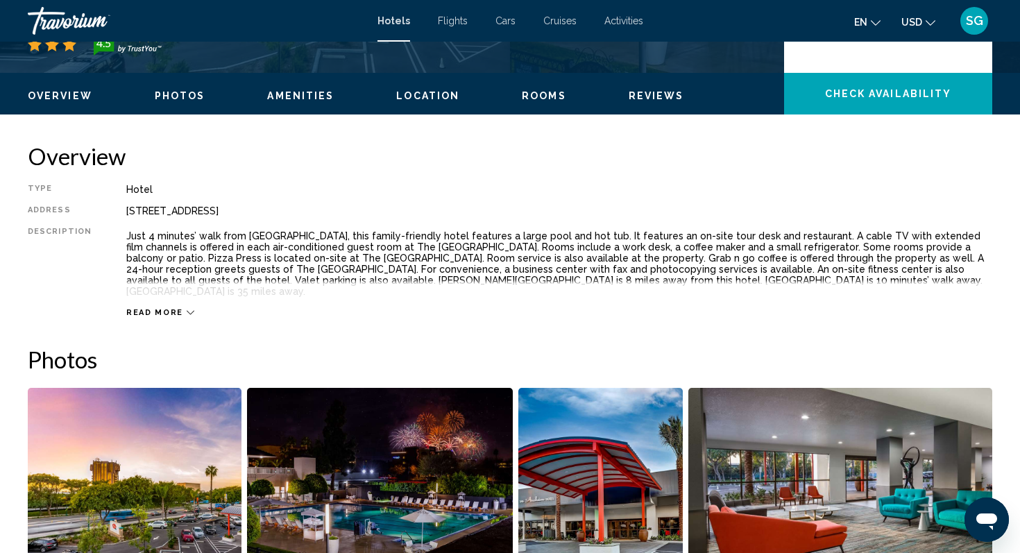
scroll to position [395, 0]
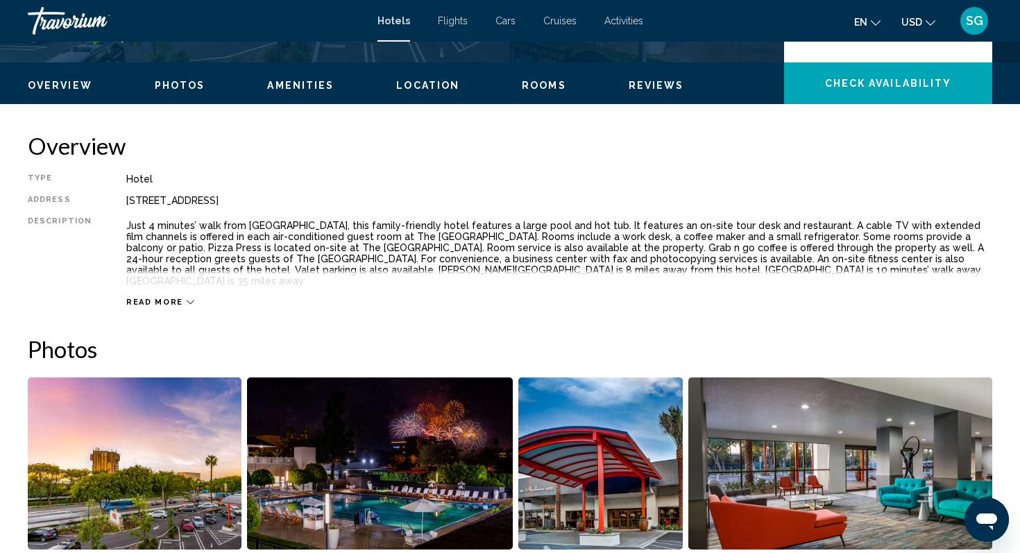
click at [180, 83] on span "Photos" at bounding box center [180, 85] width 51 height 11
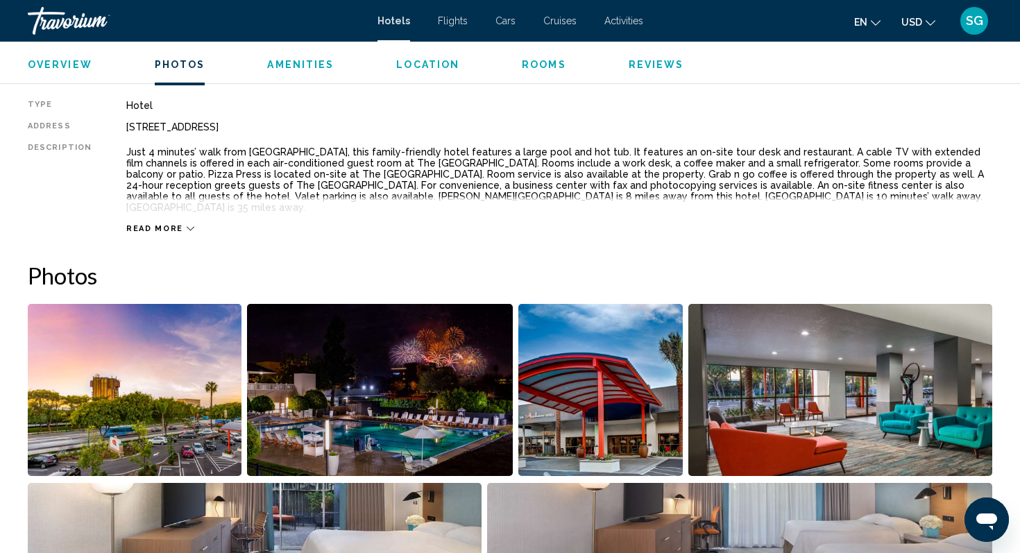
scroll to position [0, 0]
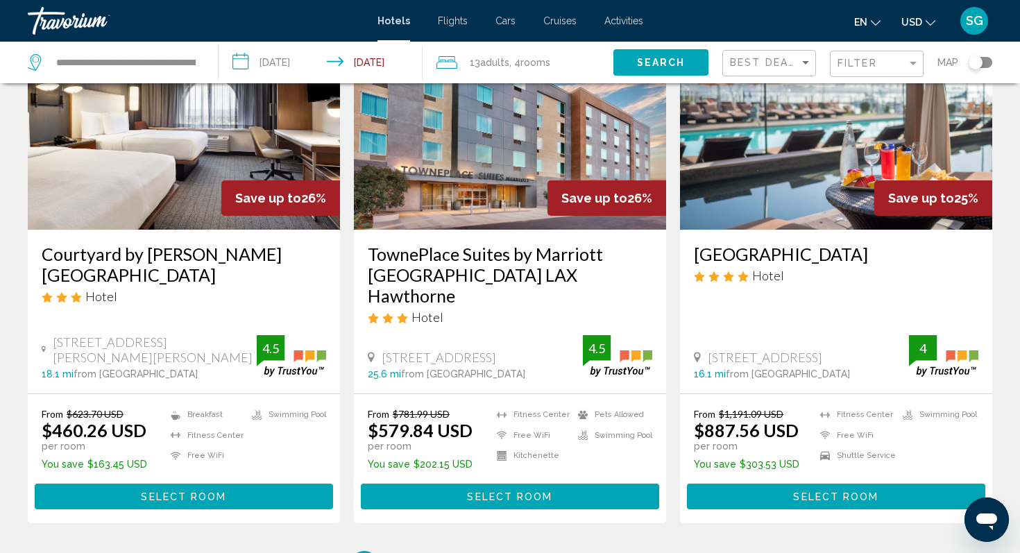
scroll to position [1719, 0]
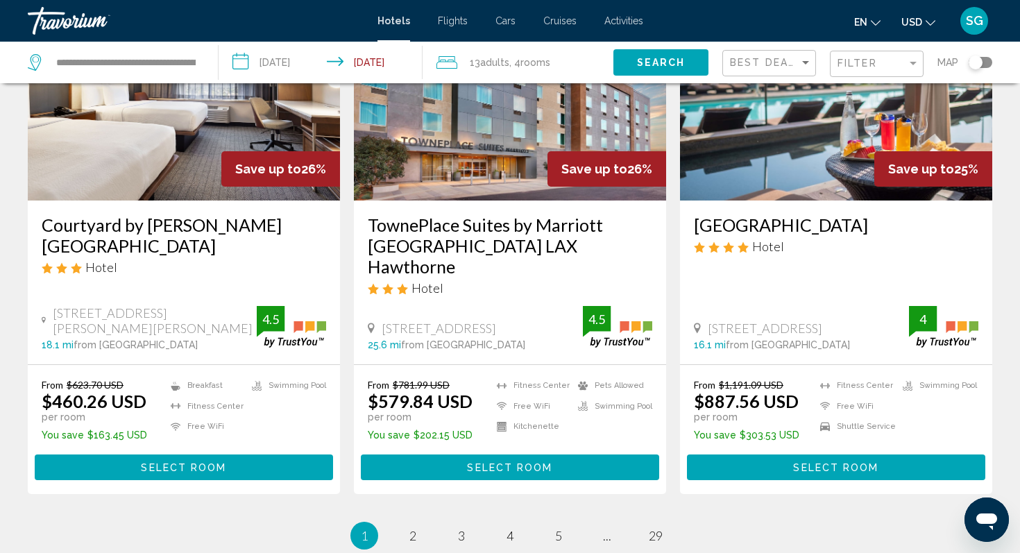
click at [162, 462] on span "Select Room" at bounding box center [183, 467] width 85 height 11
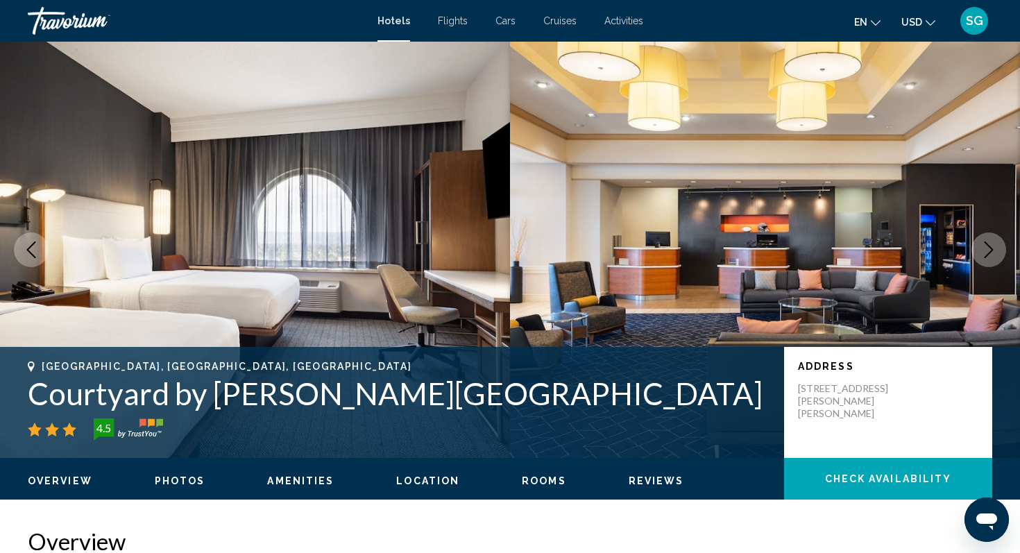
drag, startPoint x: 24, startPoint y: 381, endPoint x: 513, endPoint y: 400, distance: 489.3
click at [513, 400] on div "Baldwin Park, CA, United States Courtyard by Marriott Baldwin Park 4.5 Address …" at bounding box center [510, 402] width 1020 height 83
copy h1 "Courtyard by [PERSON_NAME][GEOGRAPHIC_DATA]"
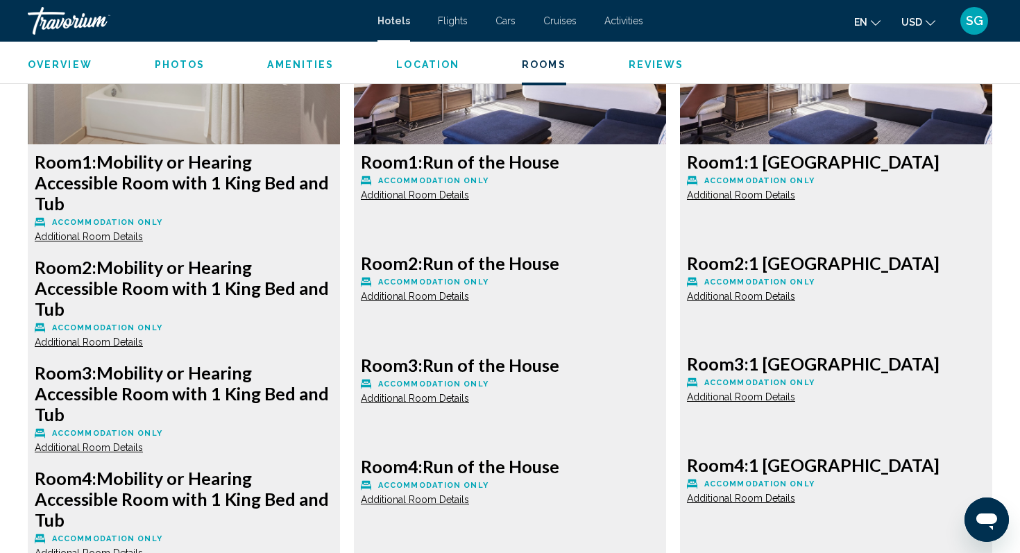
scroll to position [1994, 0]
click at [143, 230] on span "Additional Room Details" at bounding box center [89, 235] width 108 height 11
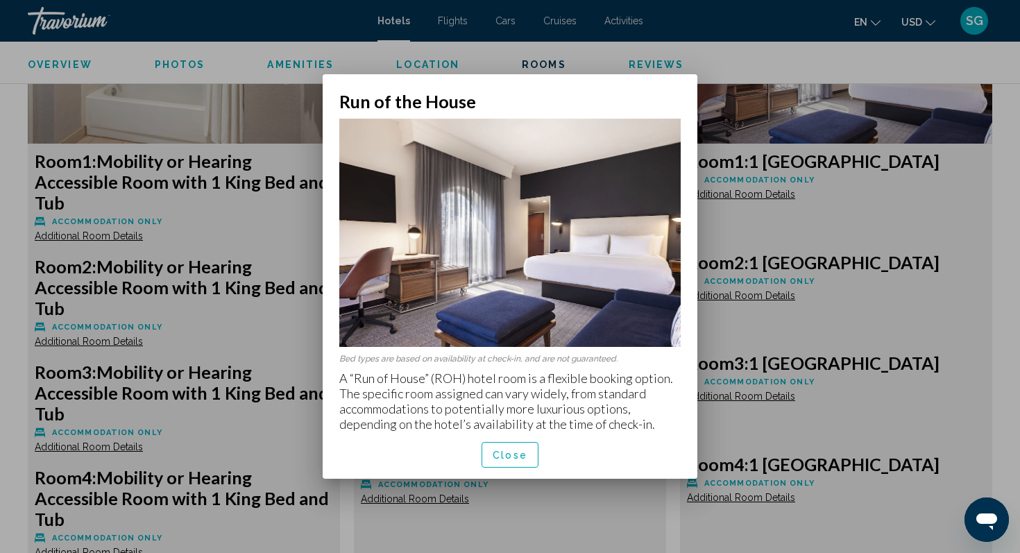
scroll to position [0, 0]
click at [492, 449] on span "Close" at bounding box center [509, 454] width 35 height 11
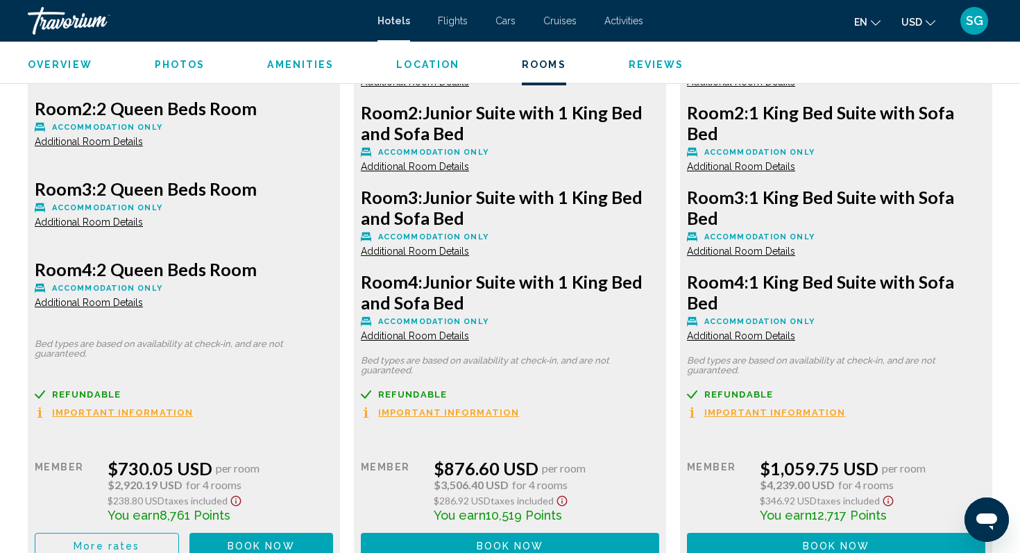
scroll to position [3052, 0]
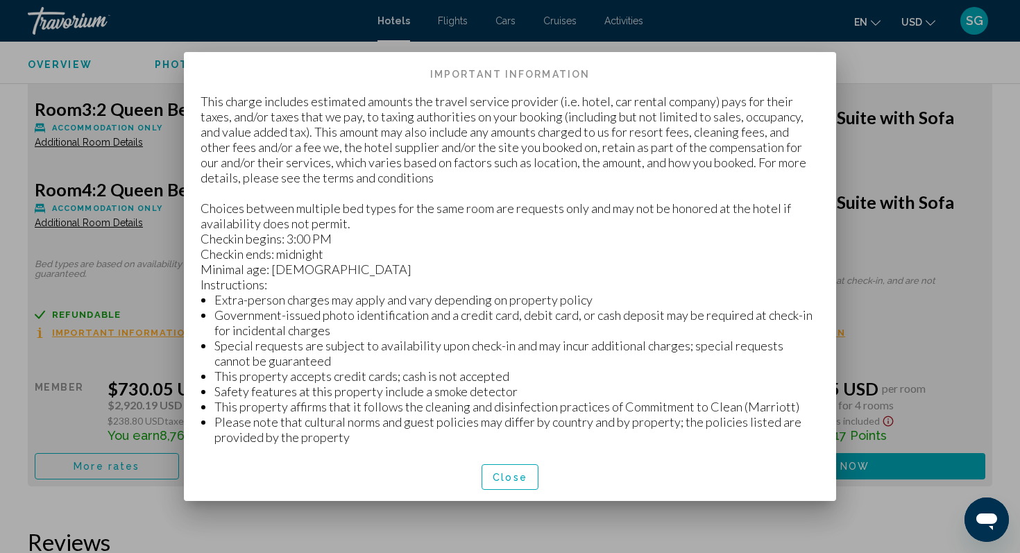
scroll to position [0, 0]
drag, startPoint x: 86, startPoint y: 338, endPoint x: 309, endPoint y: 271, distance: 232.4
click at [309, 271] on div "Cancellation Policy Important Information This charge includes estimated amount…" at bounding box center [510, 276] width 1020 height 553
click at [313, 266] on p "This charge includes estimated amounts the travel service provider (i.e. hotel,…" at bounding box center [509, 435] width 619 height 682
drag, startPoint x: 295, startPoint y: 275, endPoint x: 198, endPoint y: 268, distance: 97.4
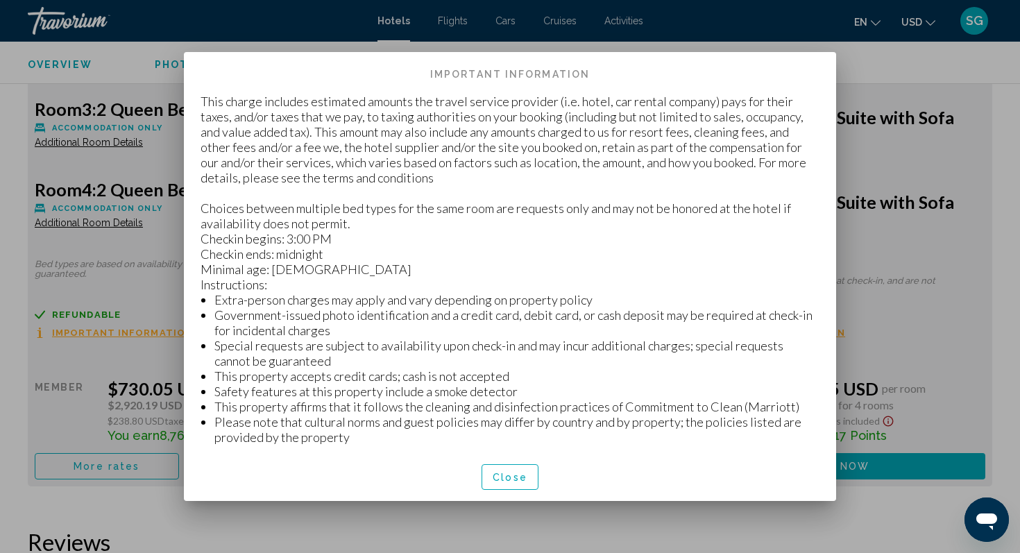
click at [200, 268] on div "This charge includes estimated amounts the travel service provider (i.e. hotel,…" at bounding box center [510, 273] width 652 height 359
click at [380, 234] on p "This charge includes estimated amounts the travel service provider (i.e. hotel,…" at bounding box center [509, 435] width 619 height 682
drag, startPoint x: 349, startPoint y: 234, endPoint x: 253, endPoint y: 234, distance: 95.7
click at [253, 234] on p "This charge includes estimated amounts the travel service provider (i.e. hotel,…" at bounding box center [509, 435] width 619 height 682
click at [307, 257] on p "This charge includes estimated amounts the travel service provider (i.e. hotel,…" at bounding box center [509, 435] width 619 height 682
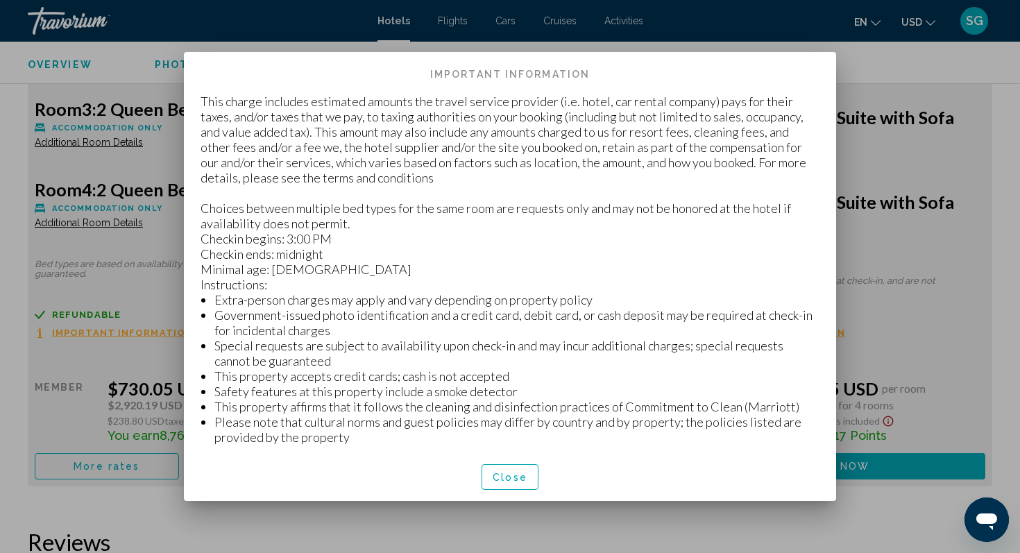
drag, startPoint x: 304, startPoint y: 269, endPoint x: 189, endPoint y: 274, distance: 115.9
click at [189, 274] on div "This charge includes estimated amounts the travel service provider (i.e. hotel,…" at bounding box center [510, 273] width 652 height 359
click at [200, 272] on p "This charge includes estimated amounts the travel service provider (i.e. hotel,…" at bounding box center [509, 435] width 619 height 682
click at [423, 356] on li "Special requests are subject to availability upon check-in and may incur additi…" at bounding box center [516, 353] width 605 height 31
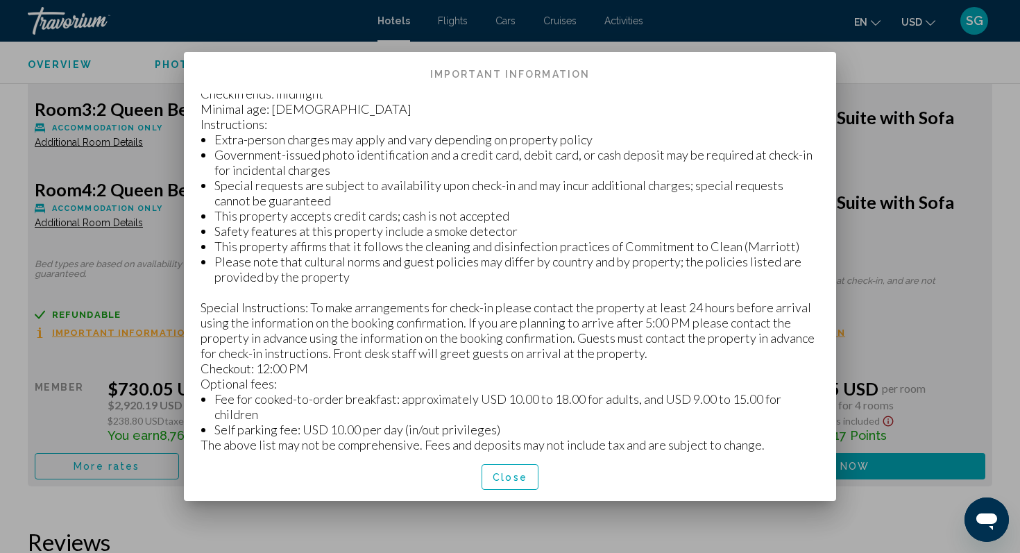
scroll to position [164, 0]
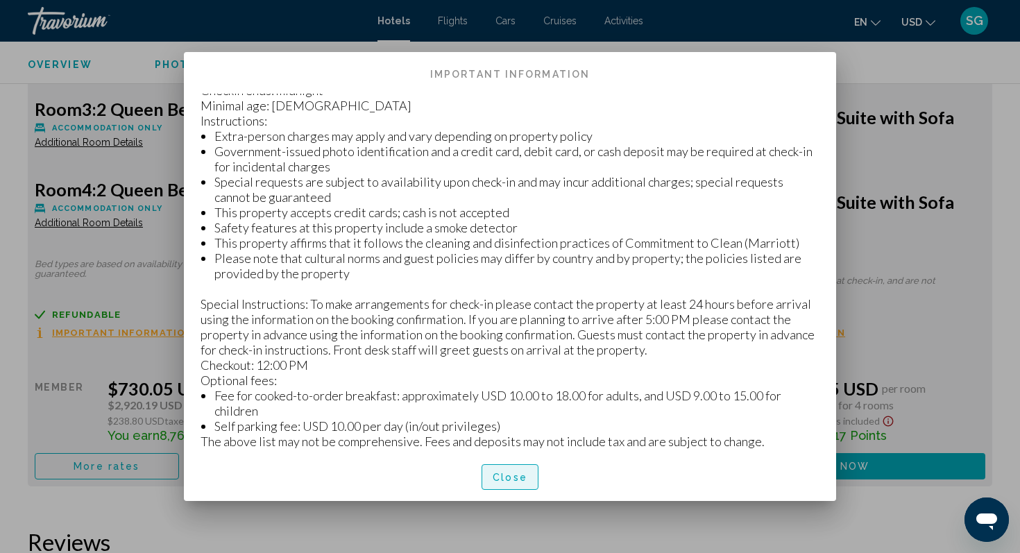
click at [507, 474] on span "Close" at bounding box center [509, 477] width 35 height 11
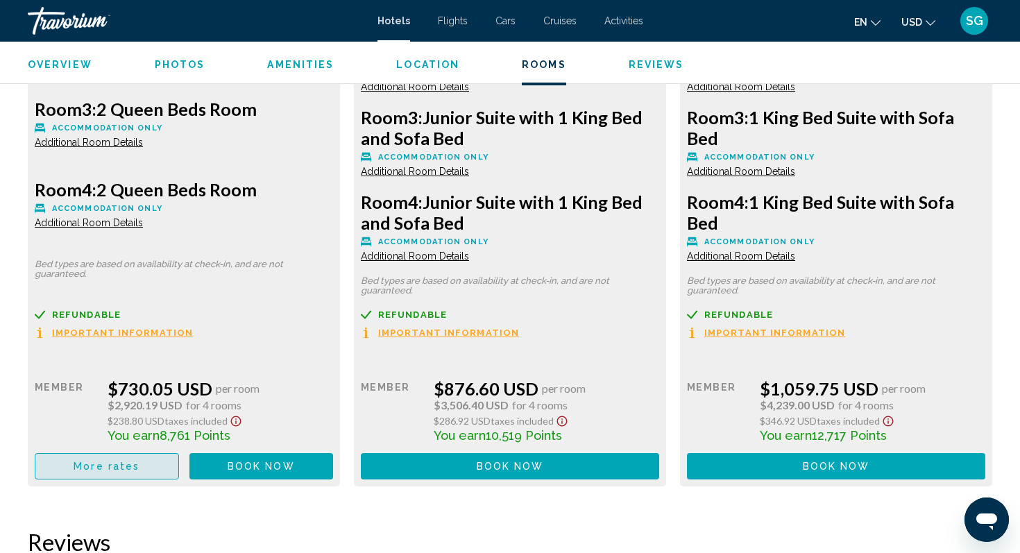
click at [112, 456] on button "More rates" at bounding box center [107, 466] width 144 height 26
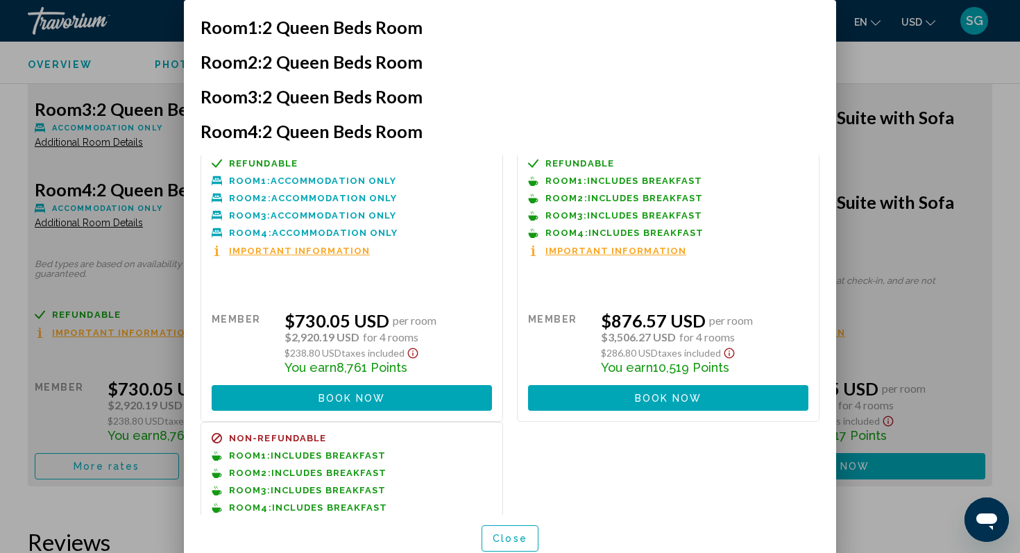
scroll to position [0, 0]
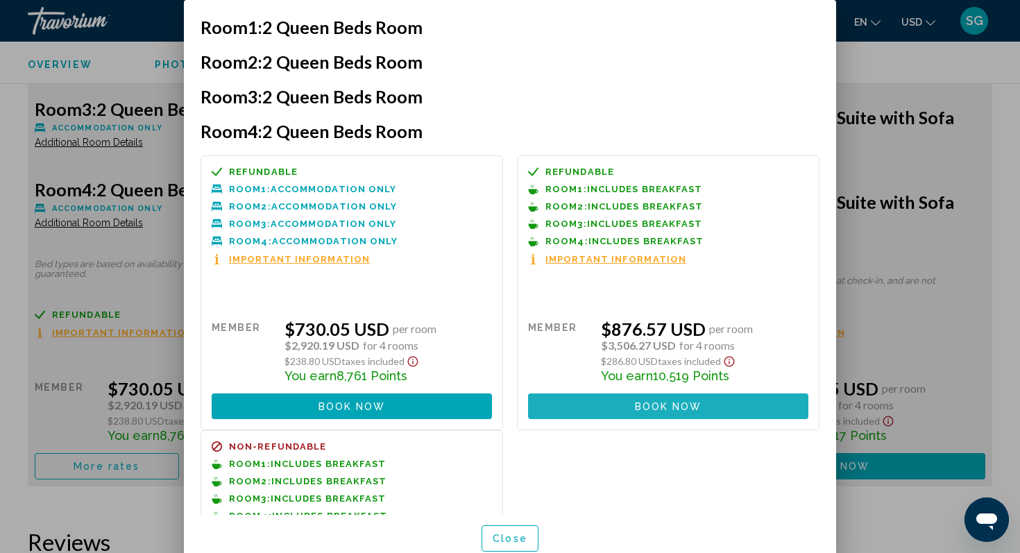
click at [639, 402] on span "Book now" at bounding box center [668, 406] width 67 height 11
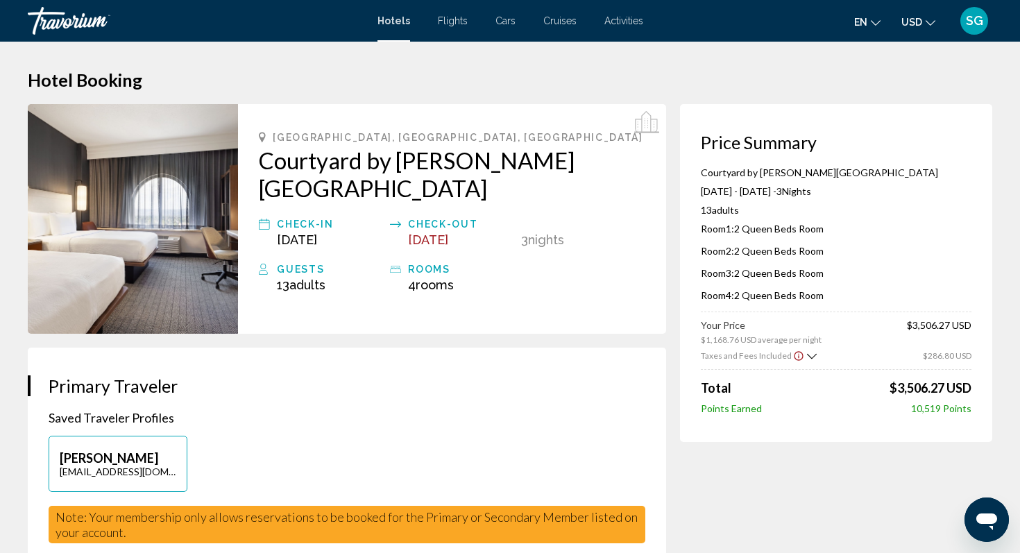
scroll to position [1, 0]
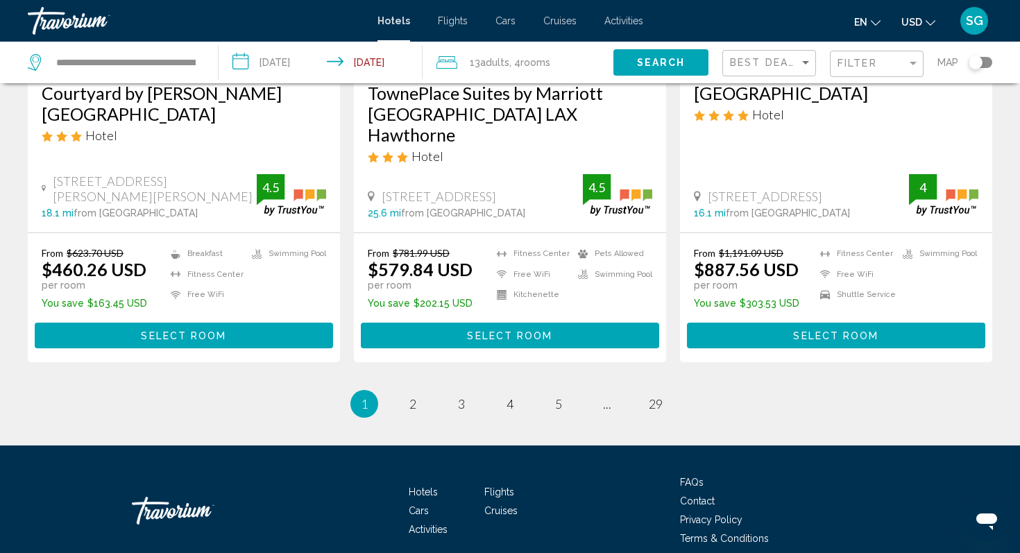
scroll to position [1892, 0]
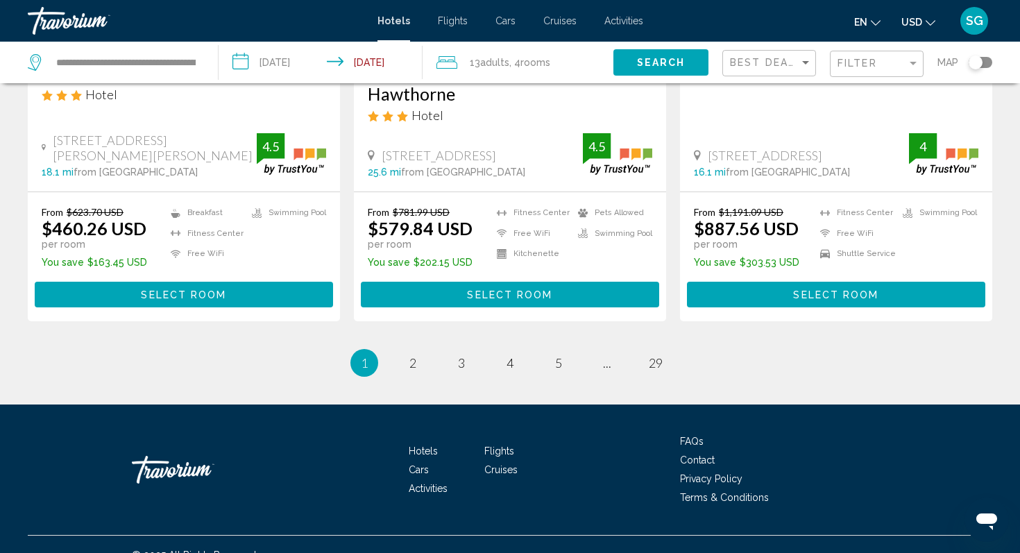
click at [406, 349] on li "page 2" at bounding box center [413, 363] width 28 height 28
click at [408, 351] on link "page 2" at bounding box center [413, 363] width 24 height 24
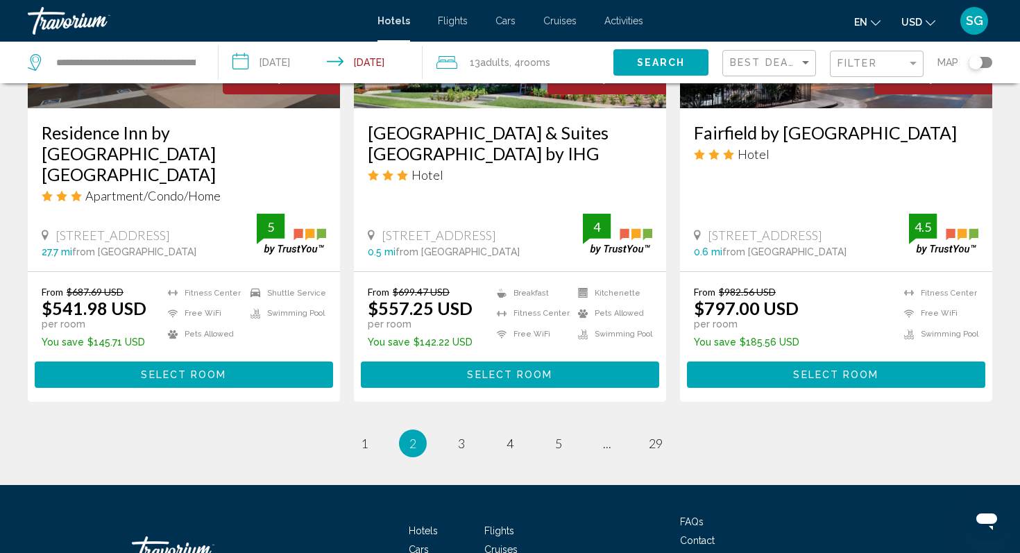
scroll to position [1893, 0]
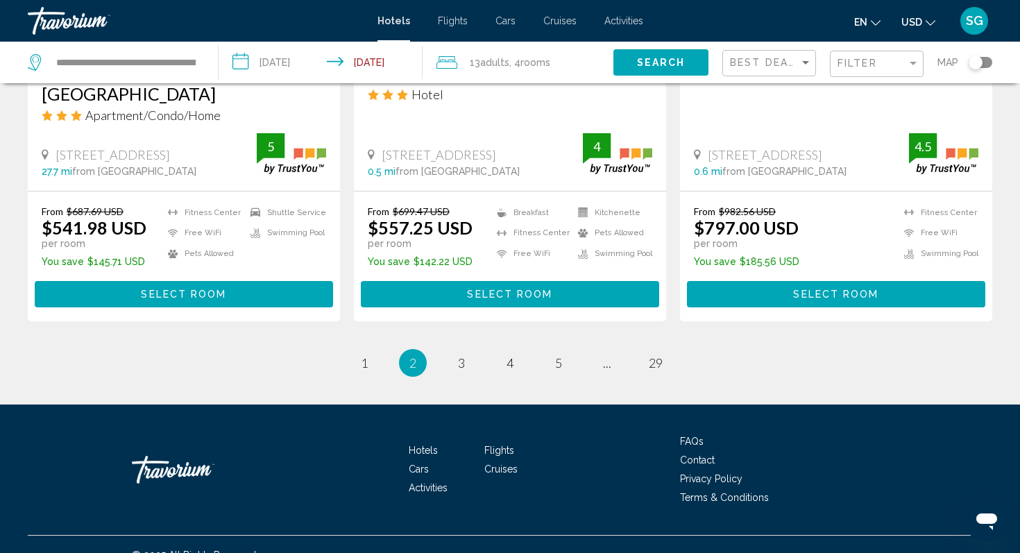
click at [479, 349] on ul "2 / 29 page 1 You're on page 2 page 3 page 4 page 5 page ... page 29" at bounding box center [510, 363] width 964 height 28
click at [467, 350] on link "page 3" at bounding box center [461, 362] width 24 height 24
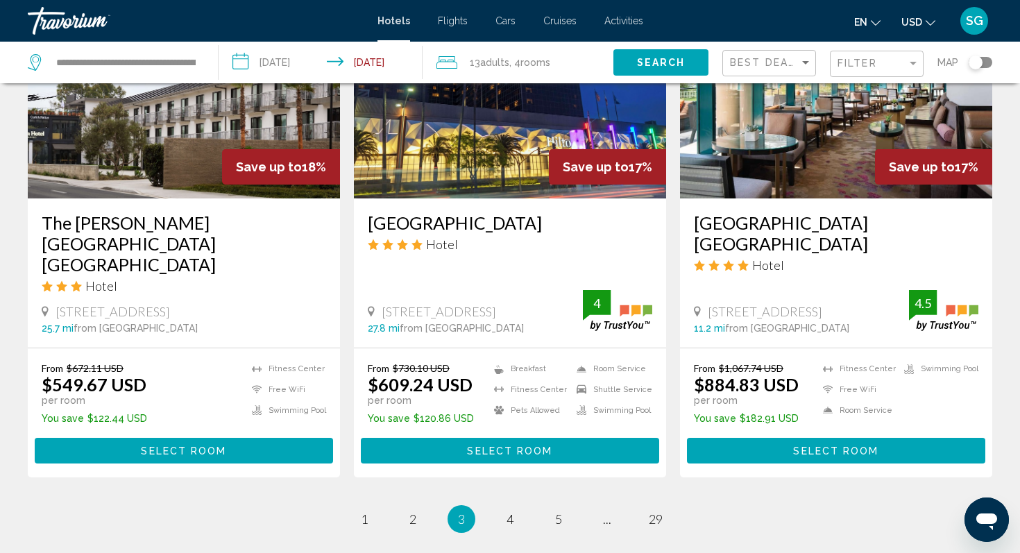
scroll to position [1878, 0]
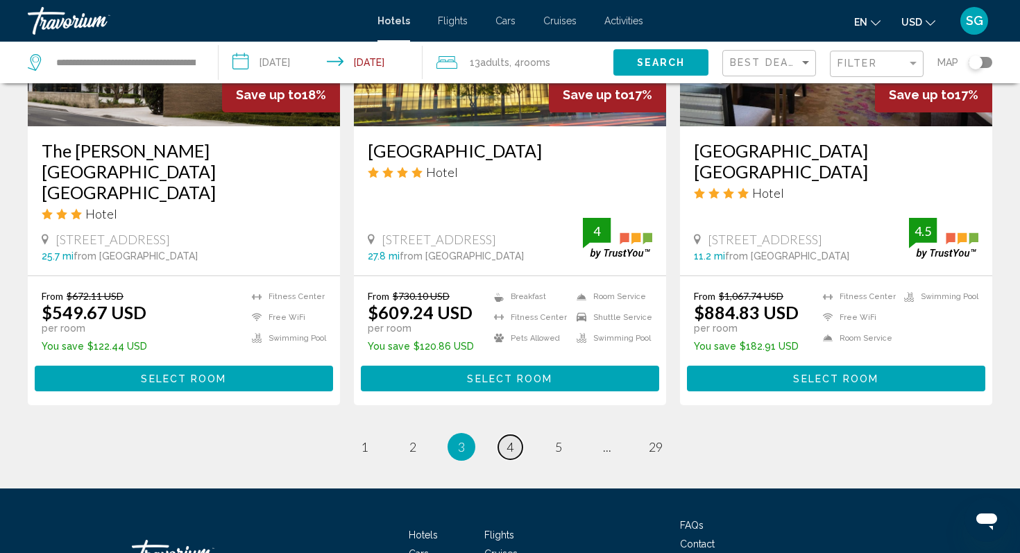
click at [508, 435] on link "page 4" at bounding box center [510, 447] width 24 height 24
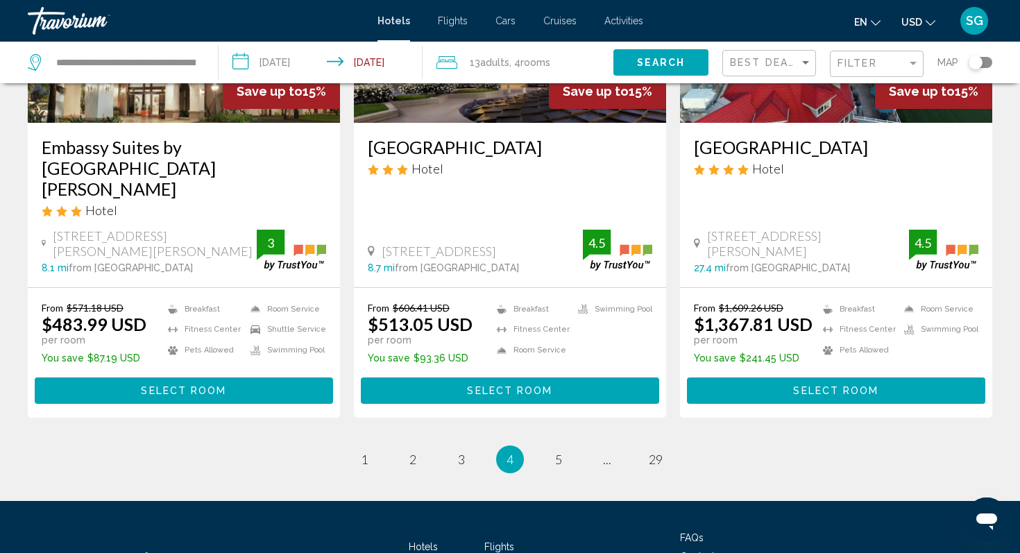
scroll to position [1893, 0]
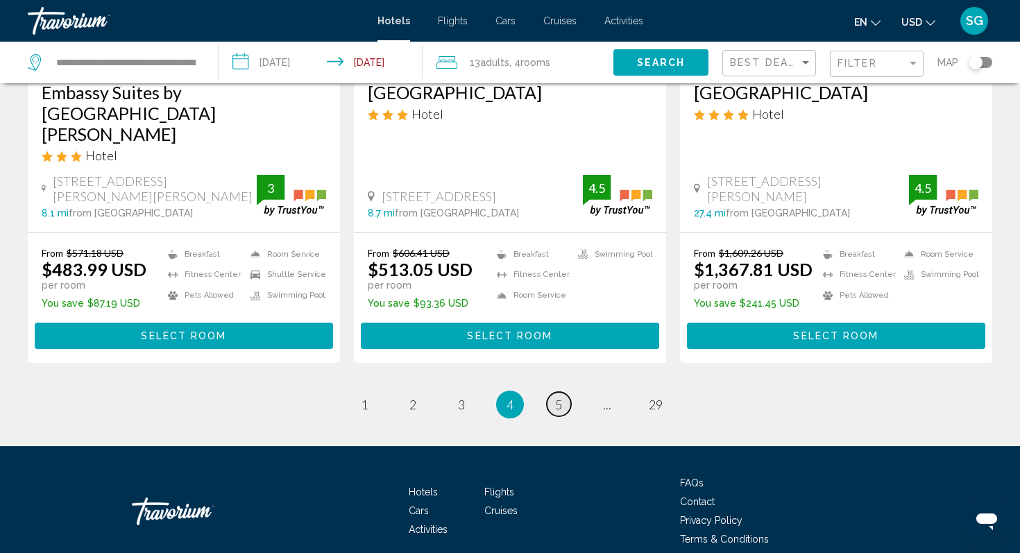
click at [551, 392] on link "page 5" at bounding box center [559, 404] width 24 height 24
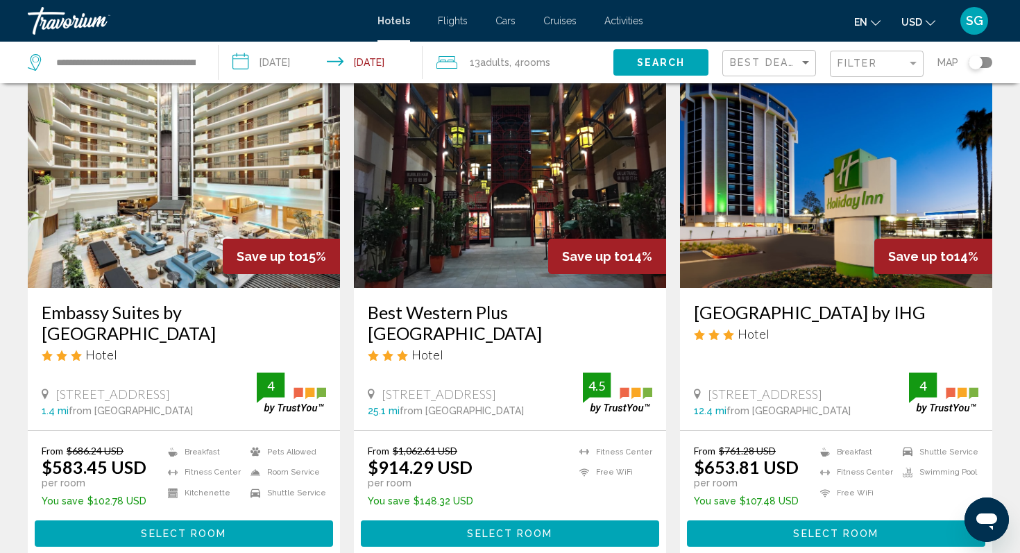
scroll to position [76, 0]
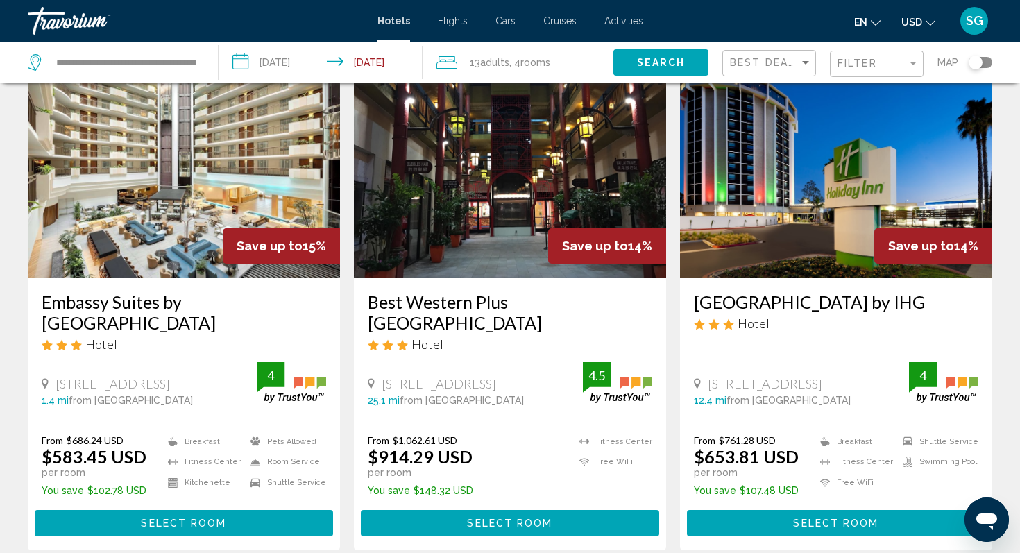
click at [103, 339] on span "Hotel" at bounding box center [101, 343] width 32 height 15
click at [114, 289] on div "Embassy Suites by Hilton Anaheim South Hotel 11767 Harbor Blvd, Garden Grove 1.…" at bounding box center [184, 348] width 312 height 142
click at [114, 297] on h3 "Embassy Suites by Hilton Anaheim South" at bounding box center [184, 312] width 284 height 42
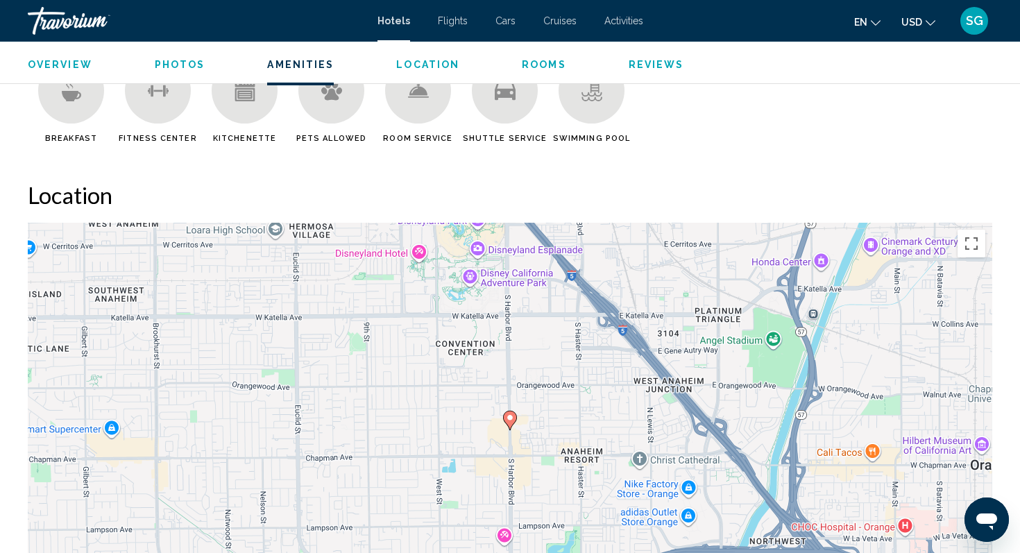
scroll to position [1262, 0]
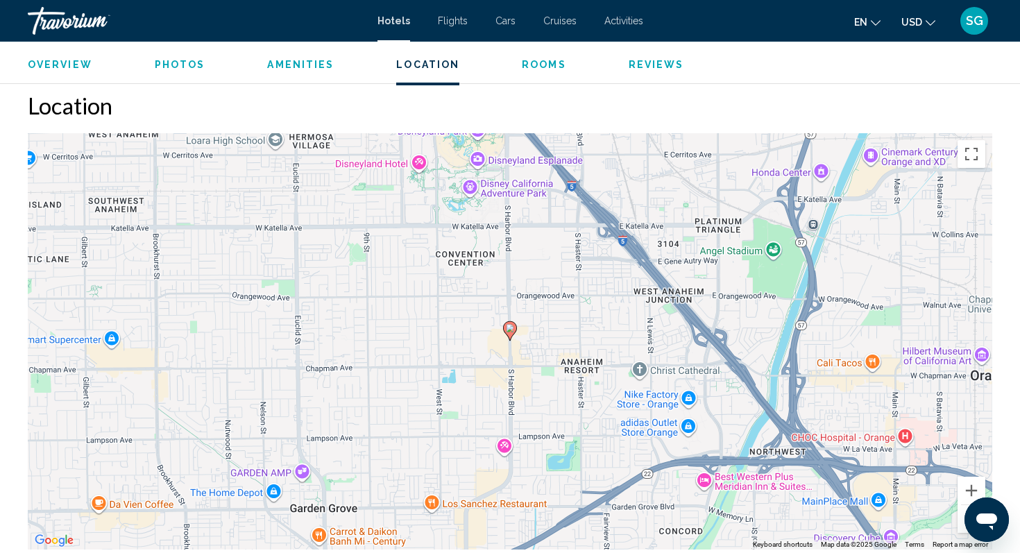
click at [449, 308] on div "To activate drag with keyboard, press Alt + Enter. Once in keyboard drag state,…" at bounding box center [510, 341] width 964 height 416
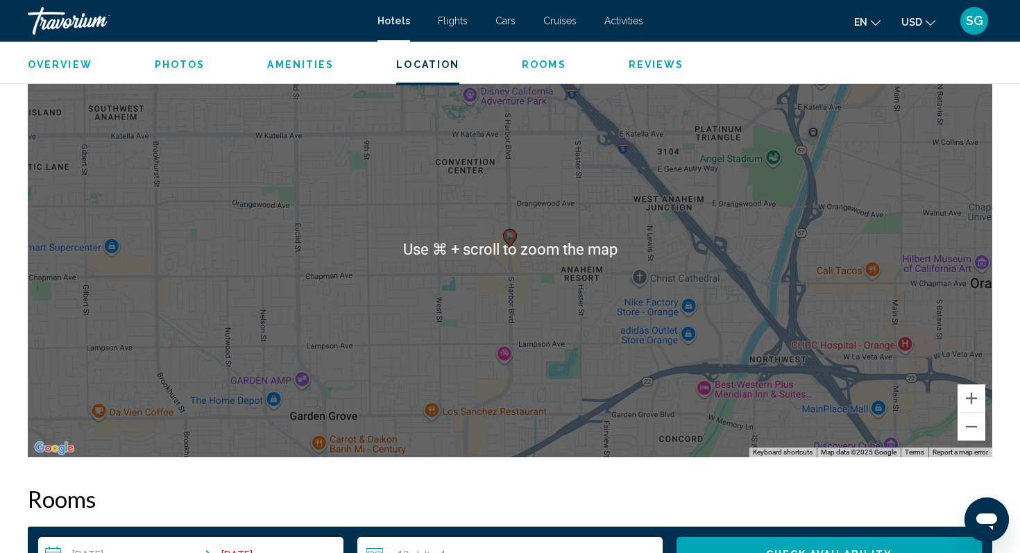
scroll to position [1345, 0]
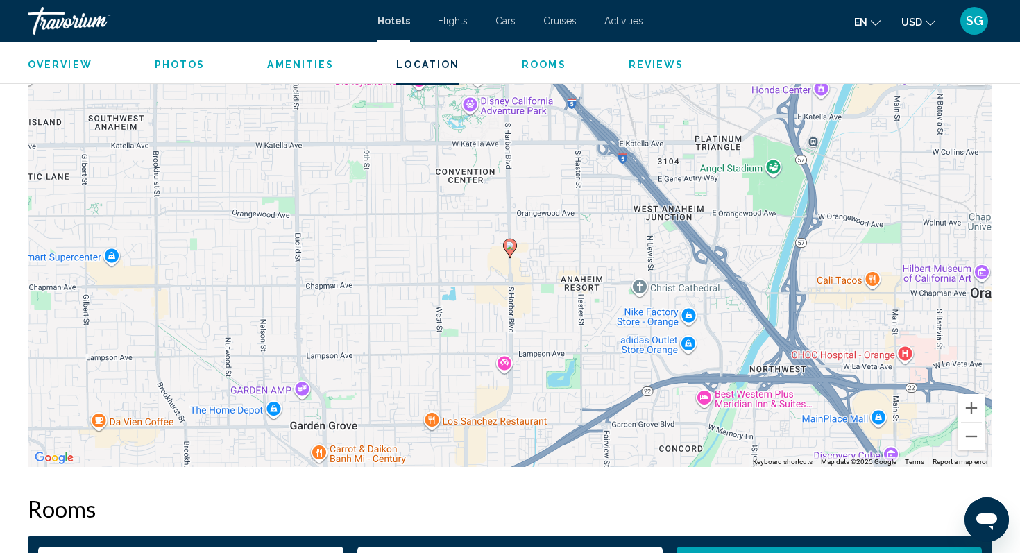
click at [476, 255] on div "To activate drag with keyboard, press Alt + Enter. Once in keyboard drag state,…" at bounding box center [510, 259] width 964 height 416
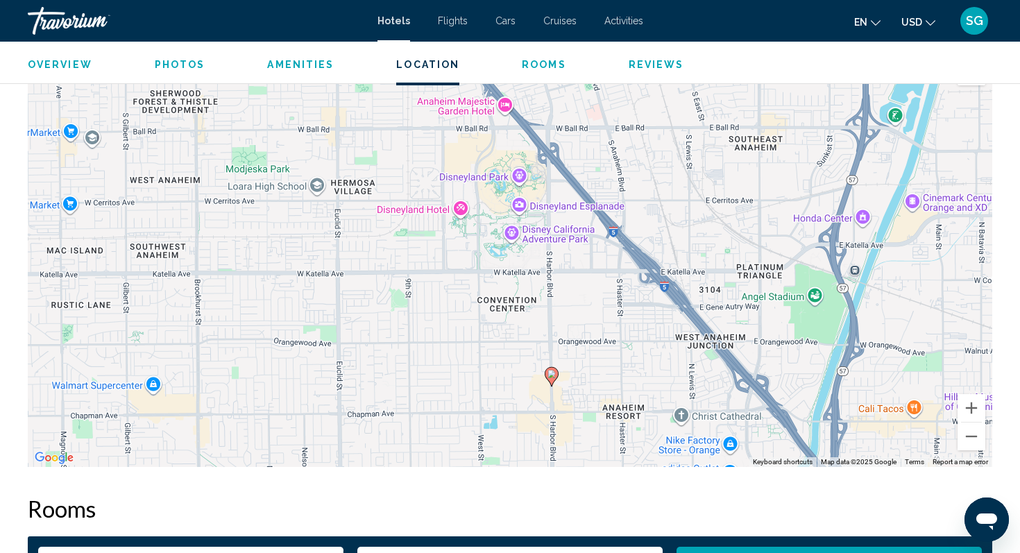
drag, startPoint x: 476, startPoint y: 253, endPoint x: 518, endPoint y: 388, distance: 141.0
click at [518, 388] on div "To activate drag with keyboard, press Alt + Enter. Once in keyboard drag state,…" at bounding box center [510, 259] width 964 height 416
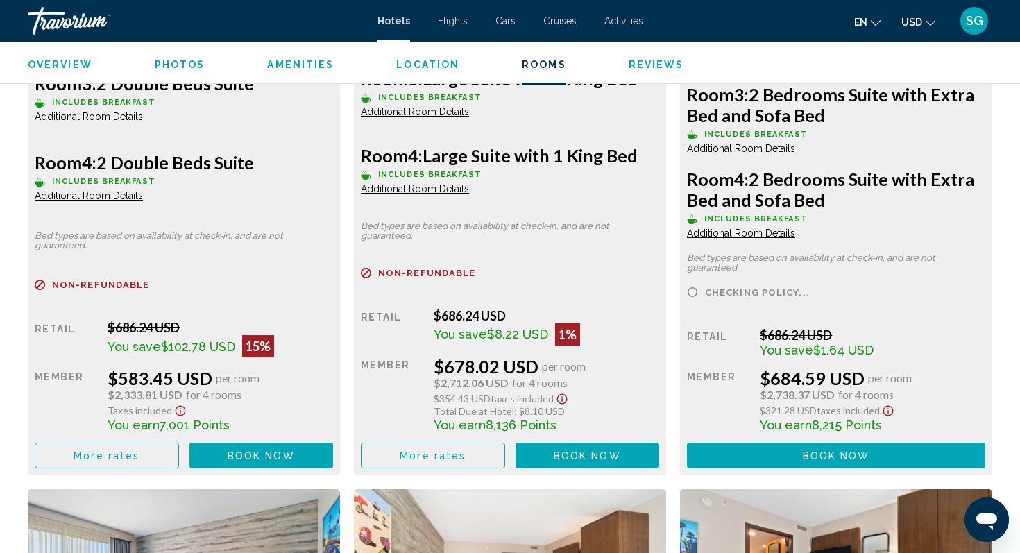
scroll to position [2238, 0]
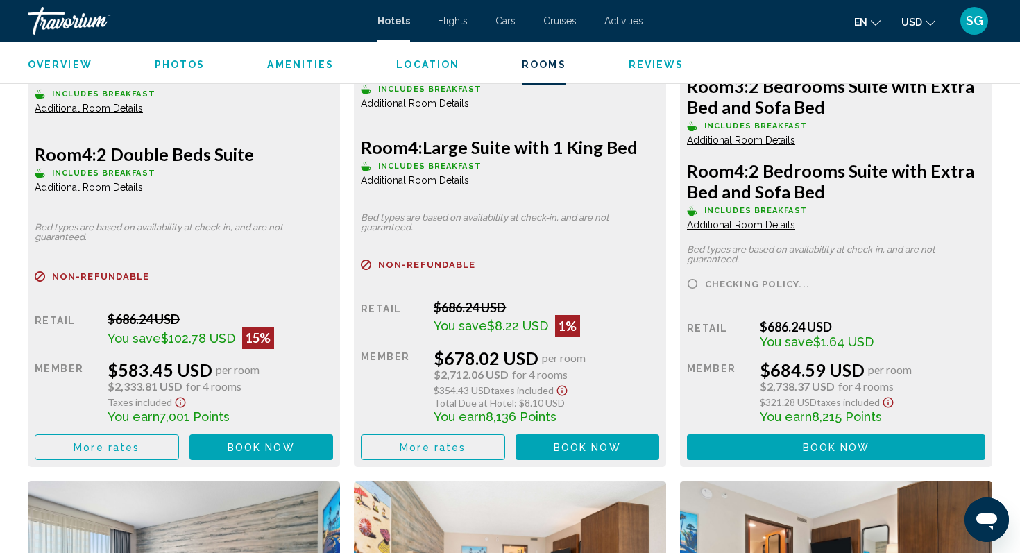
click at [104, 453] on button "More rates" at bounding box center [107, 447] width 144 height 26
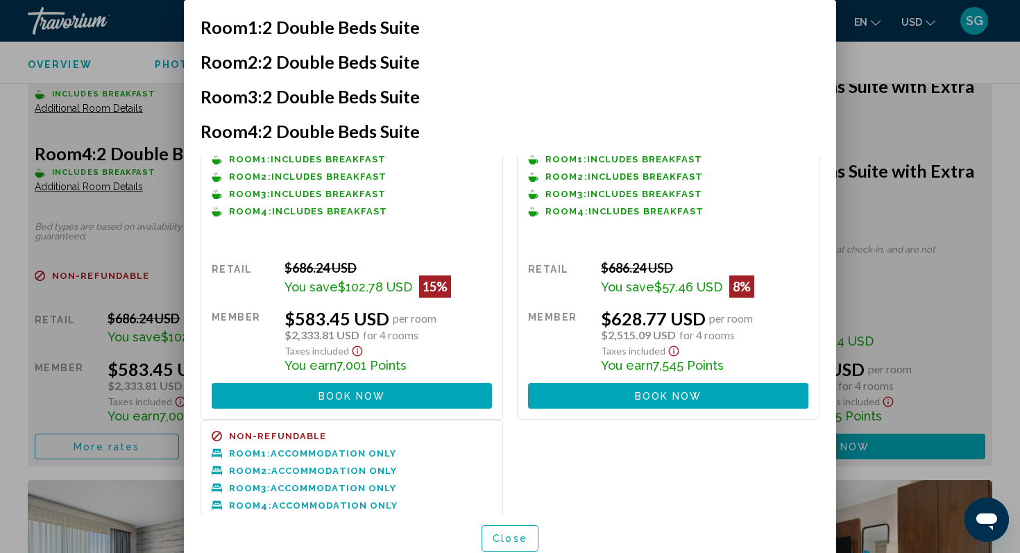
scroll to position [0, 0]
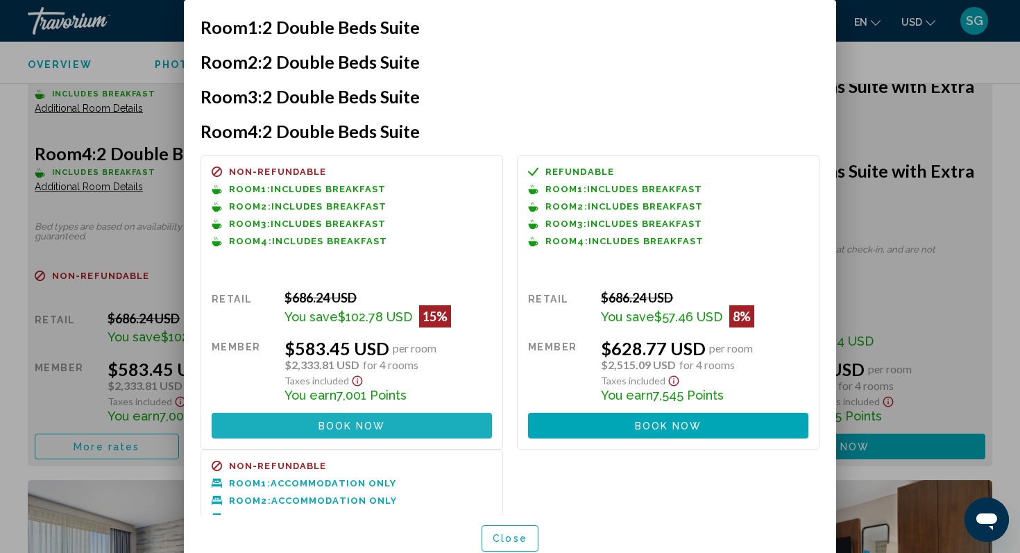
click at [367, 413] on button "Book now No longer available" at bounding box center [352, 426] width 280 height 26
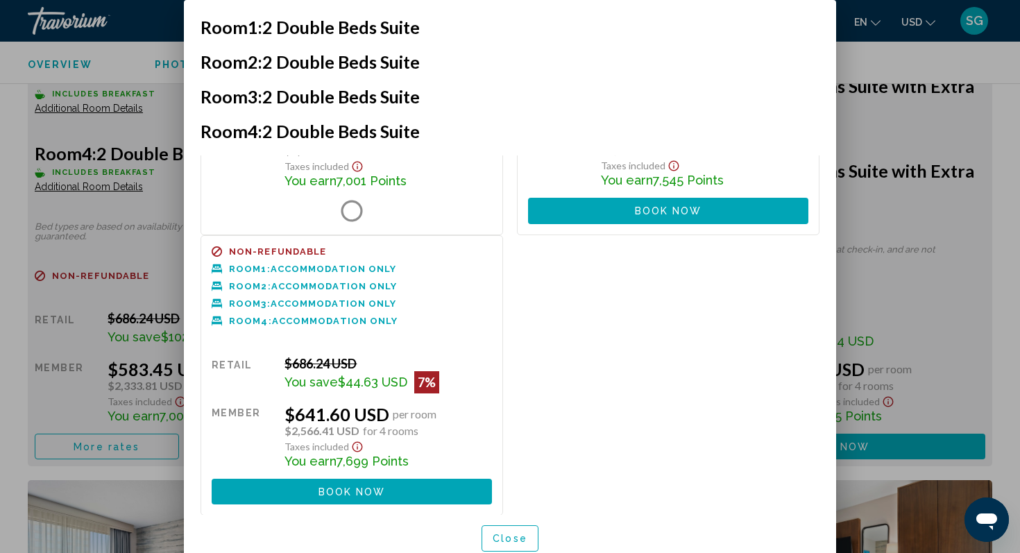
scroll to position [129, 0]
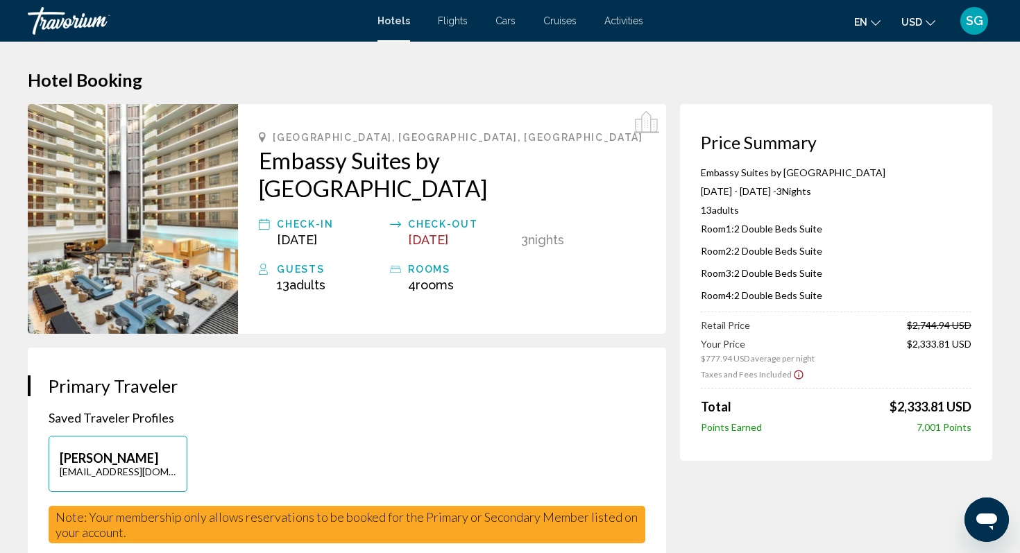
drag, startPoint x: 334, startPoint y: 190, endPoint x: 266, endPoint y: 122, distance: 96.1
drag, startPoint x: 269, startPoint y: 134, endPoint x: 336, endPoint y: 206, distance: 98.6
click at [336, 206] on div "Garden Grove, CA, United States Embassy Suites by Hilton Anaheim South Check-in…" at bounding box center [452, 219] width 428 height 230
copy div "Garden Grove, CA, United States Embassy Suites by Hilton Anaheim South"
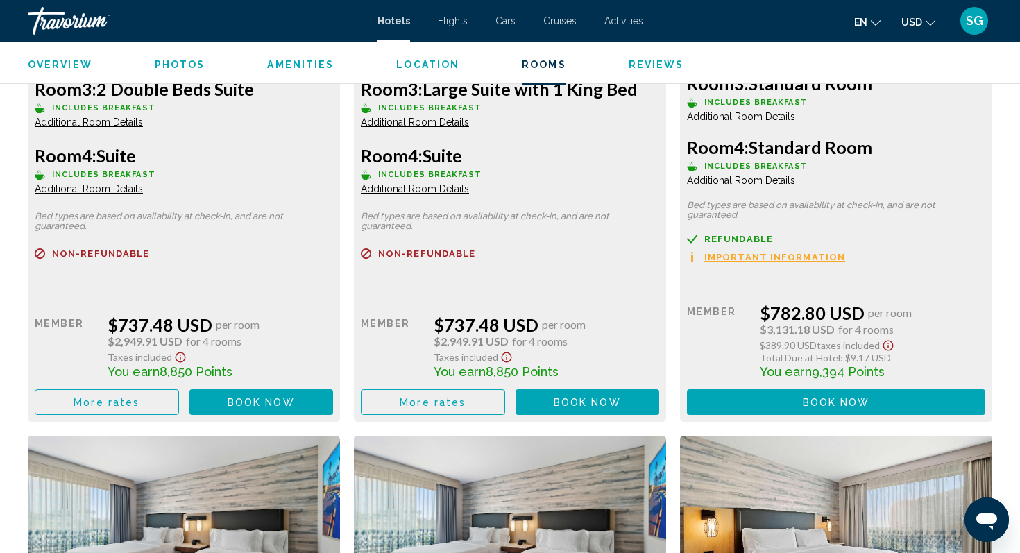
scroll to position [3624, 0]
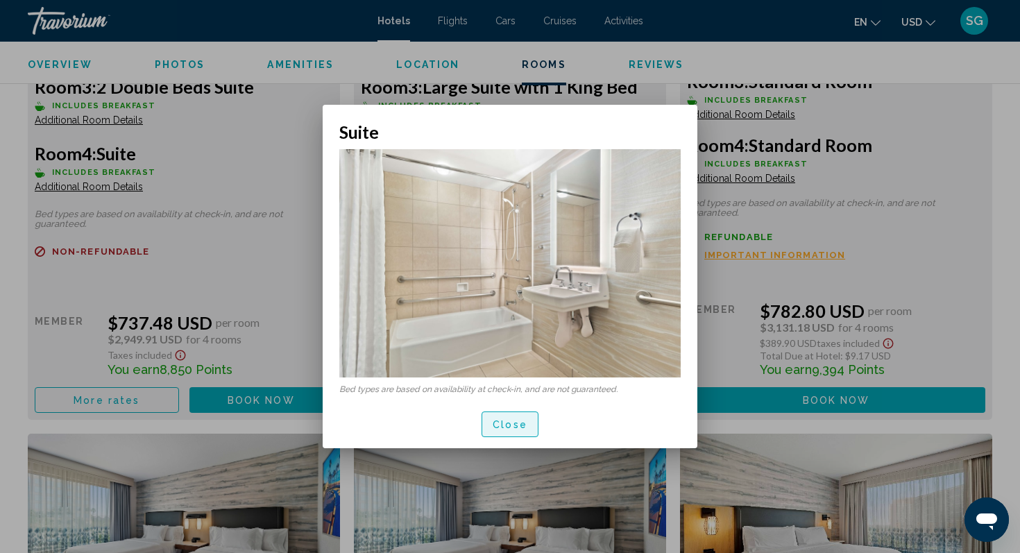
click at [496, 420] on span "Close" at bounding box center [509, 424] width 35 height 11
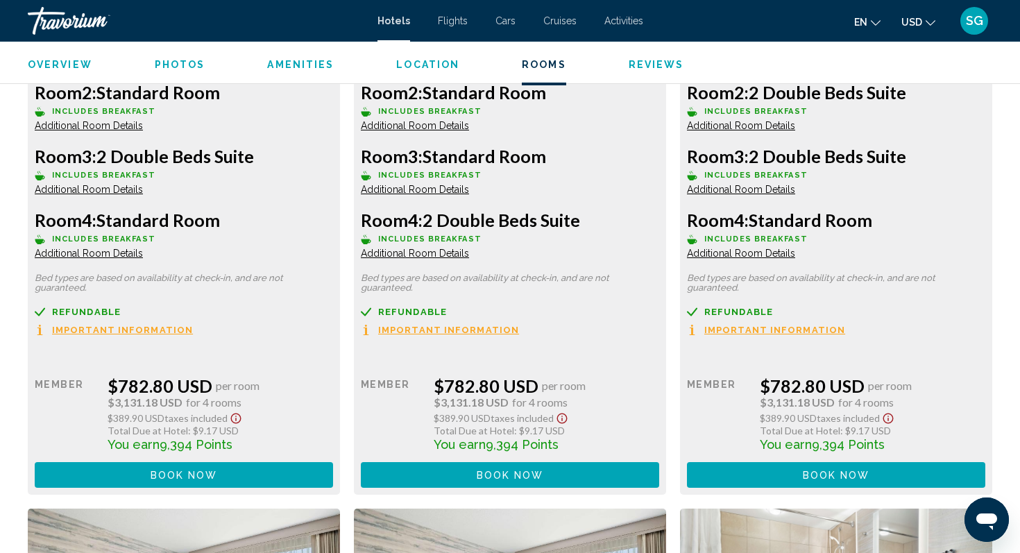
scroll to position [4222, 0]
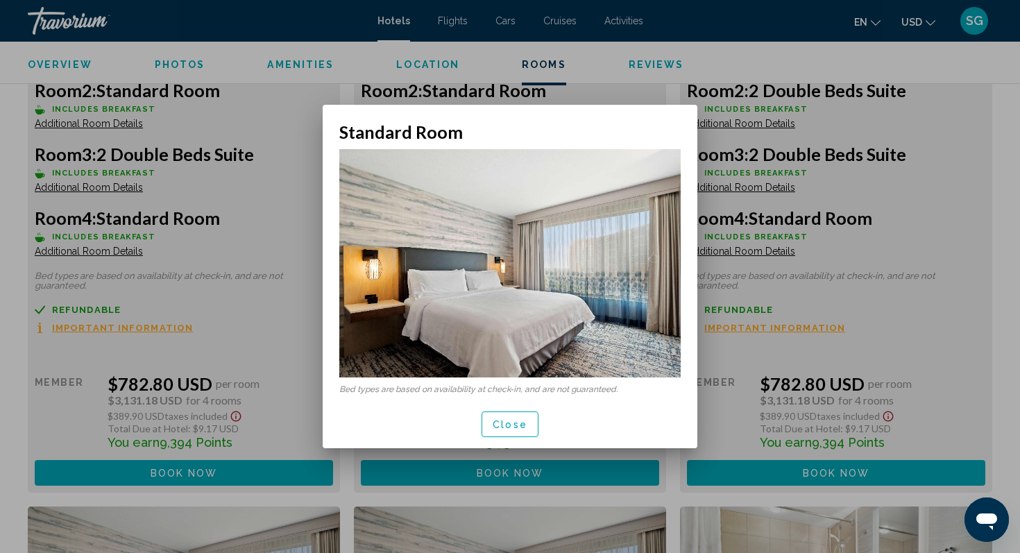
drag, startPoint x: 368, startPoint y: 385, endPoint x: 520, endPoint y: 406, distance: 154.0
click at [539, 395] on div "Bed types are based on availability at check-in, and are not guaranteed." at bounding box center [510, 271] width 375 height 258
click at [510, 434] on button "Close" at bounding box center [509, 424] width 57 height 26
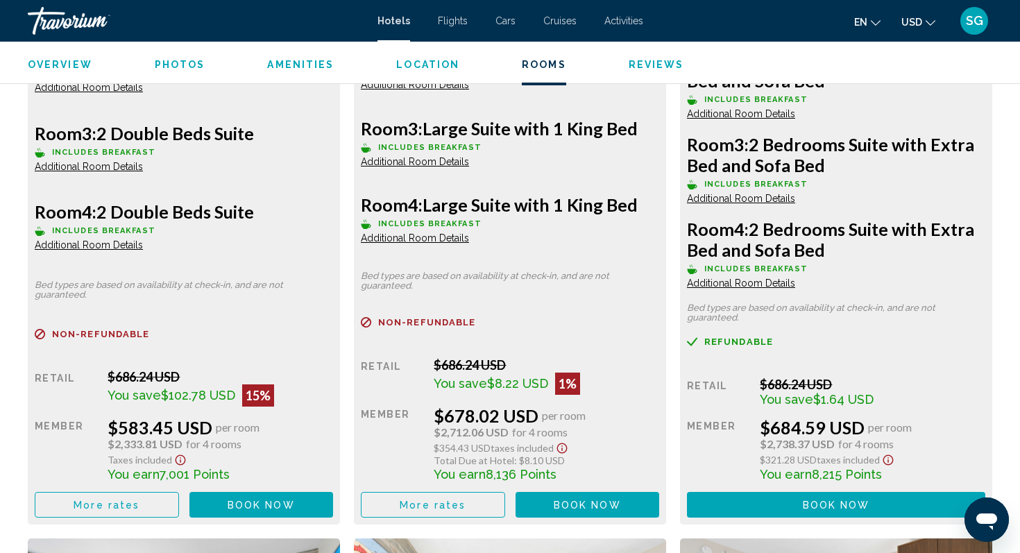
scroll to position [2179, 0]
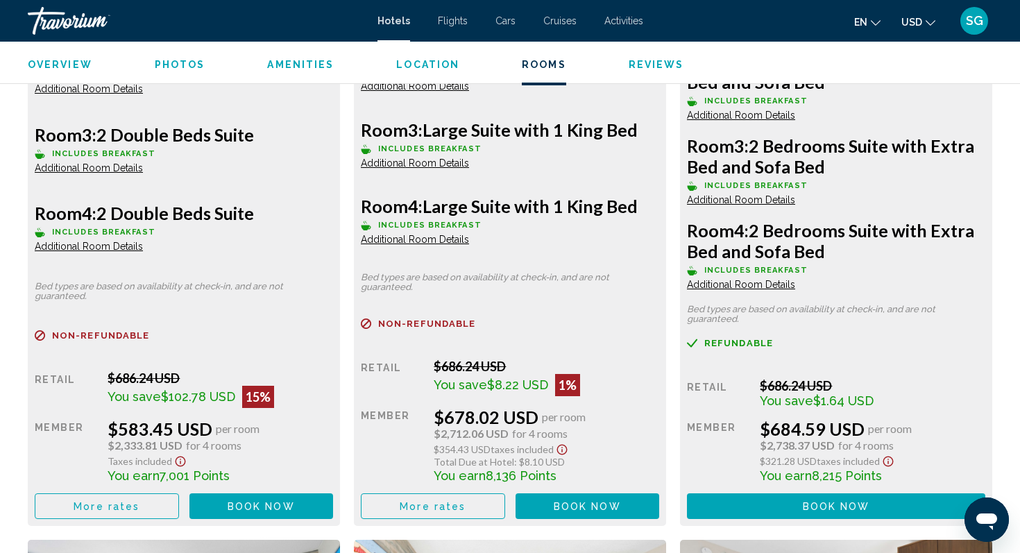
click at [334, 510] on button "Book now No longer available" at bounding box center [261, 506] width 144 height 26
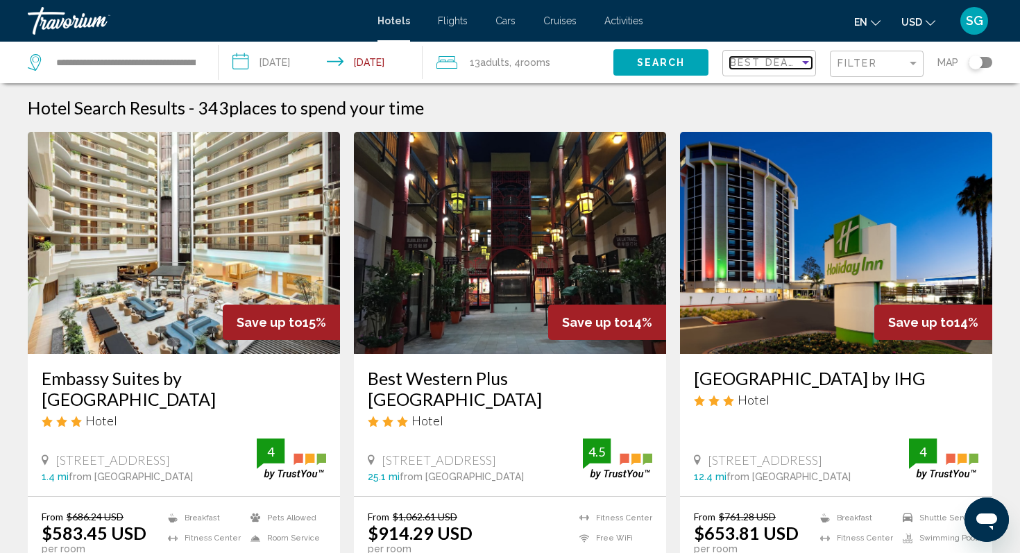
click at [799, 62] on div "Sort by" at bounding box center [805, 62] width 12 height 11
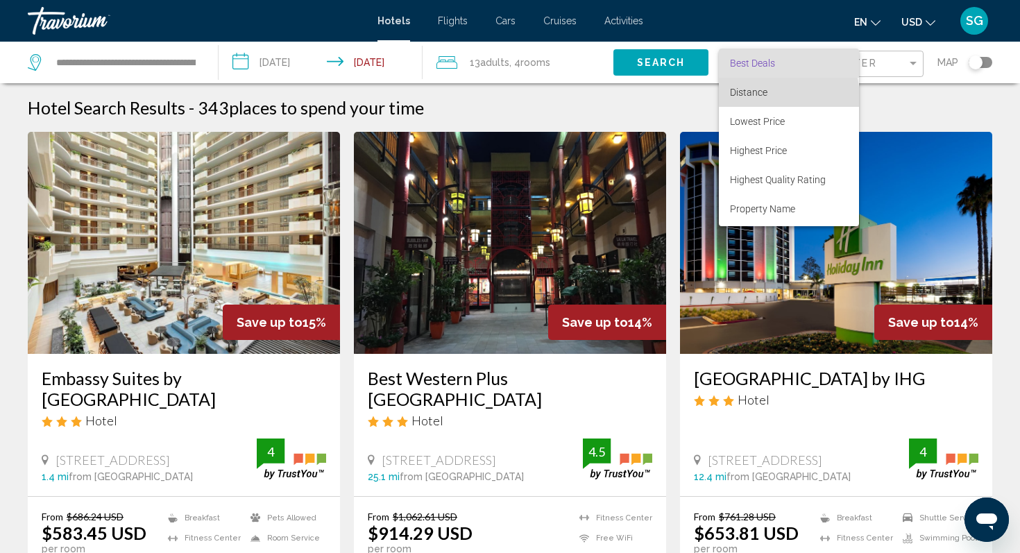
click at [768, 98] on span "Distance" at bounding box center [789, 92] width 118 height 29
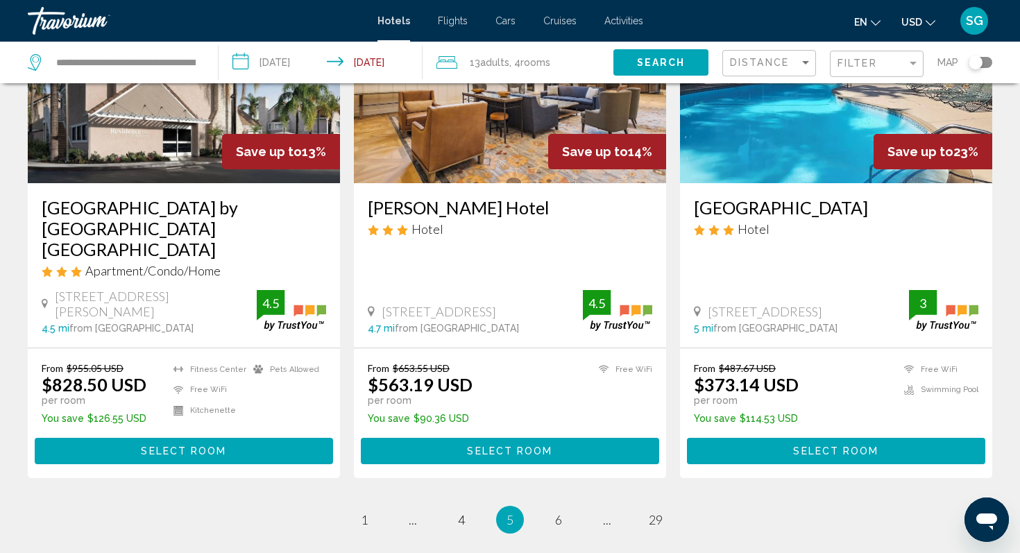
scroll to position [1773, 0]
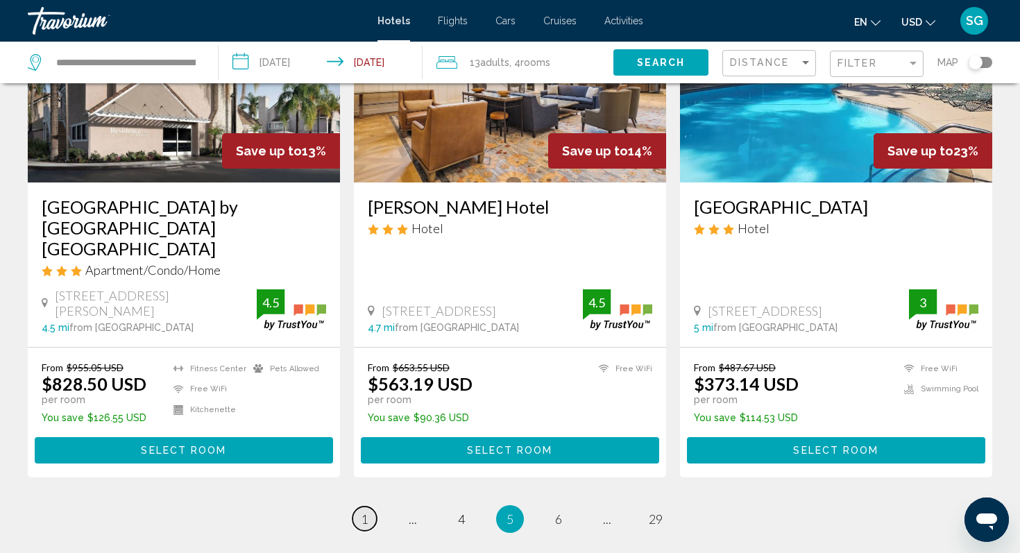
click at [364, 511] on span "1" at bounding box center [364, 518] width 7 height 15
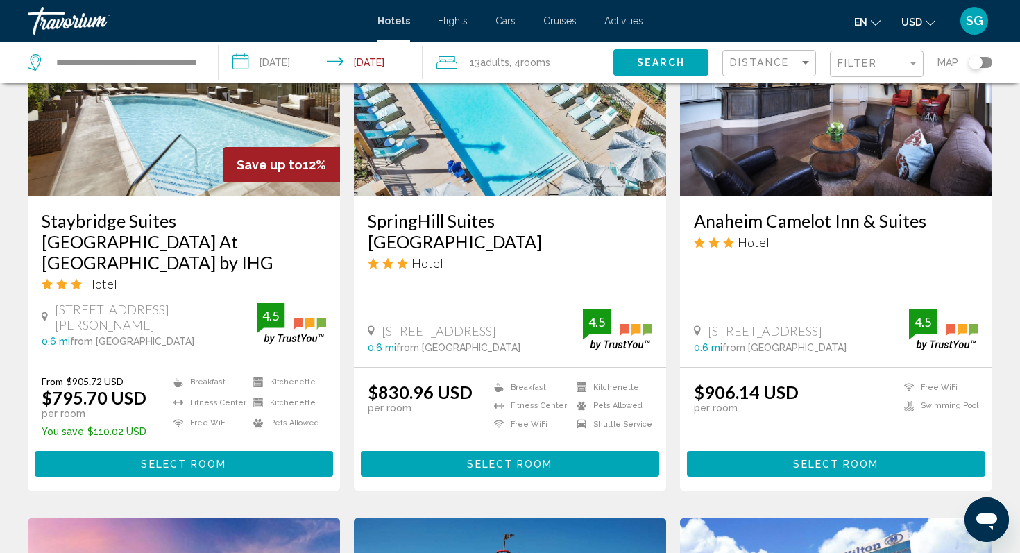
scroll to position [682, 0]
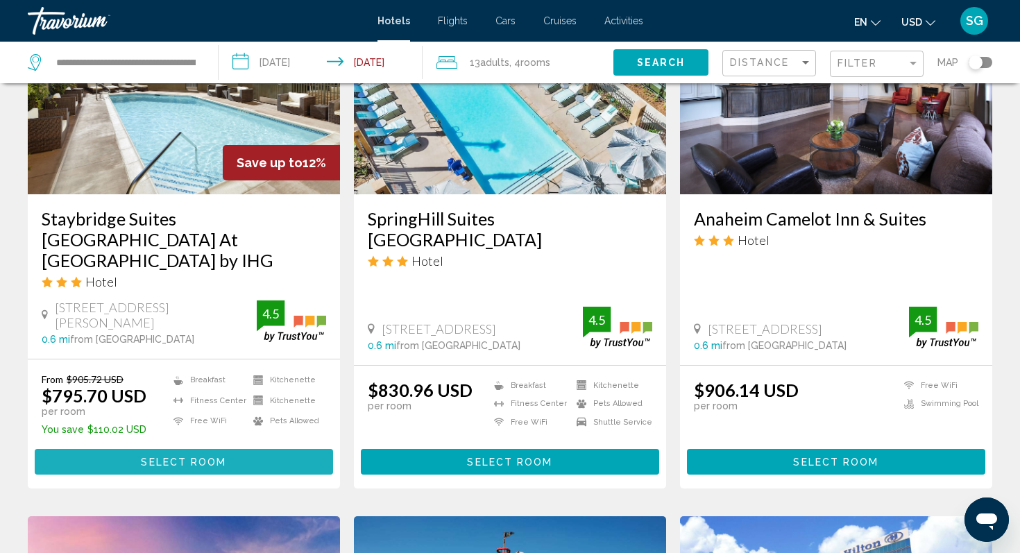
click at [159, 456] on span "Select Room" at bounding box center [183, 461] width 85 height 11
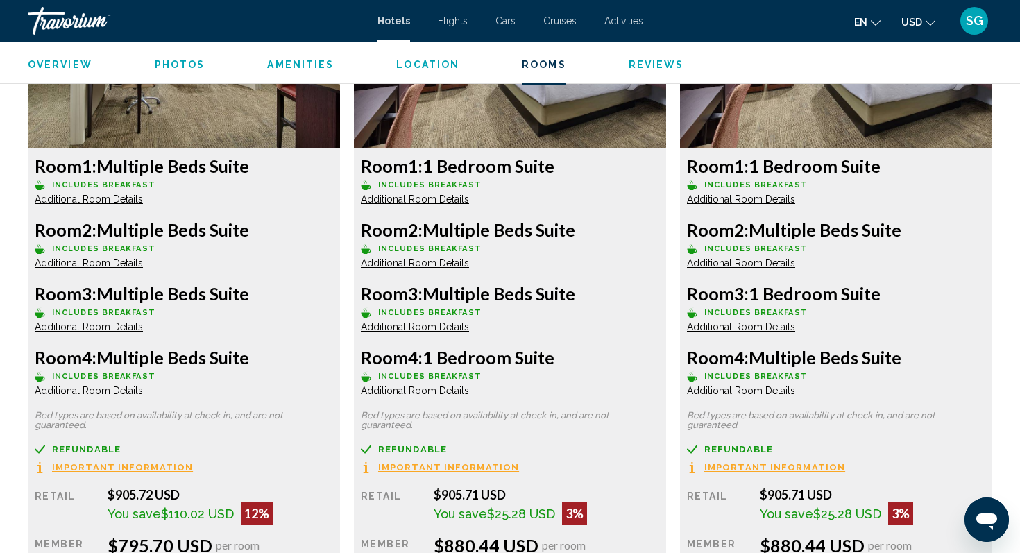
scroll to position [1910, 0]
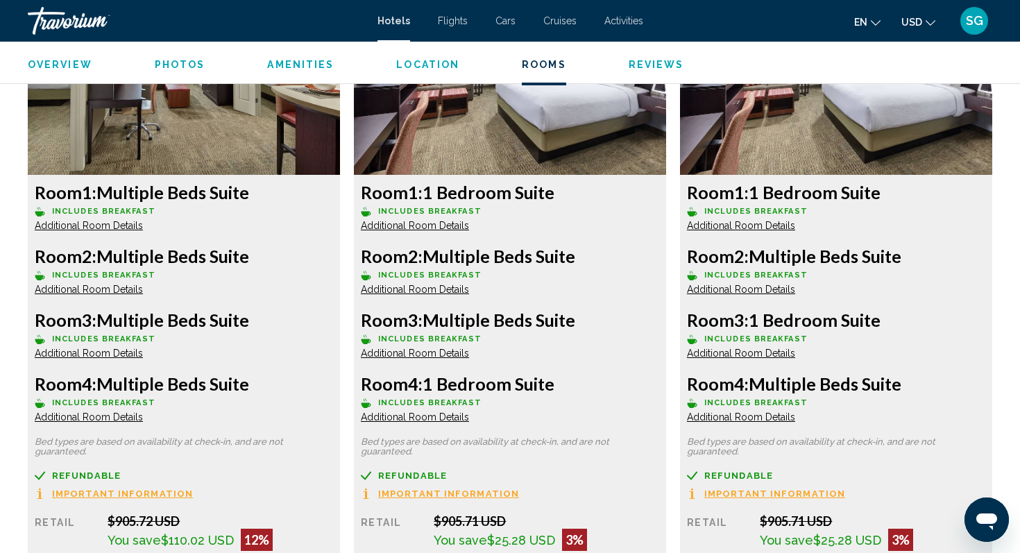
click at [81, 220] on span "Additional Room Details" at bounding box center [89, 225] width 108 height 11
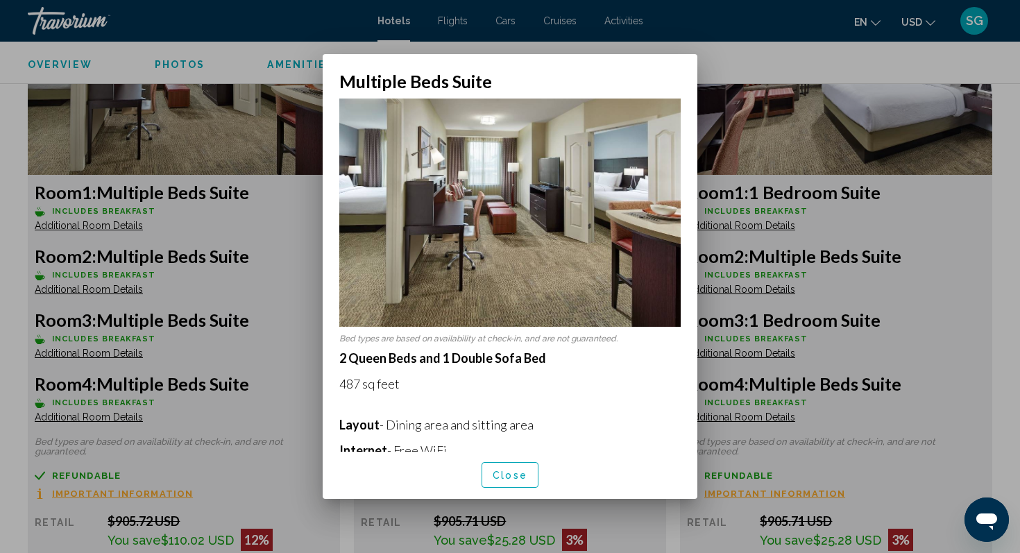
click at [956, 338] on div at bounding box center [510, 276] width 1020 height 553
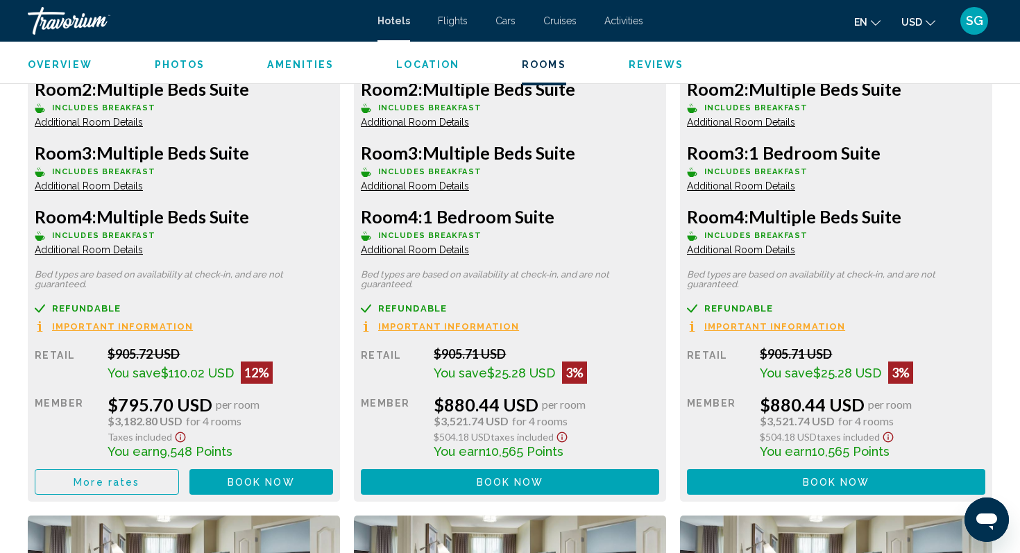
scroll to position [2099, 0]
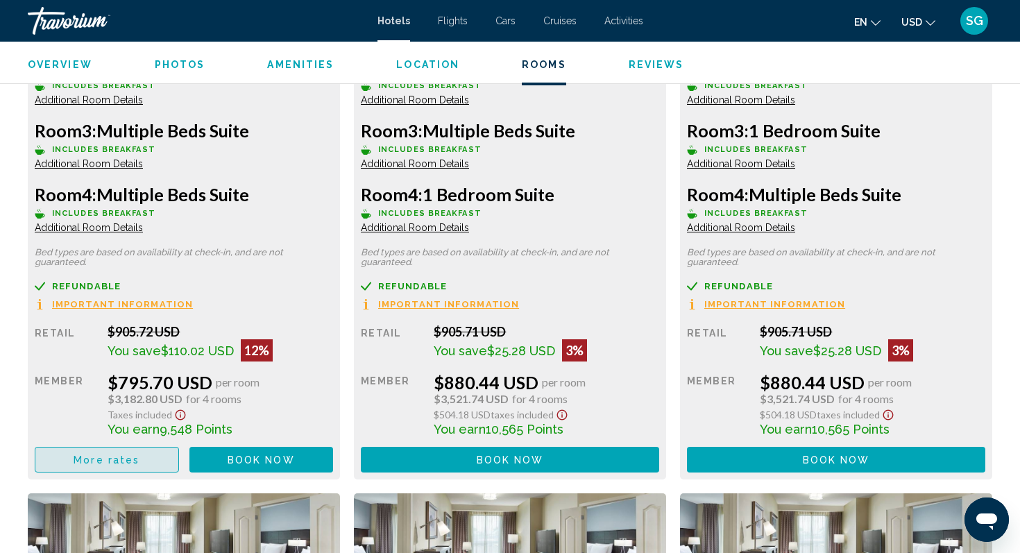
click at [117, 454] on span "More rates" at bounding box center [107, 459] width 66 height 11
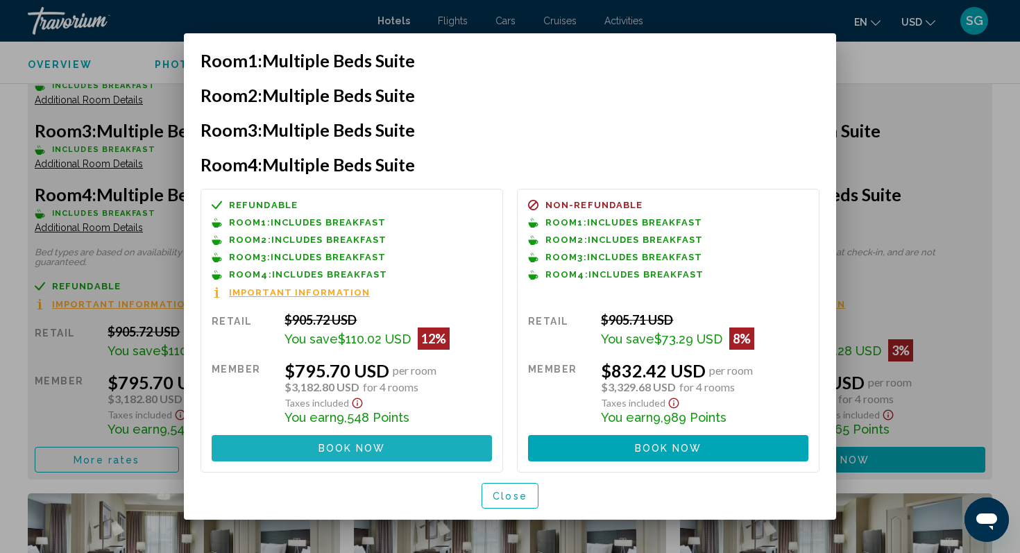
click at [406, 447] on button "Book now No longer available" at bounding box center [352, 448] width 280 height 26
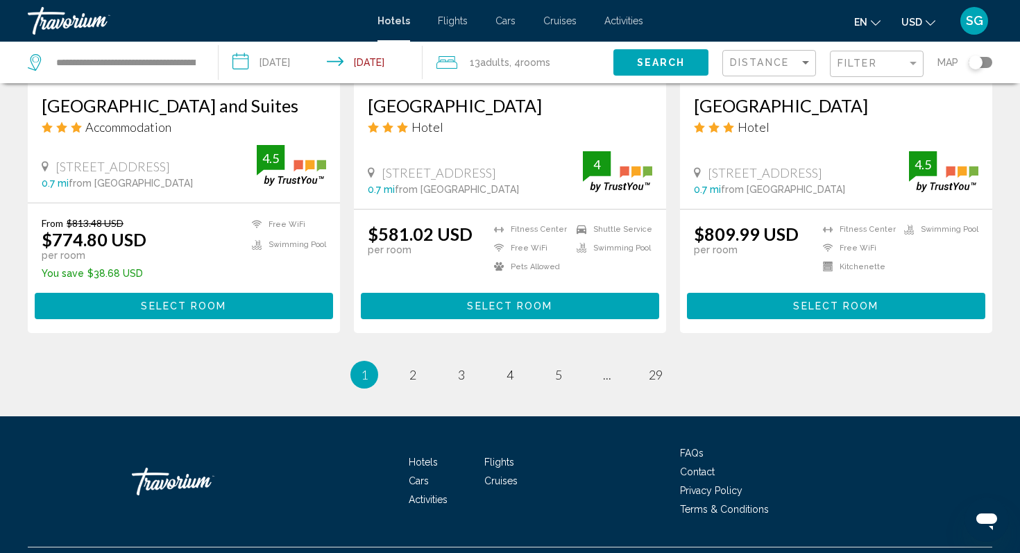
scroll to position [1871, 0]
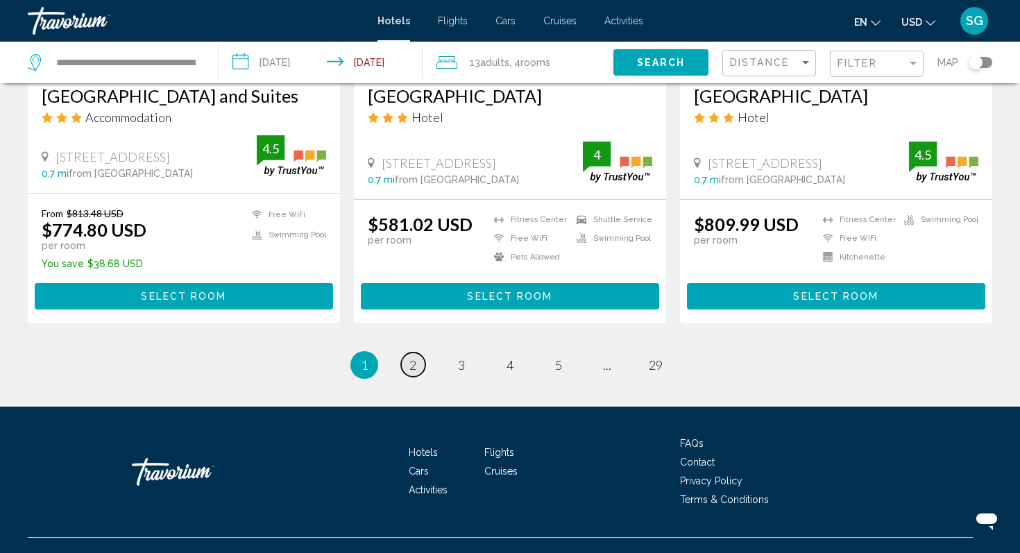
click at [415, 357] on span "2" at bounding box center [412, 364] width 7 height 15
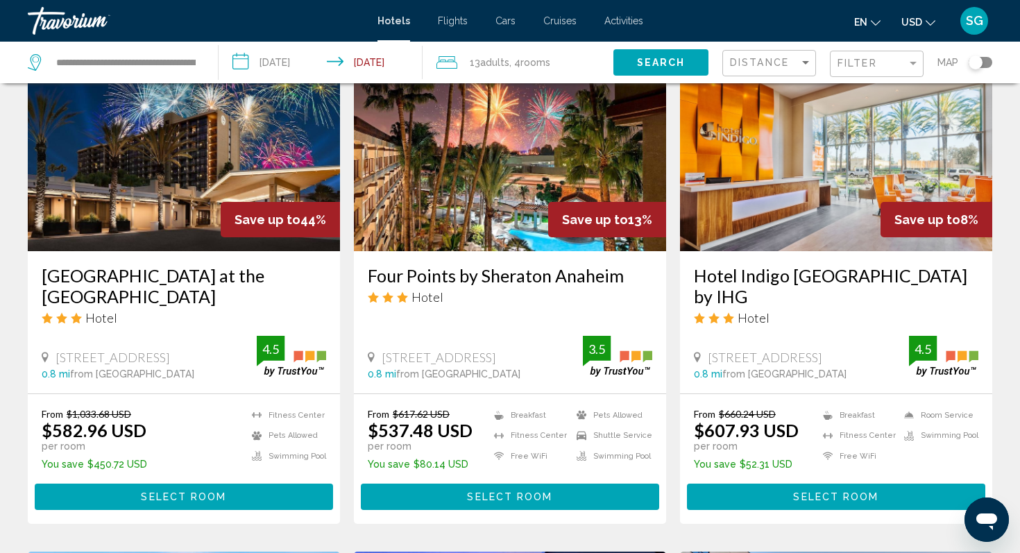
scroll to position [626, 0]
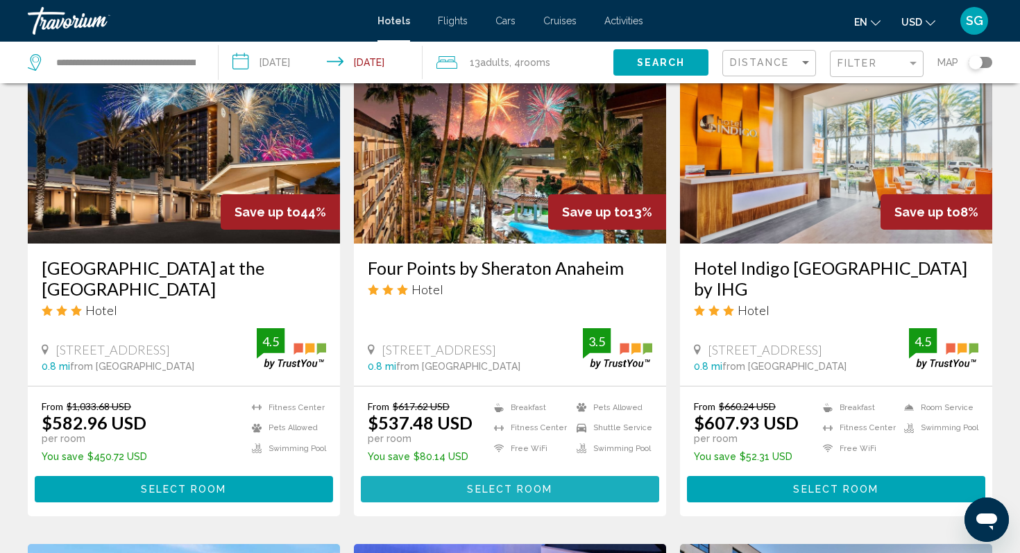
click at [478, 490] on span "Select Room" at bounding box center [509, 489] width 85 height 11
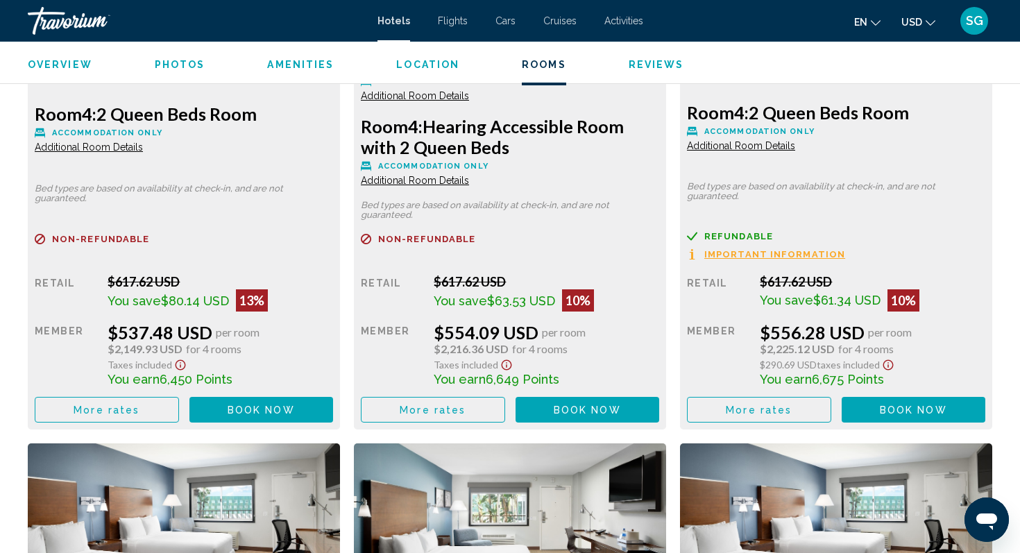
scroll to position [2258, 0]
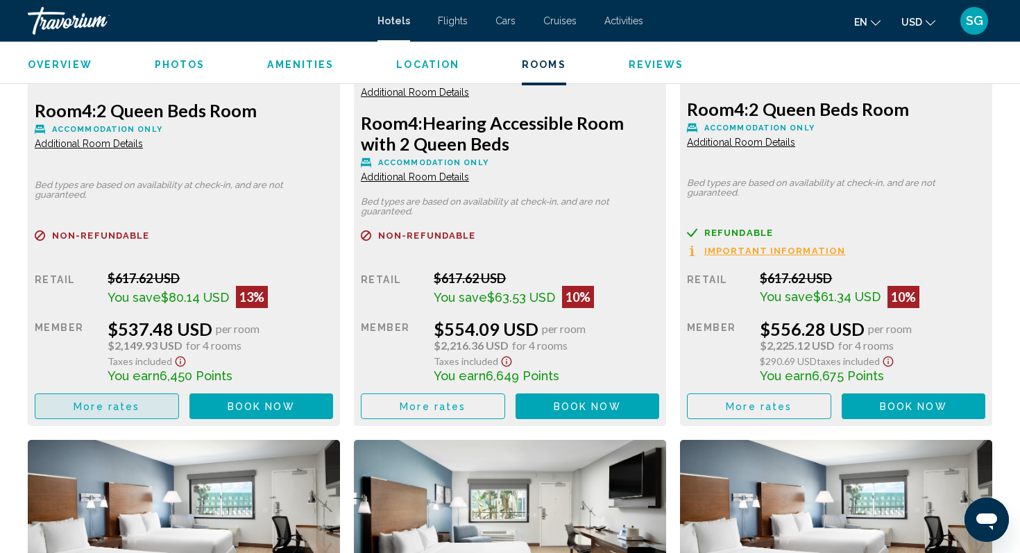
click at [120, 404] on span "More rates" at bounding box center [107, 406] width 66 height 11
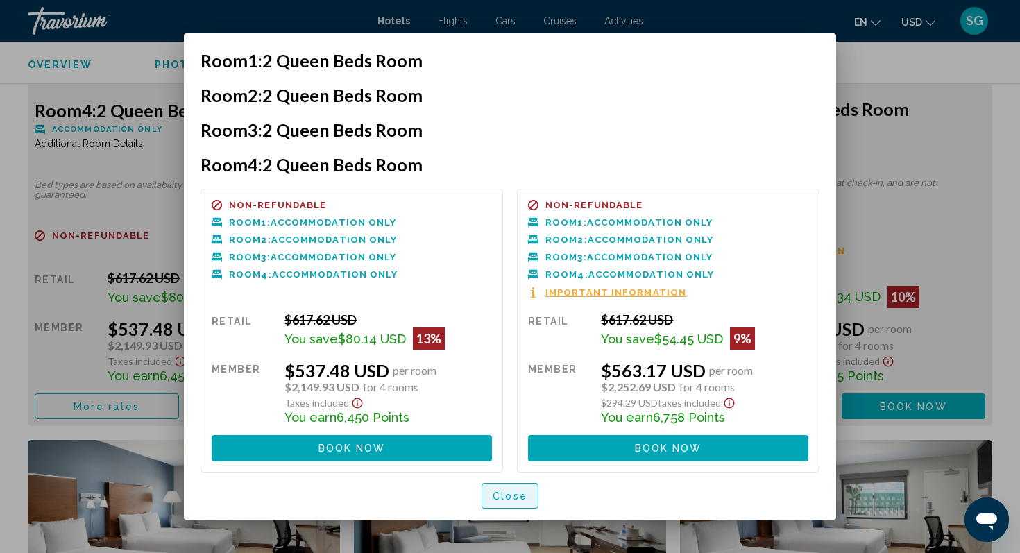
click at [505, 497] on span "Close" at bounding box center [509, 495] width 35 height 11
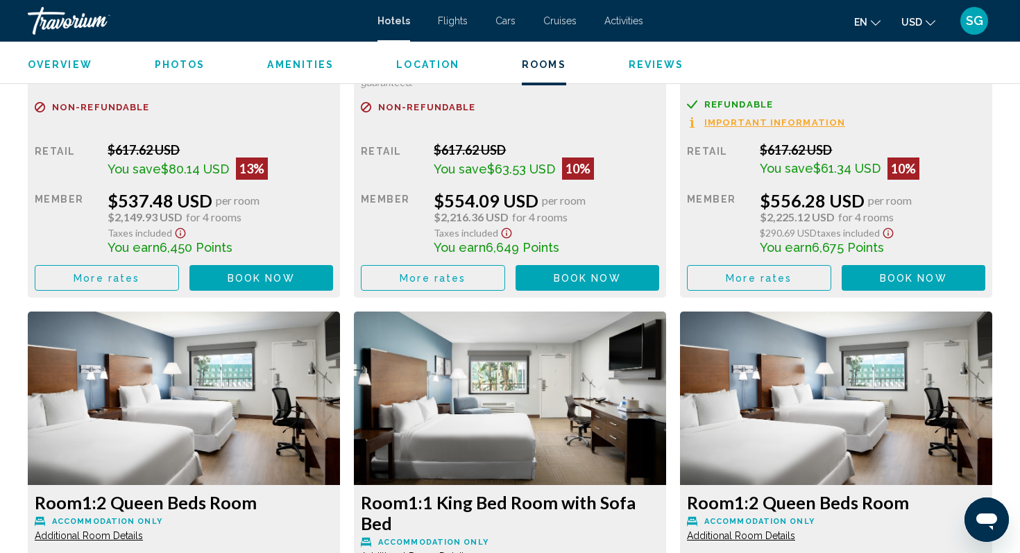
scroll to position [2387, 0]
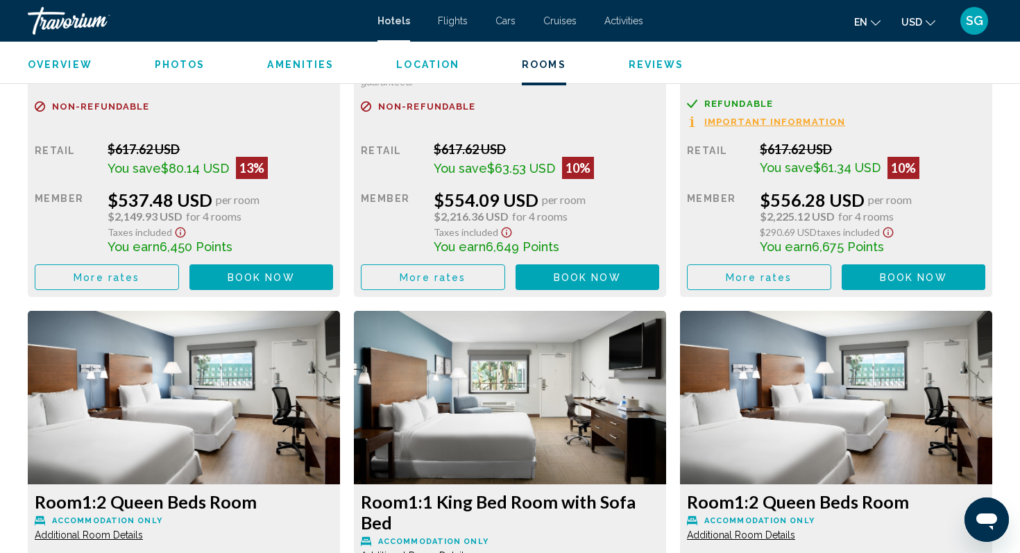
click at [139, 282] on span "More rates" at bounding box center [107, 277] width 66 height 11
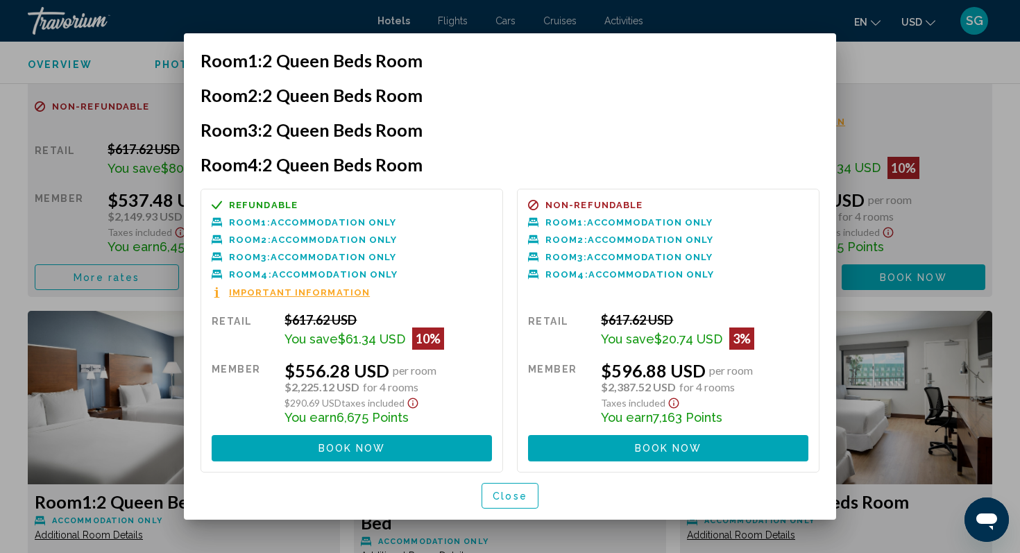
scroll to position [0, 0]
click at [930, 153] on div at bounding box center [510, 276] width 1020 height 553
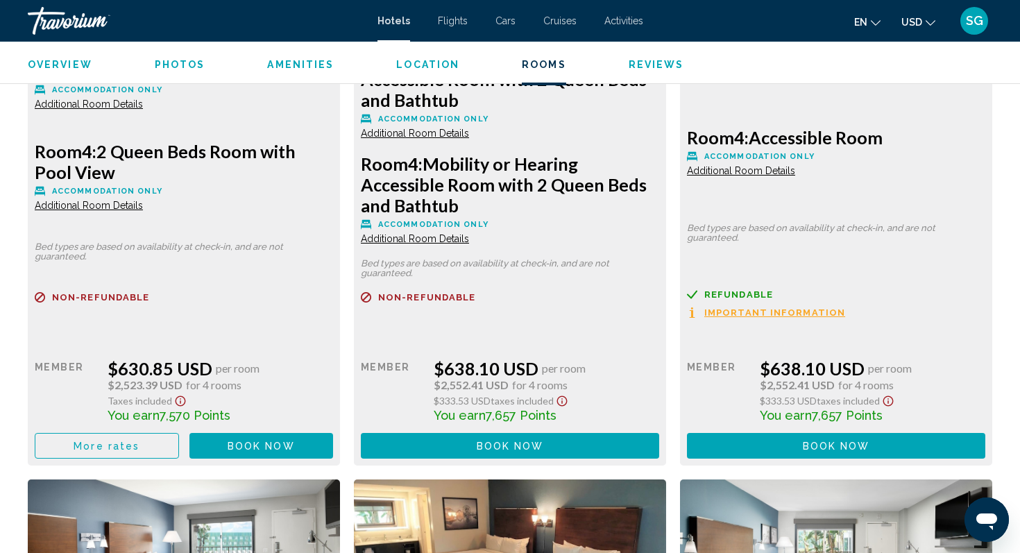
scroll to position [4508, 0]
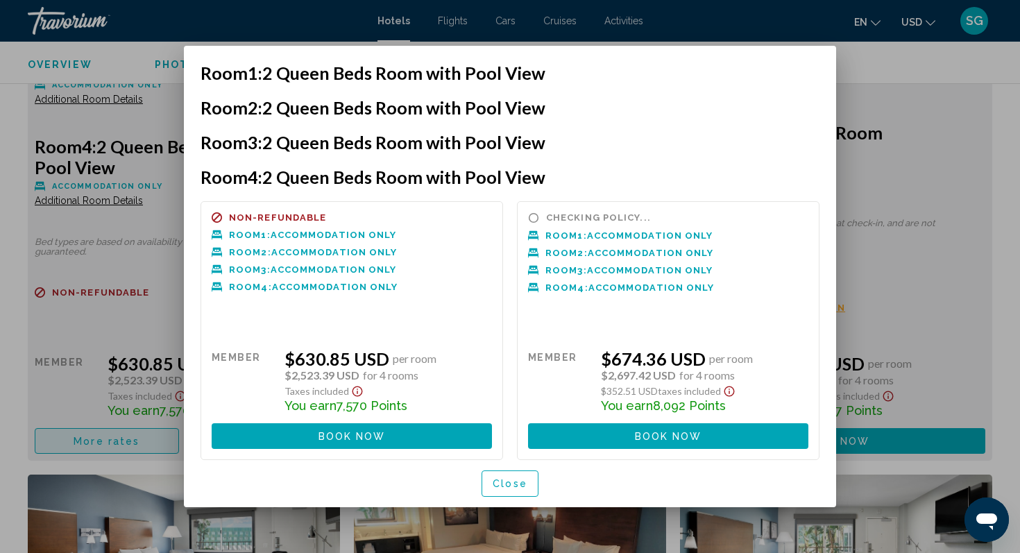
scroll to position [0, 0]
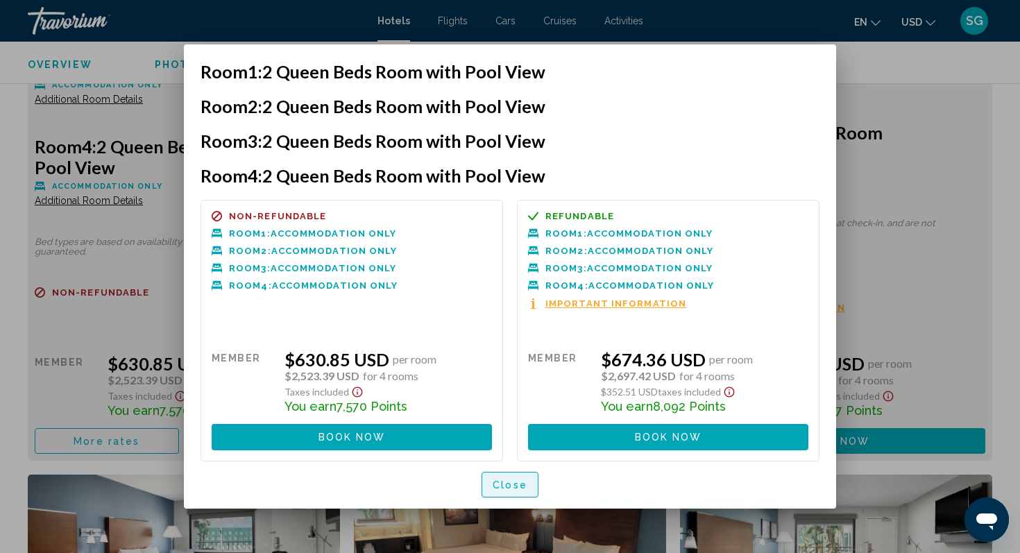
click at [502, 486] on span "Close" at bounding box center [509, 484] width 35 height 11
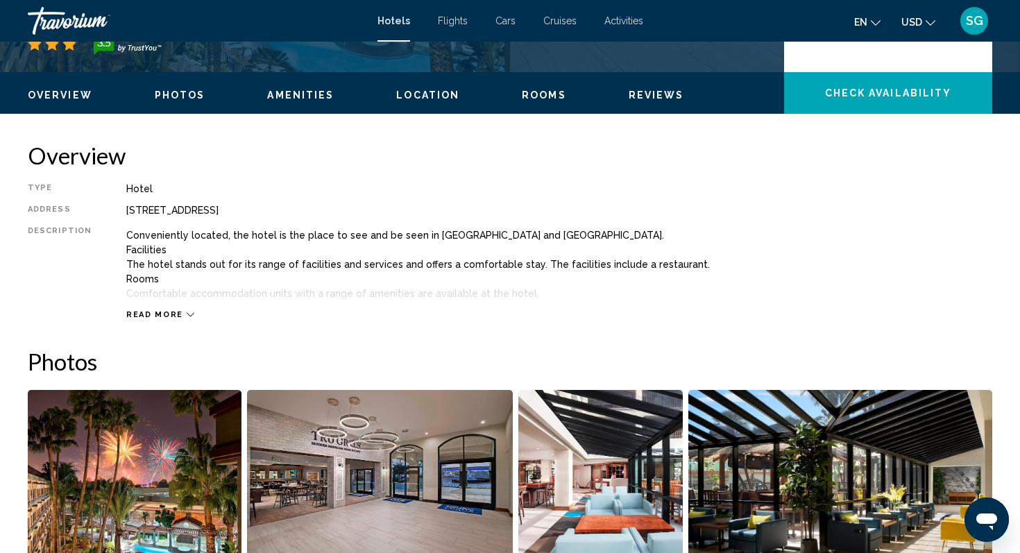
scroll to position [388, 0]
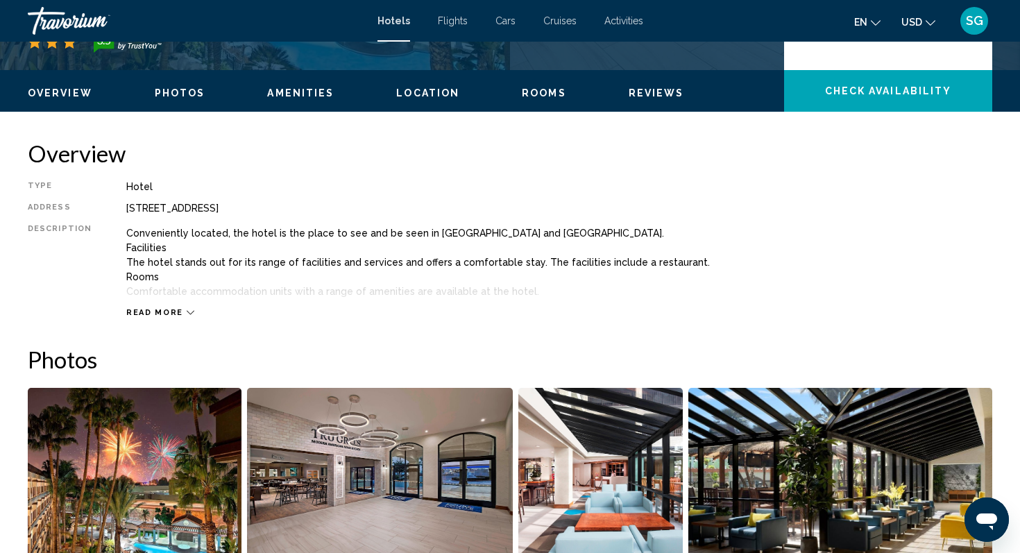
click at [157, 313] on span "Read more" at bounding box center [154, 312] width 57 height 9
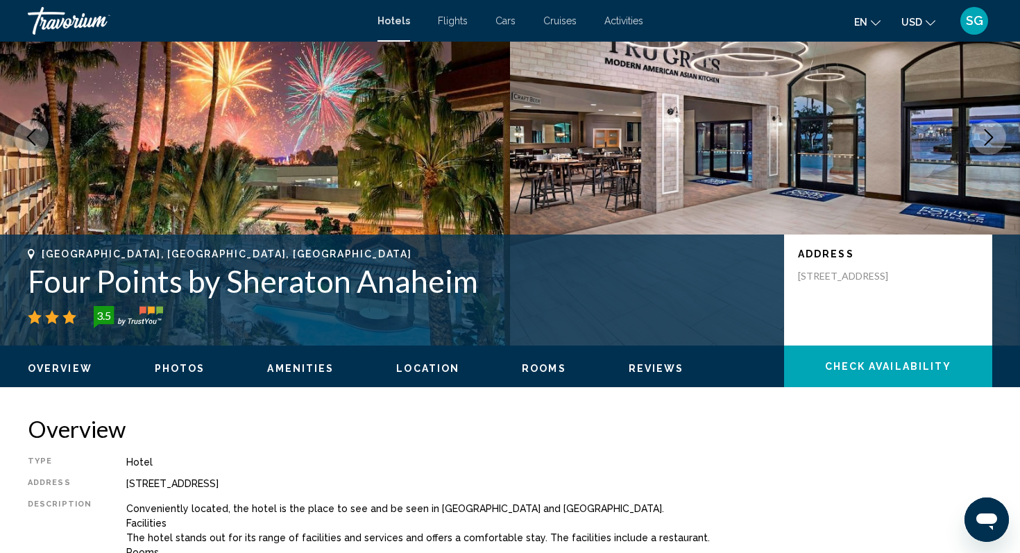
scroll to position [0, 0]
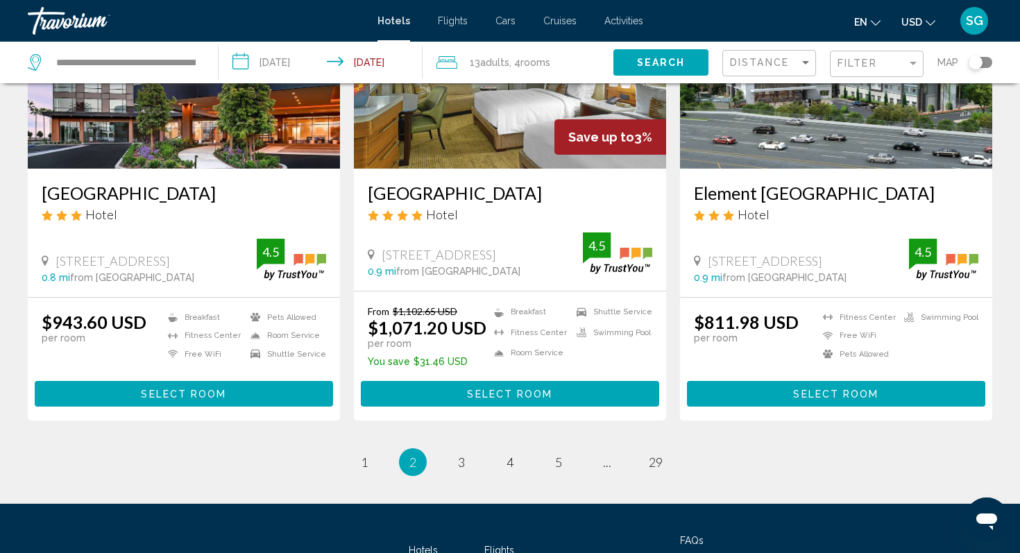
scroll to position [1745, 0]
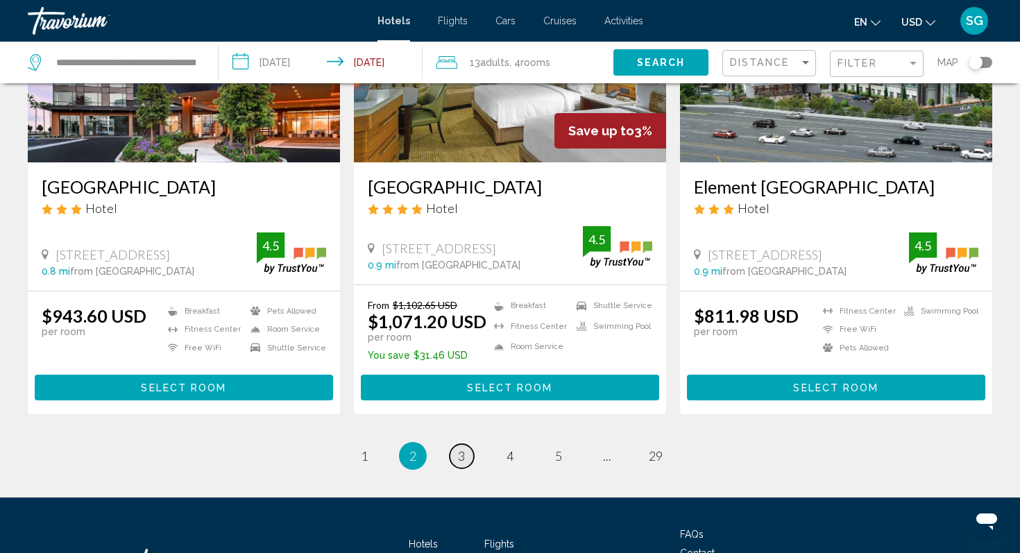
click at [461, 463] on span "3" at bounding box center [461, 455] width 7 height 15
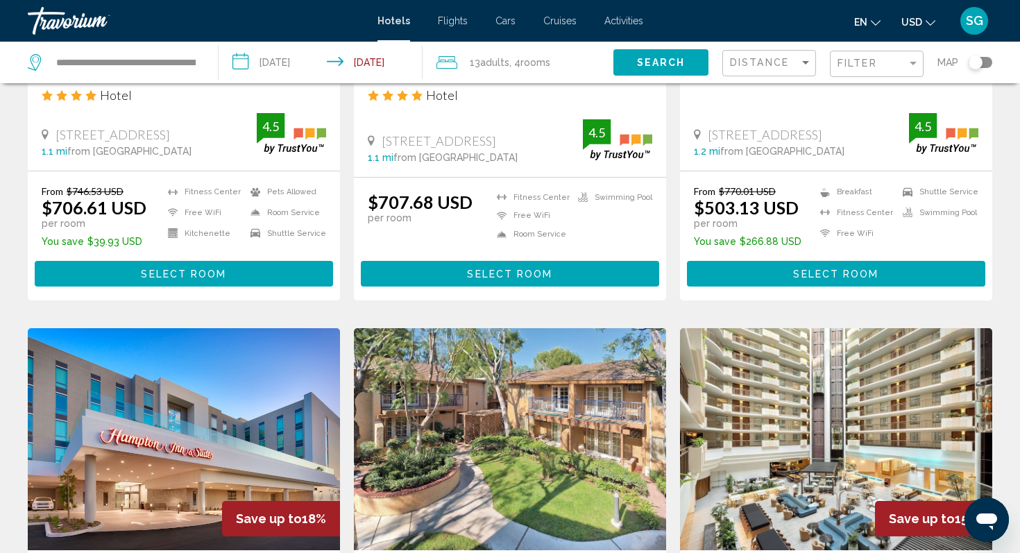
scroll to position [1346, 0]
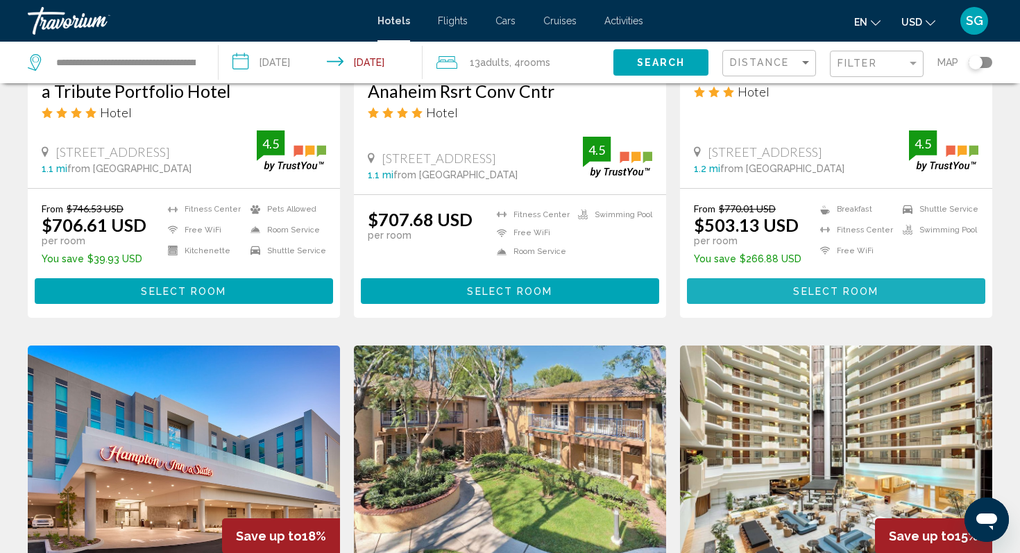
click at [850, 291] on span "Select Room" at bounding box center [835, 291] width 85 height 11
